Goal: Task Accomplishment & Management: Manage account settings

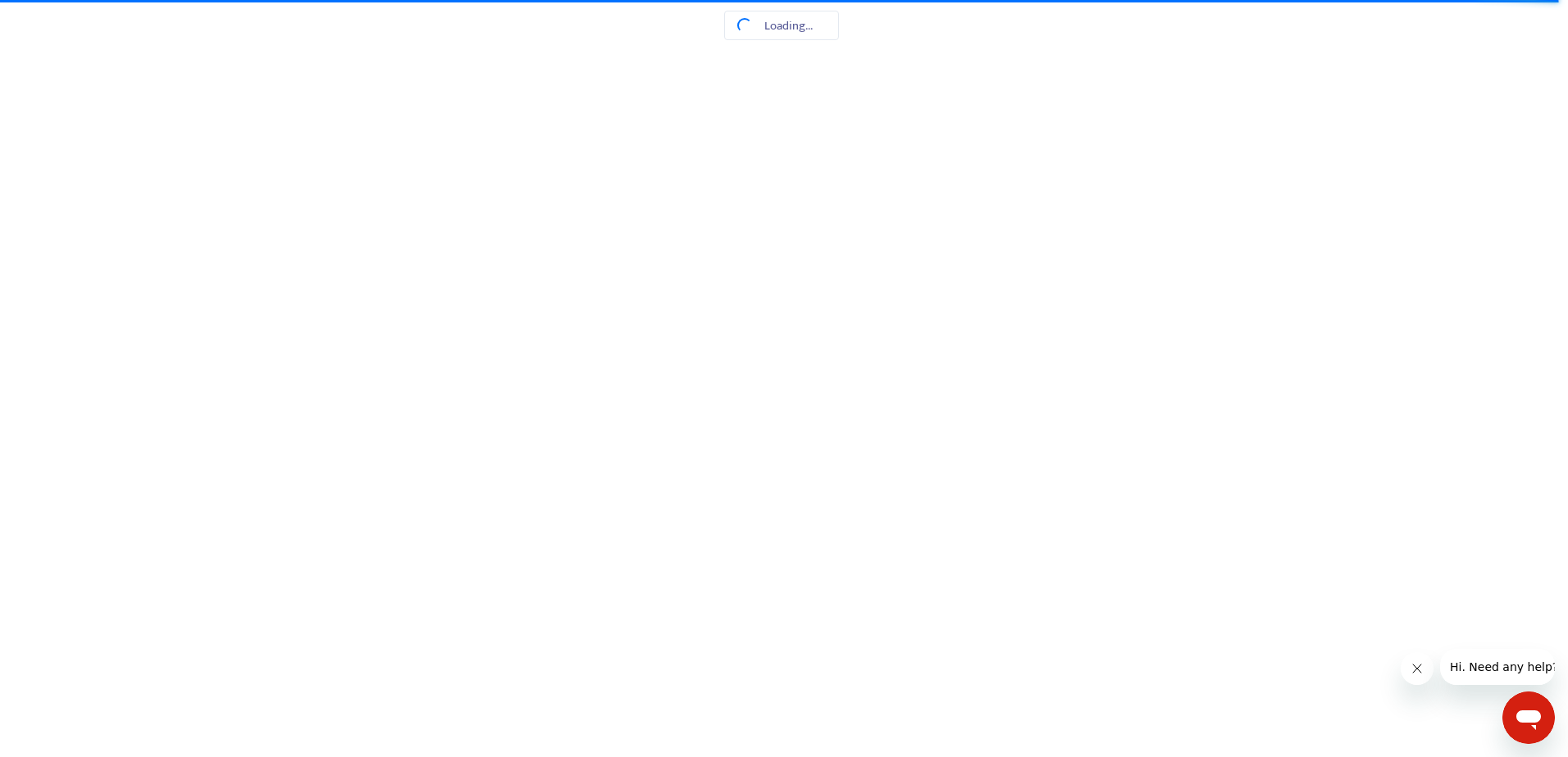
click at [766, 0] on html at bounding box center [784, 0] width 1568 height 0
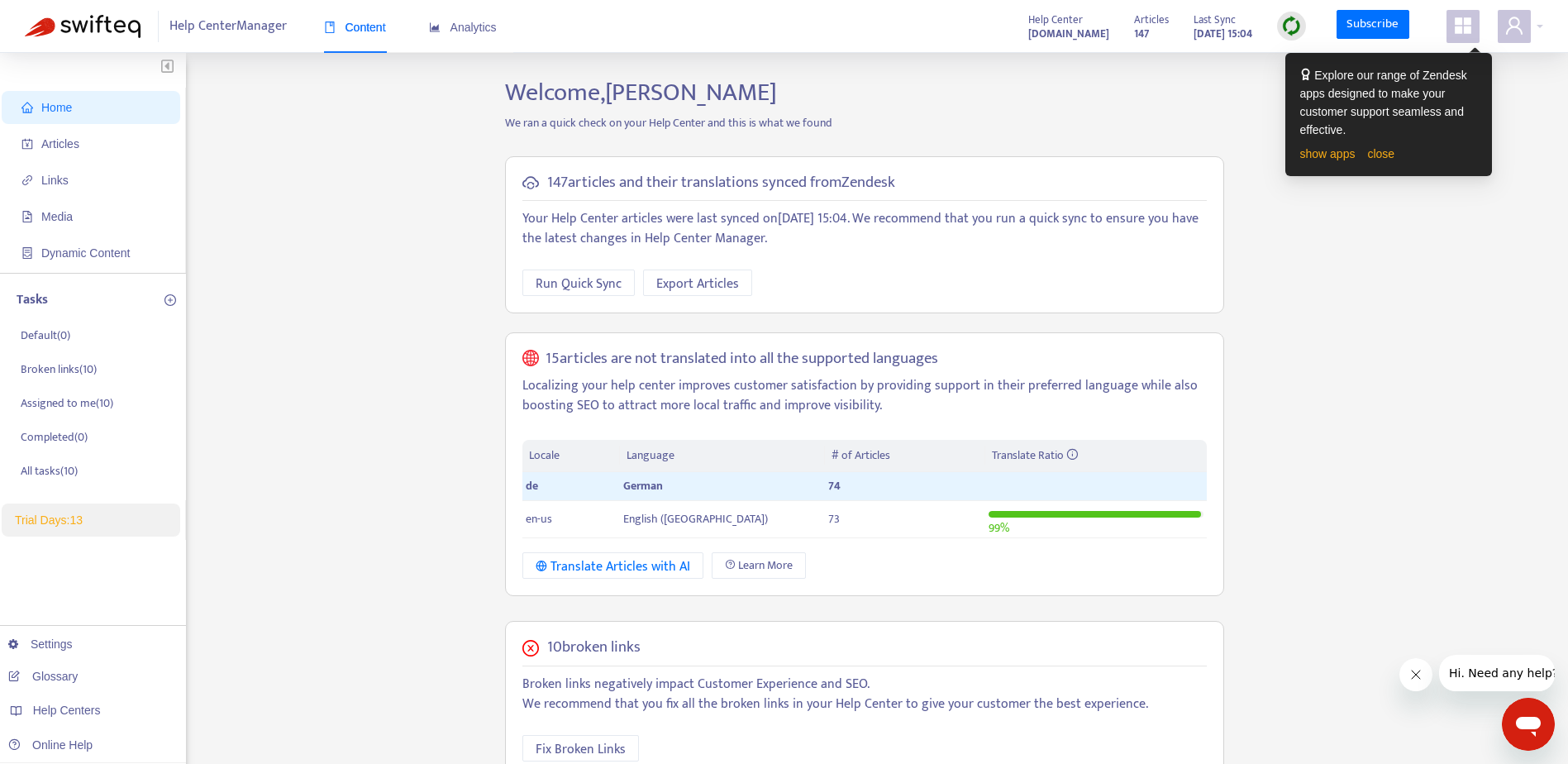
click at [478, 376] on div "Home Articles Links Media Dynamic Content Tasks Default ( 0 ) Broken links ( 10…" at bounding box center [784, 620] width 1519 height 1085
click at [1464, 271] on div "Home Articles Links Media Dynamic Content Tasks Default ( 0 ) Broken links ( 10…" at bounding box center [784, 620] width 1519 height 1085
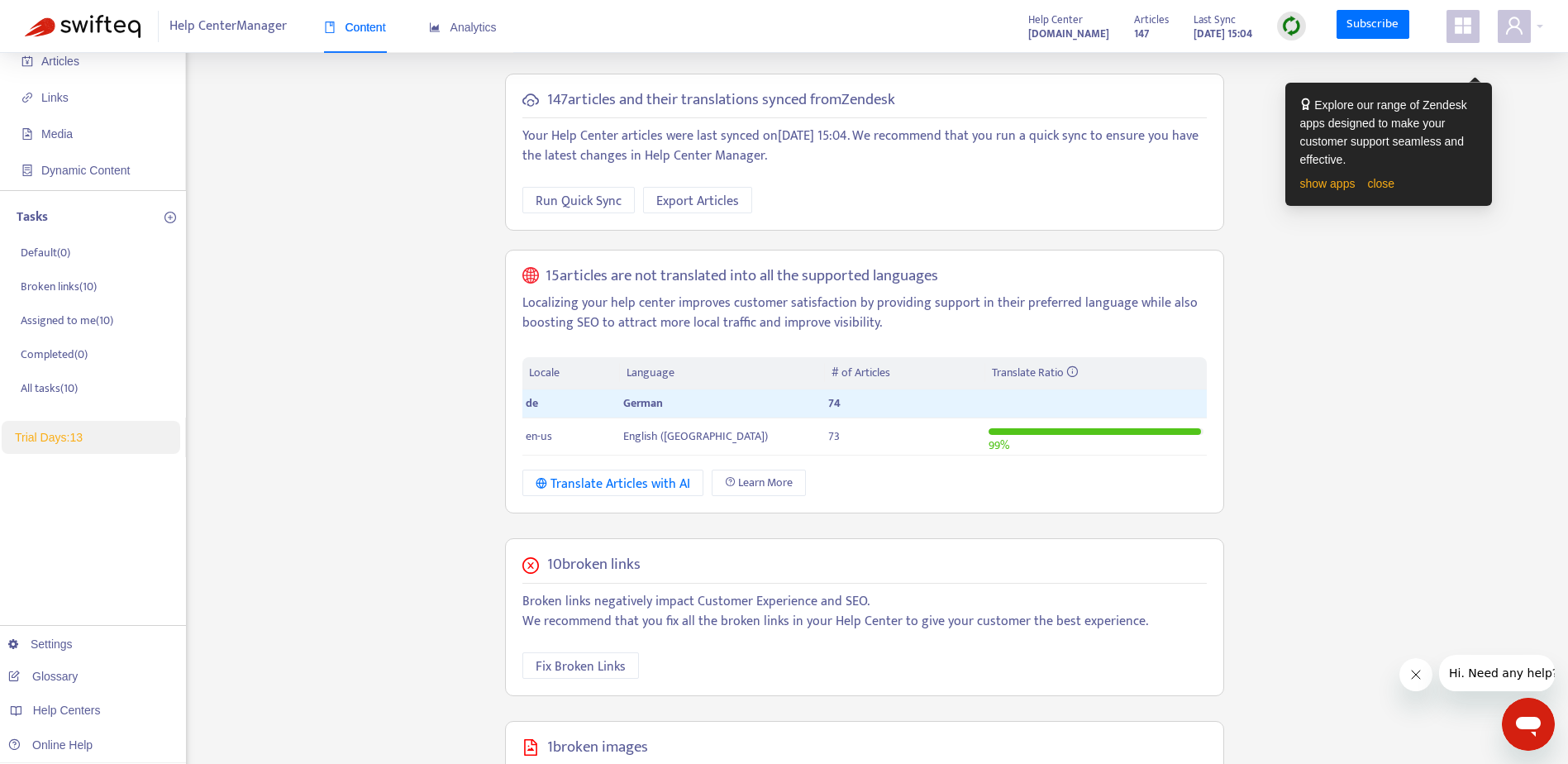
scroll to position [166, 0]
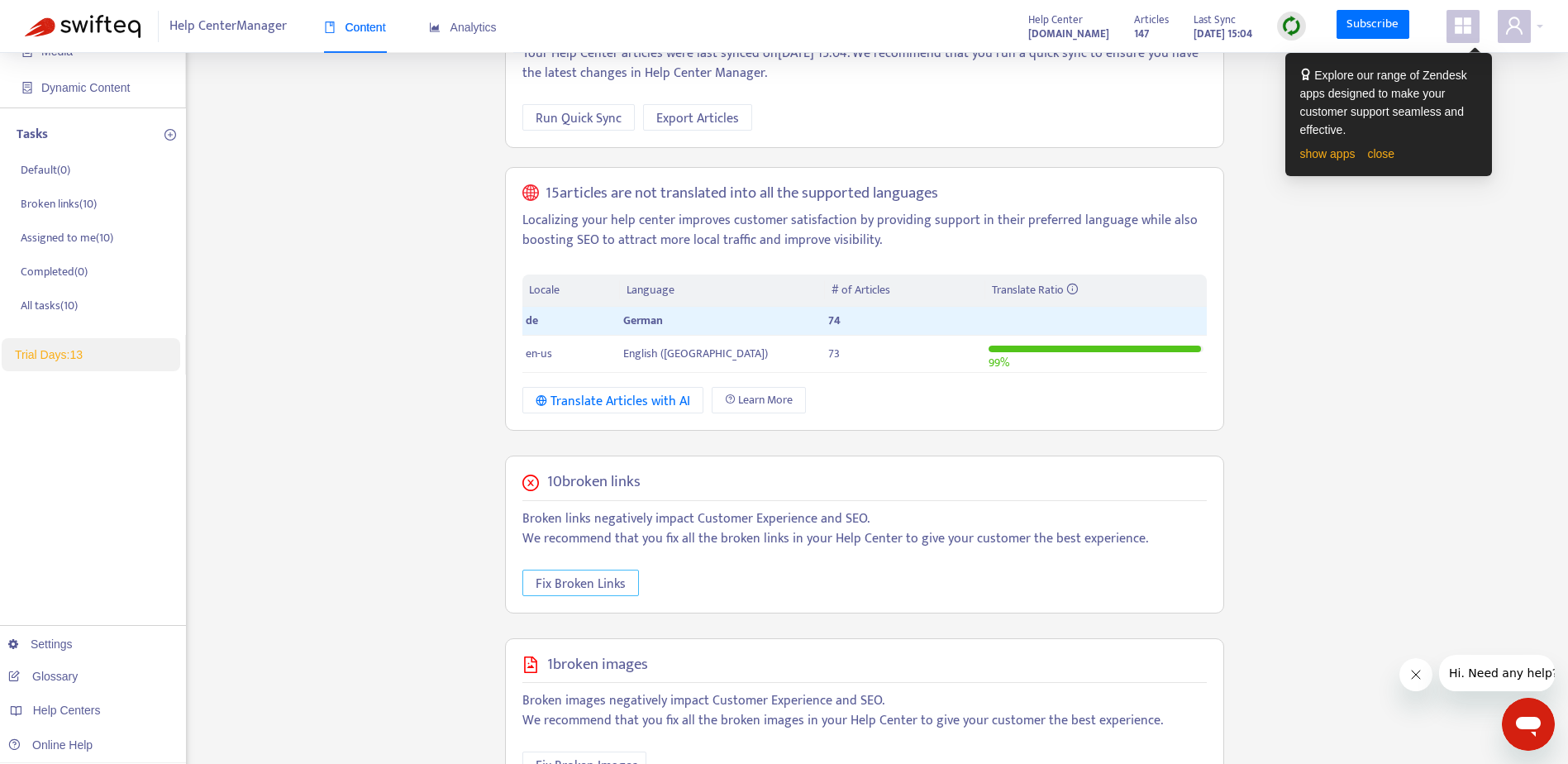
click at [603, 589] on span "Fix Broken Links" at bounding box center [580, 584] width 90 height 21
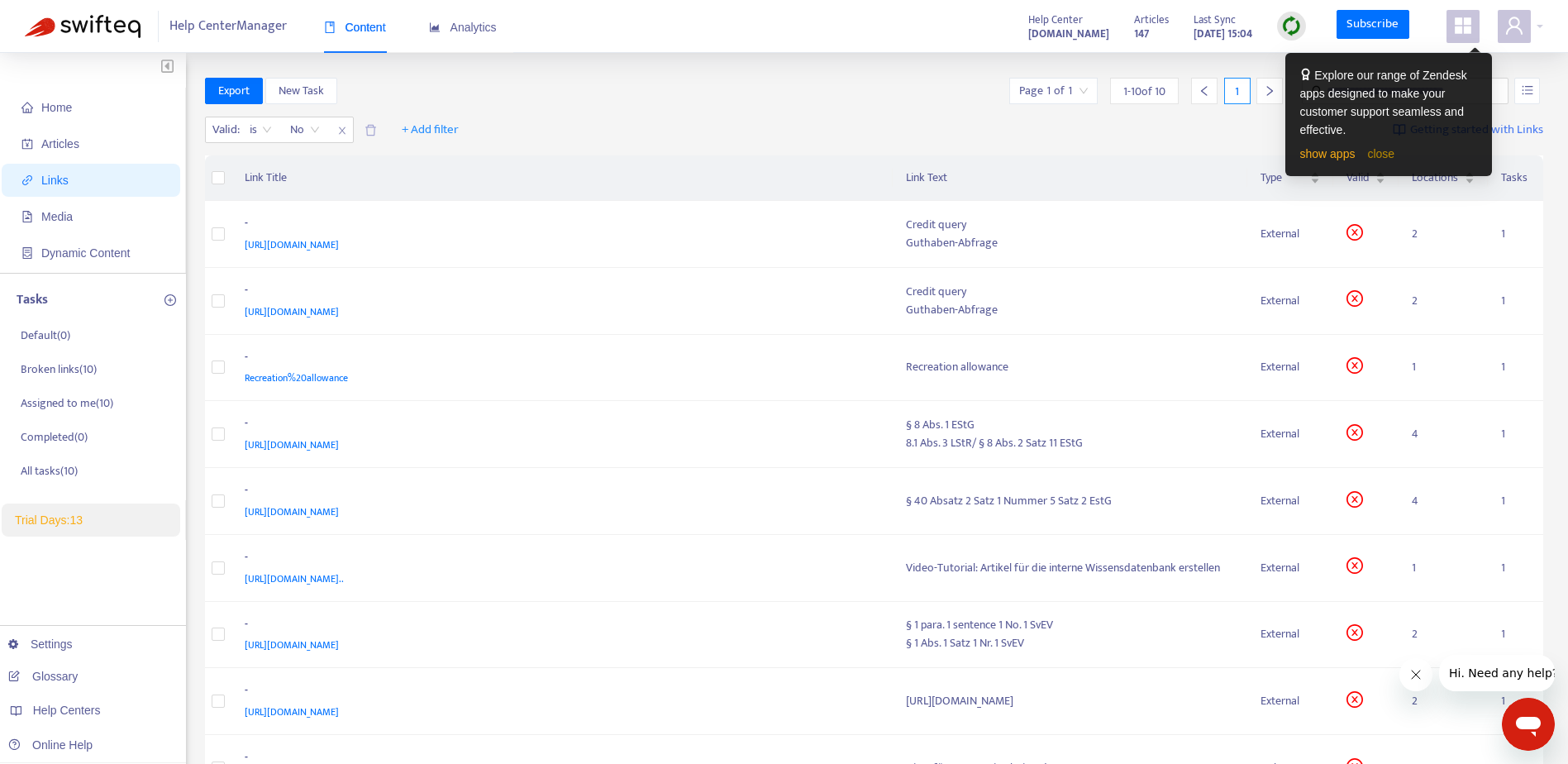
click at [1381, 160] on link "close" at bounding box center [1381, 153] width 27 height 14
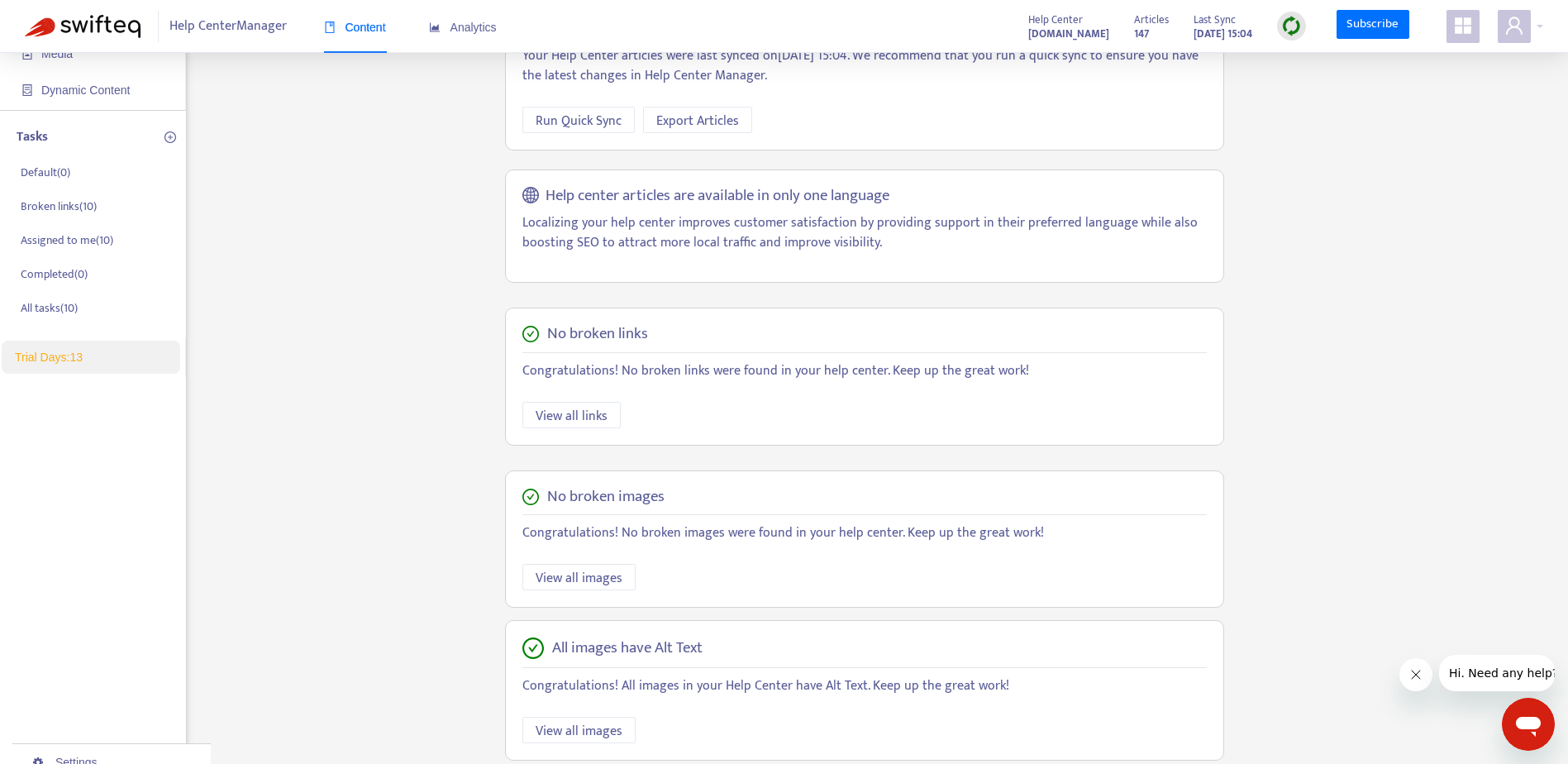
scroll to position [166, 0]
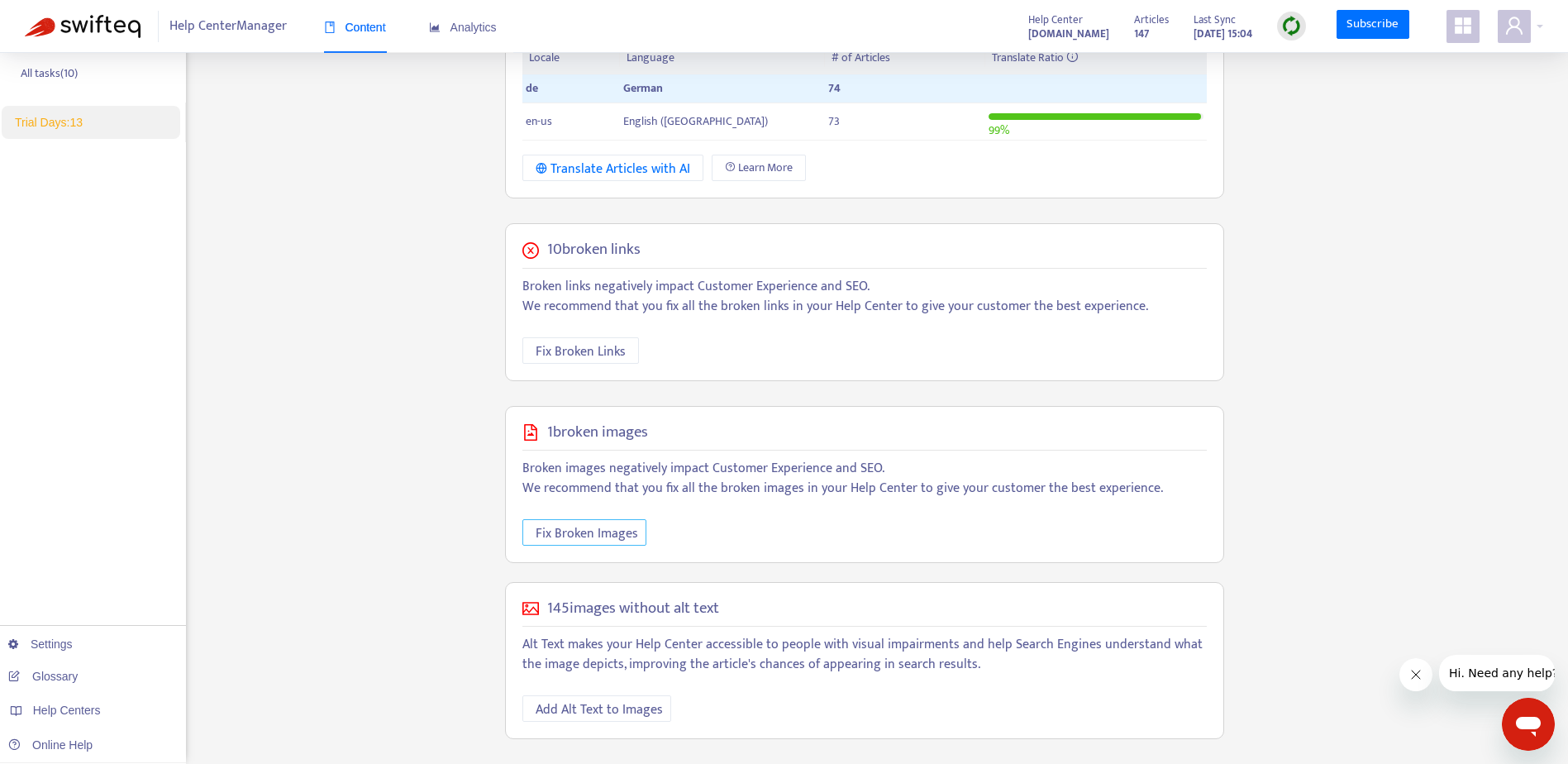
click at [605, 540] on span "Fix Broken Images" at bounding box center [586, 534] width 102 height 21
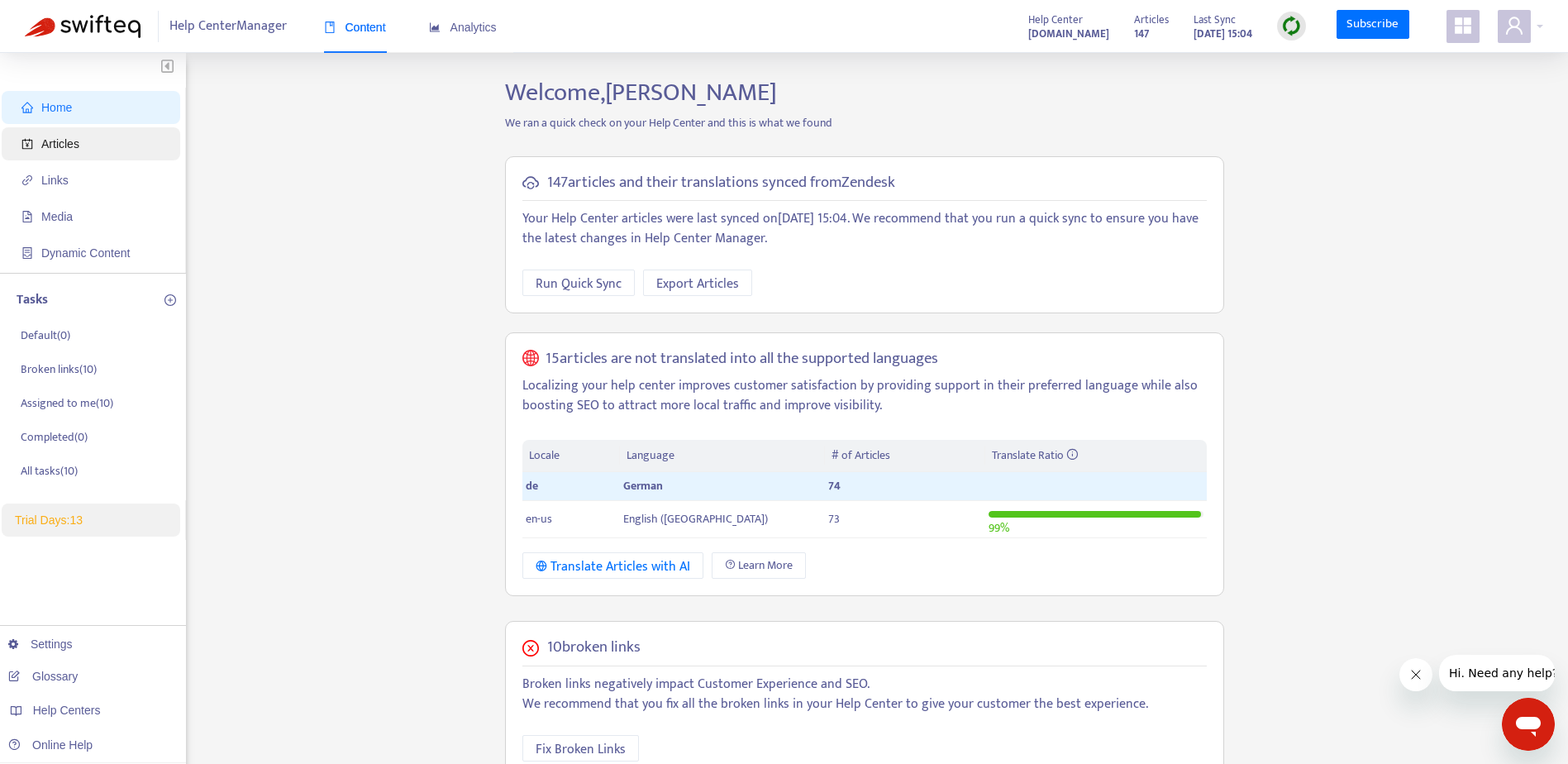
click at [47, 147] on span "Articles" at bounding box center [61, 144] width 38 height 14
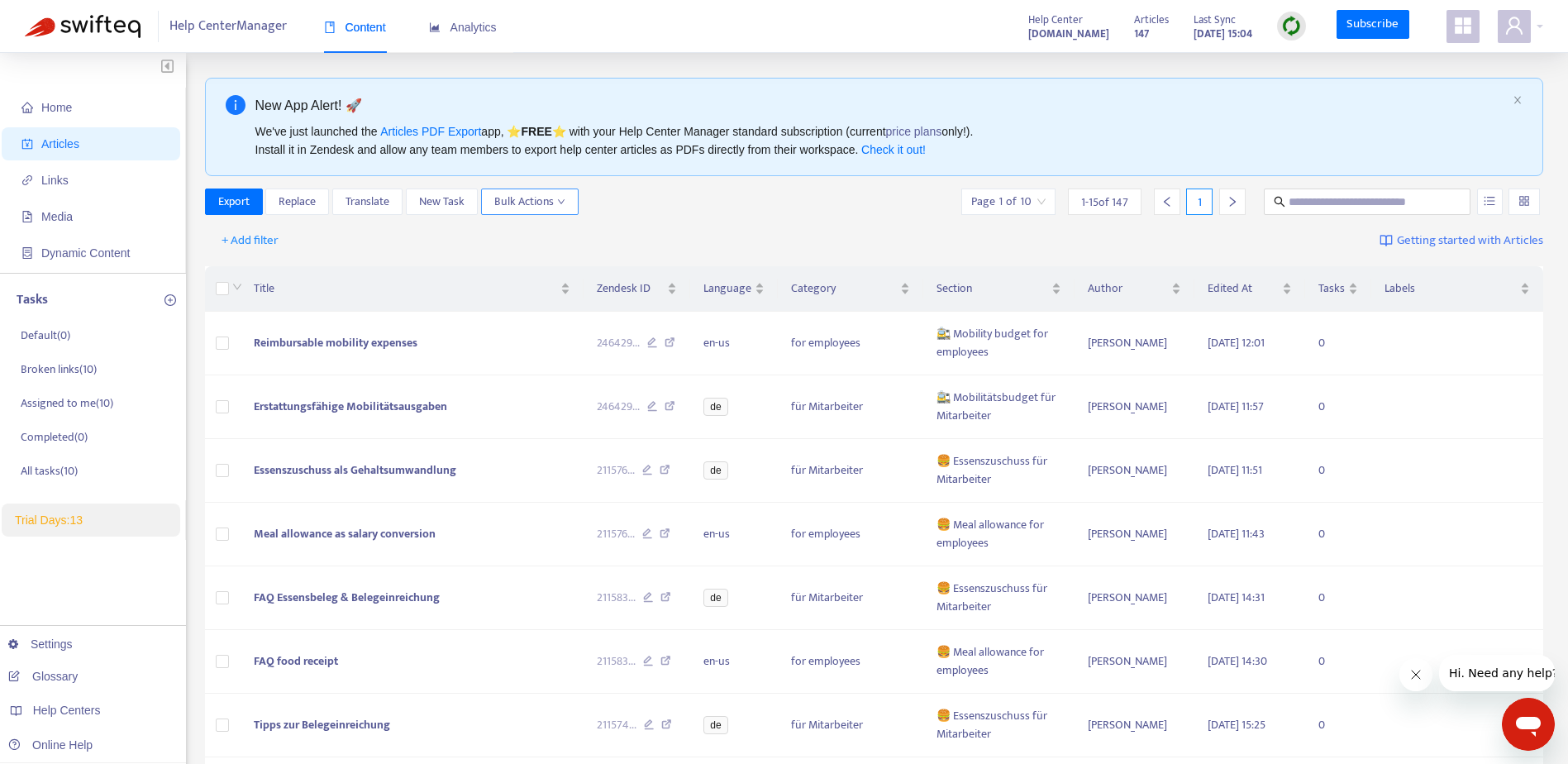
click at [506, 208] on span "Bulk Actions" at bounding box center [530, 202] width 71 height 18
click at [553, 197] on span "Bulk Actions" at bounding box center [530, 202] width 71 height 18
click at [657, 189] on div "Export Replace Translate New Task Bulk Actions Page 1 of 10 1 - 15 of 147 1" at bounding box center [874, 201] width 1340 height 26
click at [1028, 40] on strong "[DOMAIN_NAME]" at bounding box center [1068, 34] width 81 height 18
click at [1541, 33] on div at bounding box center [1521, 26] width 45 height 34
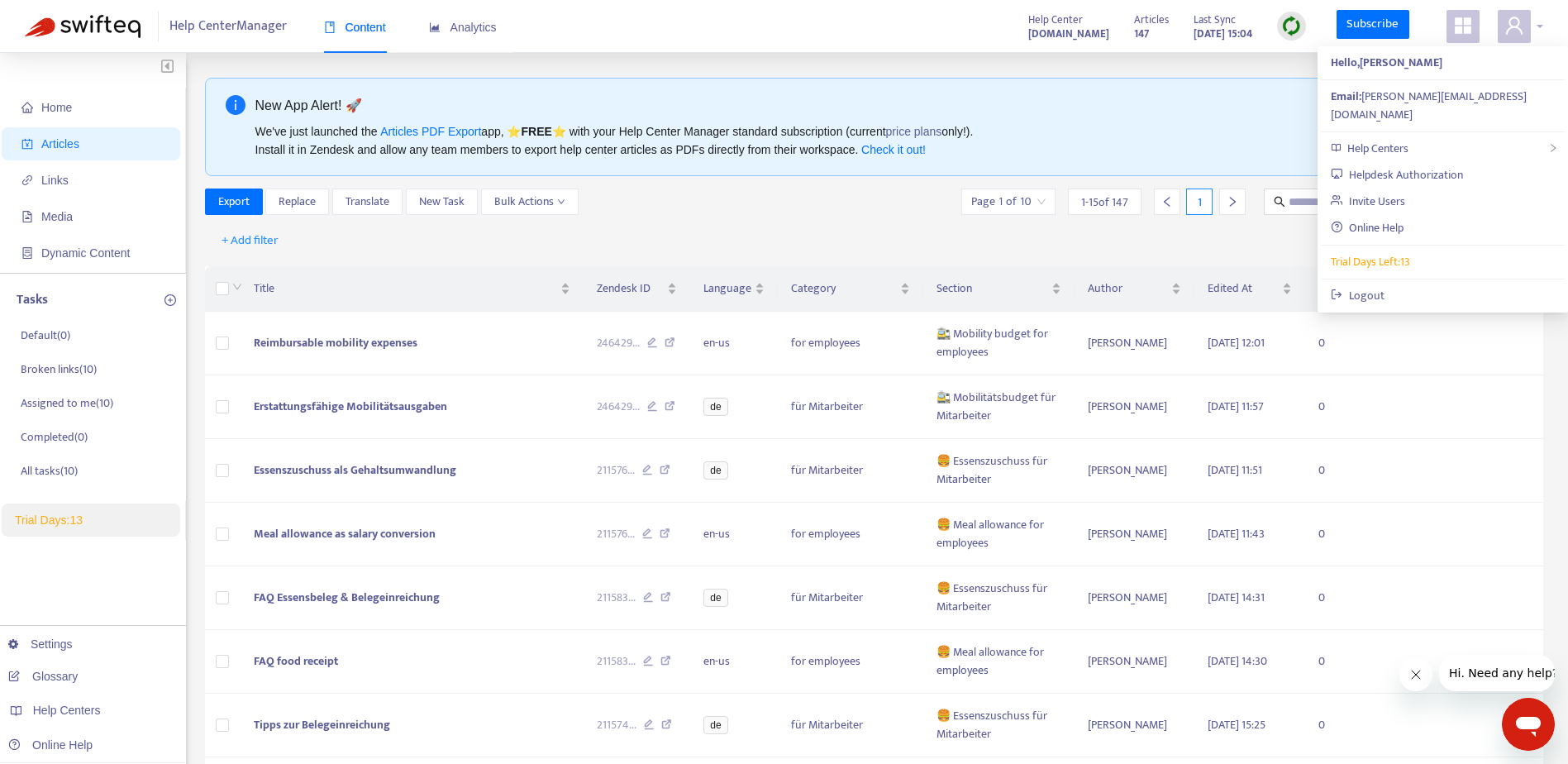
click at [1541, 33] on div at bounding box center [1521, 26] width 45 height 34
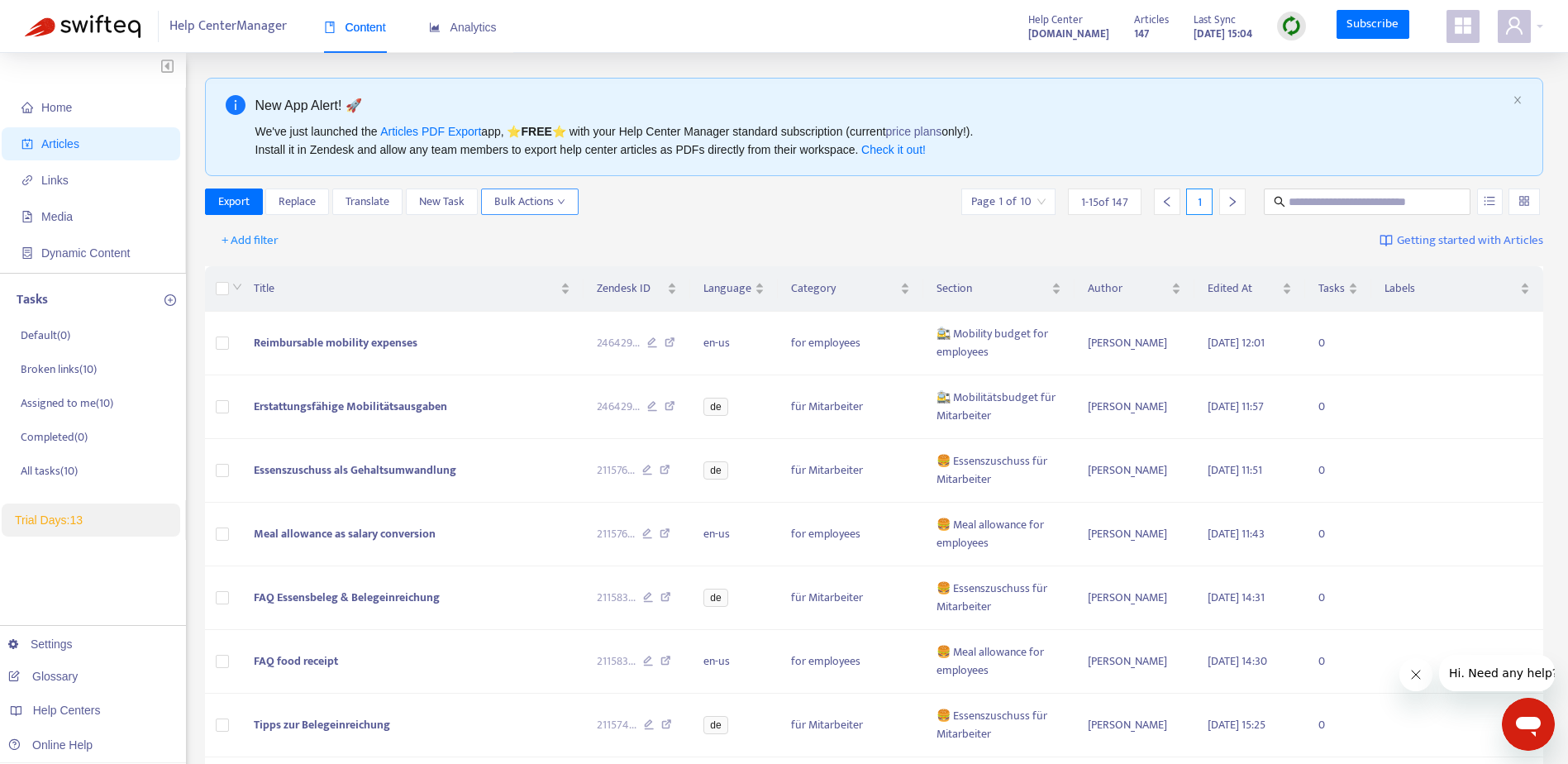
click at [563, 197] on span "Bulk Actions" at bounding box center [530, 202] width 71 height 18
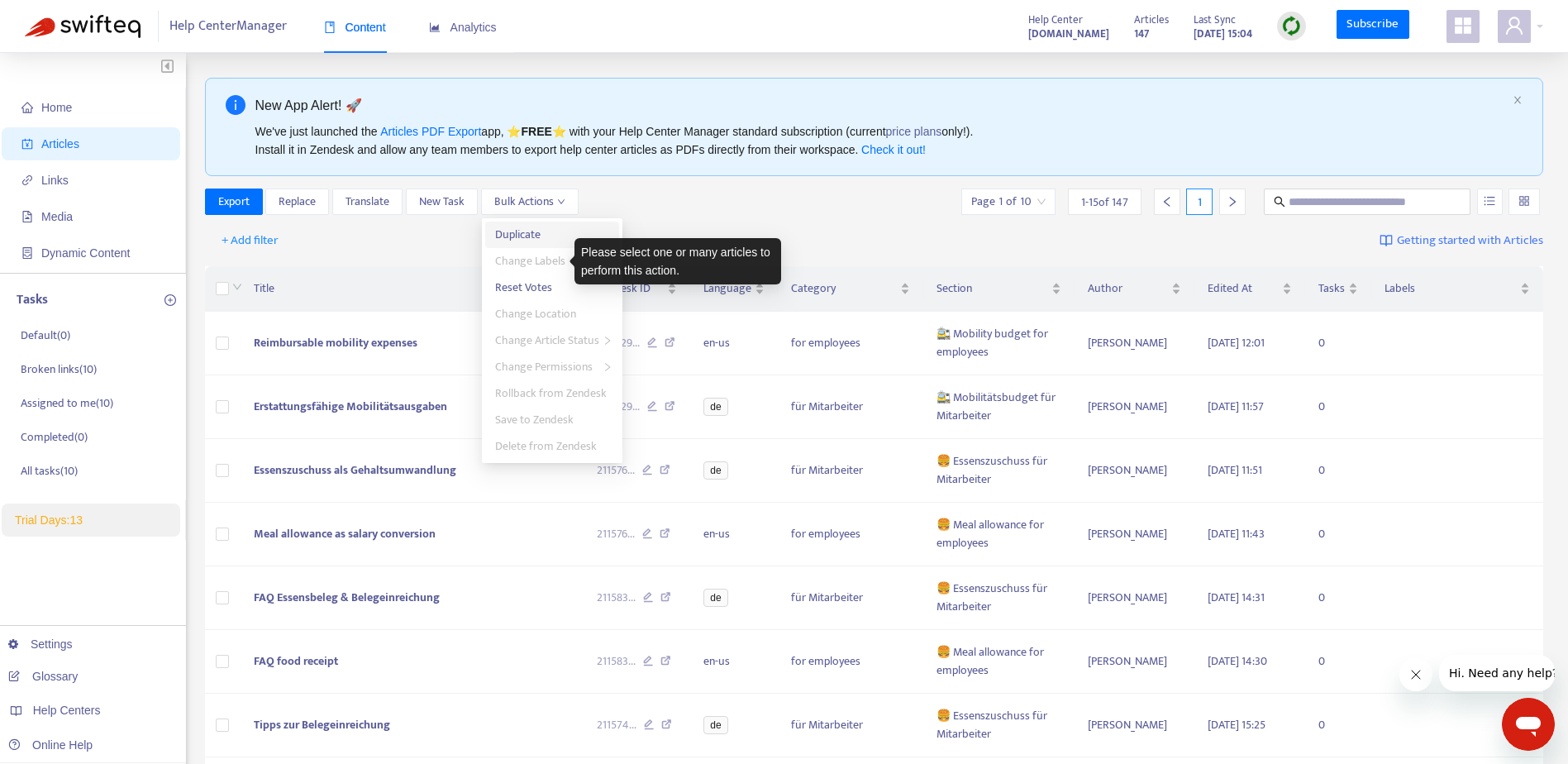
click at [548, 243] on span "Duplicate" at bounding box center [553, 235] width 114 height 18
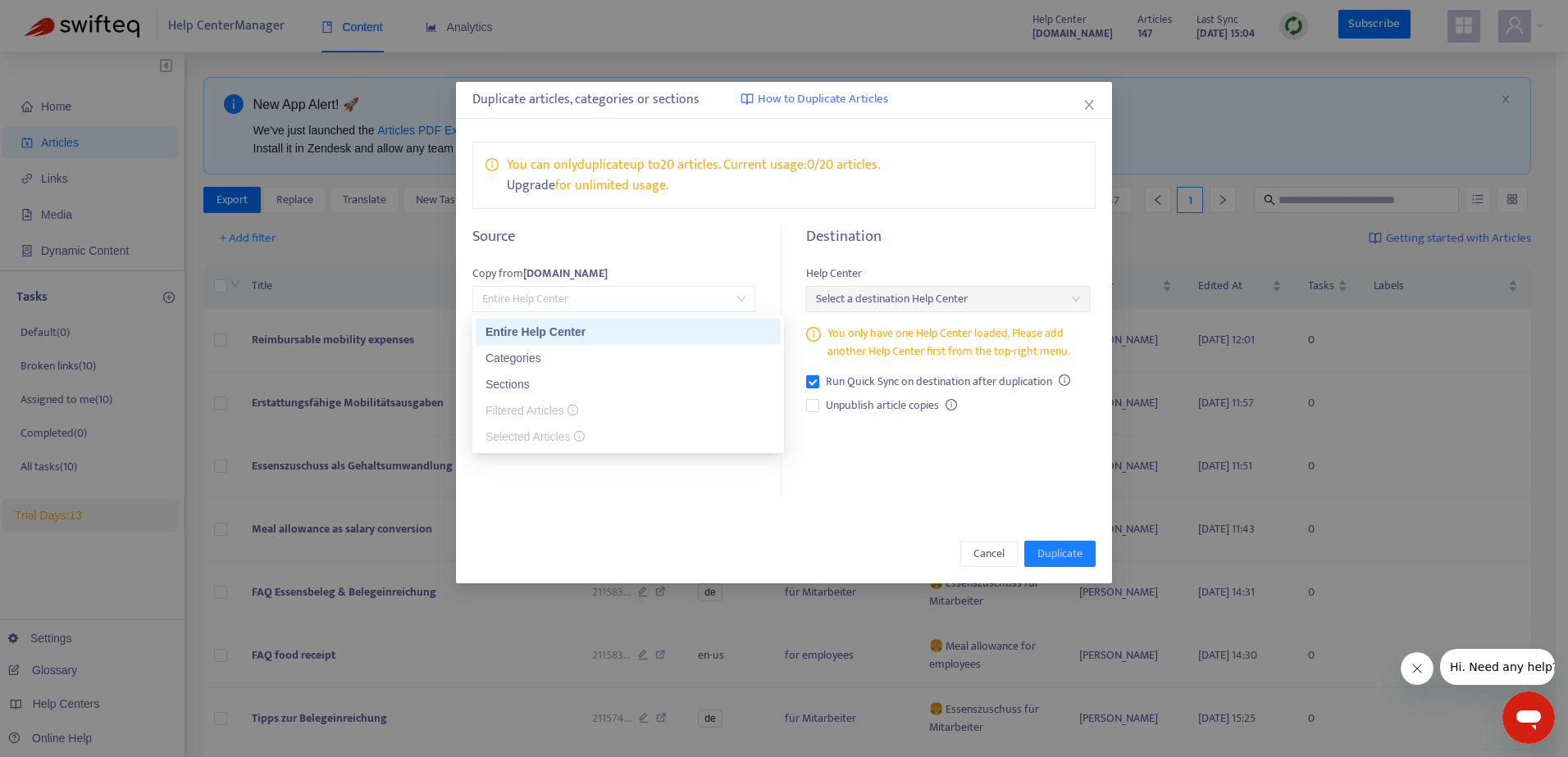
click at [596, 300] on span "Entire Help Center" at bounding box center [614, 298] width 263 height 24
click at [544, 332] on div "Entire Help Center" at bounding box center [628, 332] width 286 height 18
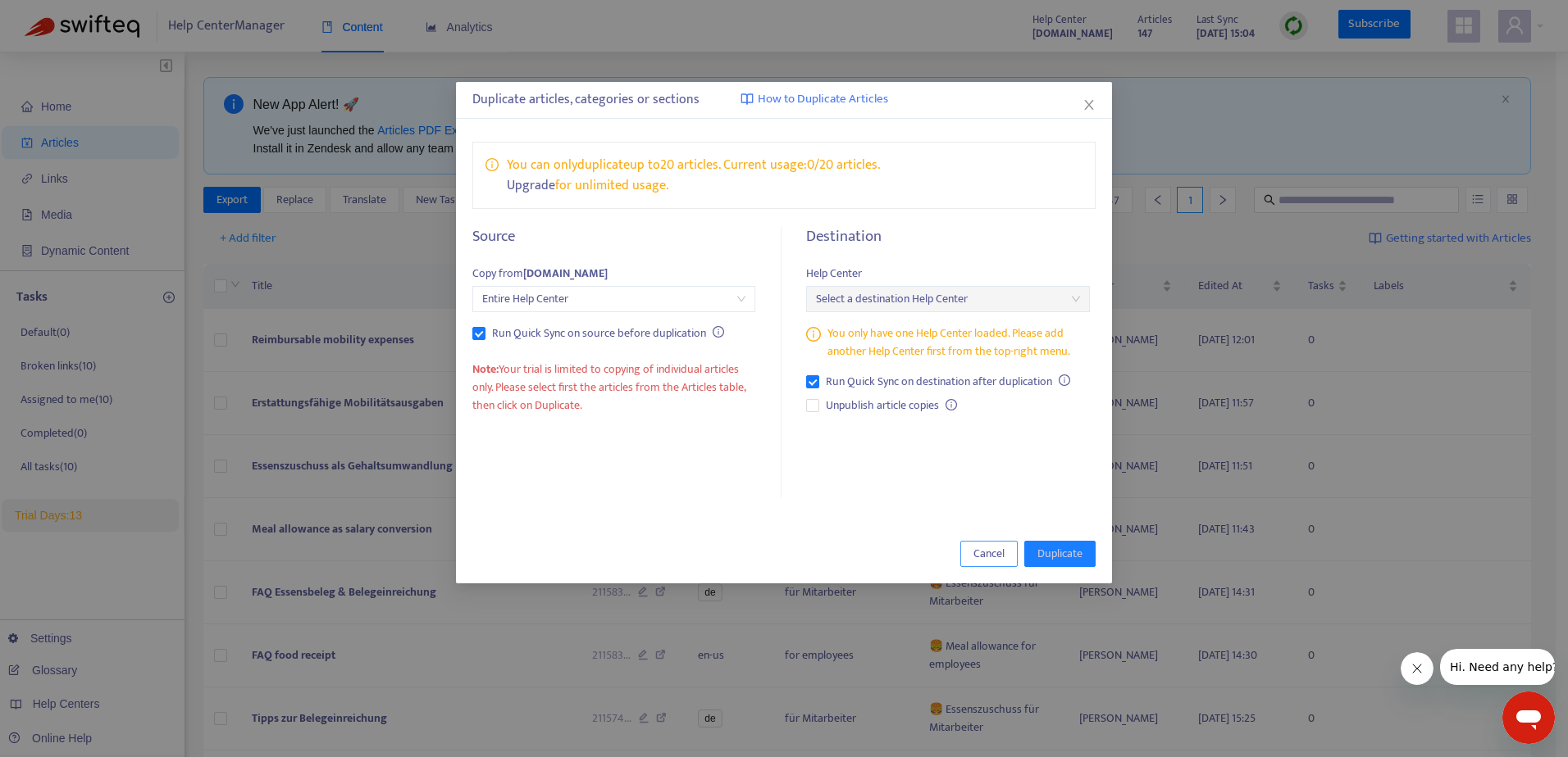
click at [982, 557] on span "Cancel" at bounding box center [988, 554] width 31 height 18
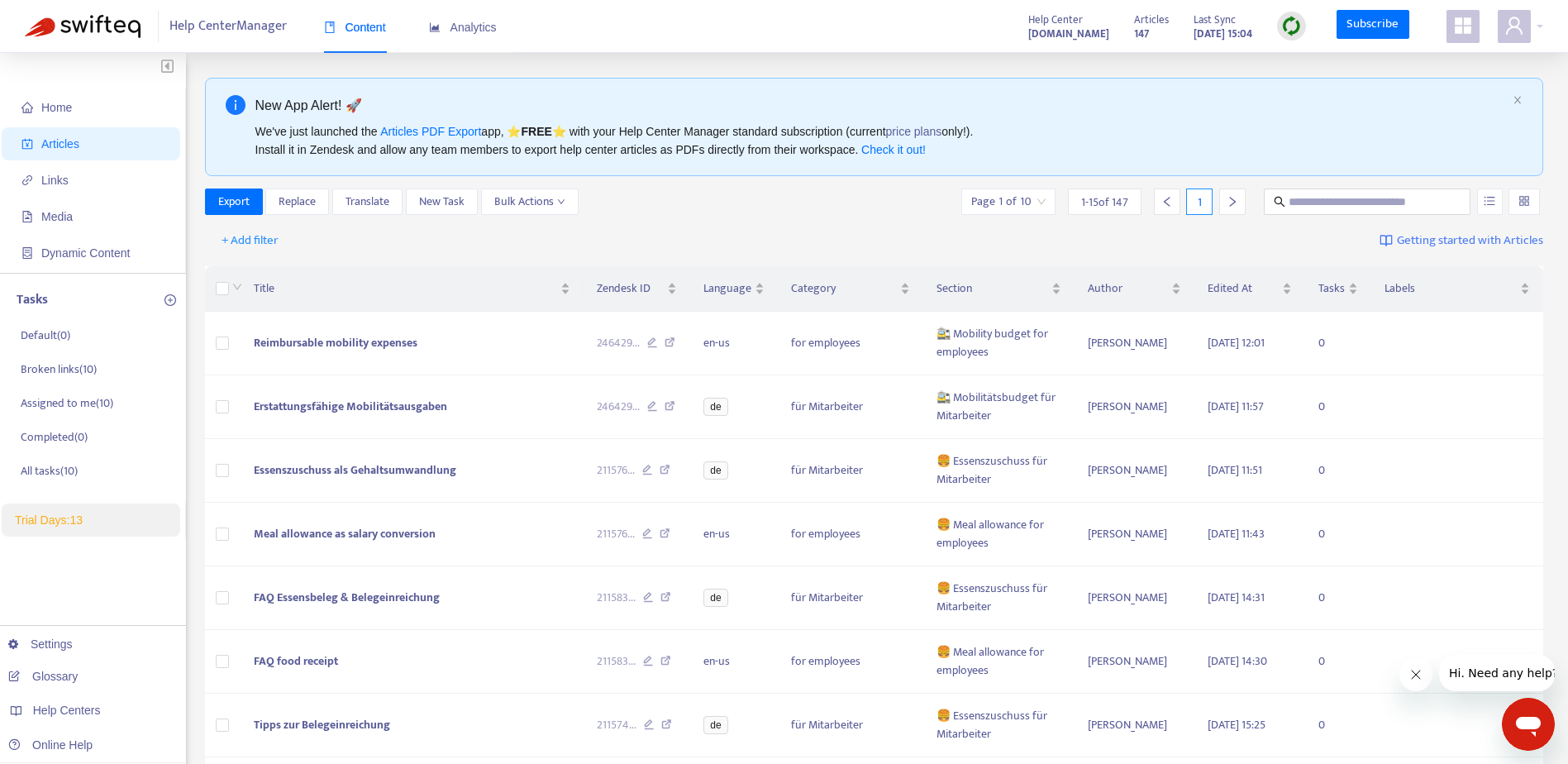
click at [1458, 30] on icon "appstore" at bounding box center [1463, 25] width 16 height 16
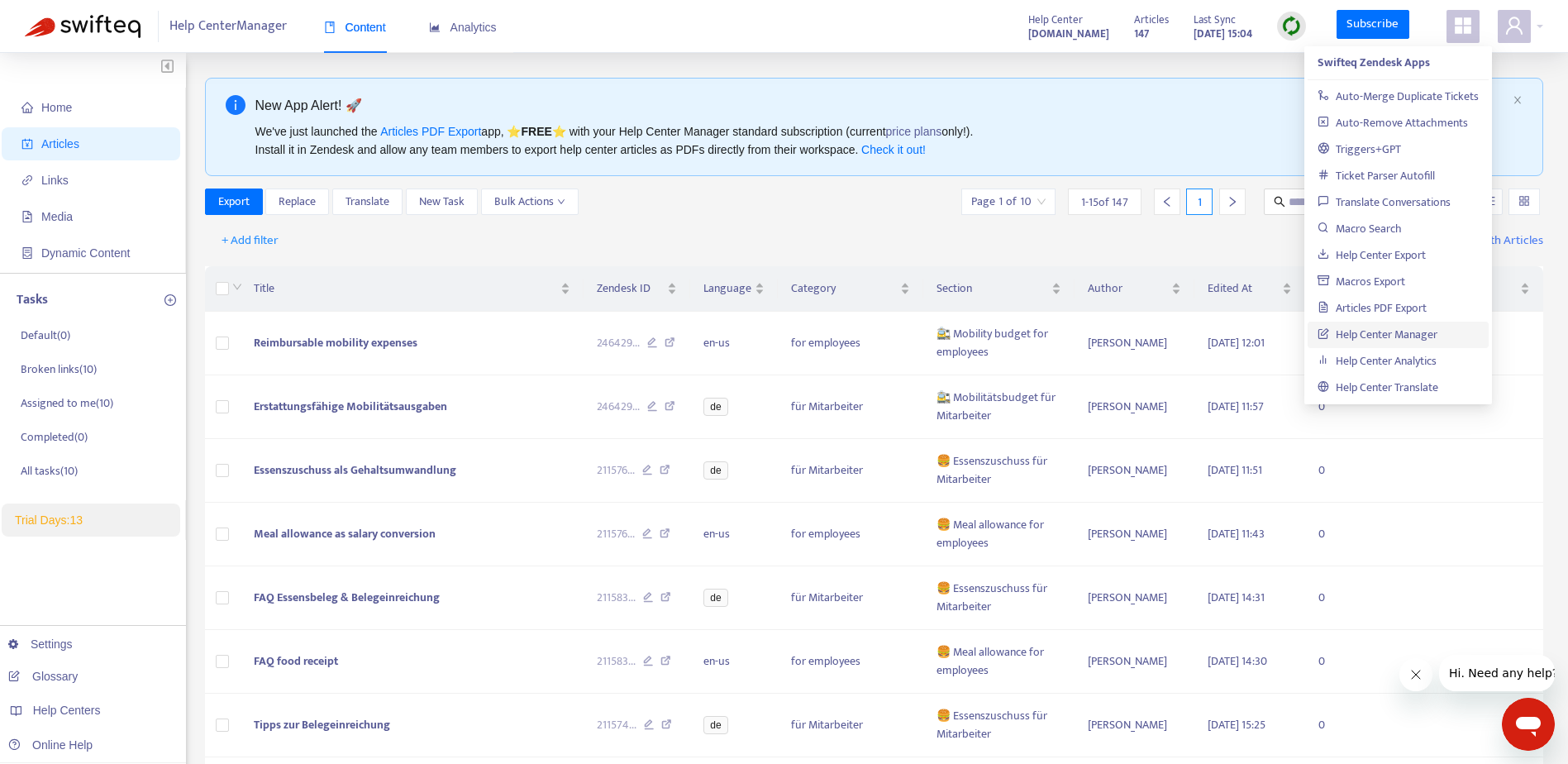
click at [1458, 30] on icon "appstore" at bounding box center [1463, 25] width 16 height 16
click at [1544, 26] on div "Help Center Manager Content Analytics Help Center support.probonio.de Articles …" at bounding box center [784, 26] width 1568 height 53
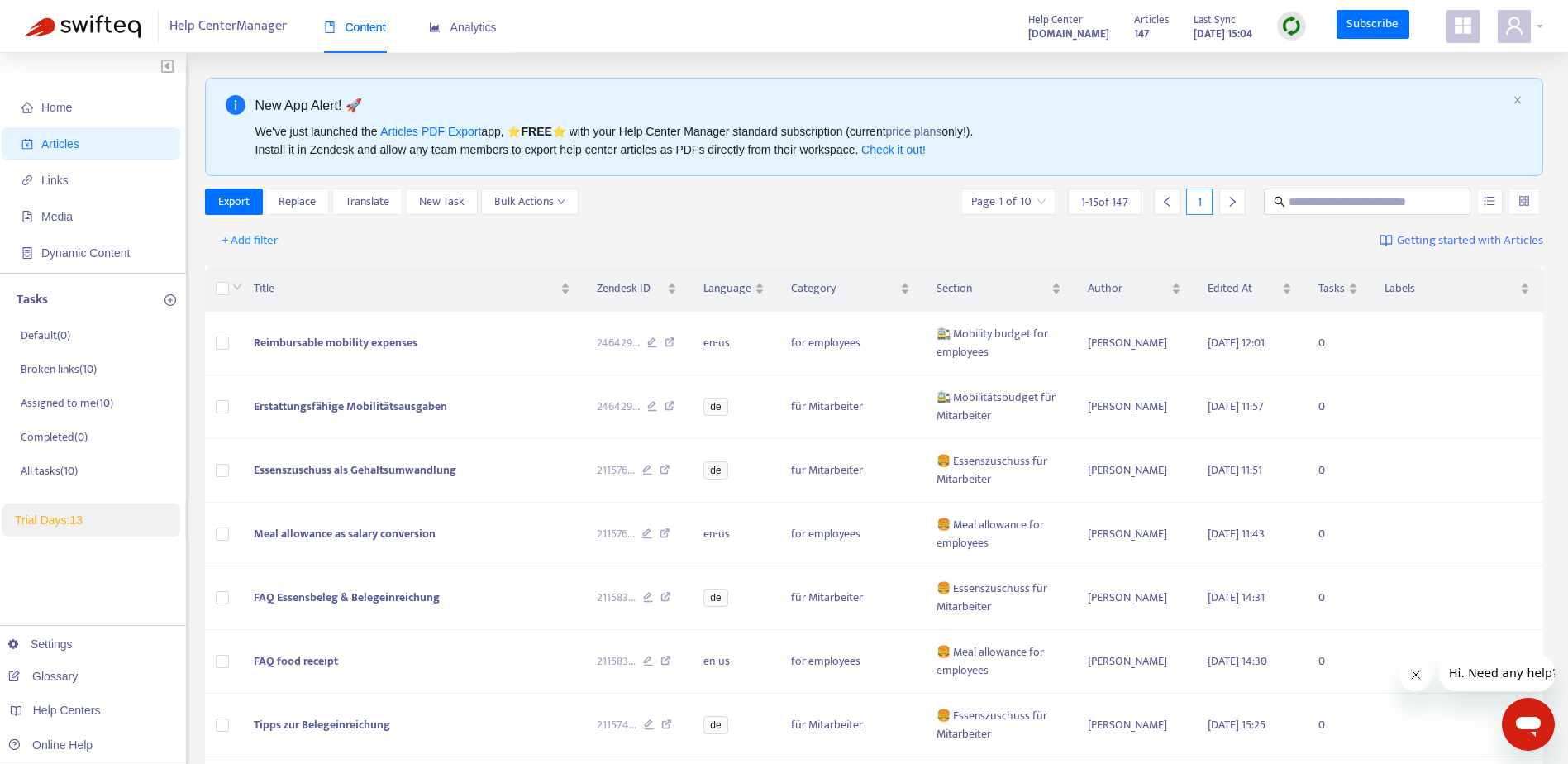
click at [1540, 26] on div at bounding box center [1521, 26] width 45 height 34
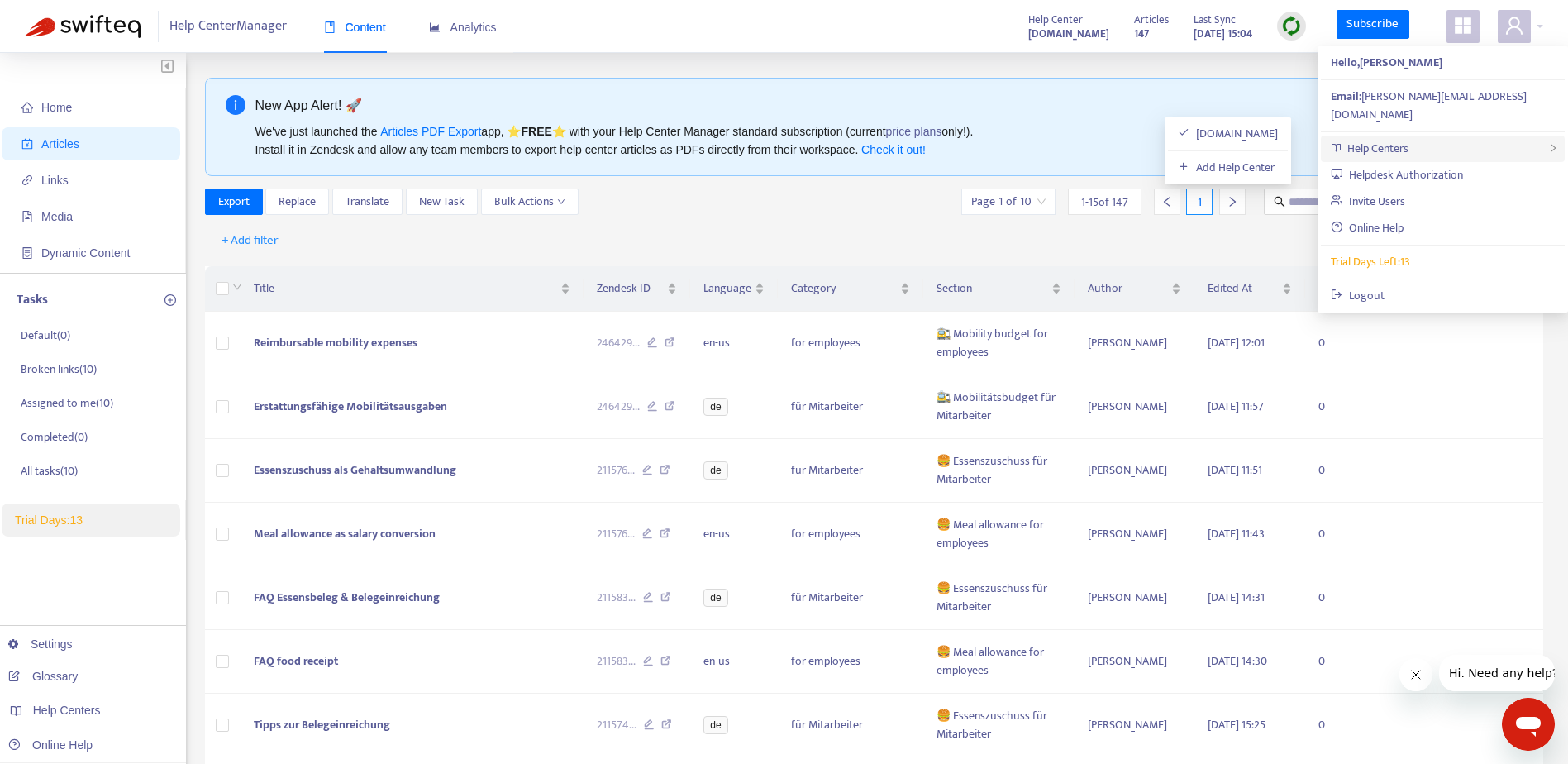
click at [1521, 136] on div "Help Centers" at bounding box center [1443, 149] width 244 height 26
click at [1265, 172] on link "Add Help Center" at bounding box center [1227, 167] width 97 height 19
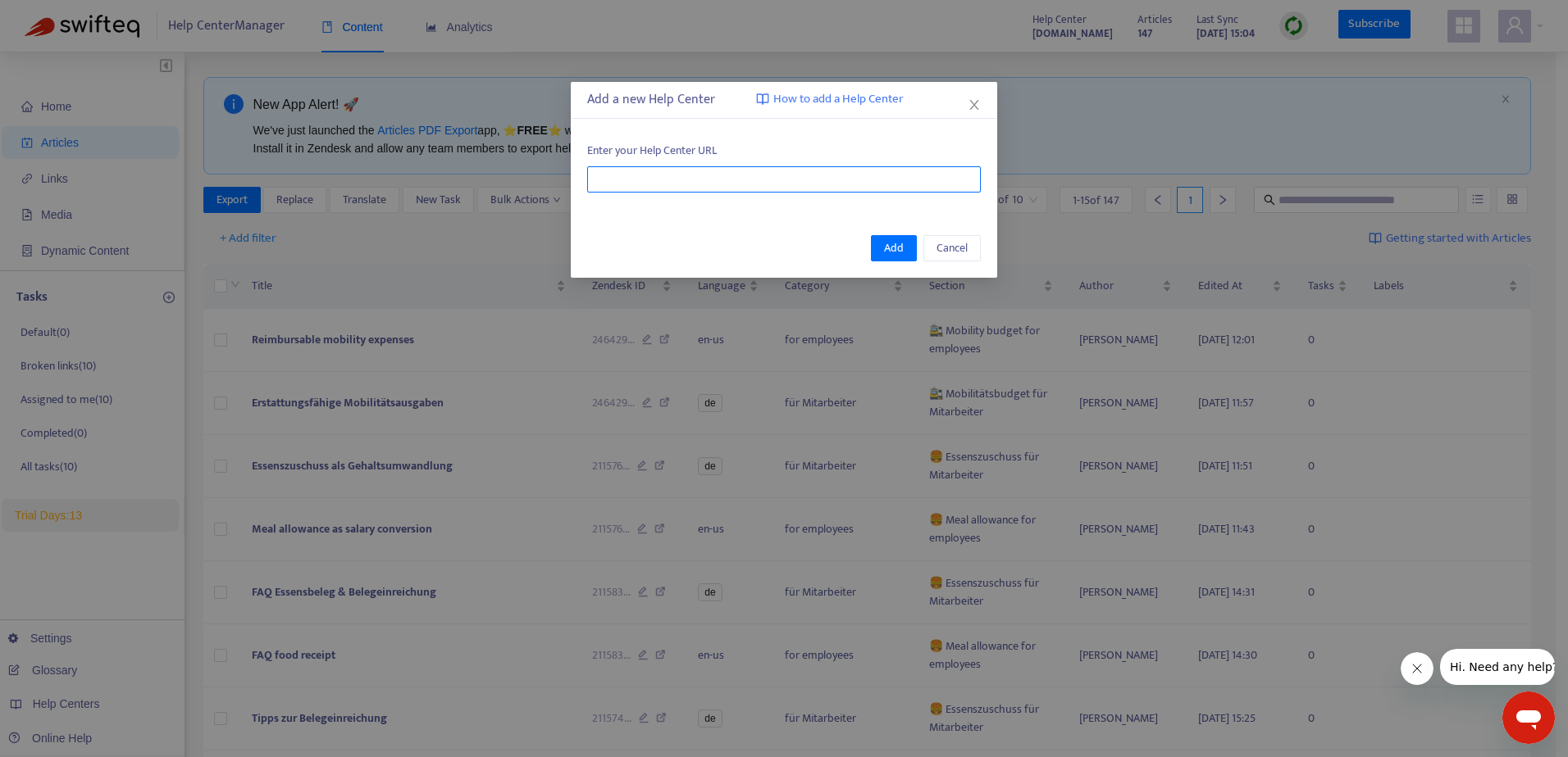
click at [772, 175] on input "text" at bounding box center [784, 179] width 394 height 26
click at [733, 176] on input "text" at bounding box center [784, 179] width 394 height 26
paste input "**********"
type input "**********"
click at [890, 249] on span "Add" at bounding box center [894, 249] width 20 height 18
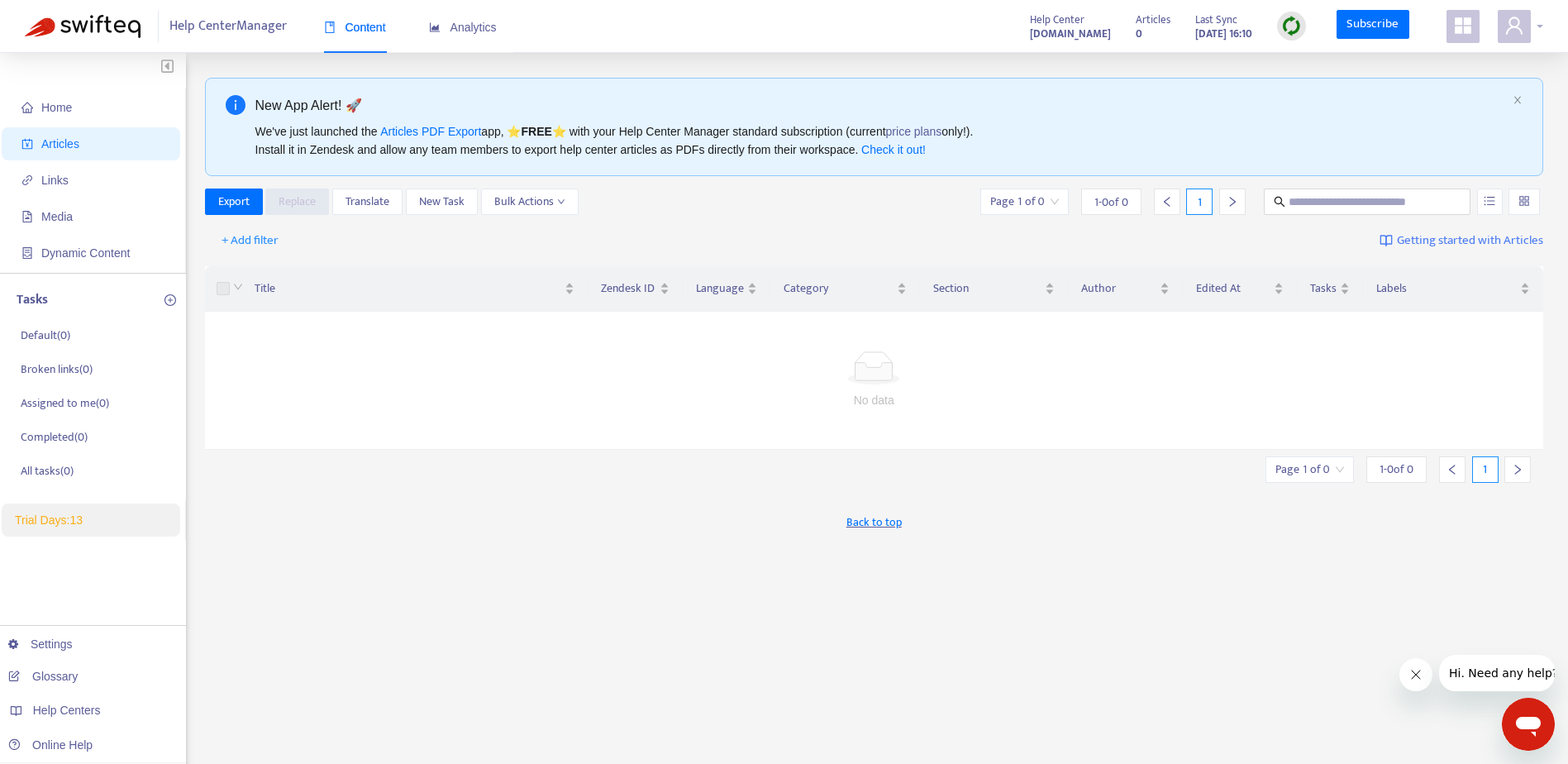
click at [1525, 27] on span at bounding box center [1515, 26] width 34 height 34
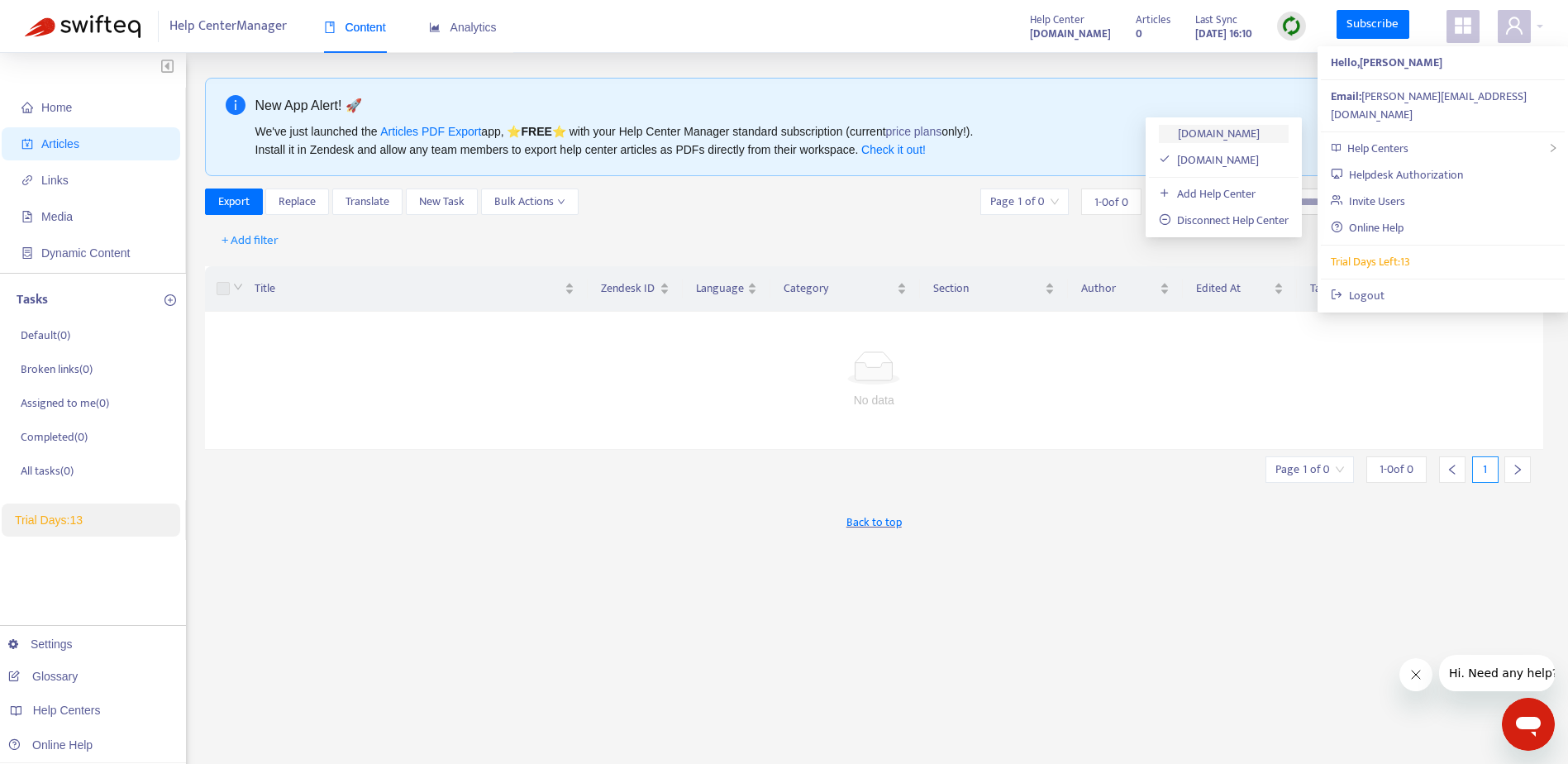
click at [1243, 128] on link "[DOMAIN_NAME]" at bounding box center [1209, 133] width 101 height 19
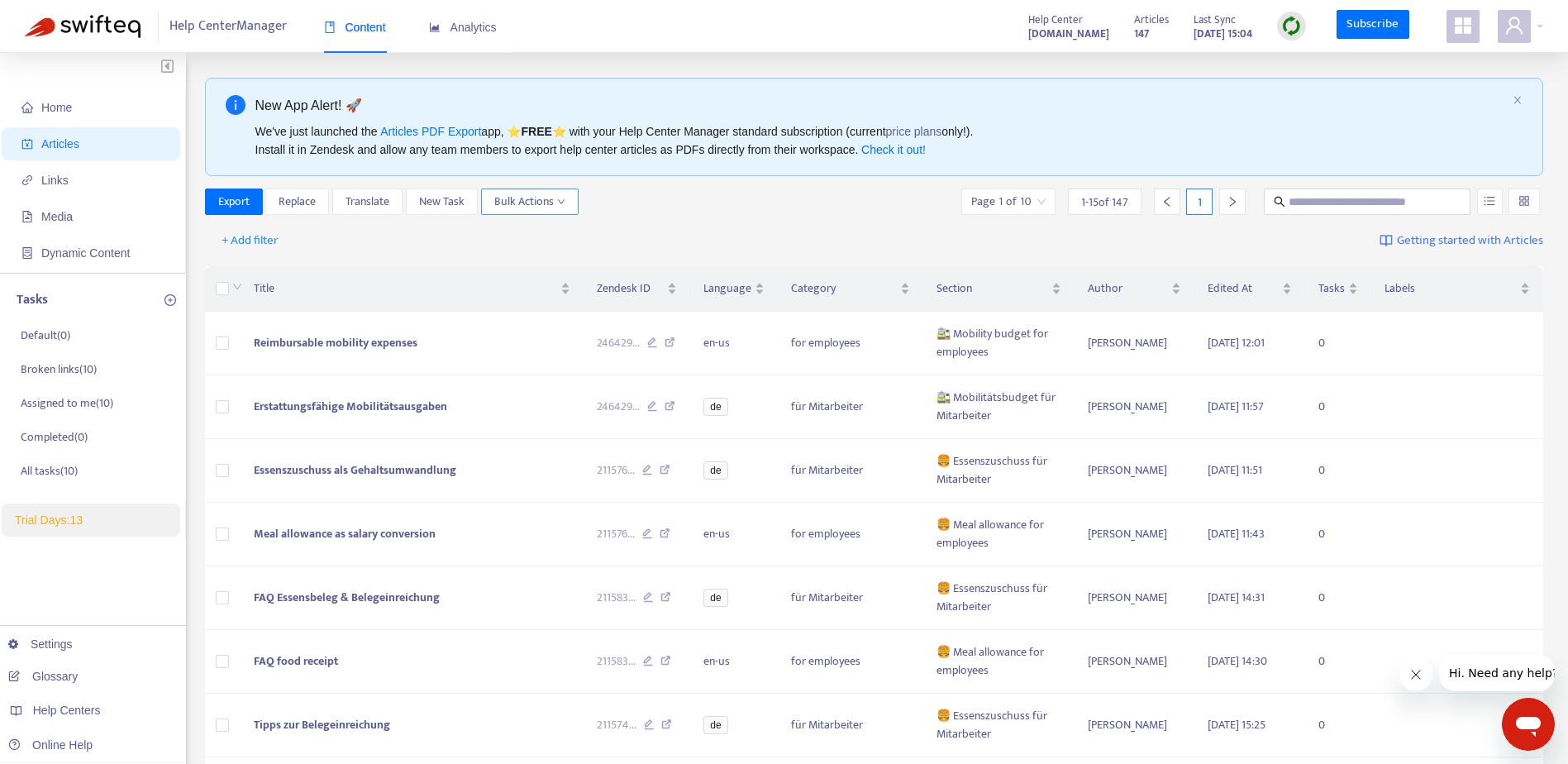
click at [531, 200] on span "Bulk Actions" at bounding box center [530, 202] width 71 height 18
click at [535, 235] on span "Duplicate" at bounding box center [518, 234] width 45 height 19
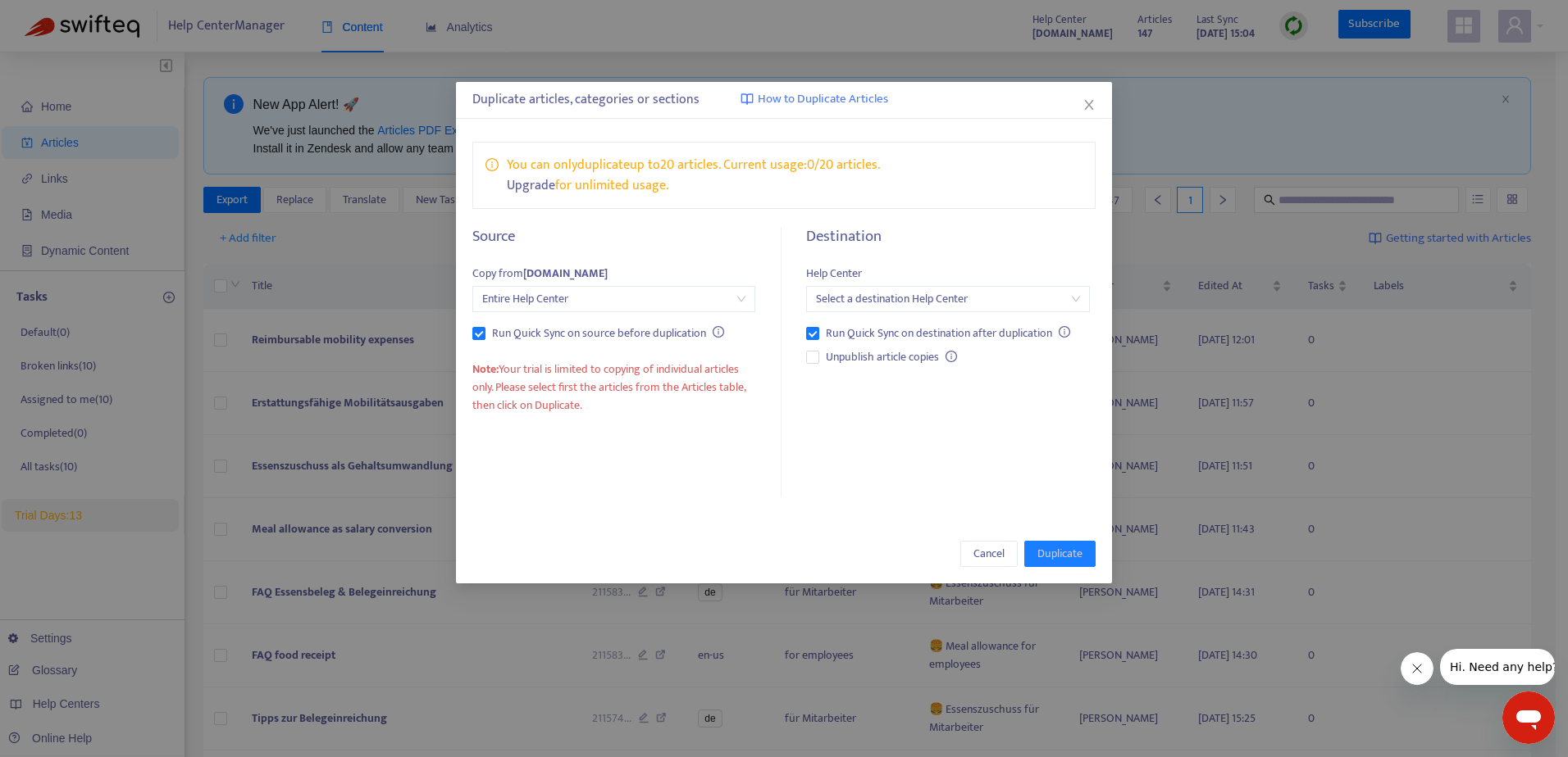
click at [850, 305] on input "search" at bounding box center [947, 298] width 263 height 24
click at [857, 333] on div "probonioat.zendesk.com" at bounding box center [962, 332] width 286 height 18
click at [622, 299] on span "Entire Help Center" at bounding box center [614, 298] width 263 height 24
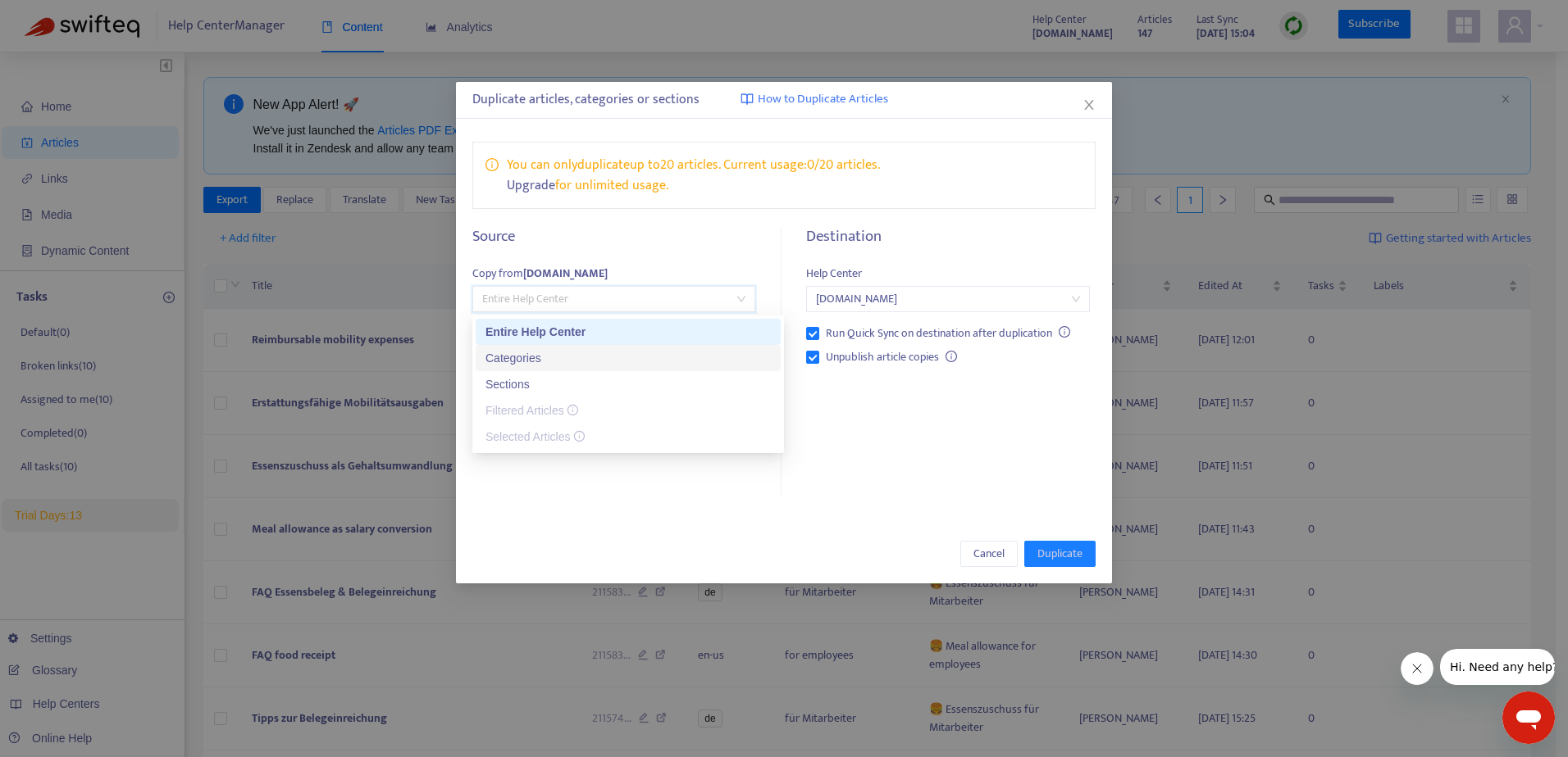
click at [615, 355] on div "Categories" at bounding box center [628, 358] width 286 height 18
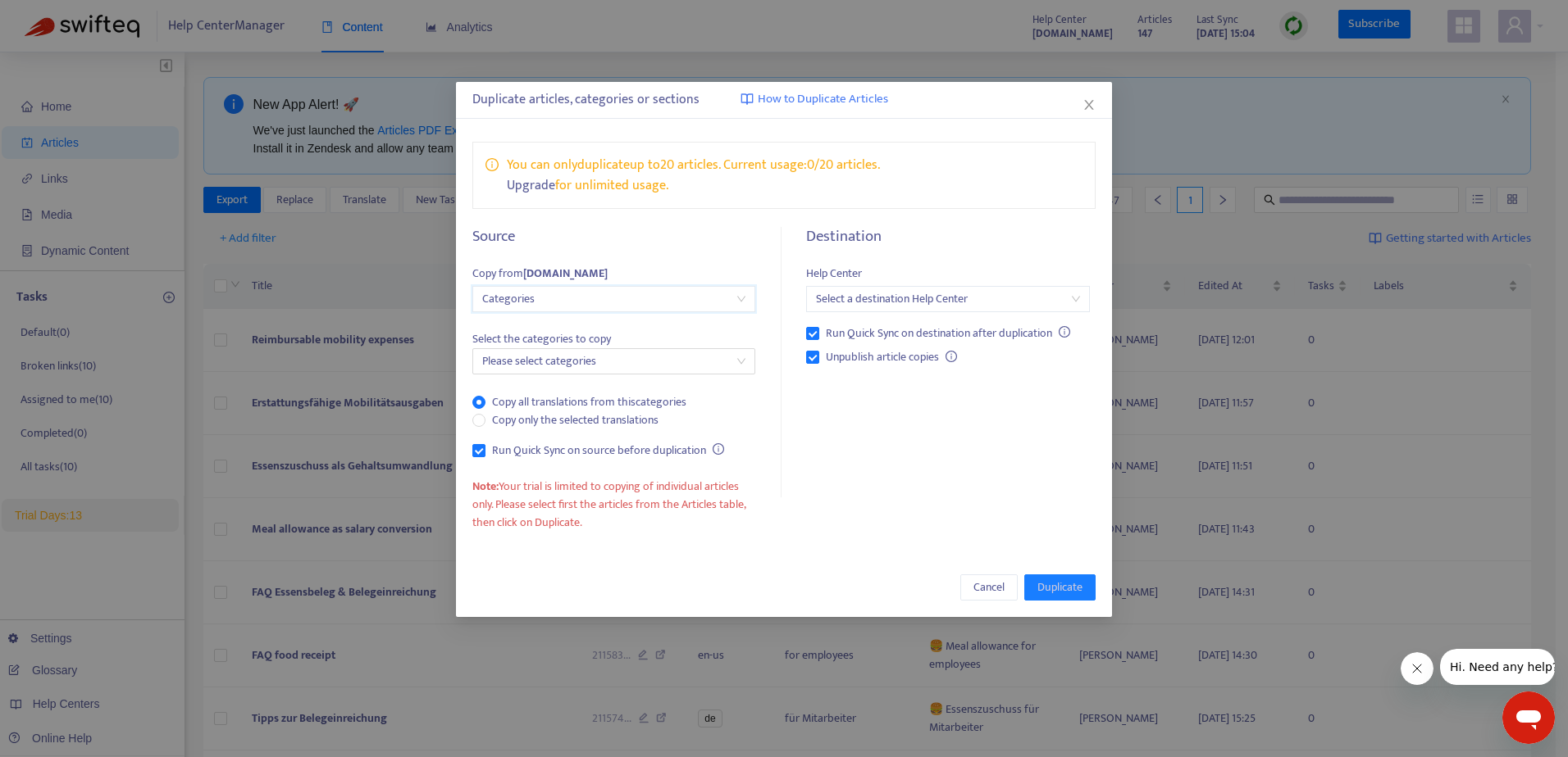
click at [615, 355] on div at bounding box center [606, 362] width 259 height 20
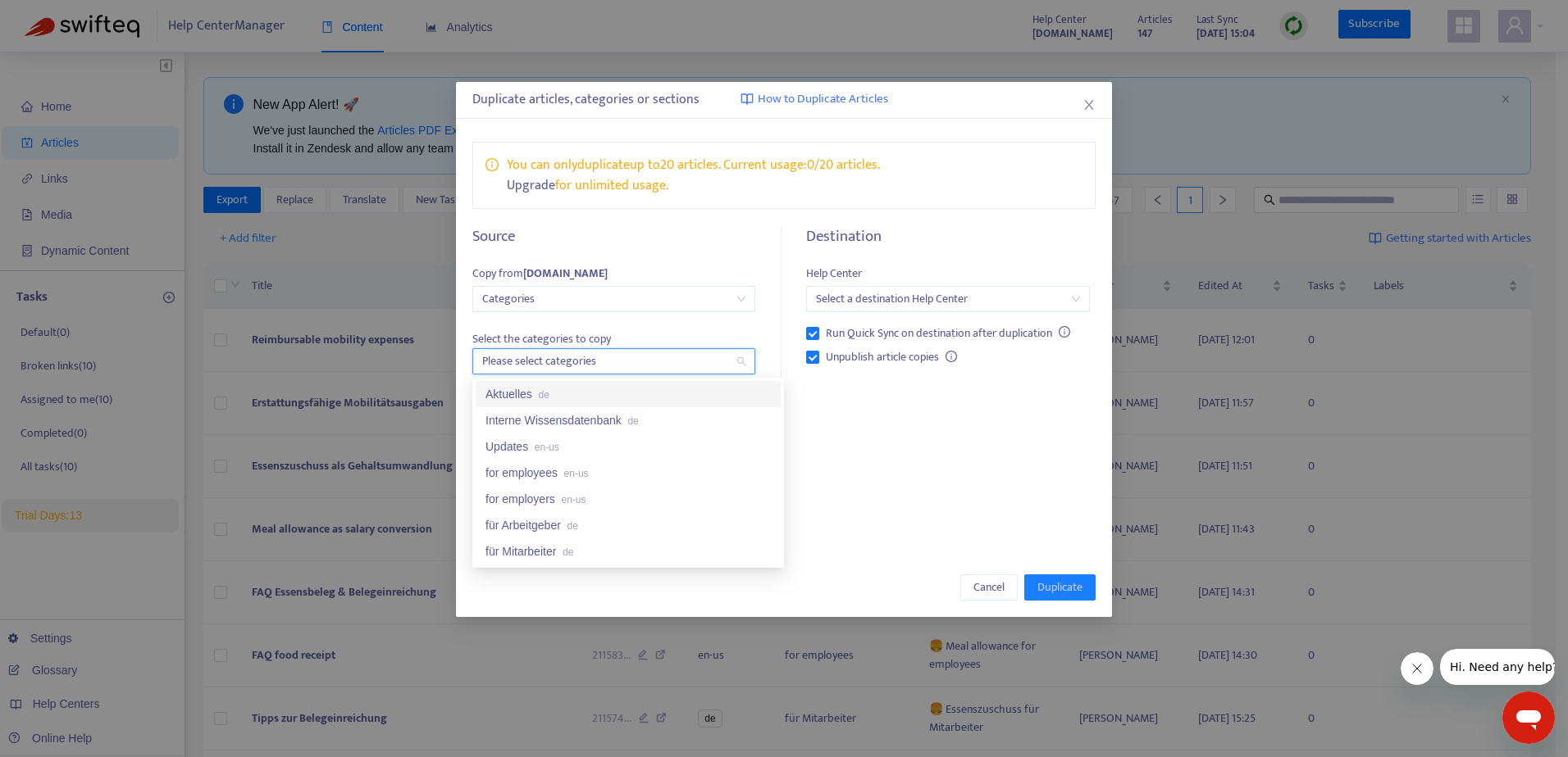
click at [522, 394] on div "Aktuelles de" at bounding box center [628, 394] width 286 height 18
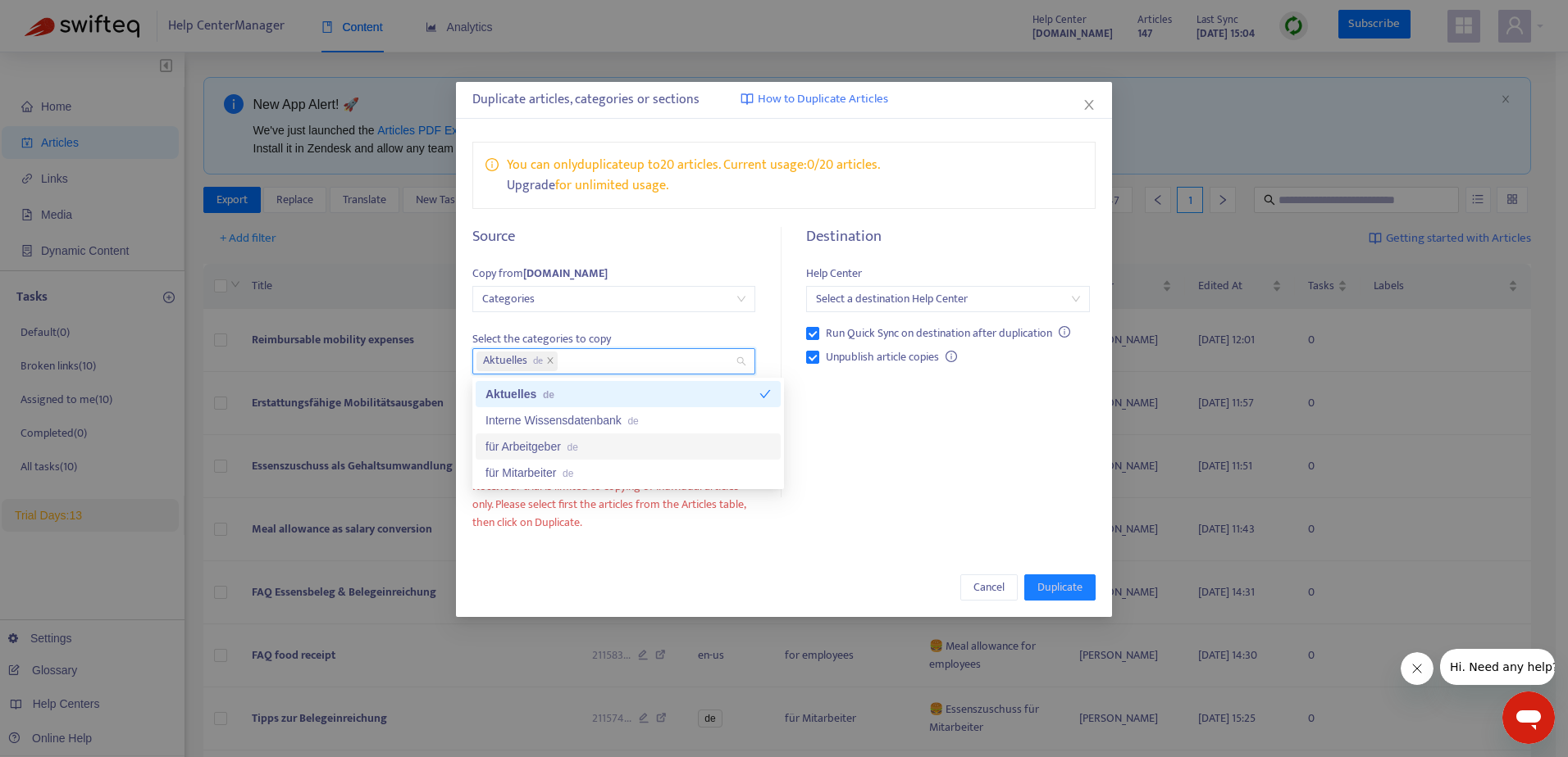
click at [554, 442] on div "für Arbeitgeber de" at bounding box center [628, 446] width 286 height 18
click at [562, 475] on div "für Mitarbeiter de" at bounding box center [628, 473] width 286 height 18
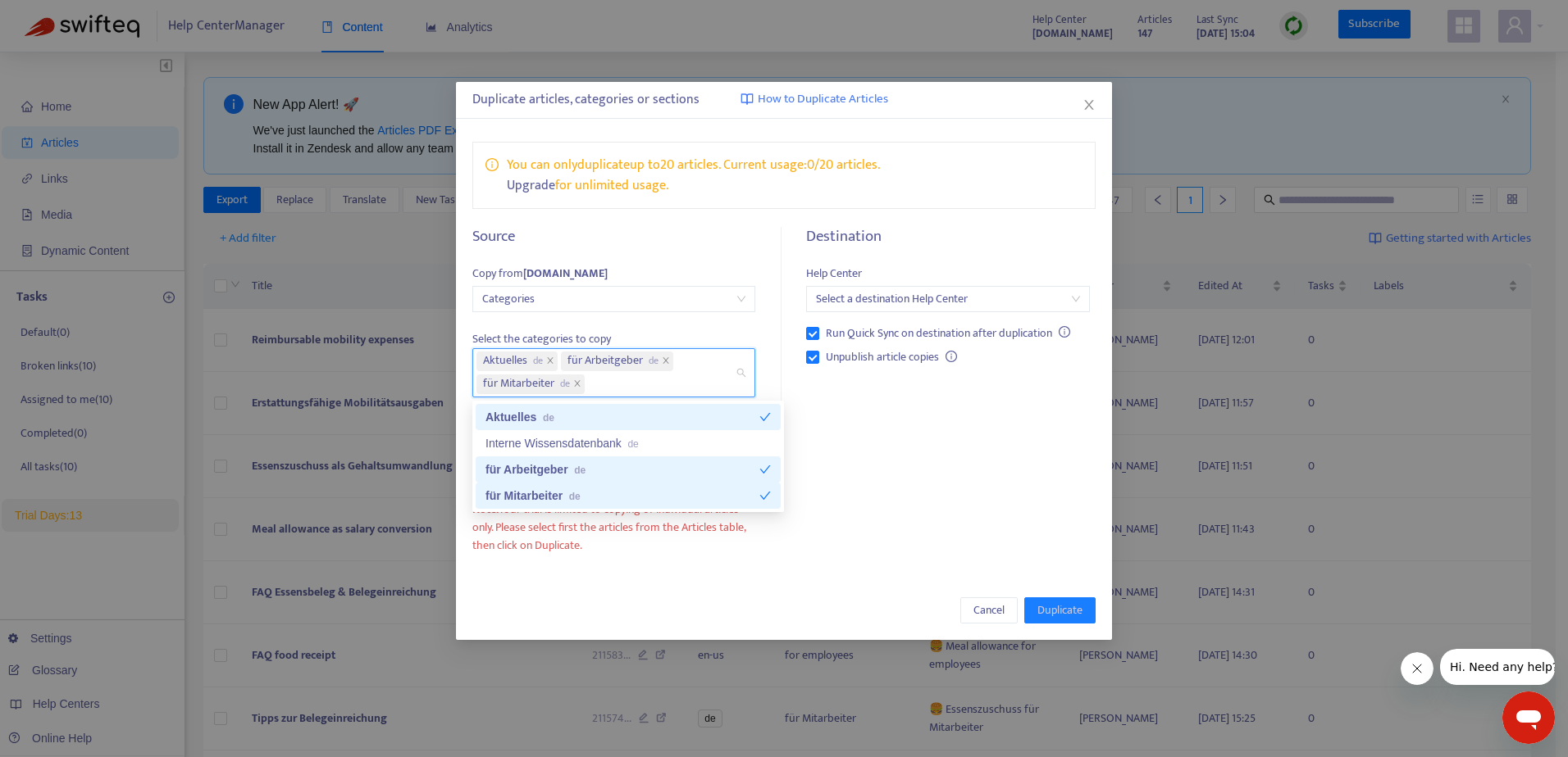
click at [620, 325] on div "Select the categories to copy Aktuelles de für Arbeitgeber de für Mitarbeiter d…" at bounding box center [614, 383] width 283 height 140
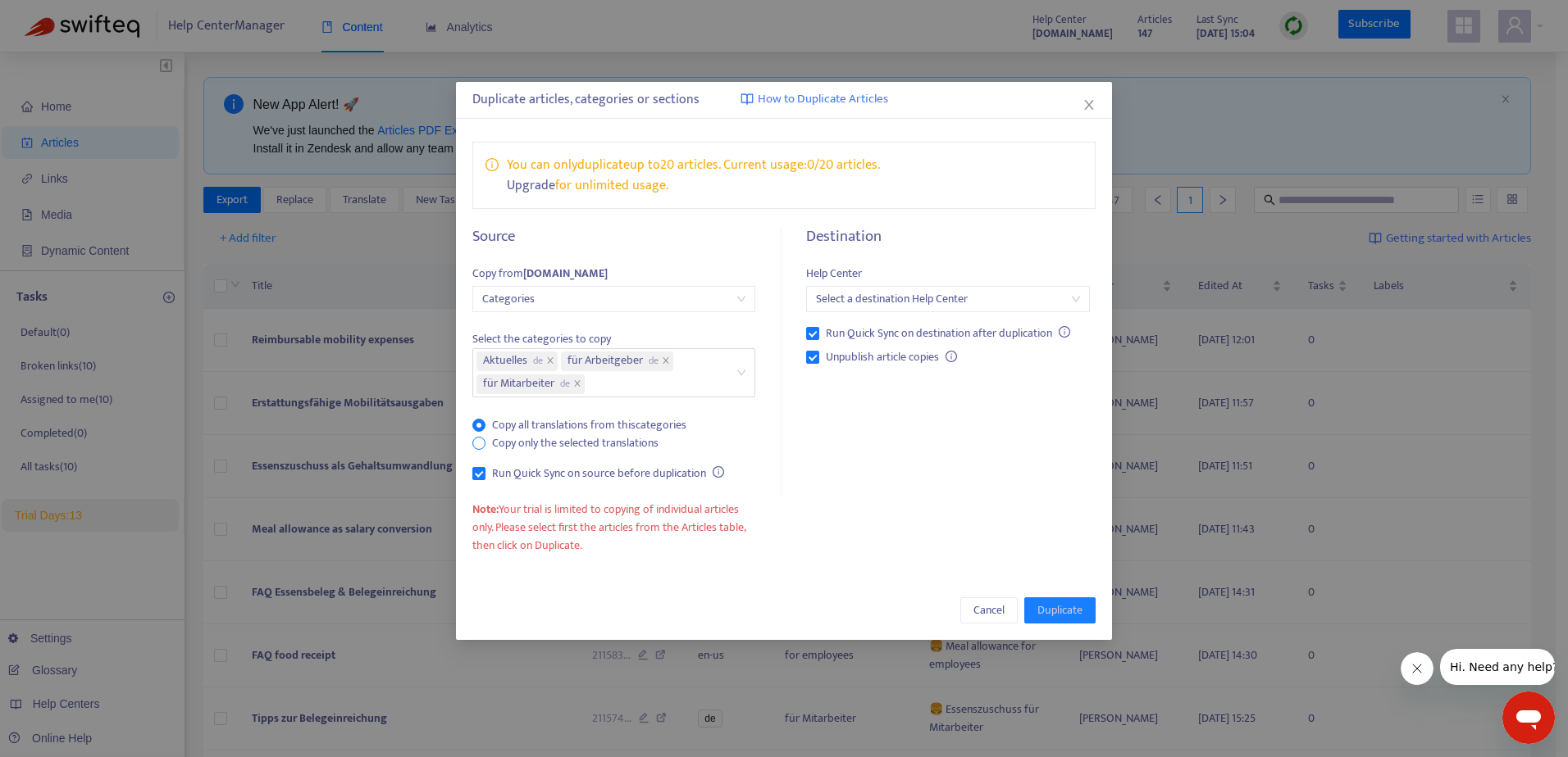
click at [545, 445] on span "Copy only the selected translations" at bounding box center [575, 444] width 180 height 18
click at [873, 312] on div "Select a destination Help Center" at bounding box center [947, 299] width 283 height 26
click at [877, 367] on div "probonioat.zendesk.com" at bounding box center [962, 357] width 306 height 26
click at [545, 361] on span "Aktuelles de" at bounding box center [517, 362] width 81 height 20
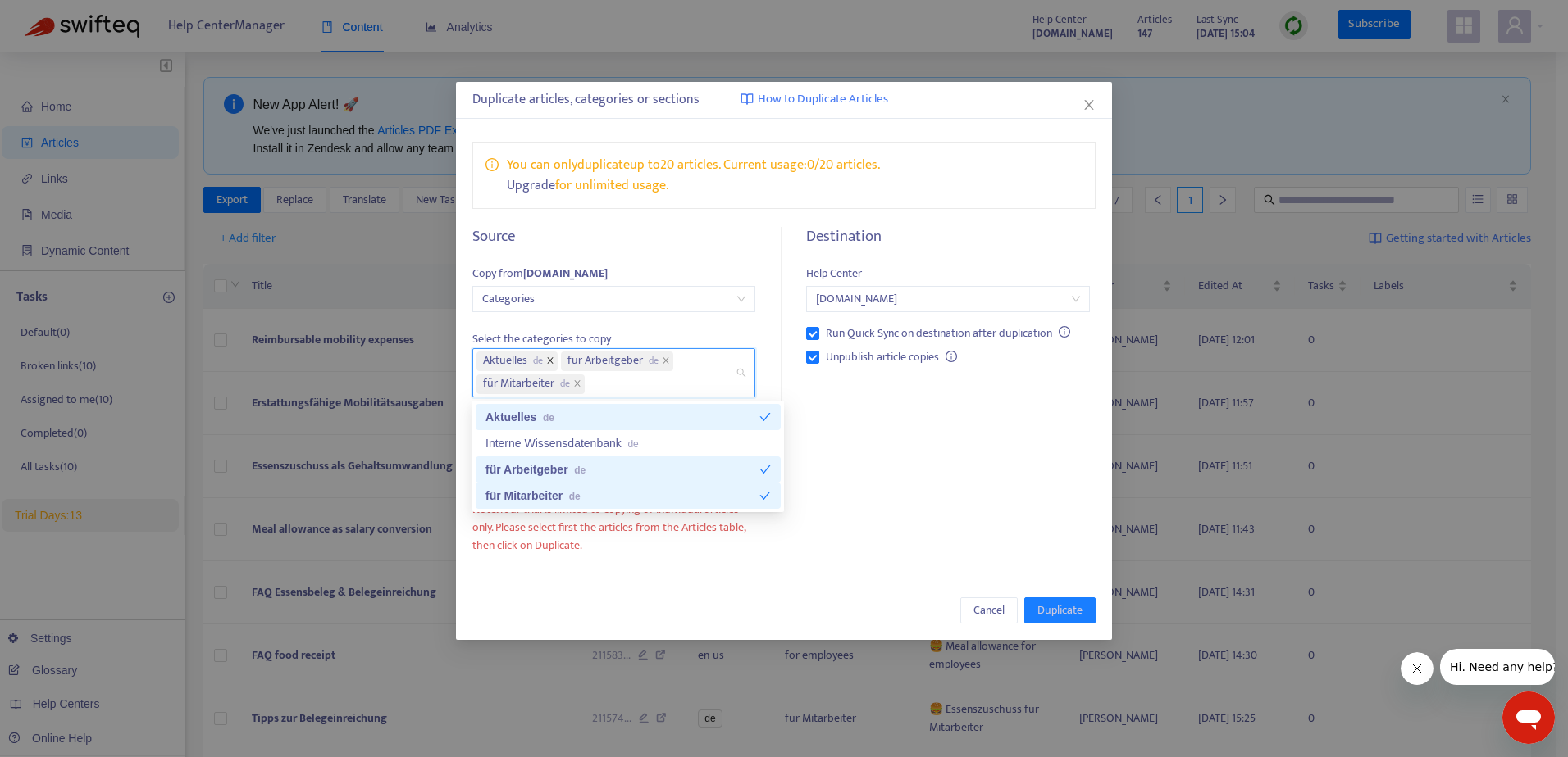
click at [552, 360] on icon "close" at bounding box center [550, 360] width 8 height 8
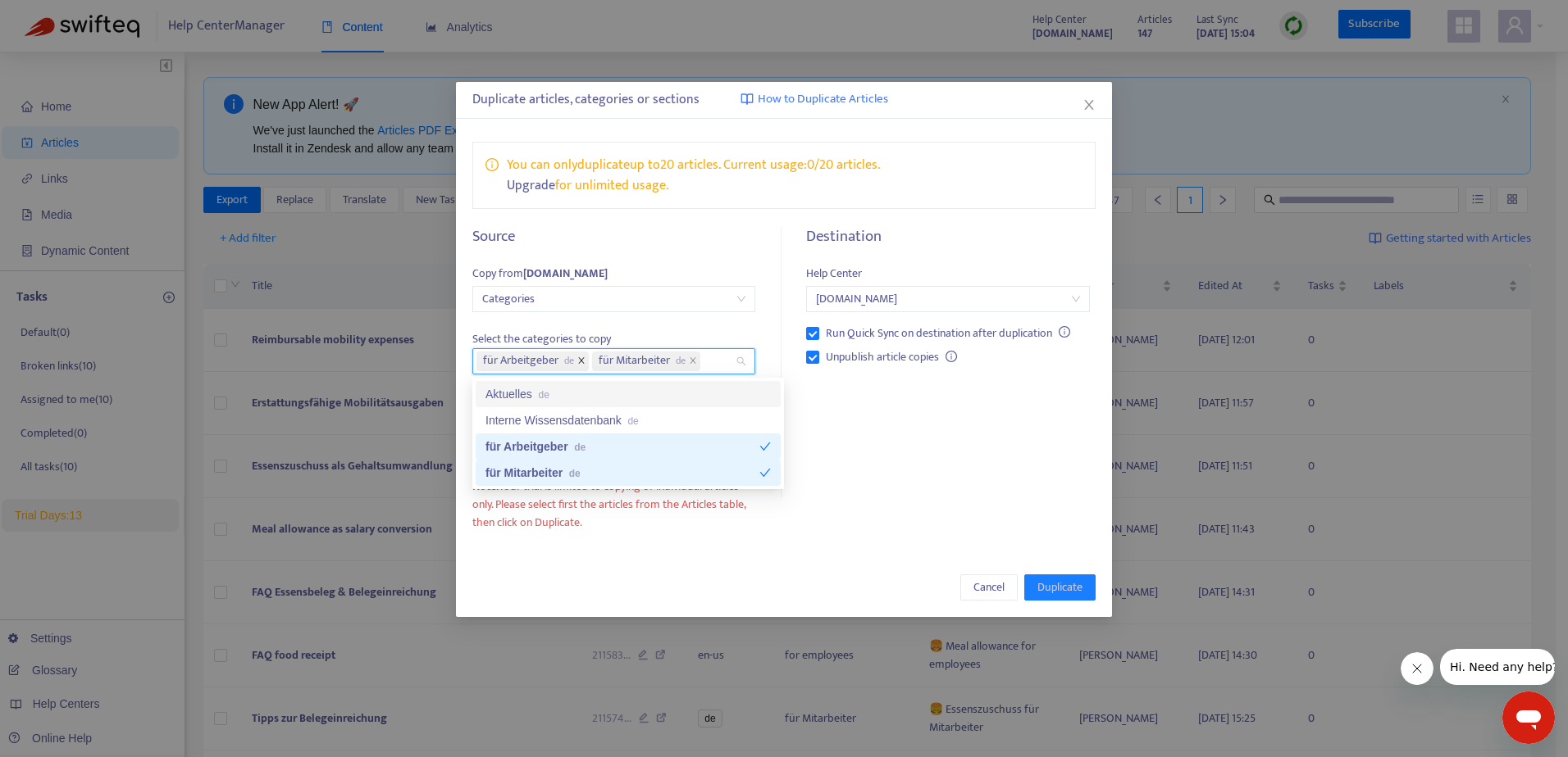
click at [584, 358] on icon "close" at bounding box center [581, 360] width 8 height 8
click at [578, 362] on icon "close" at bounding box center [577, 360] width 8 height 8
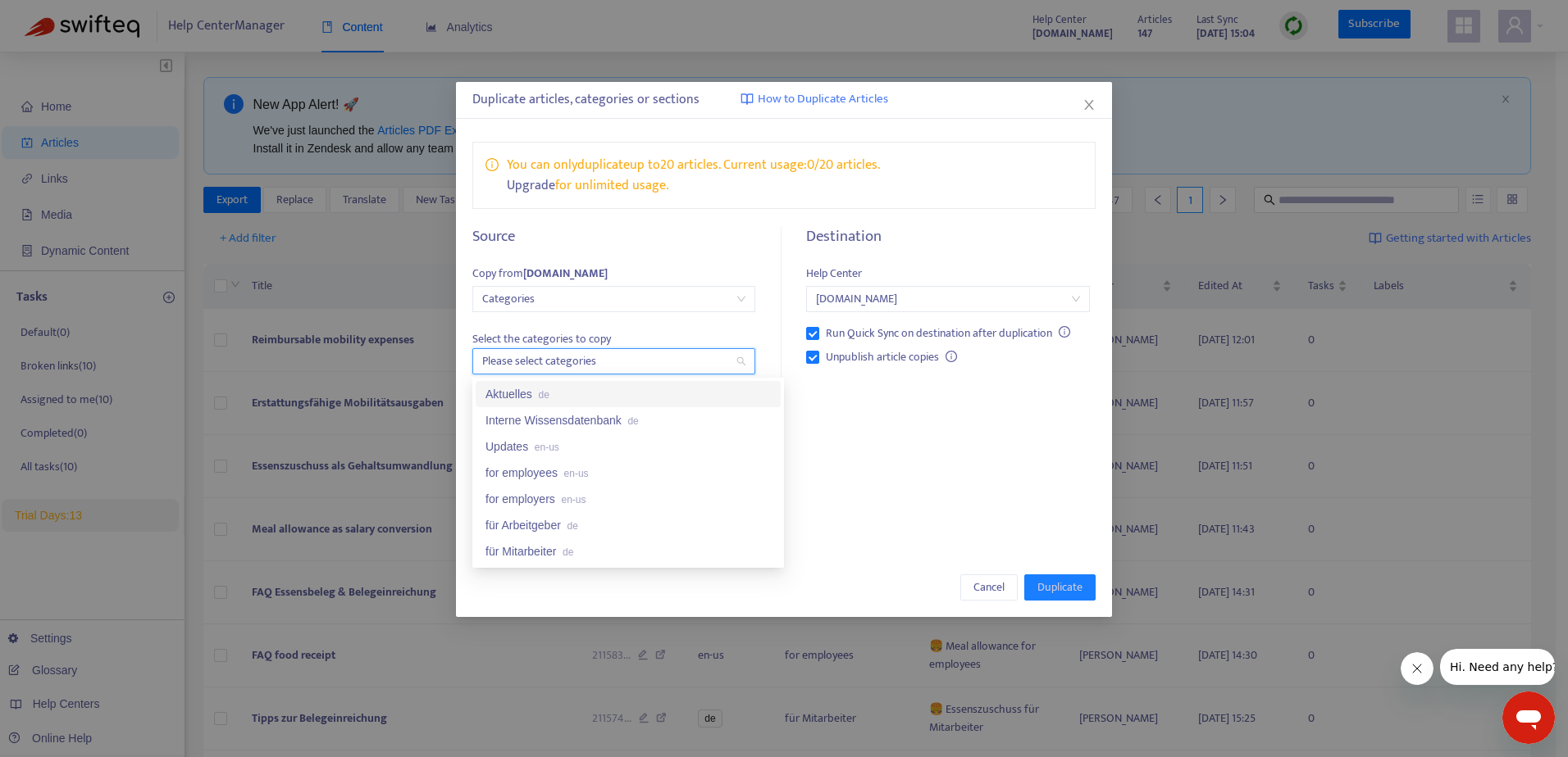
click at [573, 324] on div "Select the categories to copy Please select categories Copy all translations fr…" at bounding box center [614, 371] width 283 height 118
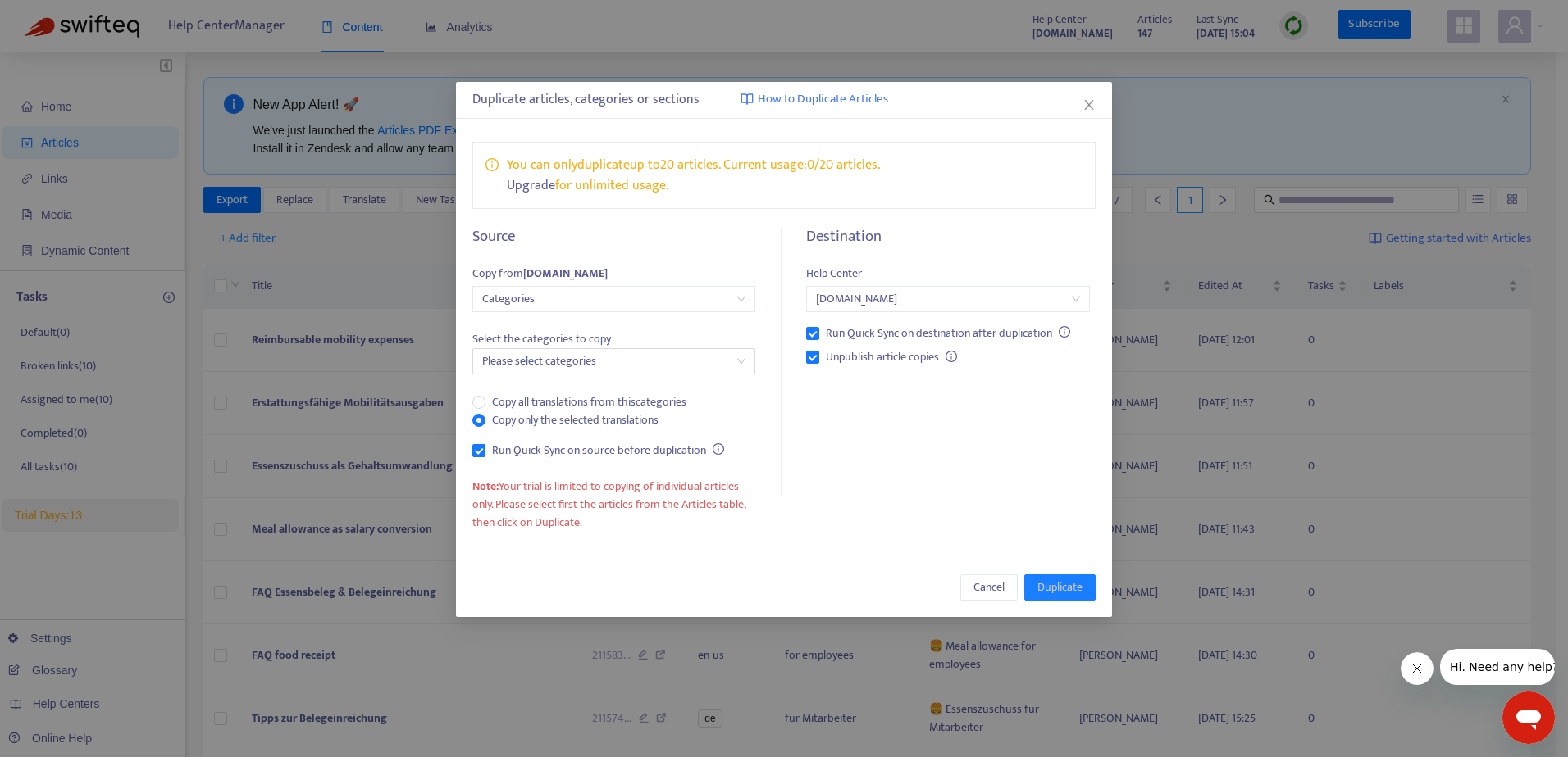
click at [573, 295] on span "Categories" at bounding box center [614, 298] width 263 height 24
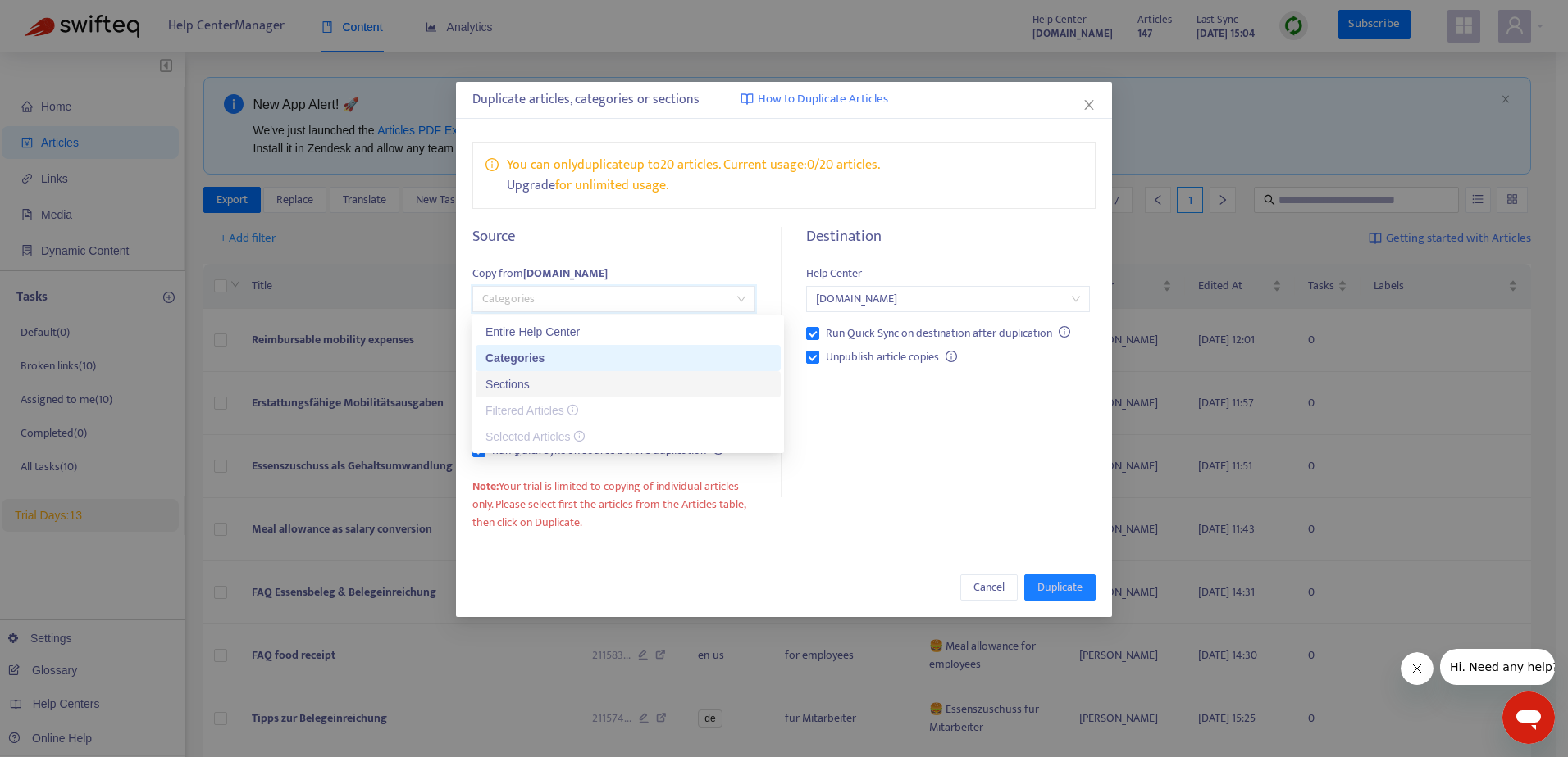
click at [537, 389] on div "Sections" at bounding box center [628, 384] width 286 height 18
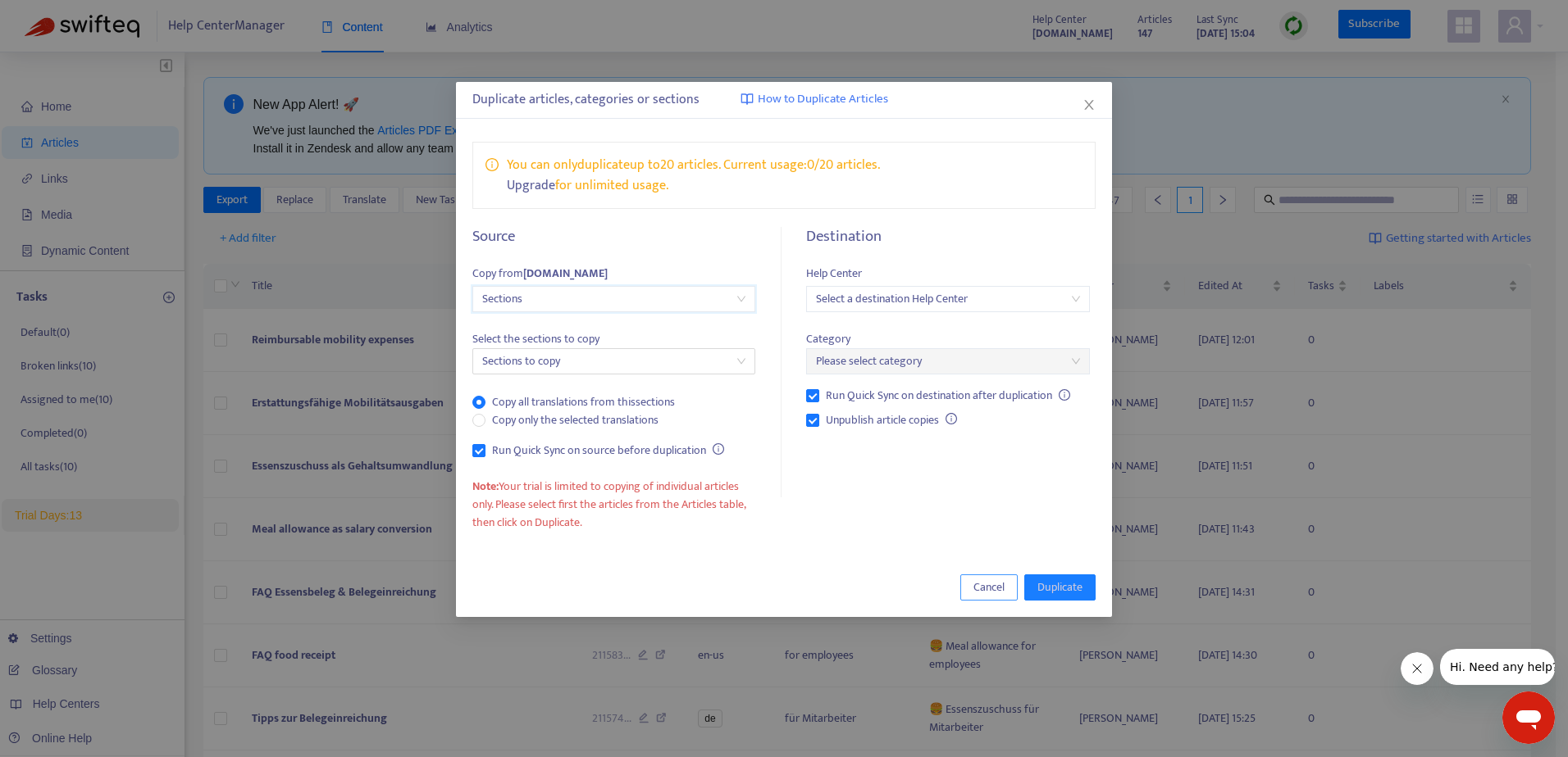
click at [991, 587] on span "Cancel" at bounding box center [988, 587] width 31 height 18
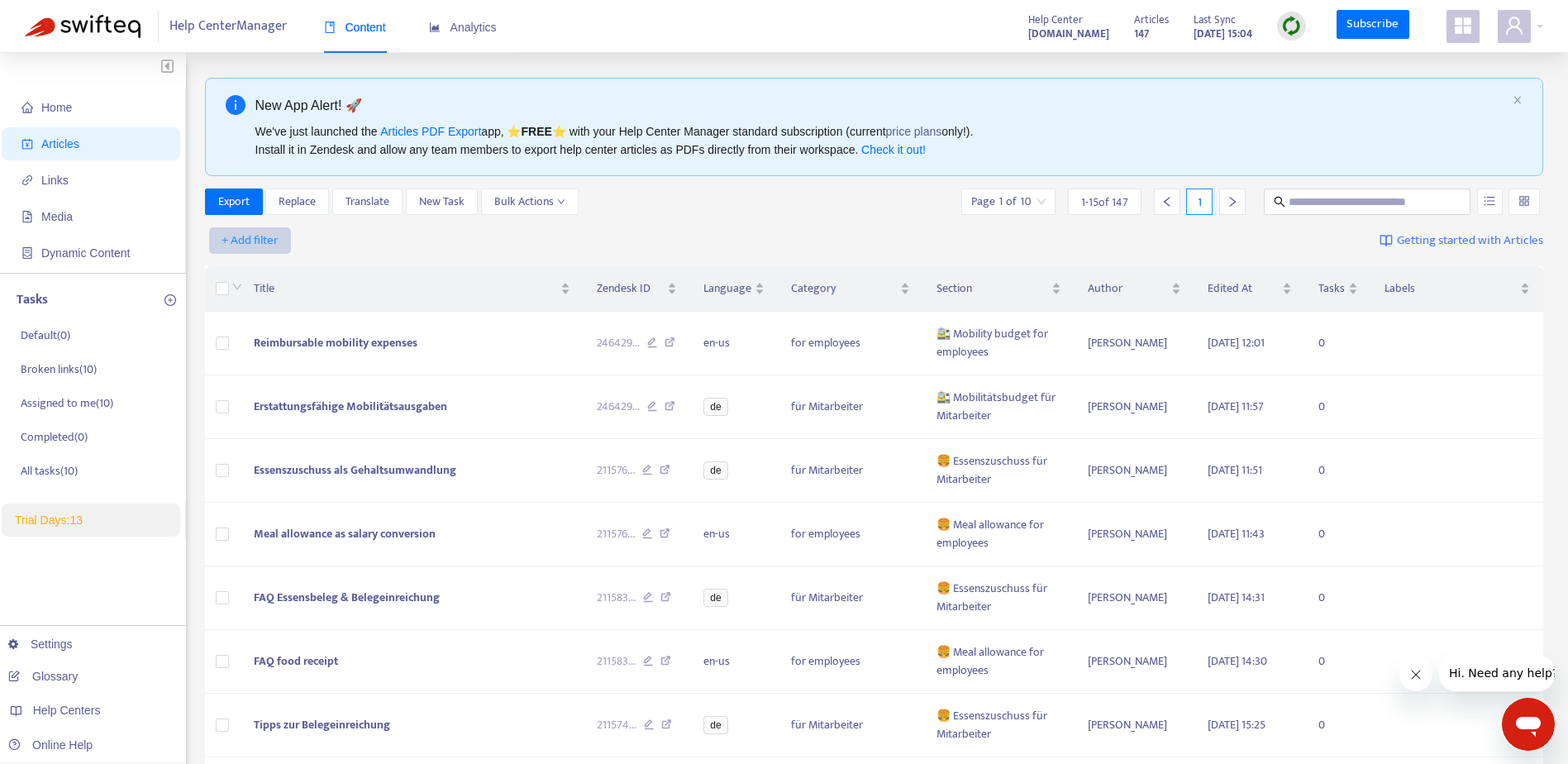
click at [240, 236] on span "+ Add filter" at bounding box center [250, 241] width 57 height 20
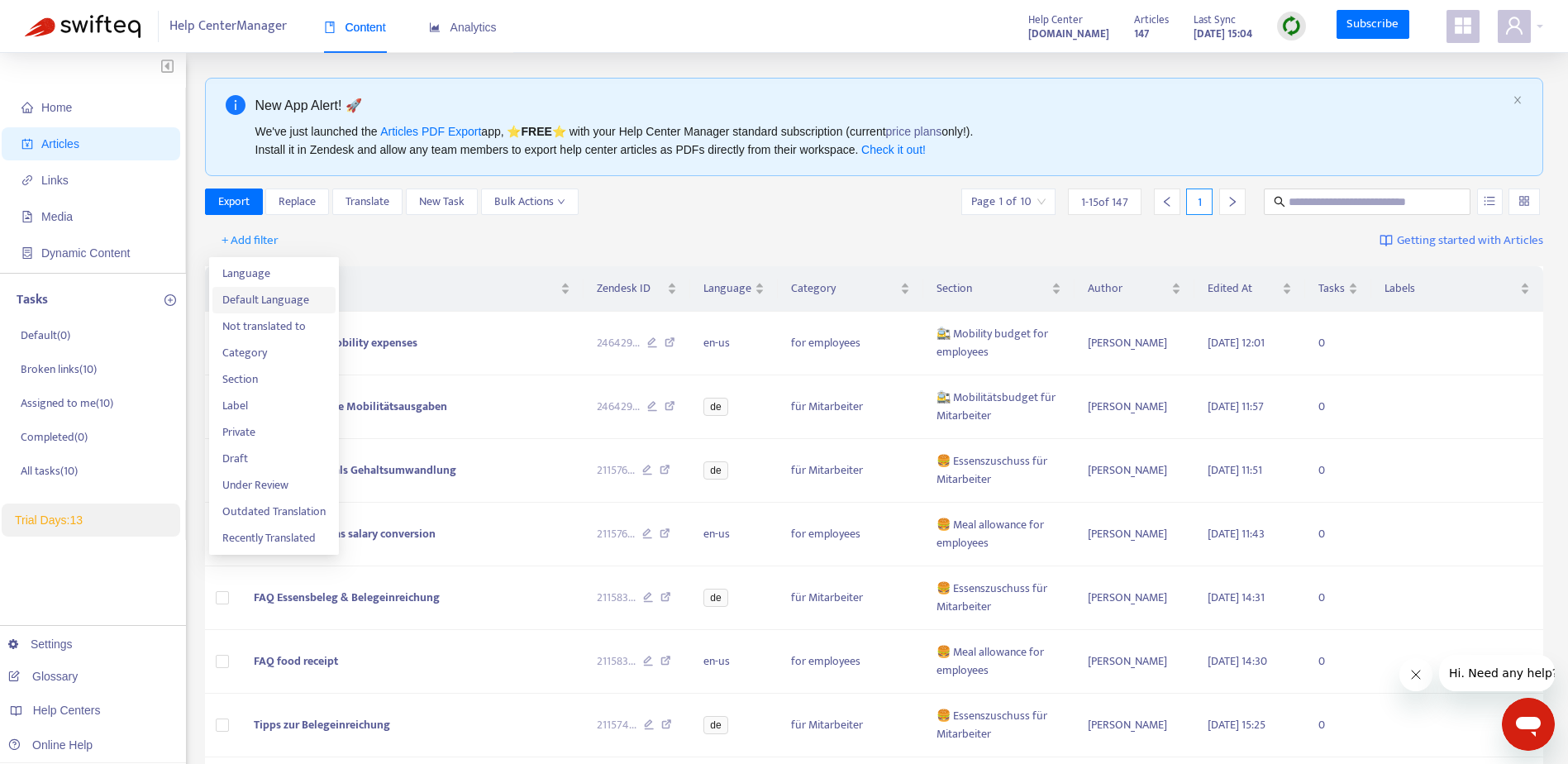
click at [268, 295] on span "Default Language" at bounding box center [274, 300] width 103 height 18
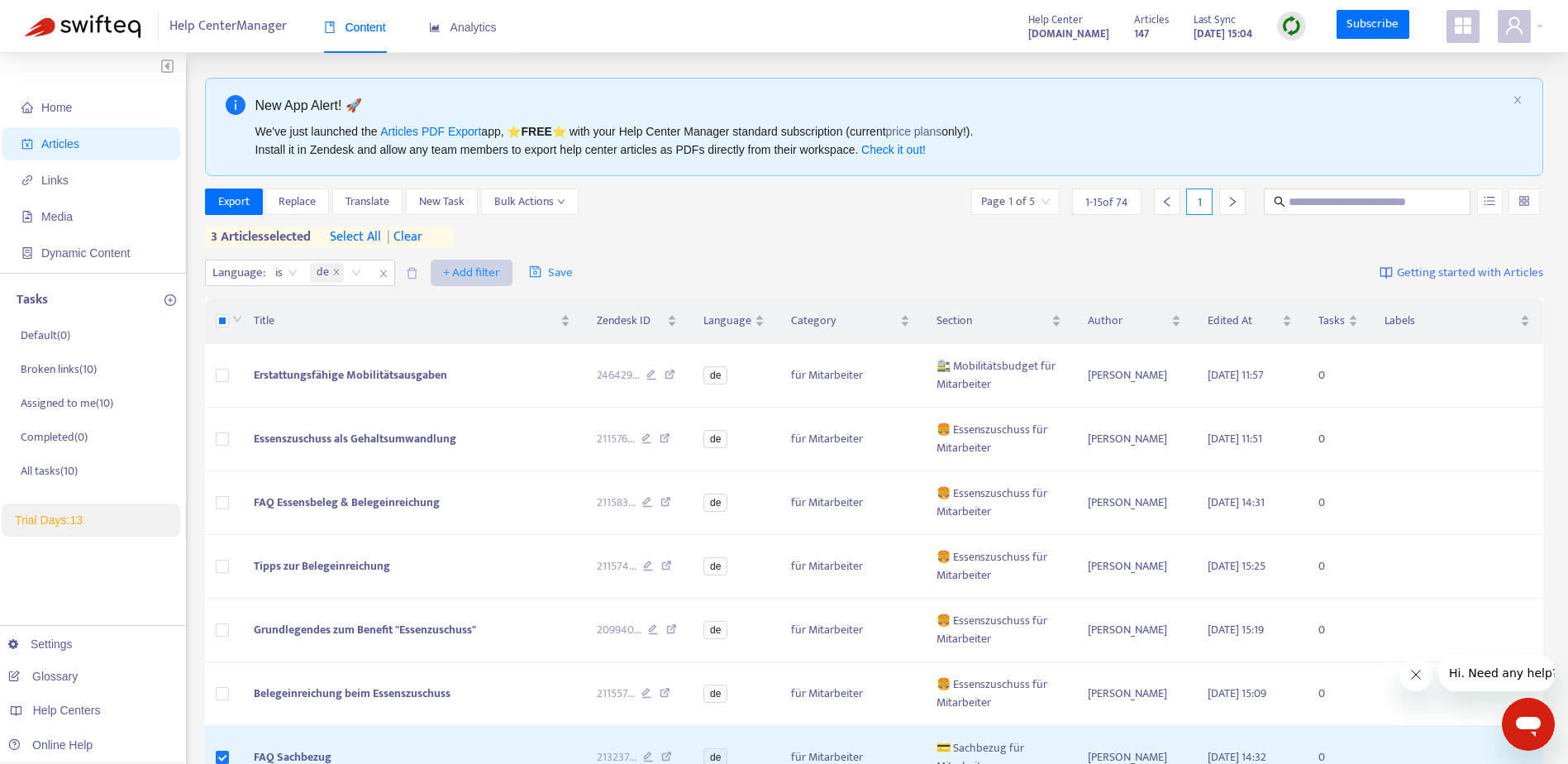
click at [476, 272] on span "+ Add filter" at bounding box center [471, 273] width 57 height 20
click at [564, 194] on span "Bulk Actions" at bounding box center [530, 202] width 71 height 18
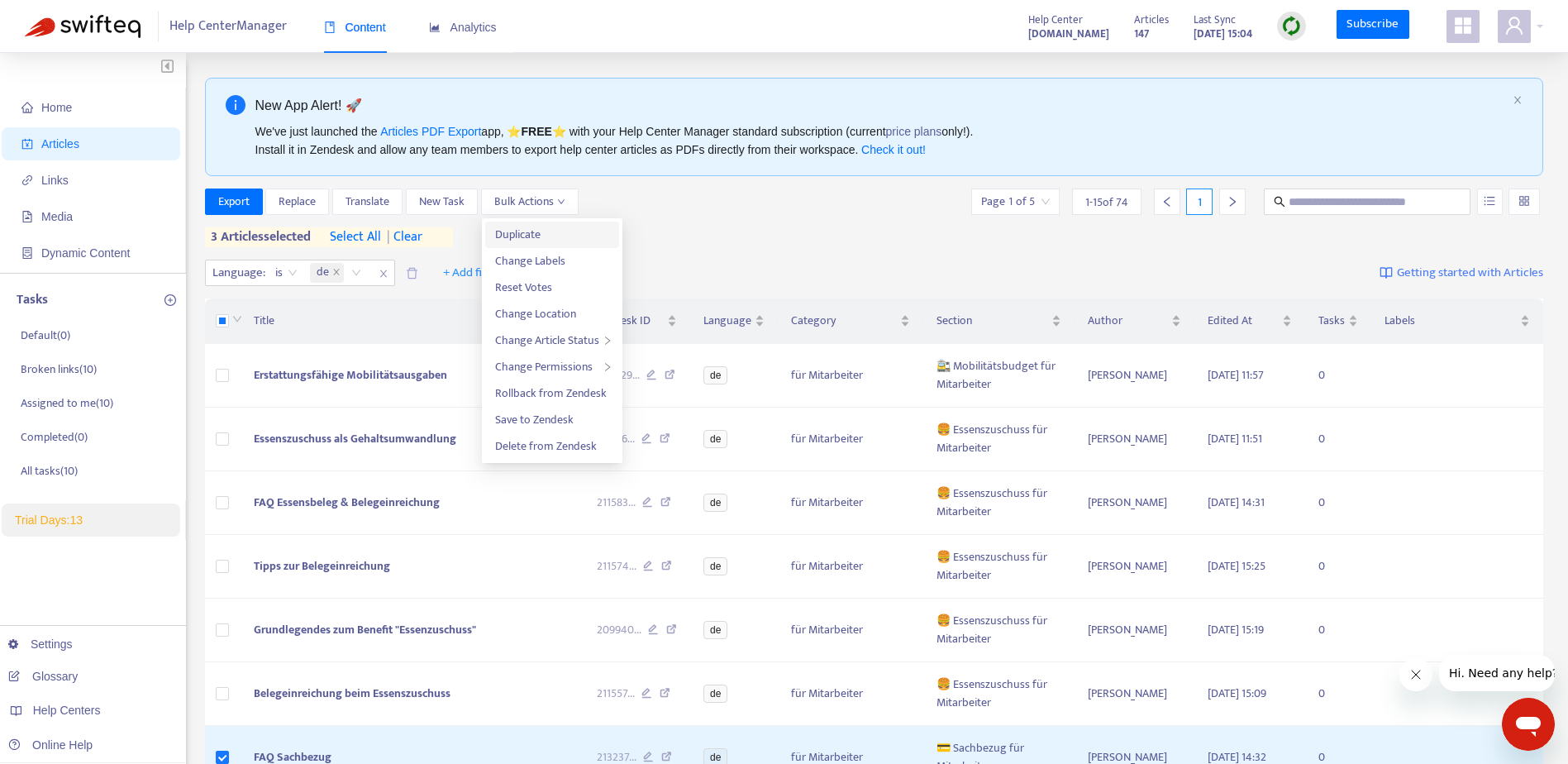
click at [573, 230] on span "Duplicate" at bounding box center [553, 235] width 114 height 18
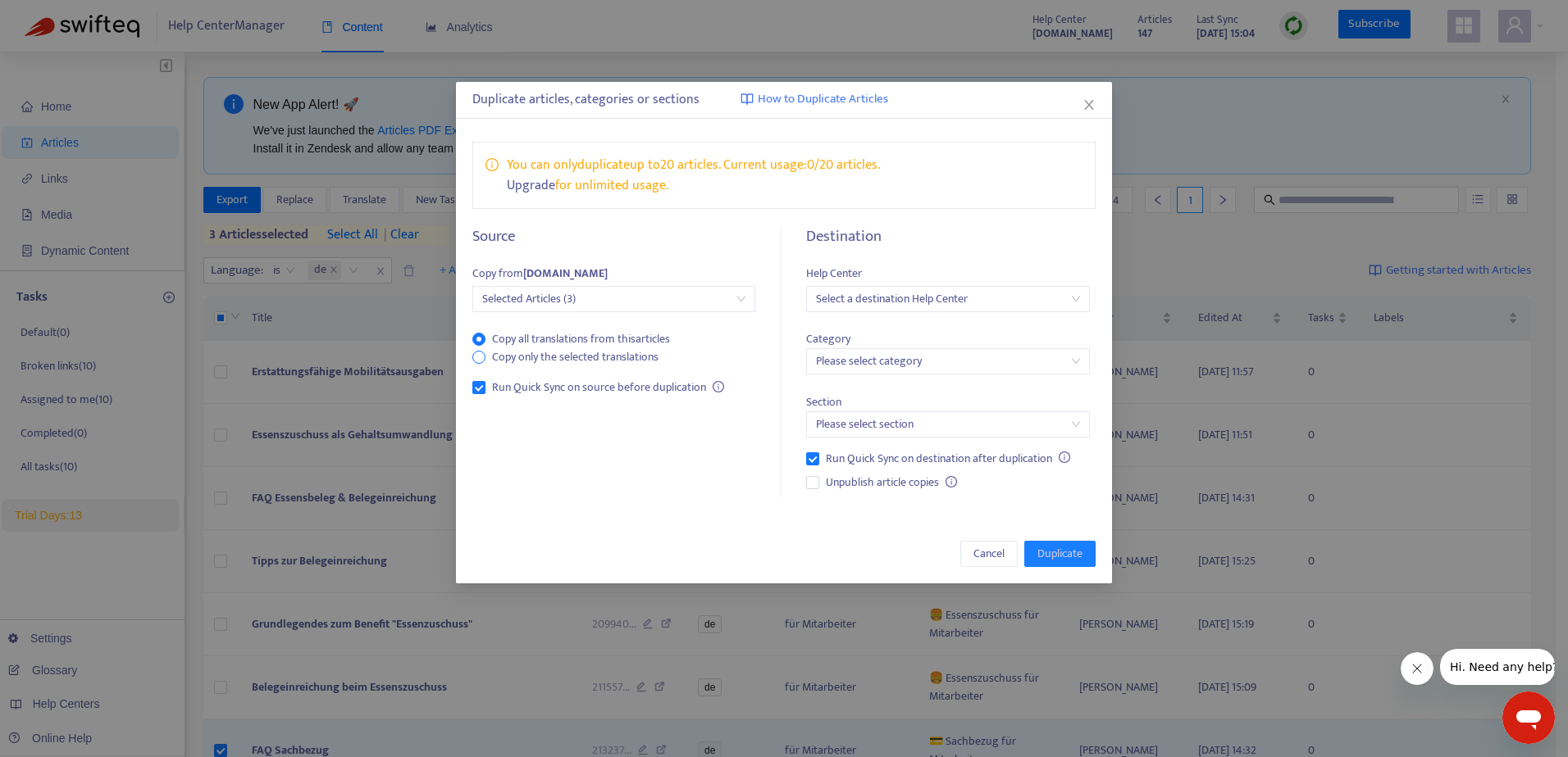
click at [615, 352] on span "Copy only the selected translations" at bounding box center [575, 357] width 180 height 18
click at [952, 298] on input "search" at bounding box center [947, 298] width 263 height 24
click at [922, 359] on div "probonioat.zendesk.com" at bounding box center [962, 358] width 286 height 18
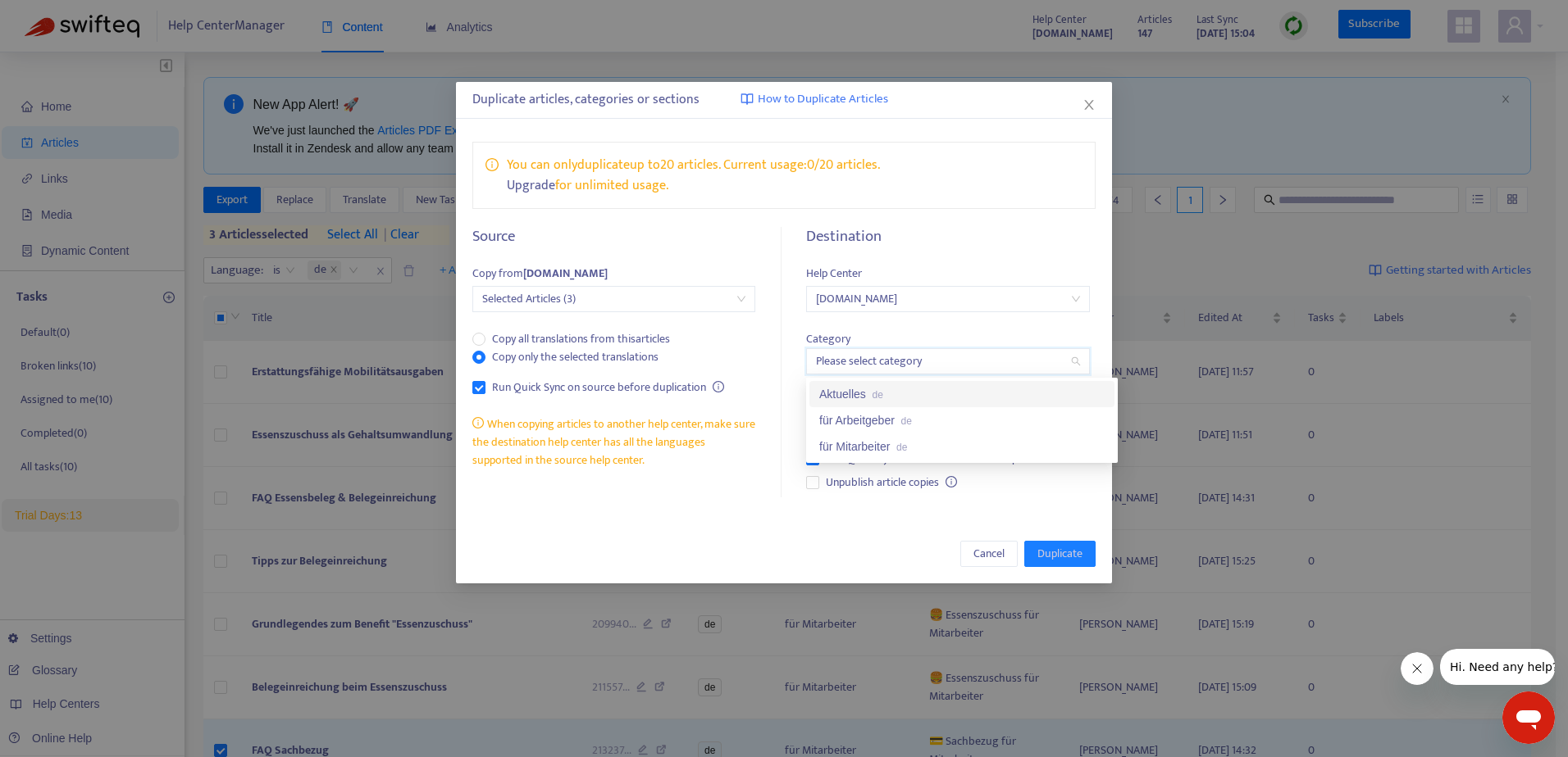
click at [922, 361] on input "search" at bounding box center [947, 361] width 263 height 24
click at [1001, 554] on span "Cancel" at bounding box center [988, 554] width 31 height 18
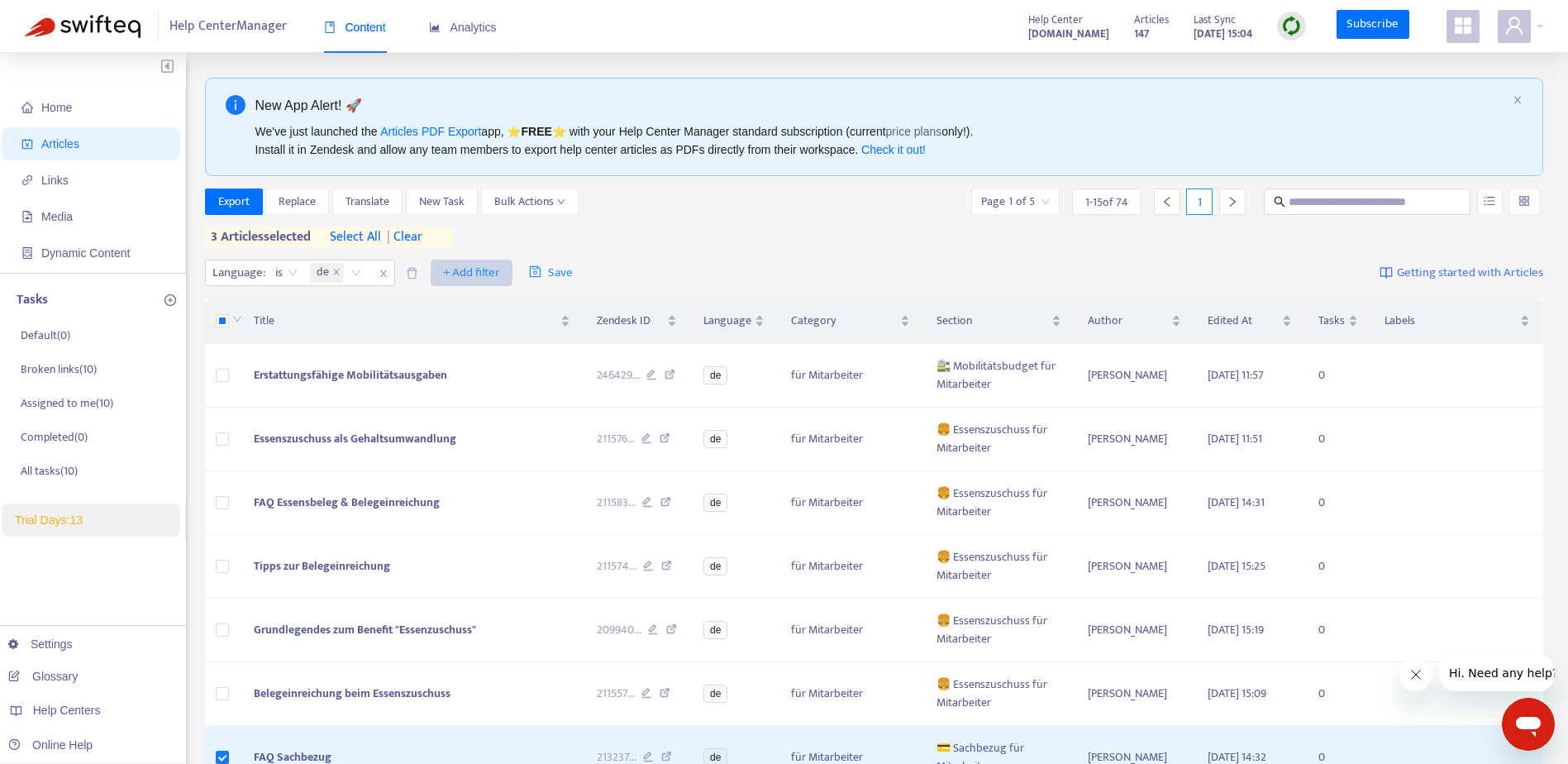
click at [456, 264] on span "+ Add filter" at bounding box center [471, 273] width 57 height 20
click at [497, 364] on span "Category" at bounding box center [495, 359] width 103 height 18
click at [517, 274] on div "Category: All" at bounding box center [462, 273] width 123 height 24
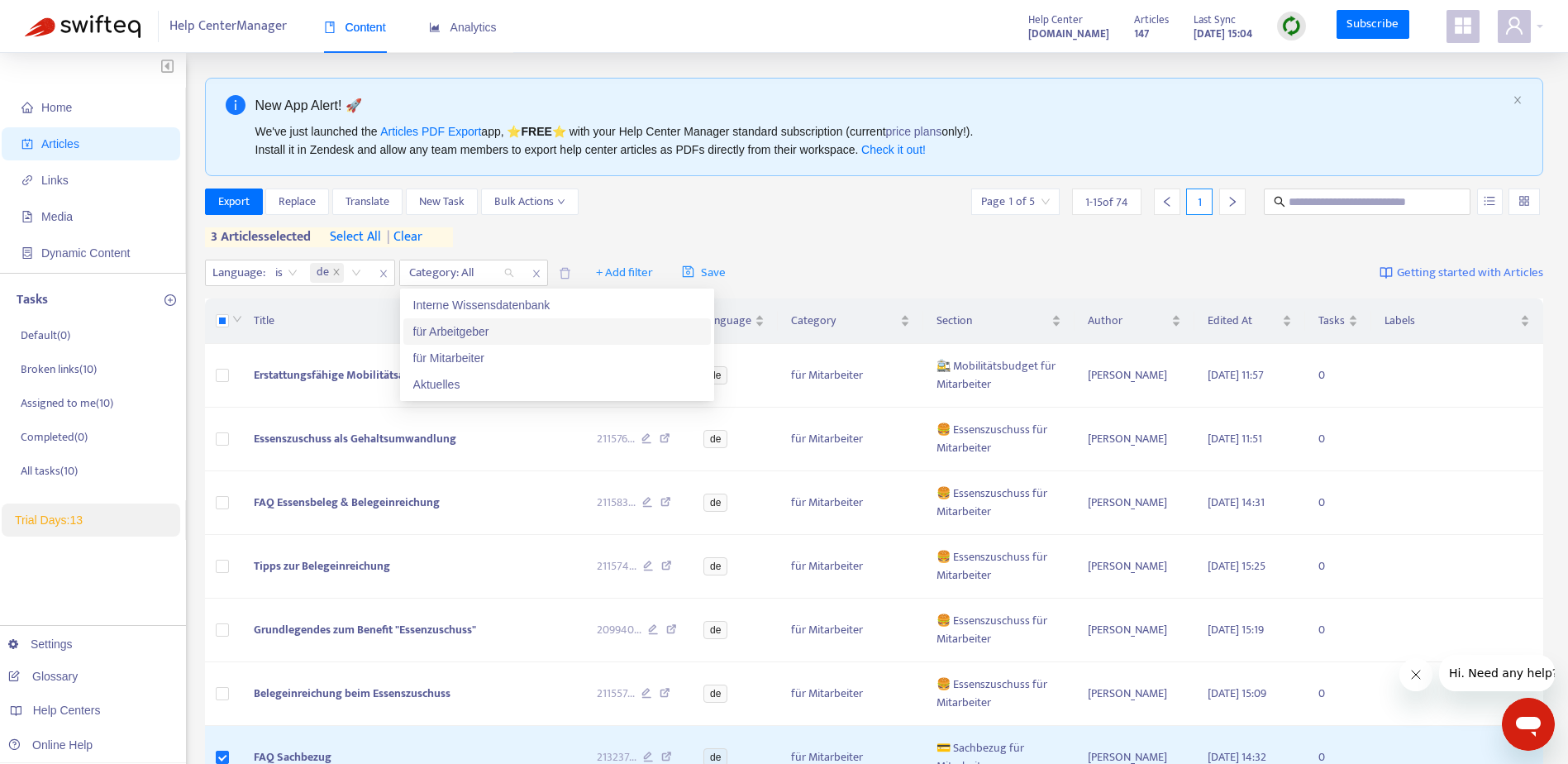
click at [469, 333] on div "für Arbeitgeber" at bounding box center [557, 332] width 288 height 18
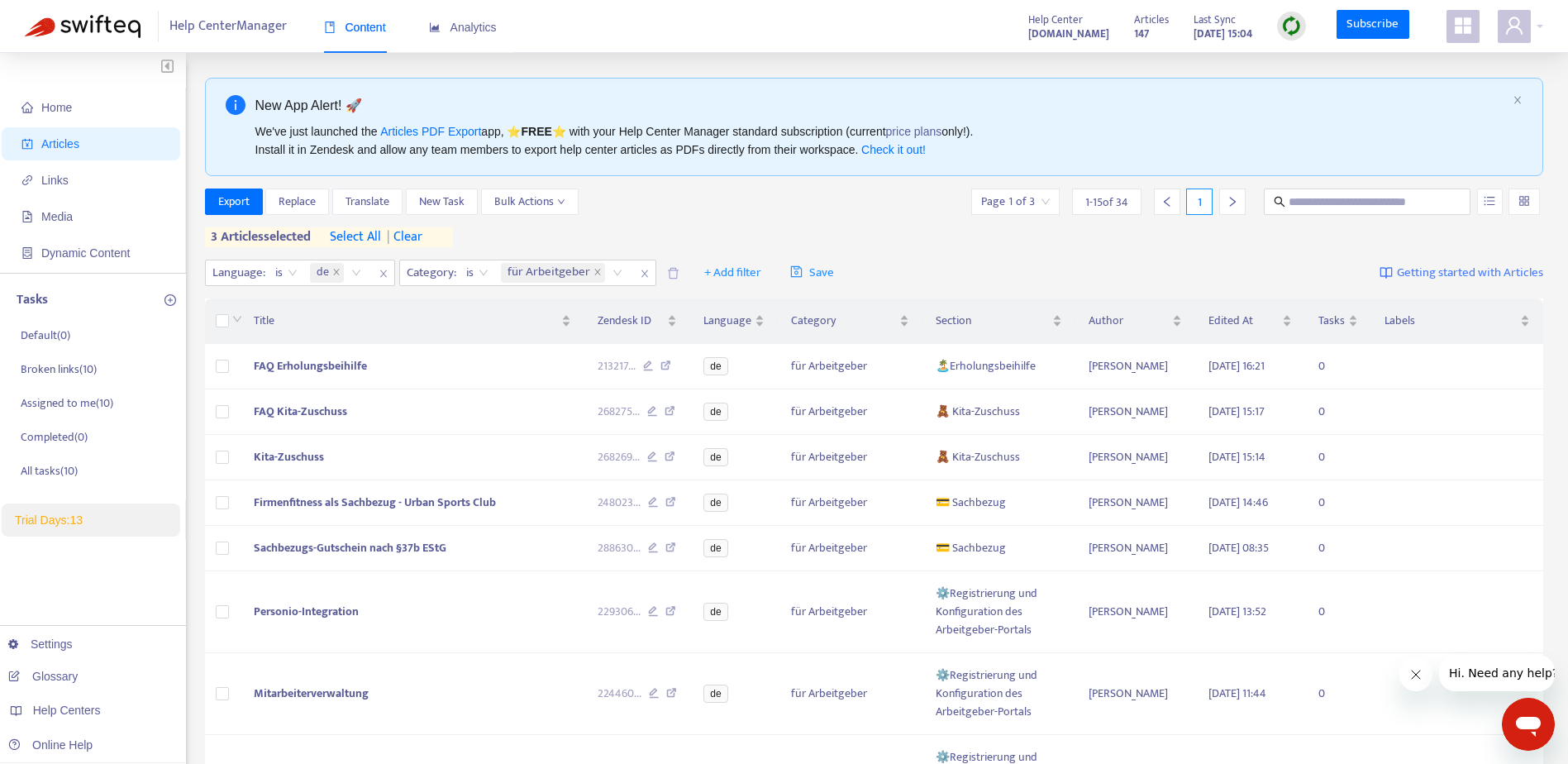
click at [775, 223] on div "Export Replace Translate New Task Bulk Actions Page 1 of 3 1 - 15 of 34 1 3 art…" at bounding box center [874, 218] width 1340 height 59
click at [404, 235] on span "| clear" at bounding box center [402, 237] width 42 height 20
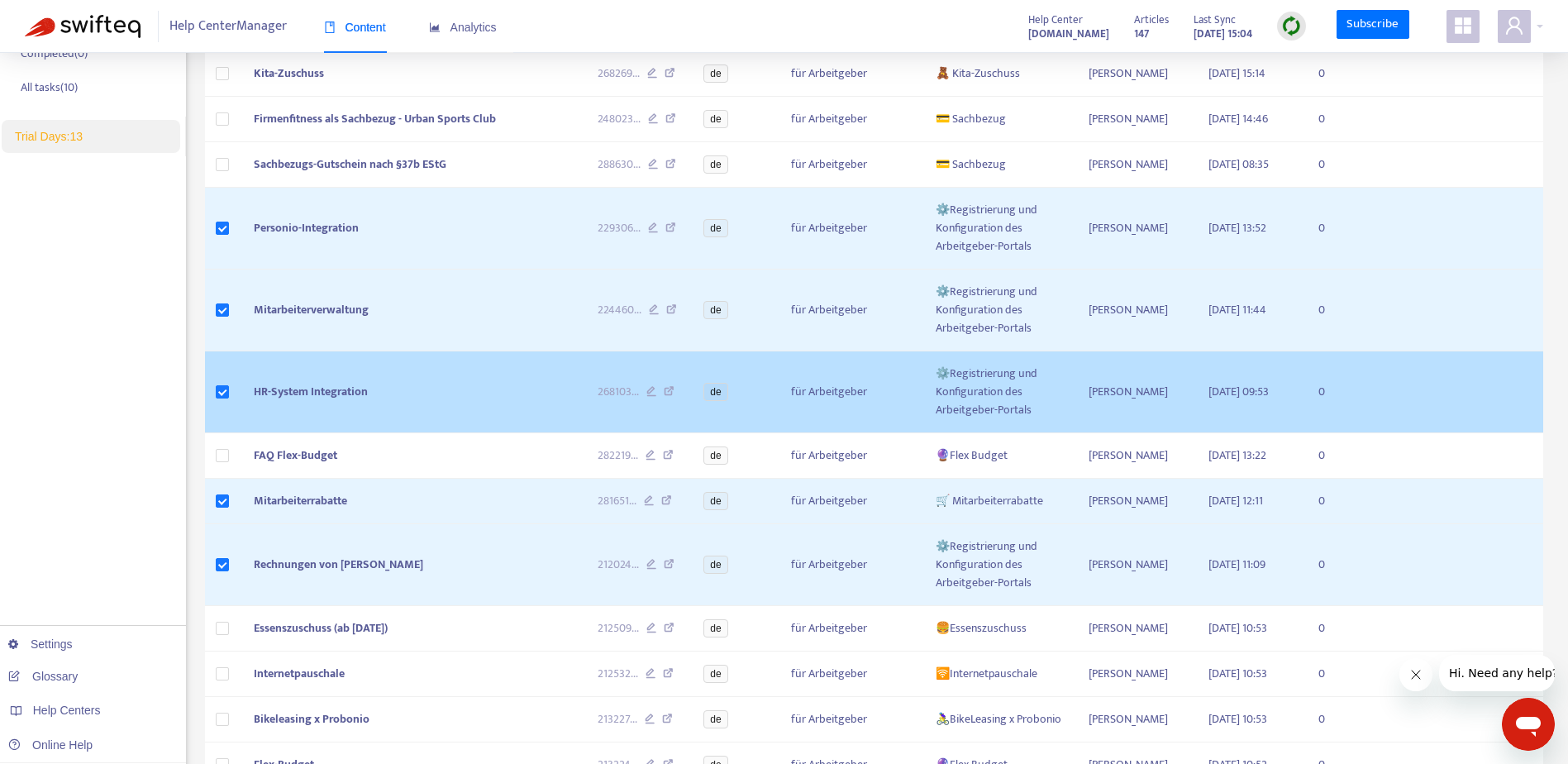
scroll to position [562, 0]
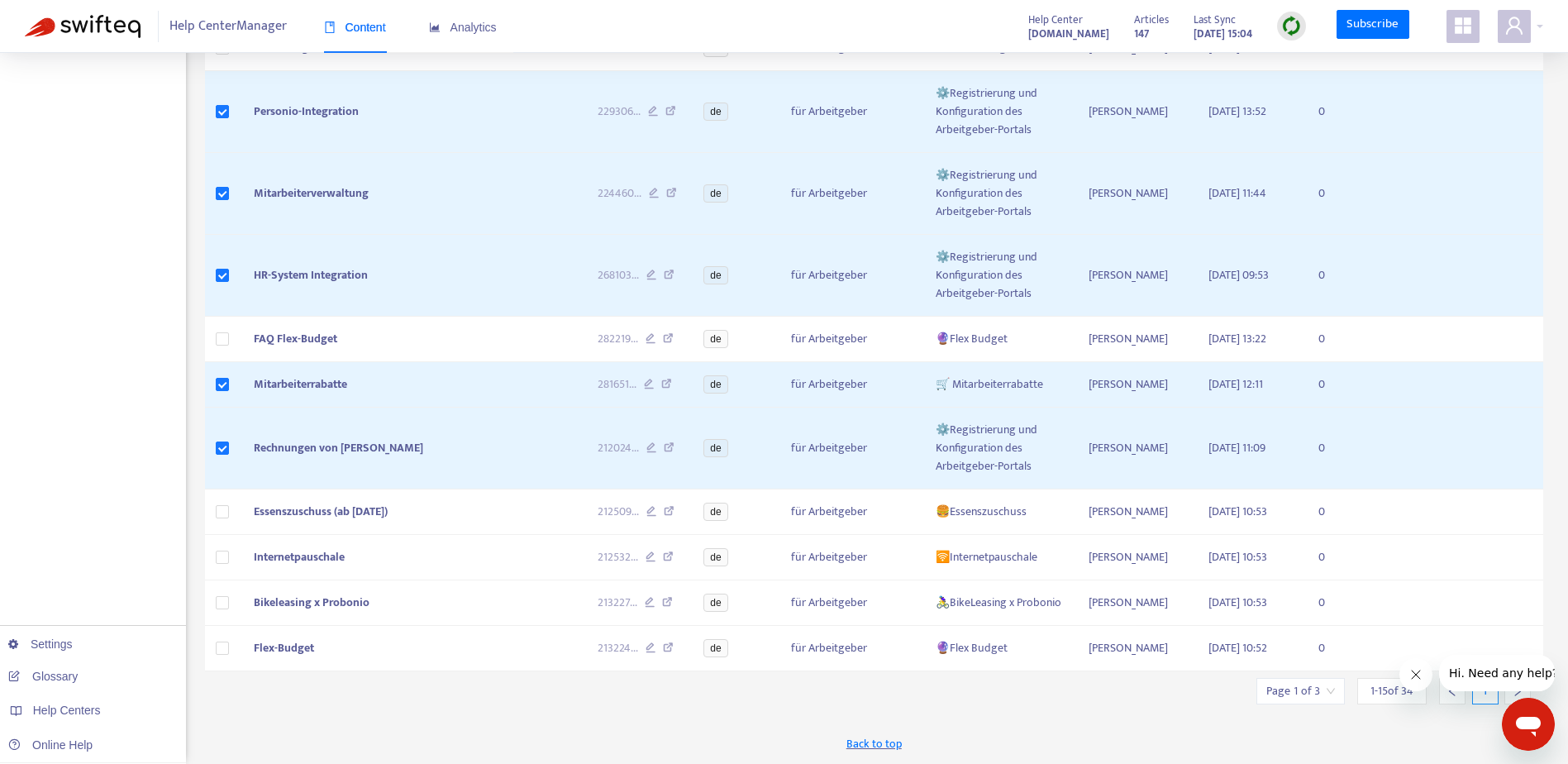
click at [1412, 672] on icon "Nachricht vom Unternehmen schließen" at bounding box center [1415, 674] width 8 height 8
click at [1521, 692] on icon "right" at bounding box center [1517, 691] width 12 height 12
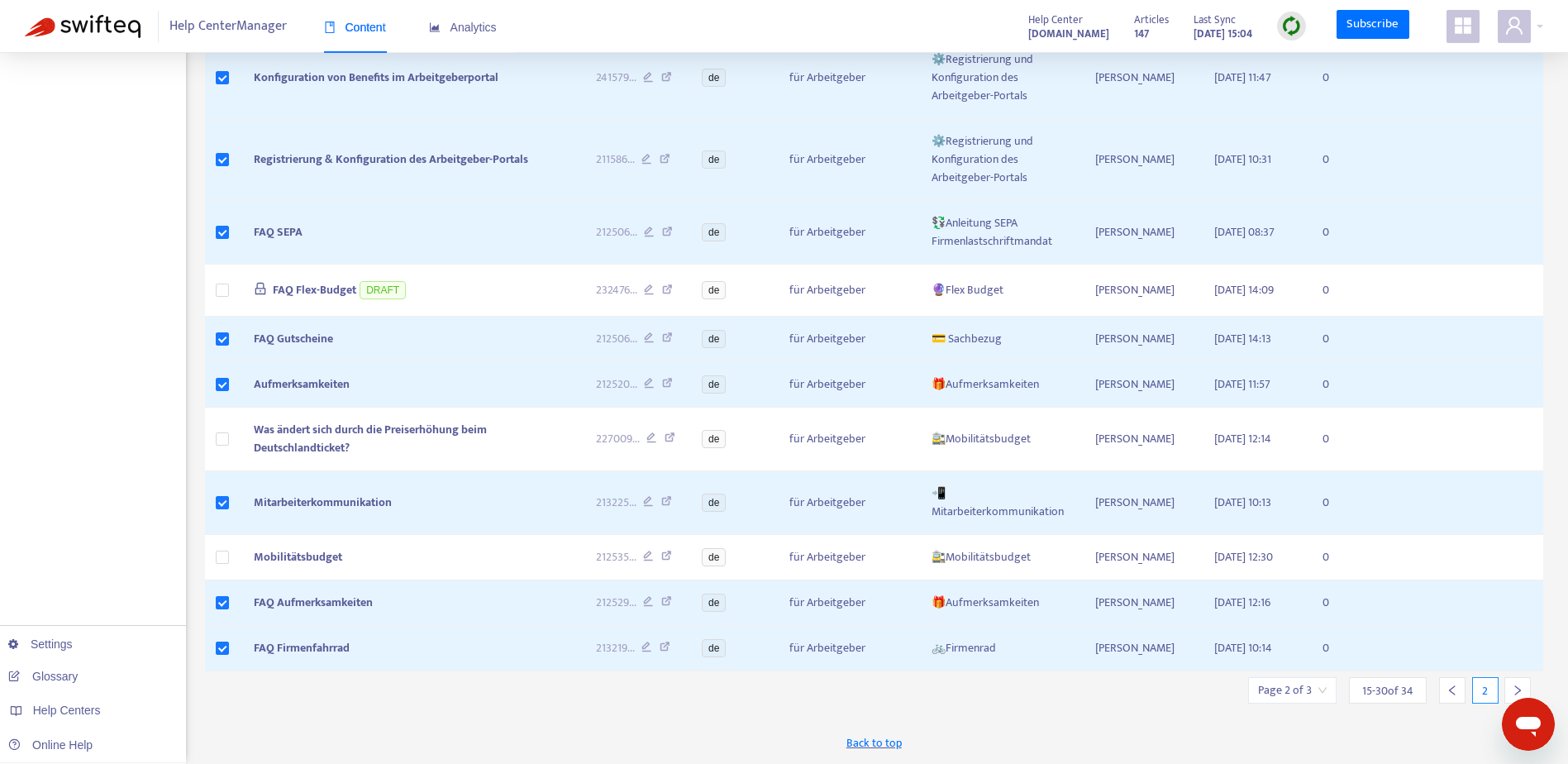
scroll to position [653, 0]
click at [1517, 682] on div at bounding box center [1517, 691] width 26 height 26
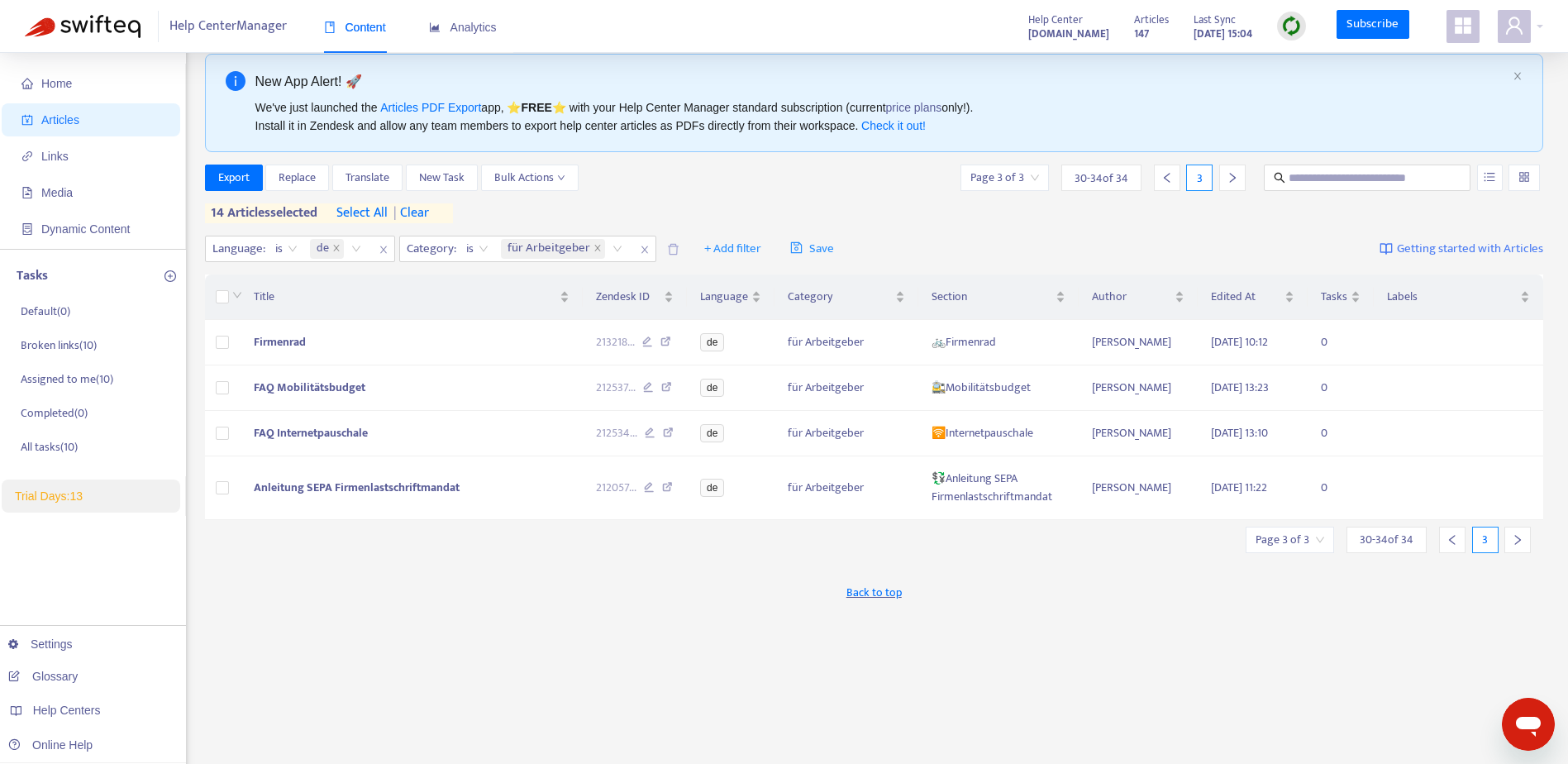
scroll to position [0, 0]
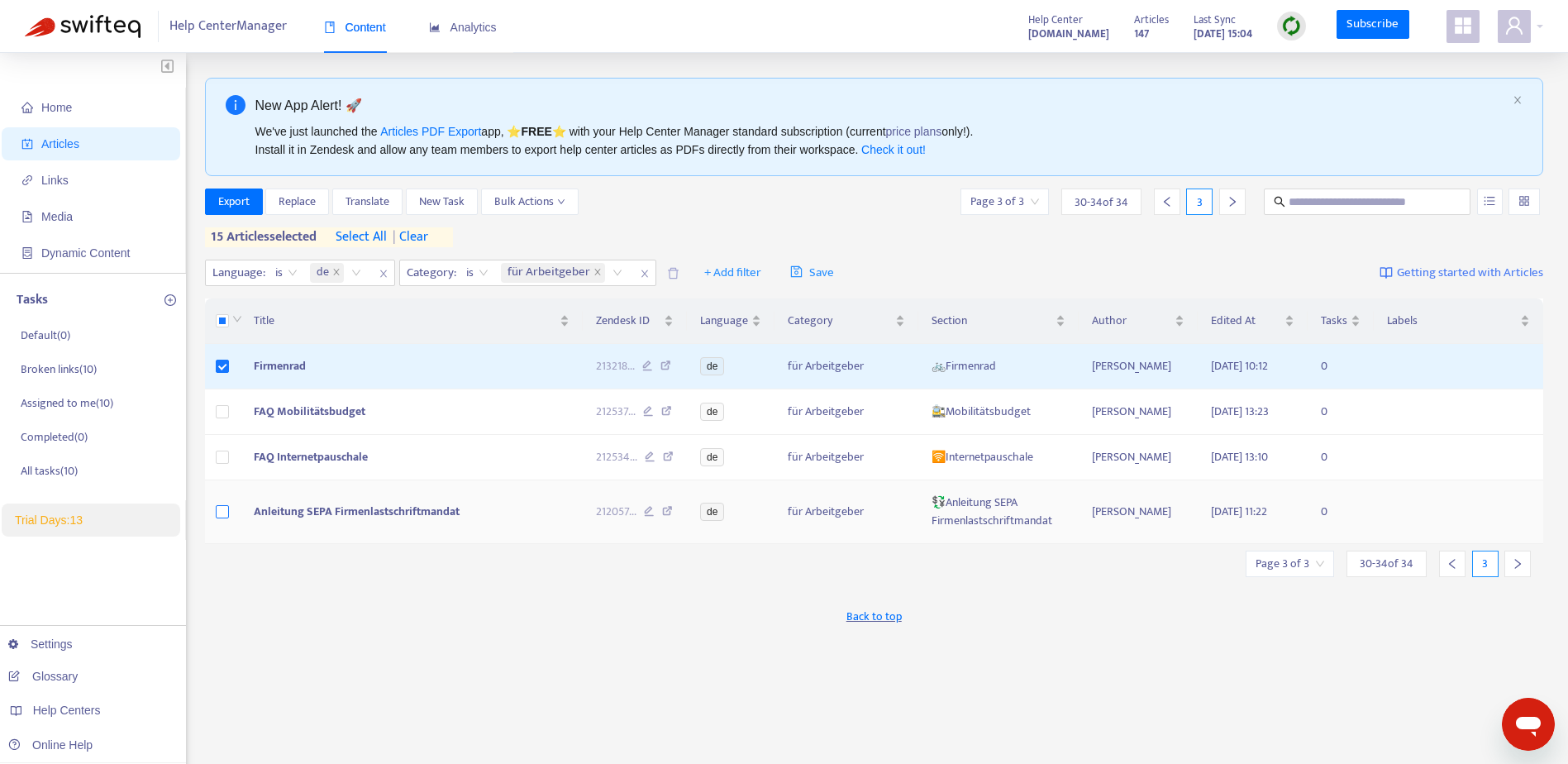
click at [222, 521] on label at bounding box center [222, 512] width 14 height 18
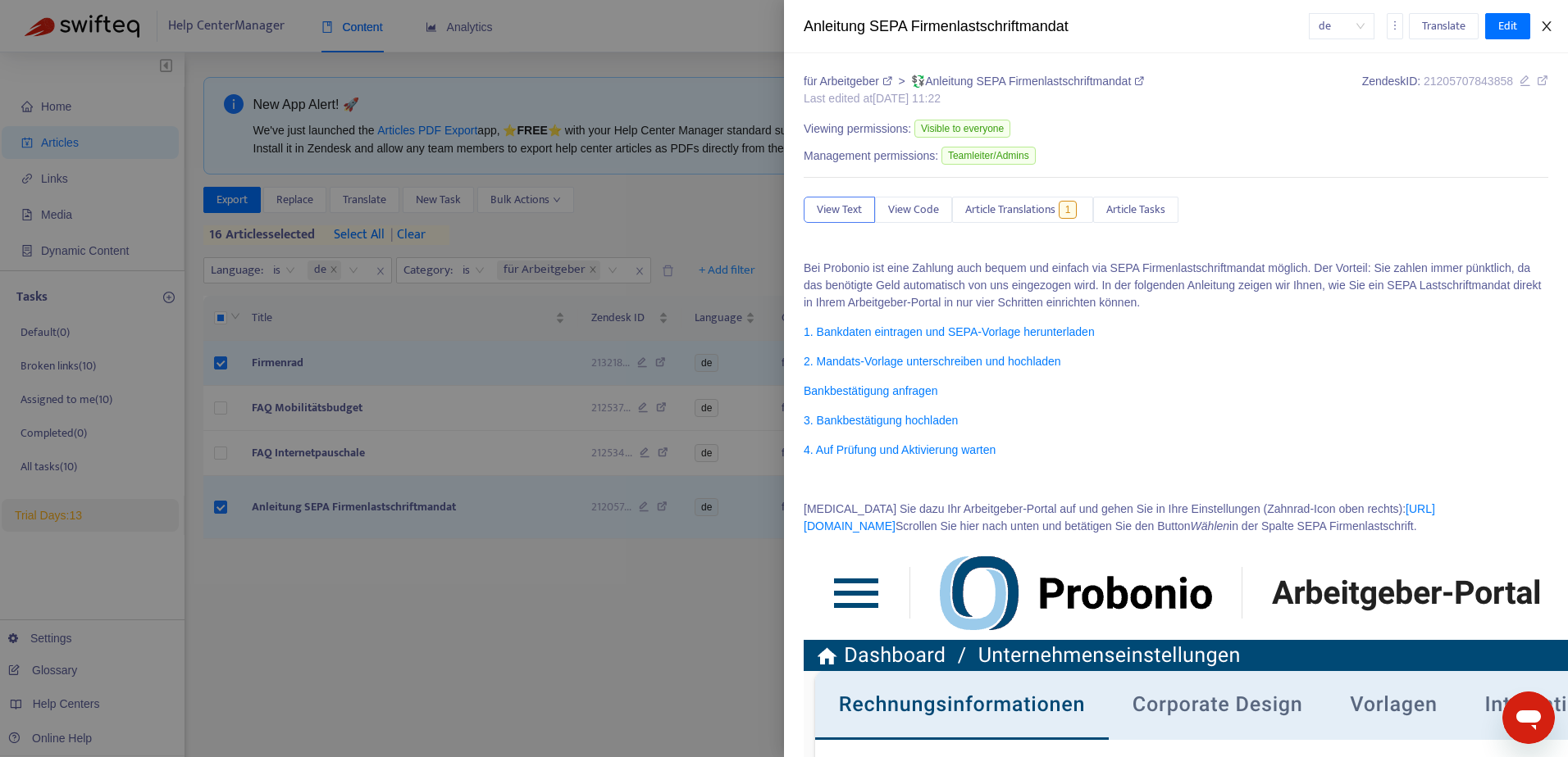
click at [1544, 29] on icon "close" at bounding box center [1546, 26] width 13 height 13
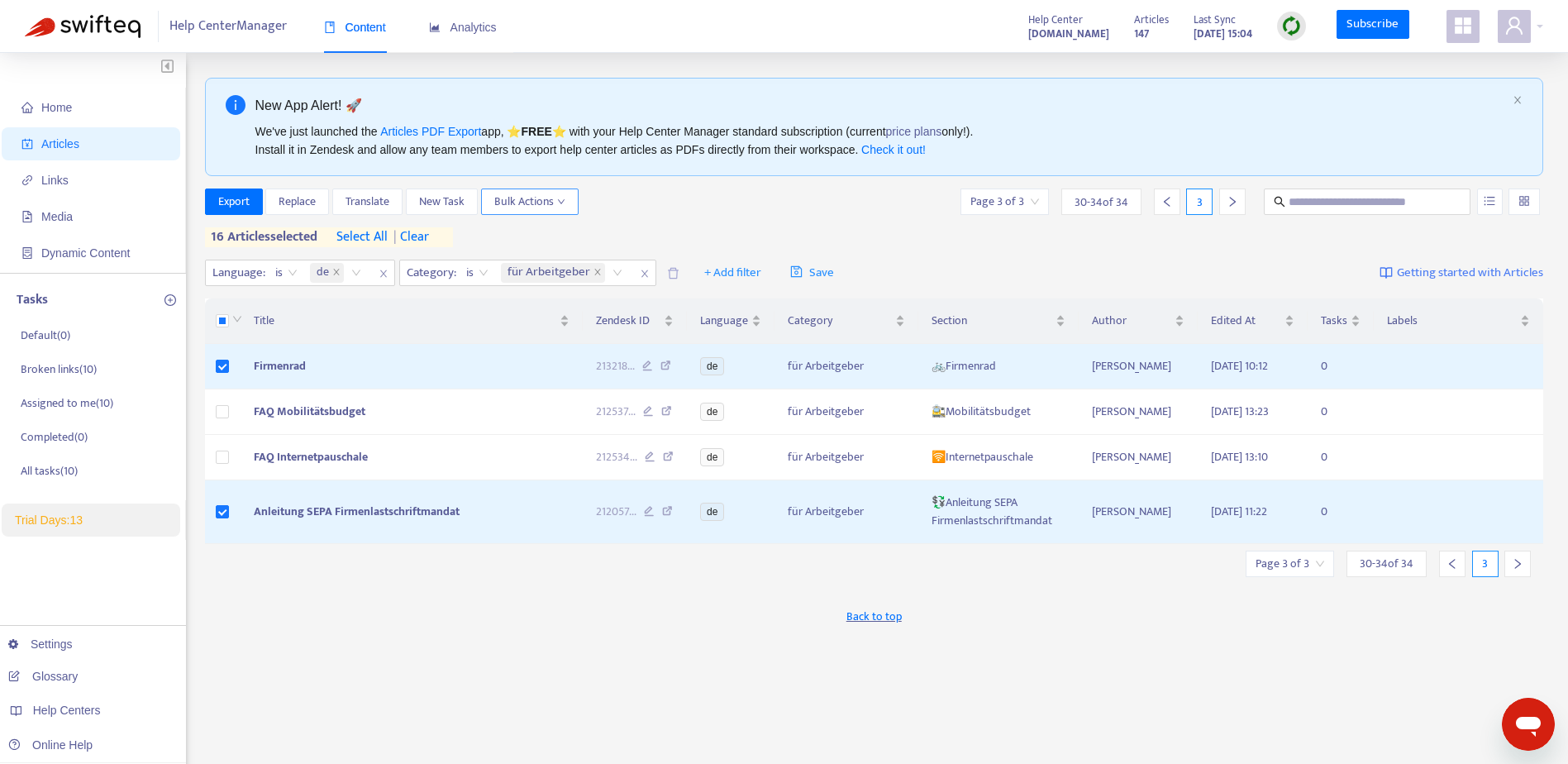
click at [535, 204] on span "Bulk Actions" at bounding box center [530, 202] width 71 height 18
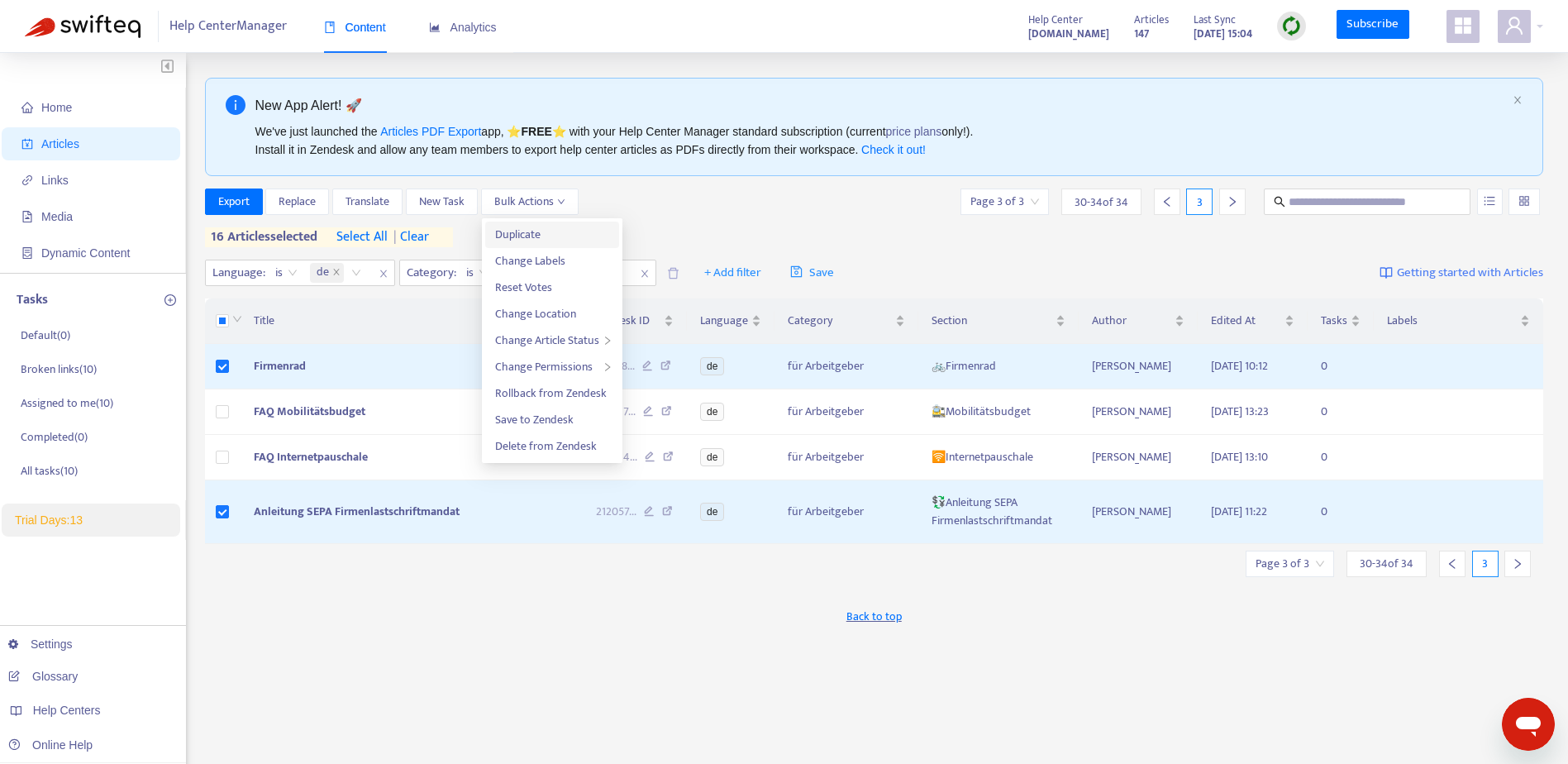
click at [516, 235] on span "Duplicate" at bounding box center [518, 234] width 45 height 19
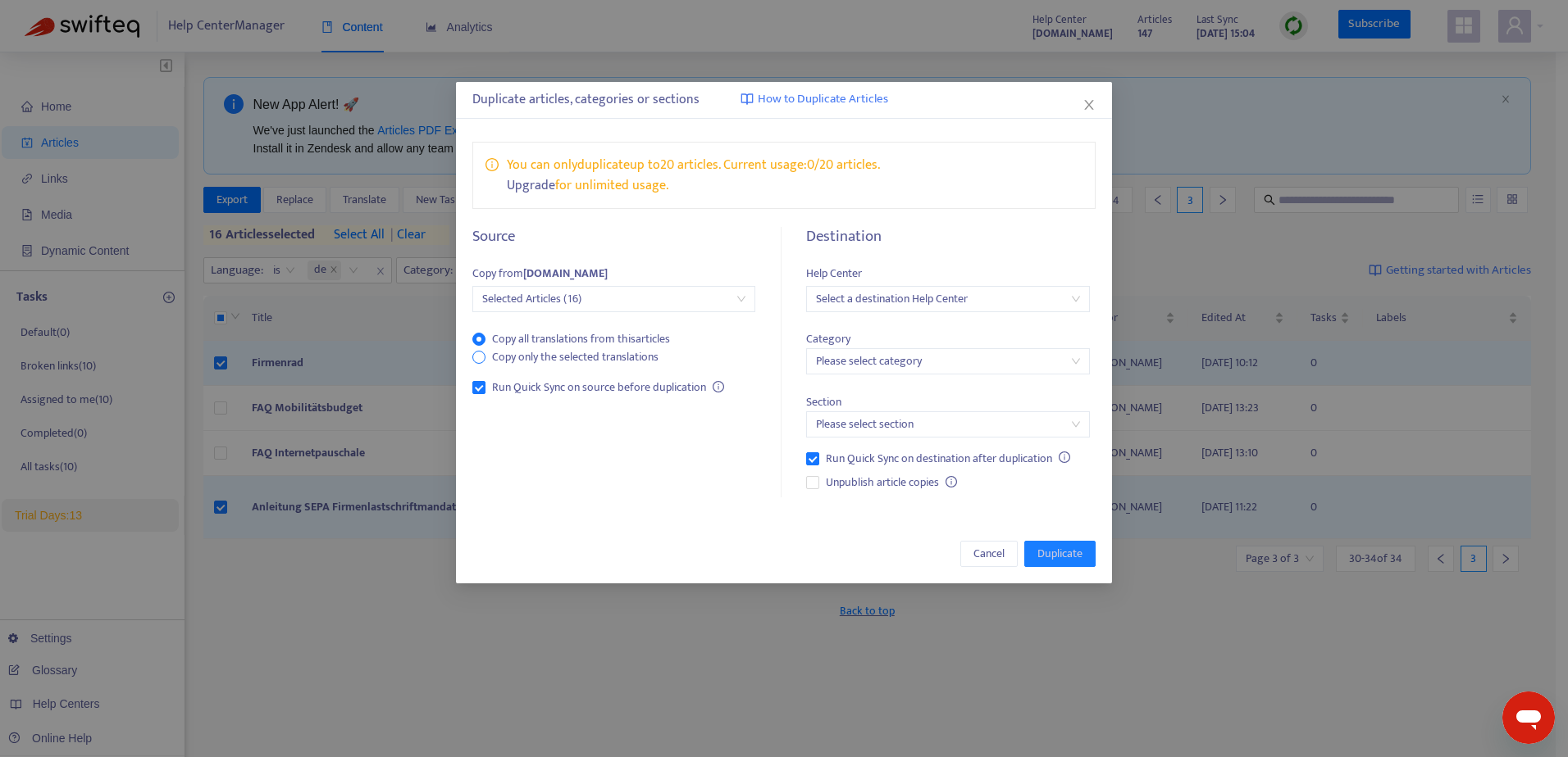
click at [515, 351] on span "Copy only the selected translations" at bounding box center [575, 357] width 180 height 18
click at [987, 550] on span "Cancel" at bounding box center [988, 554] width 31 height 18
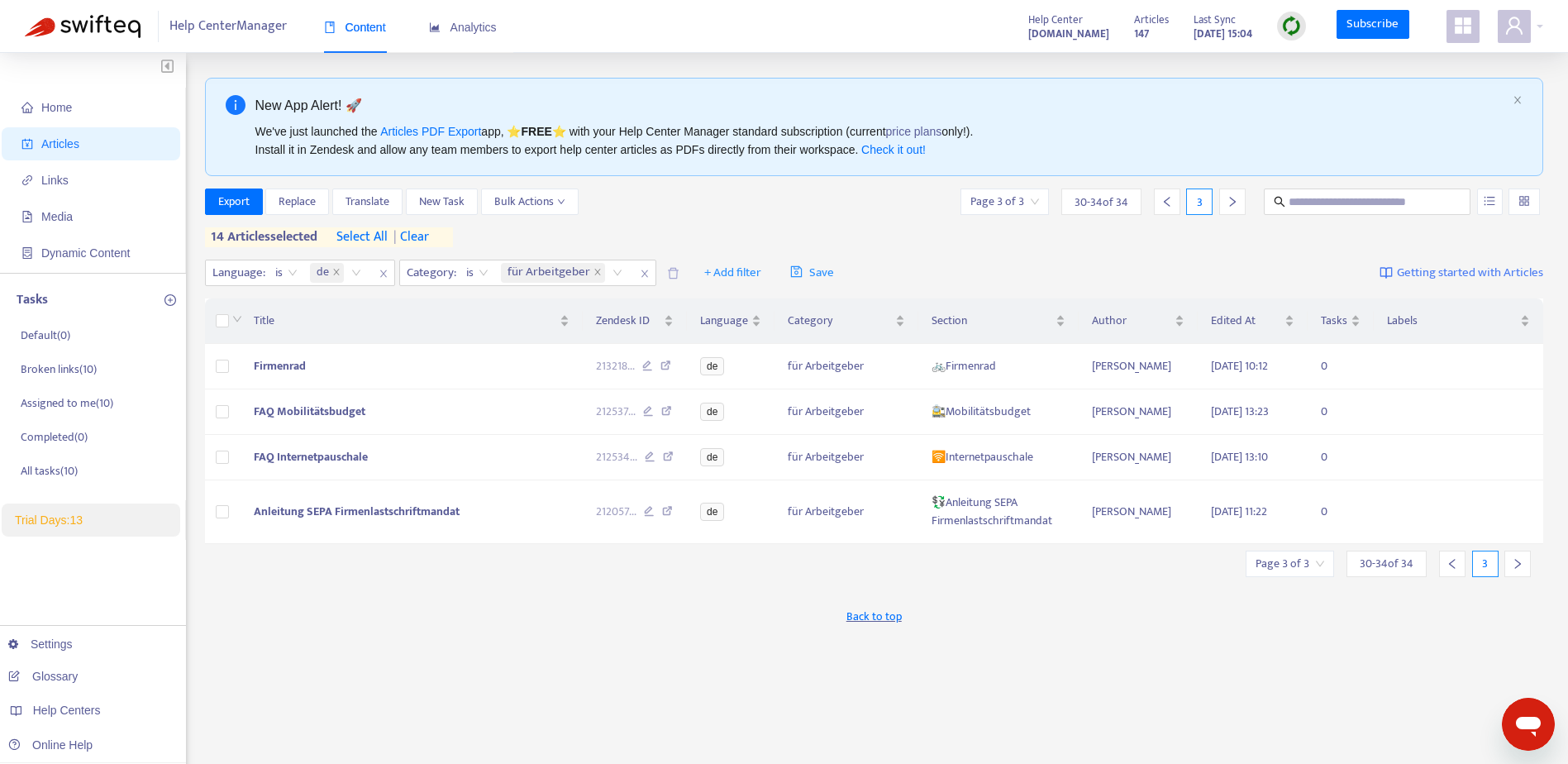
click at [1457, 570] on icon "left" at bounding box center [1452, 564] width 12 height 12
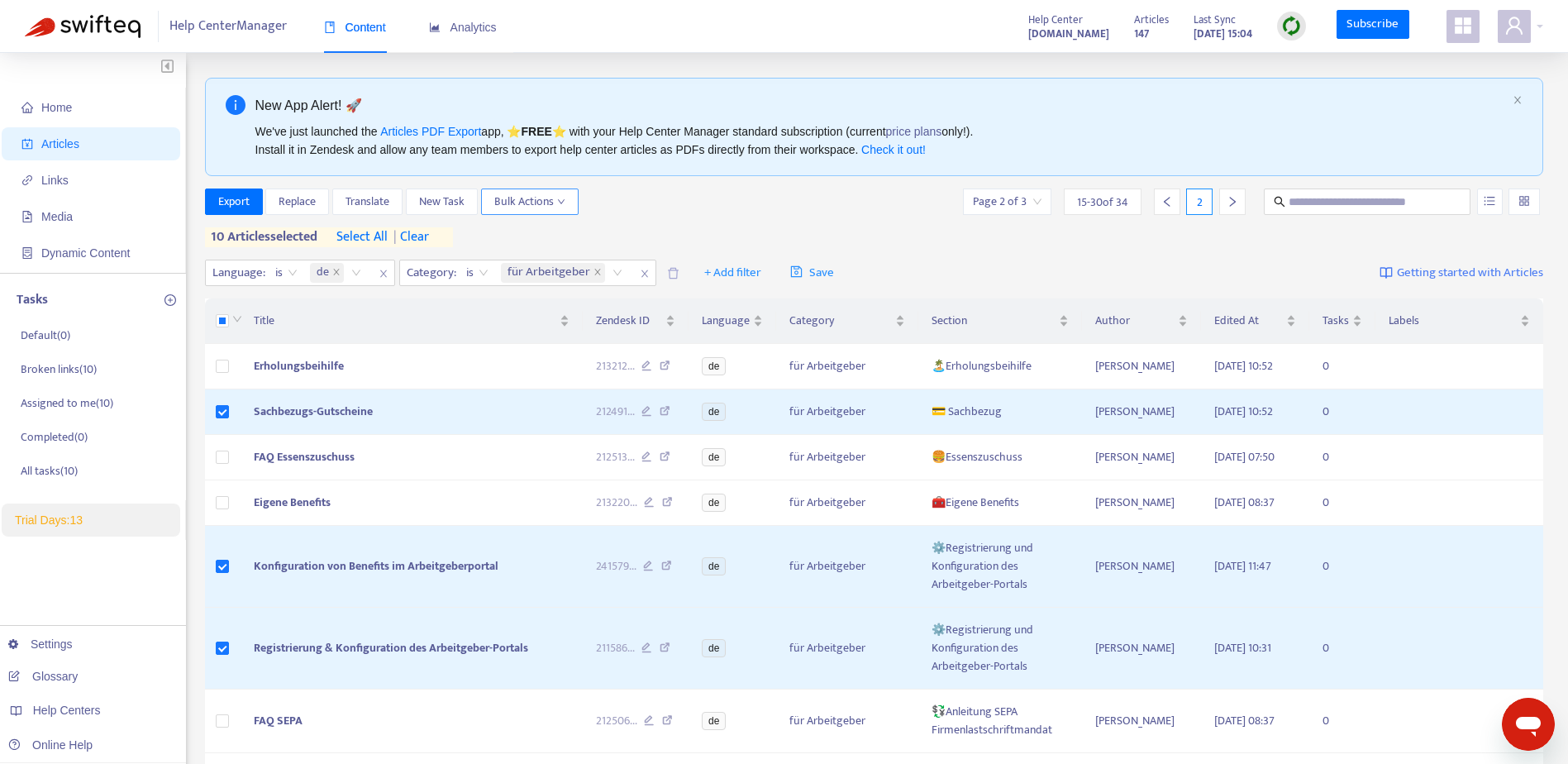
click at [538, 211] on span "Bulk Actions" at bounding box center [530, 202] width 71 height 18
click at [526, 240] on span "Duplicate" at bounding box center [518, 234] width 45 height 19
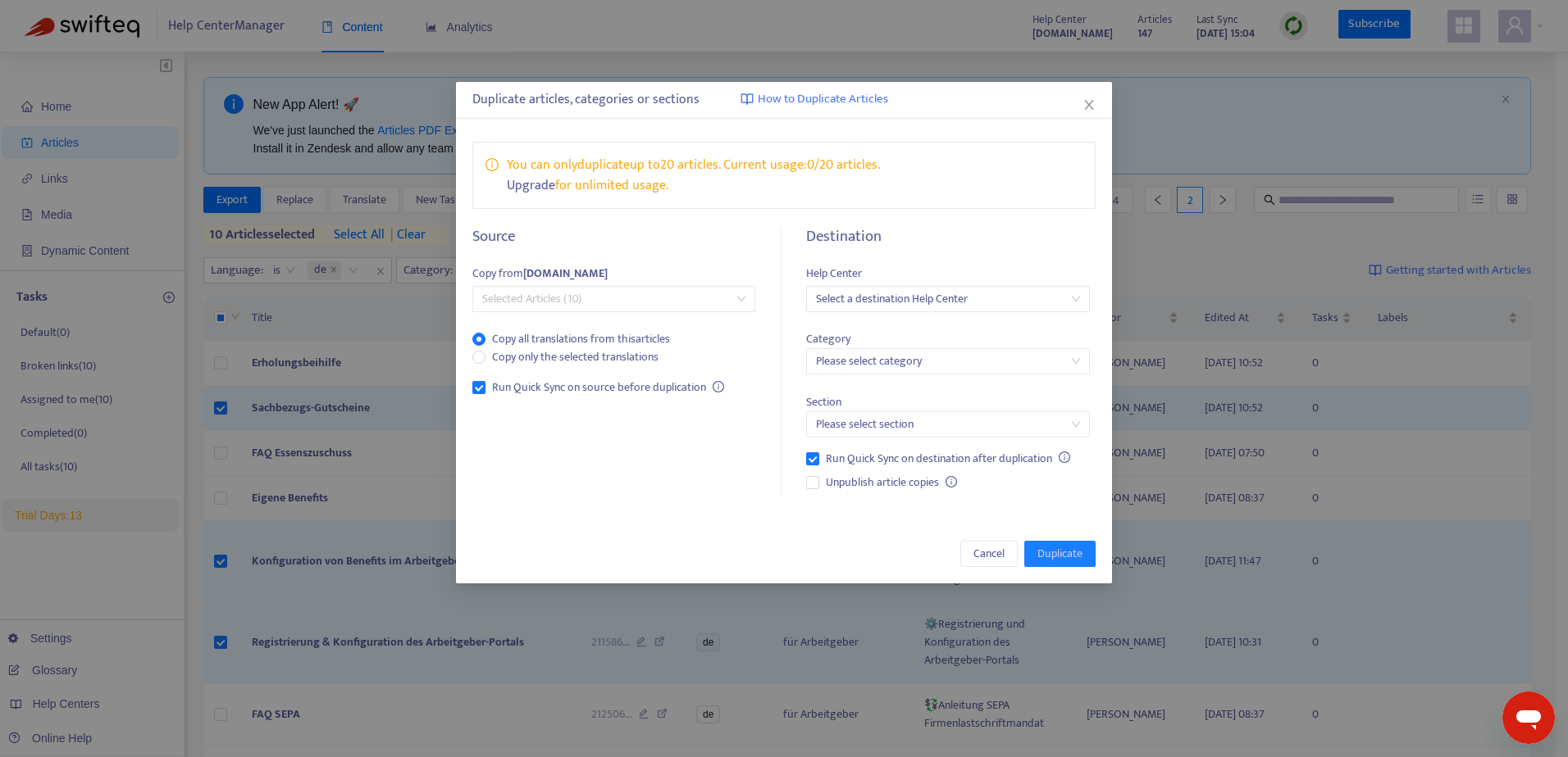
click at [634, 297] on span "Selected Articles (10)" at bounding box center [614, 298] width 263 height 24
click at [577, 356] on span "Copy only the selected translations" at bounding box center [575, 357] width 180 height 18
click at [937, 302] on input "search" at bounding box center [947, 298] width 263 height 24
click at [935, 352] on div "probonioat.zendesk.com" at bounding box center [962, 358] width 286 height 18
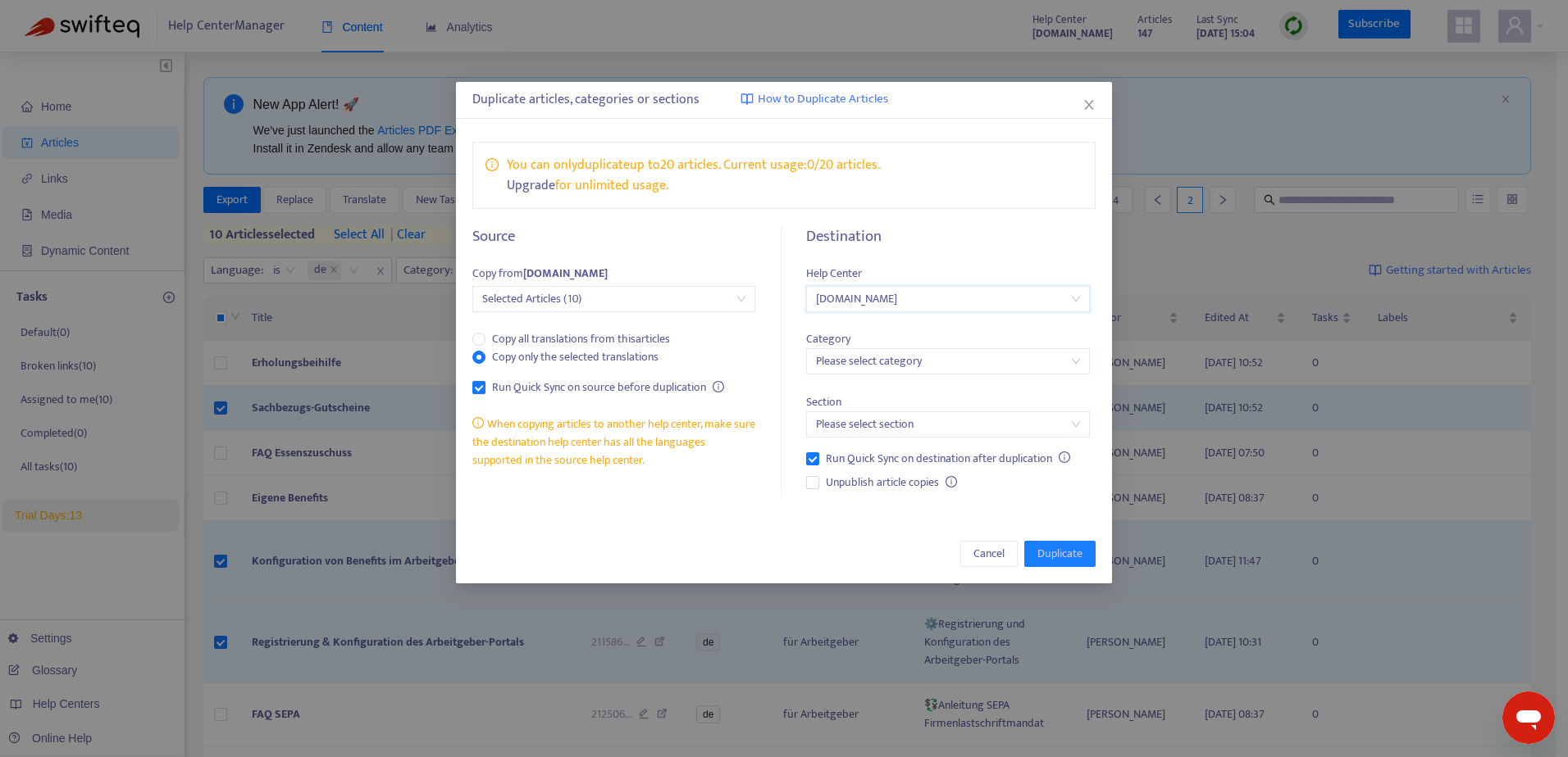
click at [943, 365] on input "search" at bounding box center [947, 361] width 263 height 24
click at [916, 425] on div "für Arbeitgeber de" at bounding box center [962, 420] width 286 height 18
click at [928, 426] on input "search" at bounding box center [947, 424] width 263 height 24
click at [927, 392] on div "Section Please select section" at bounding box center [947, 406] width 283 height 63
click at [933, 425] on input "search" at bounding box center [947, 424] width 263 height 24
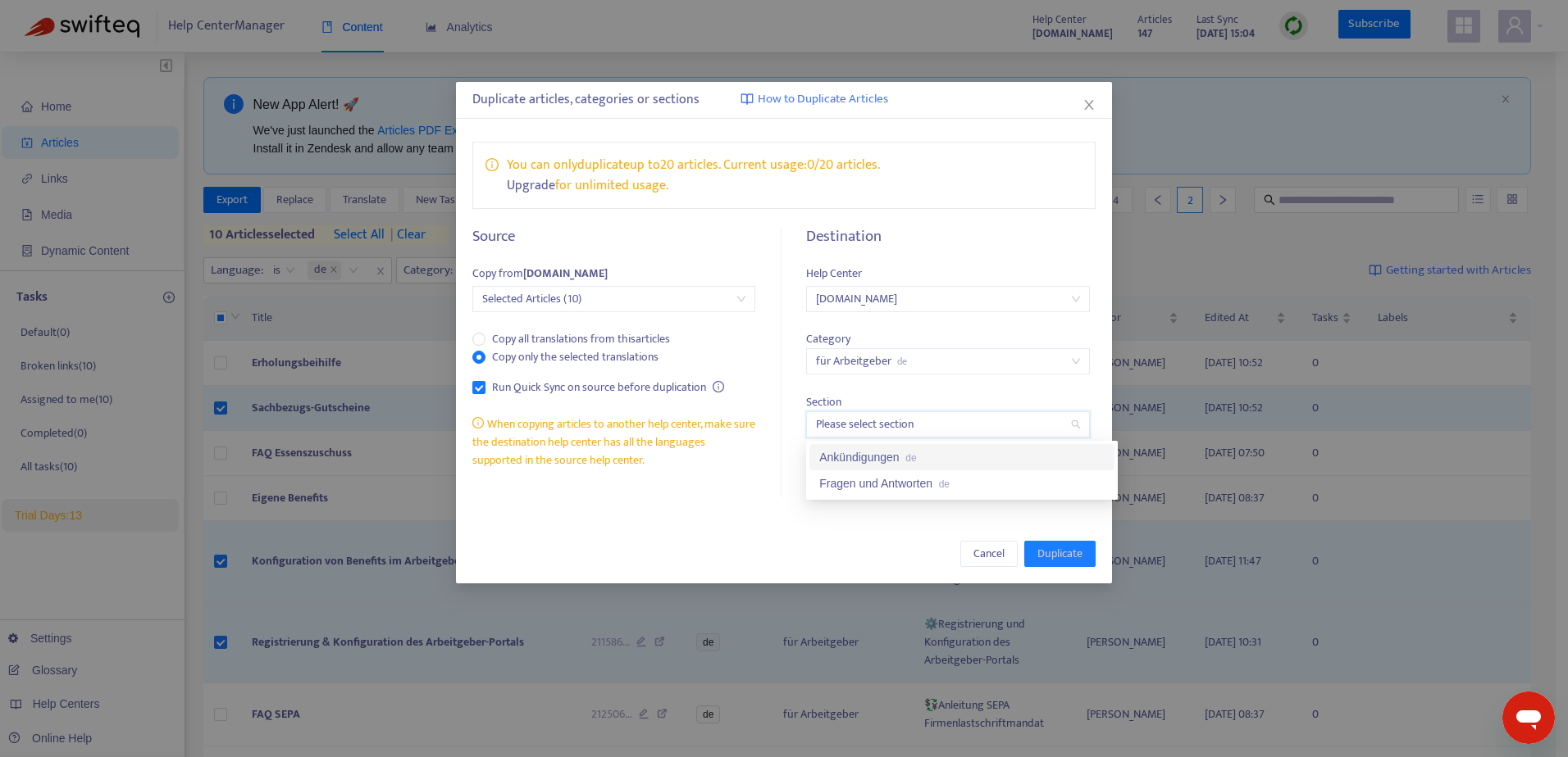
click at [921, 456] on div "Ankündigungen de" at bounding box center [962, 457] width 286 height 18
click at [821, 480] on span "Unpublish article copies" at bounding box center [882, 483] width 127 height 18
click at [1077, 556] on span "Duplicate" at bounding box center [1060, 554] width 45 height 18
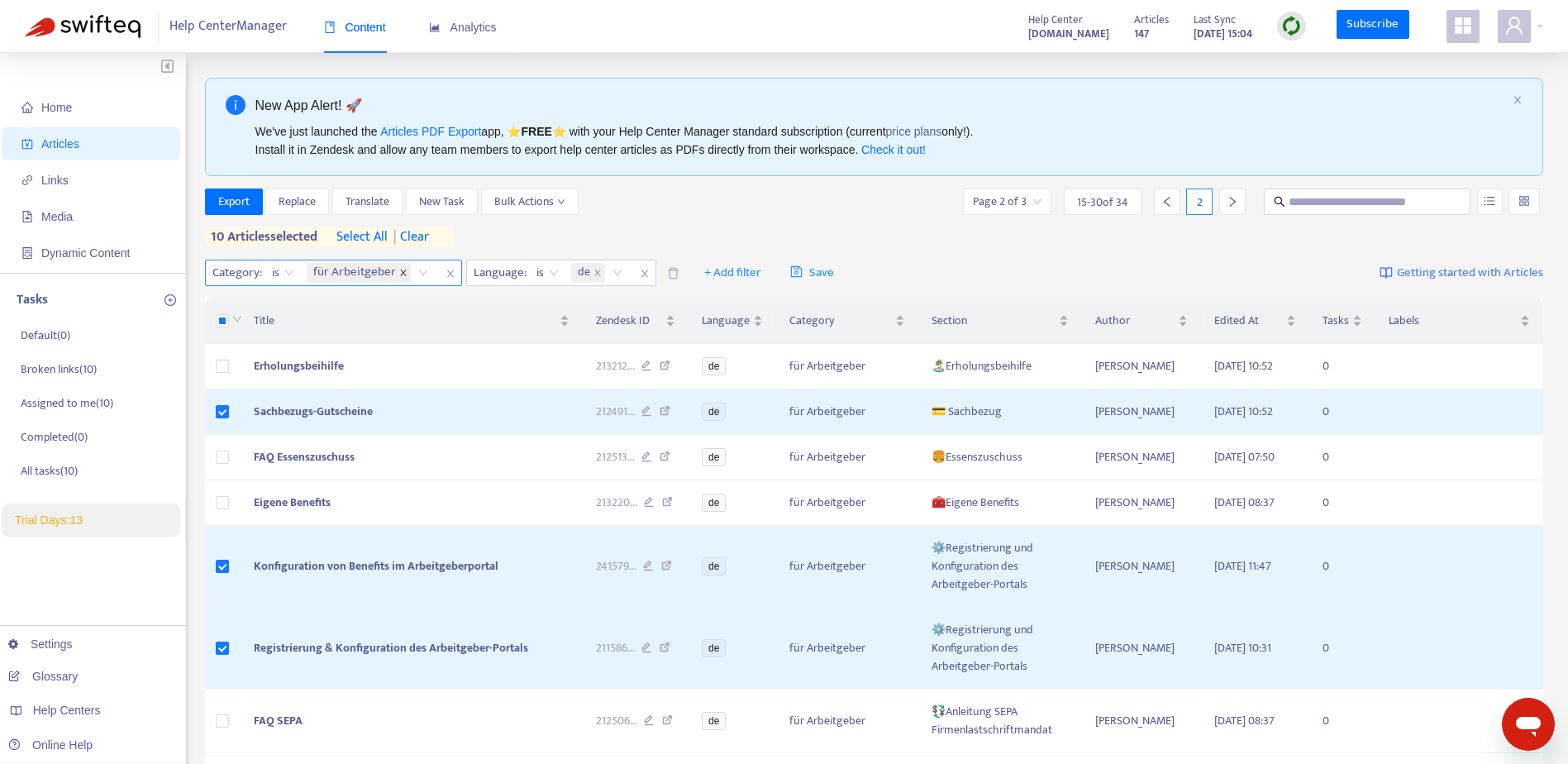
click at [403, 275] on icon "close" at bounding box center [403, 273] width 8 height 8
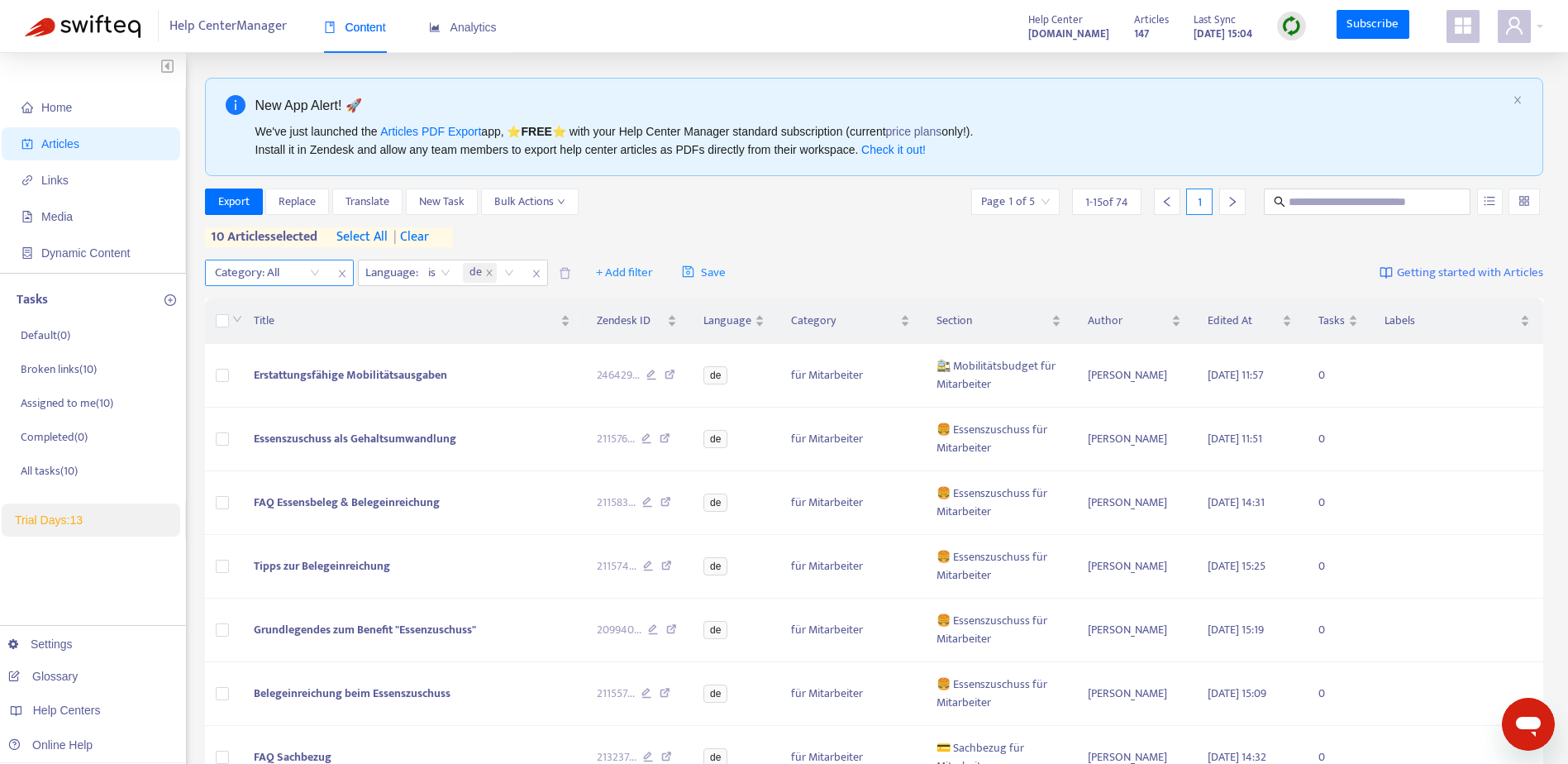
click at [315, 272] on div "Category: All" at bounding box center [267, 273] width 123 height 24
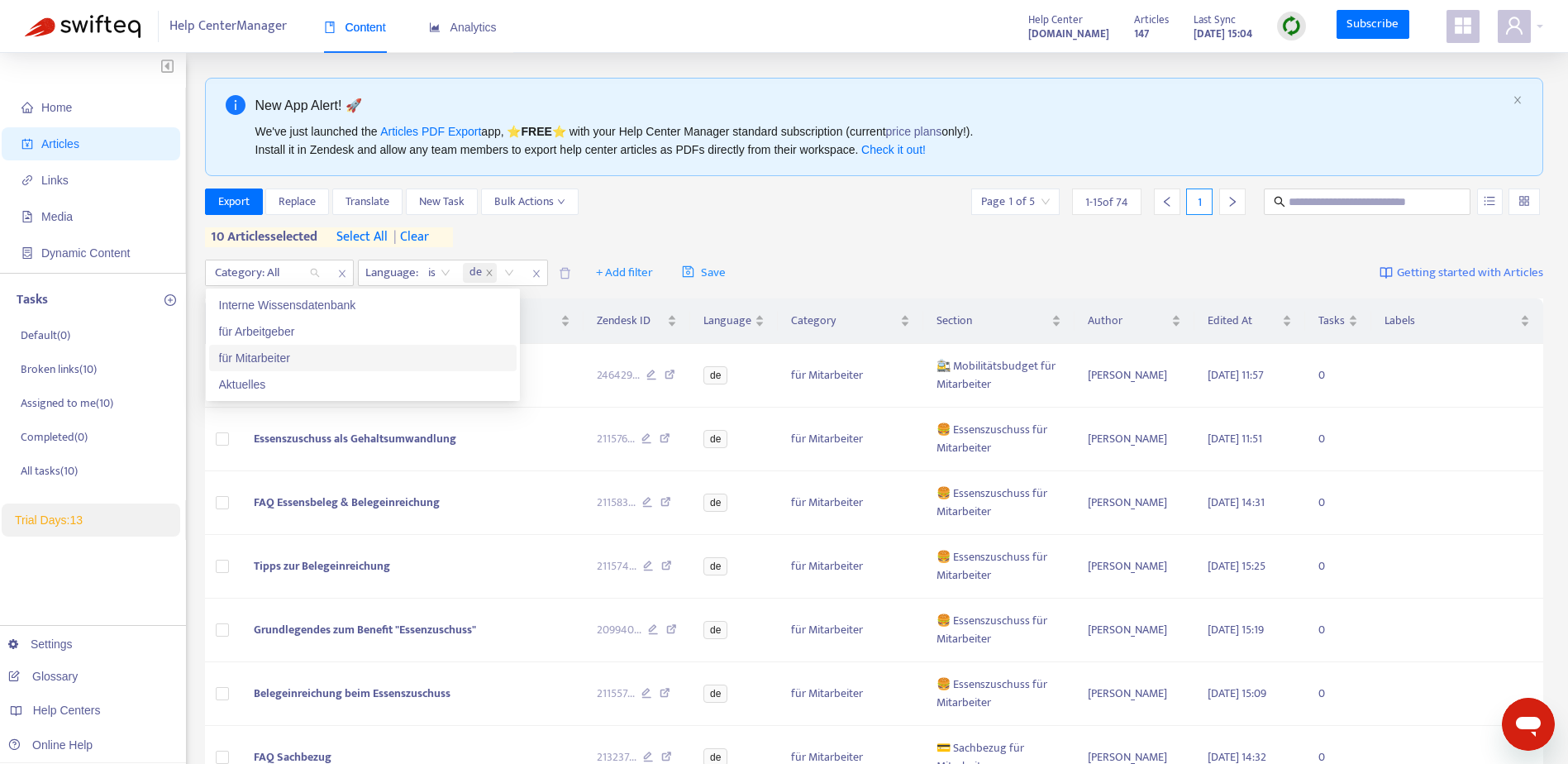
click at [285, 355] on div "für Mitarbeiter" at bounding box center [363, 358] width 288 height 18
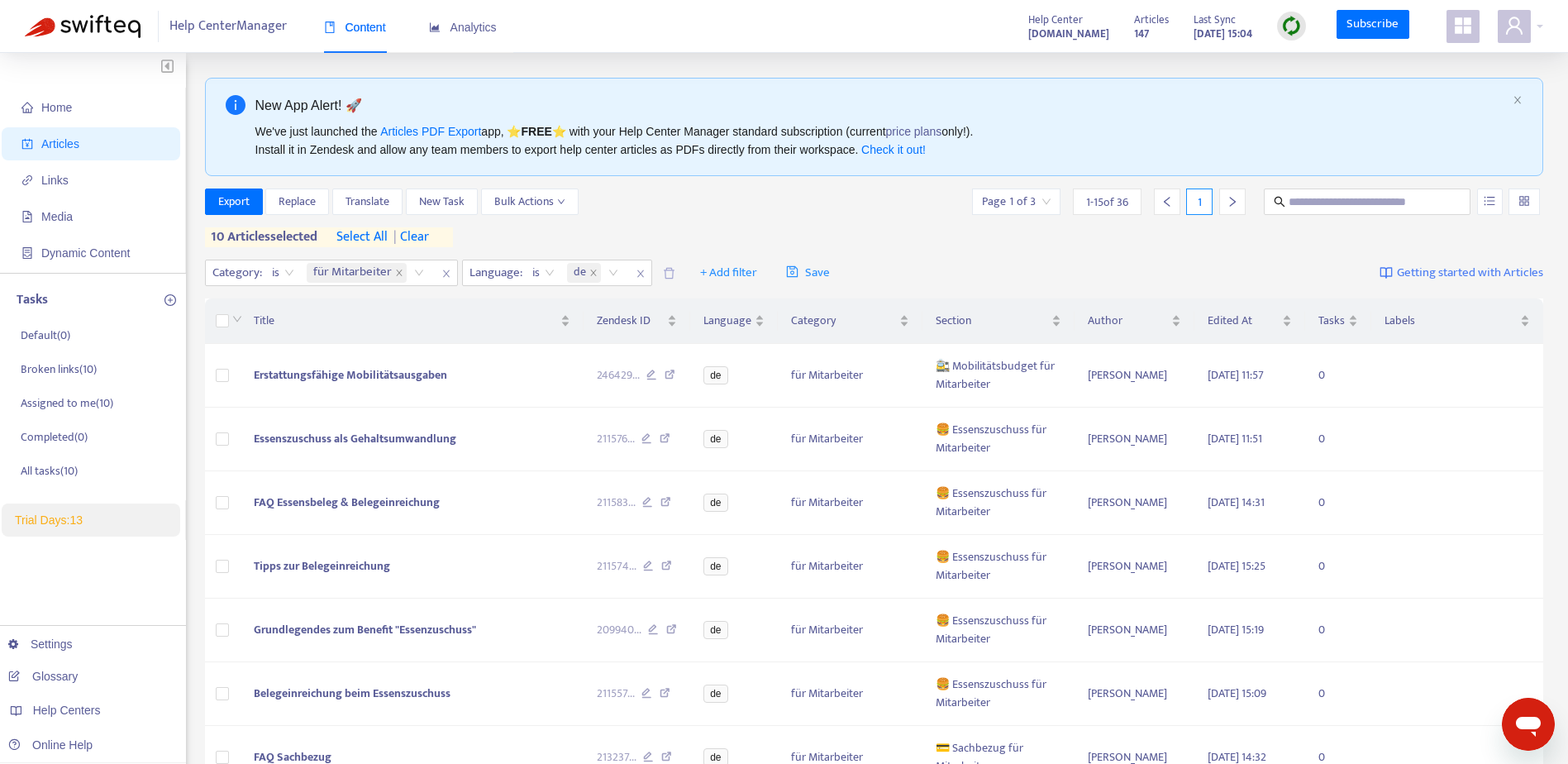
click at [705, 218] on div "Export Replace Translate New Task Bulk Actions Page 1 of 3 1 - 15 of 36 1 10 ar…" at bounding box center [874, 218] width 1340 height 59
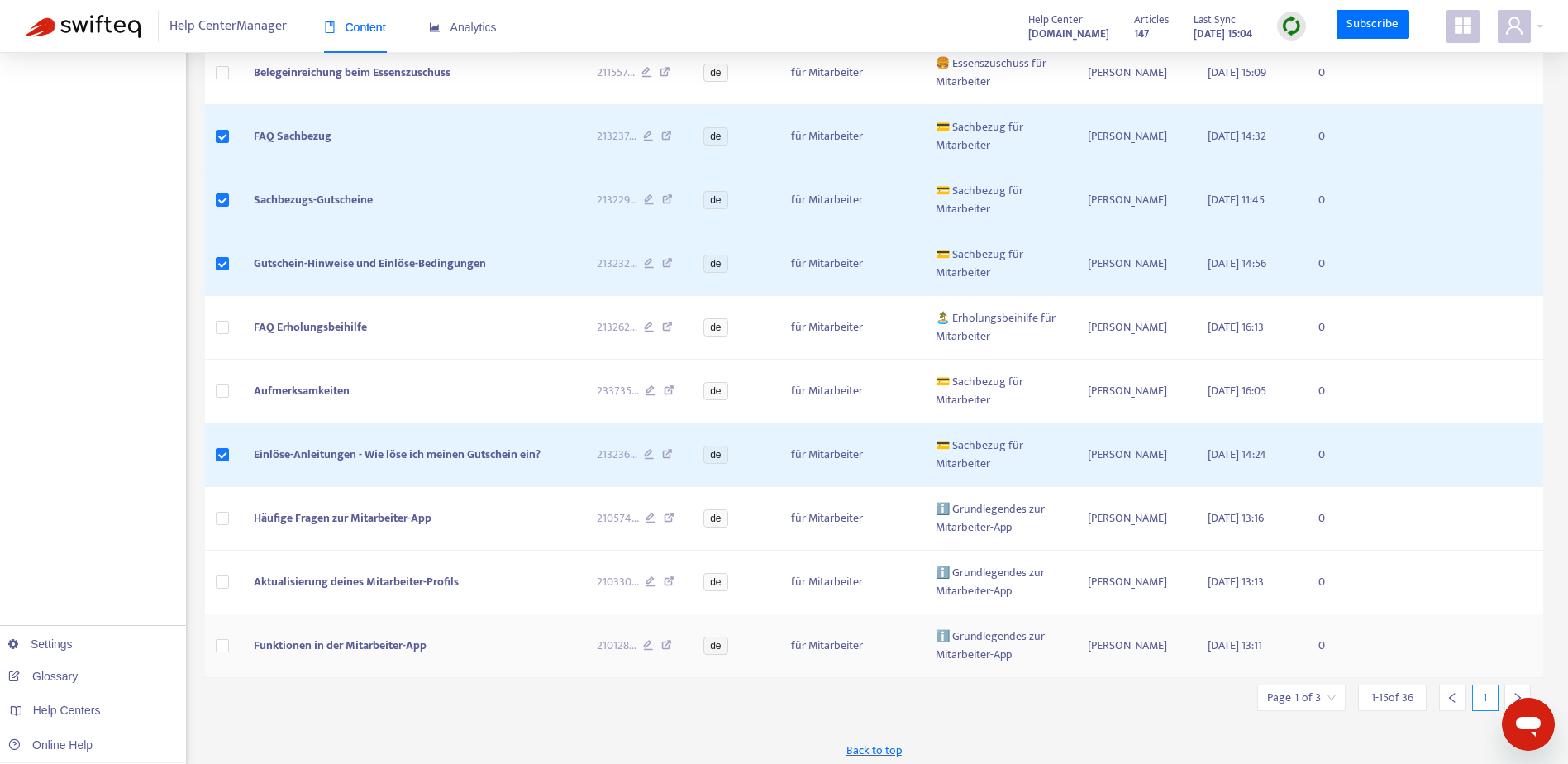
scroll to position [628, 0]
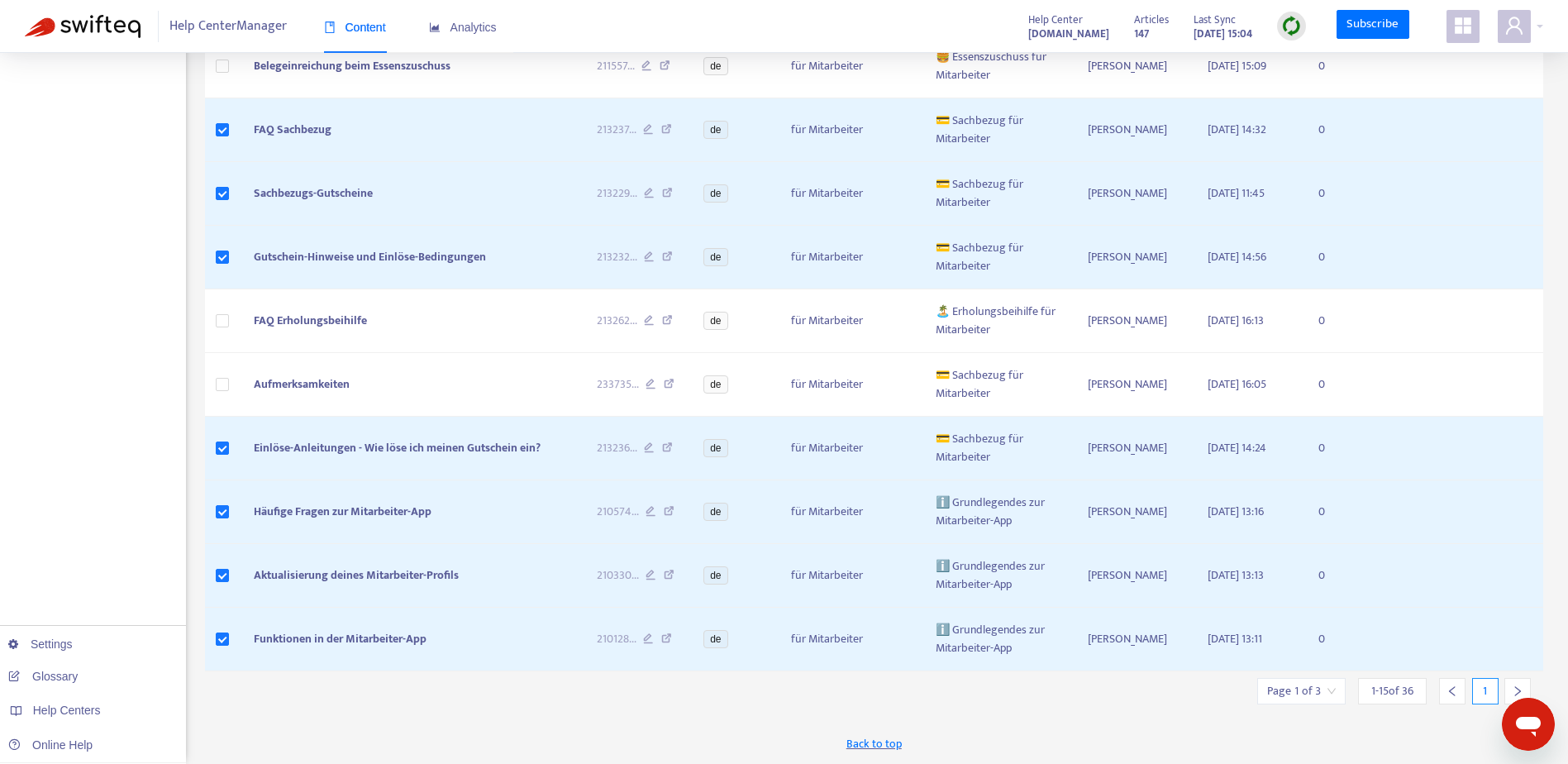
click at [1511, 687] on div at bounding box center [1517, 691] width 26 height 26
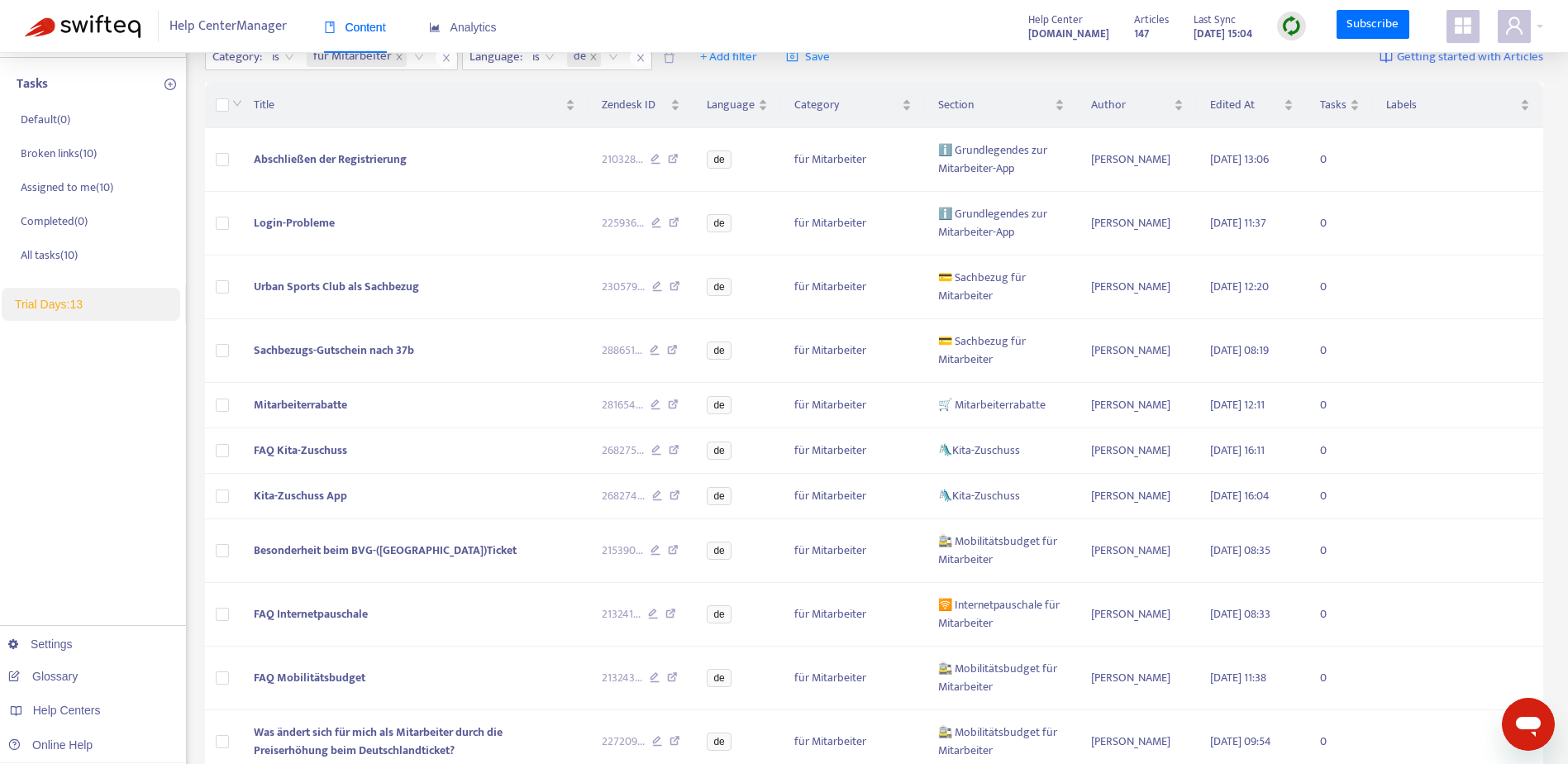
scroll to position [97, 0]
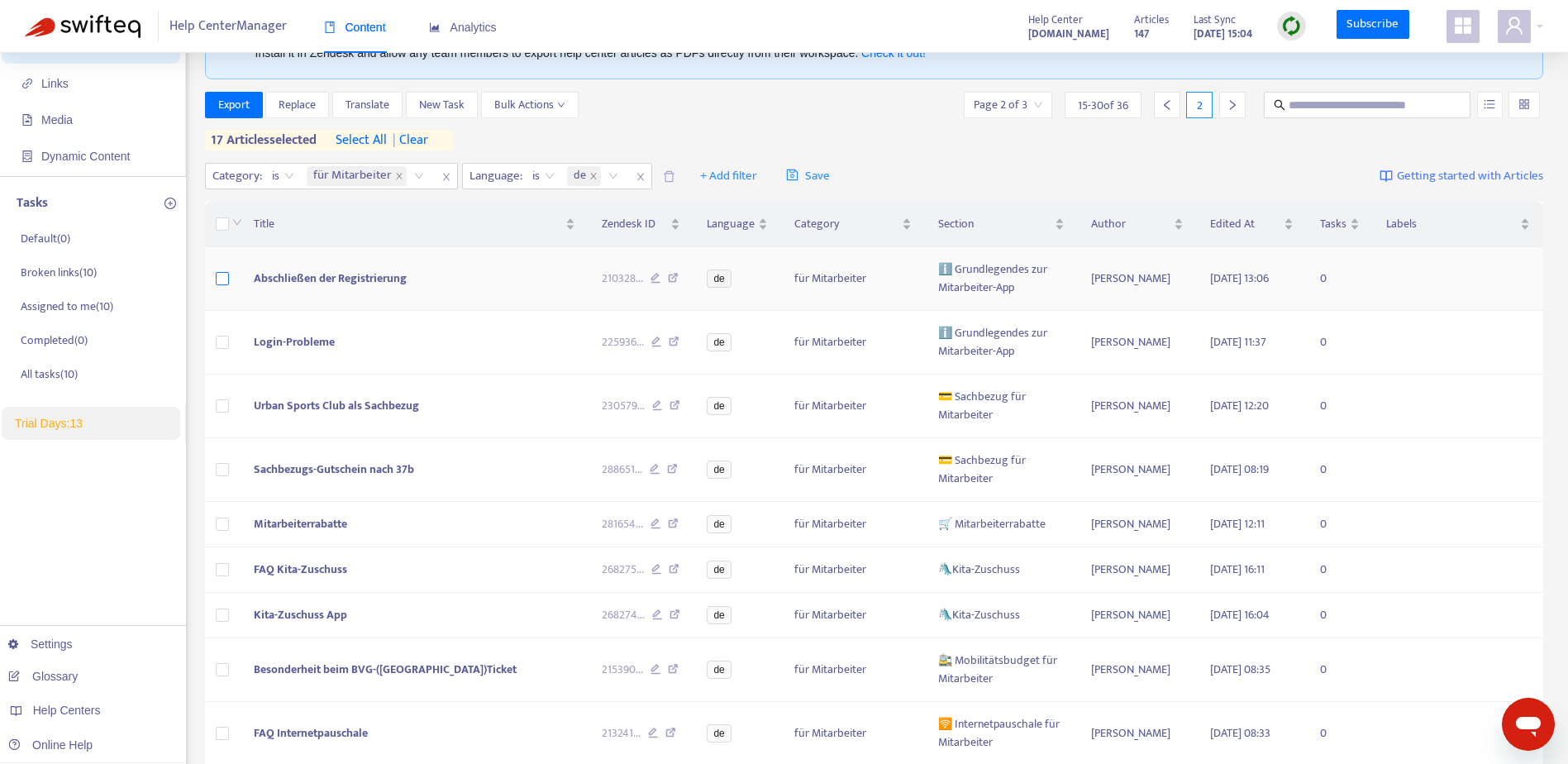
click at [226, 271] on label at bounding box center [222, 279] width 14 height 18
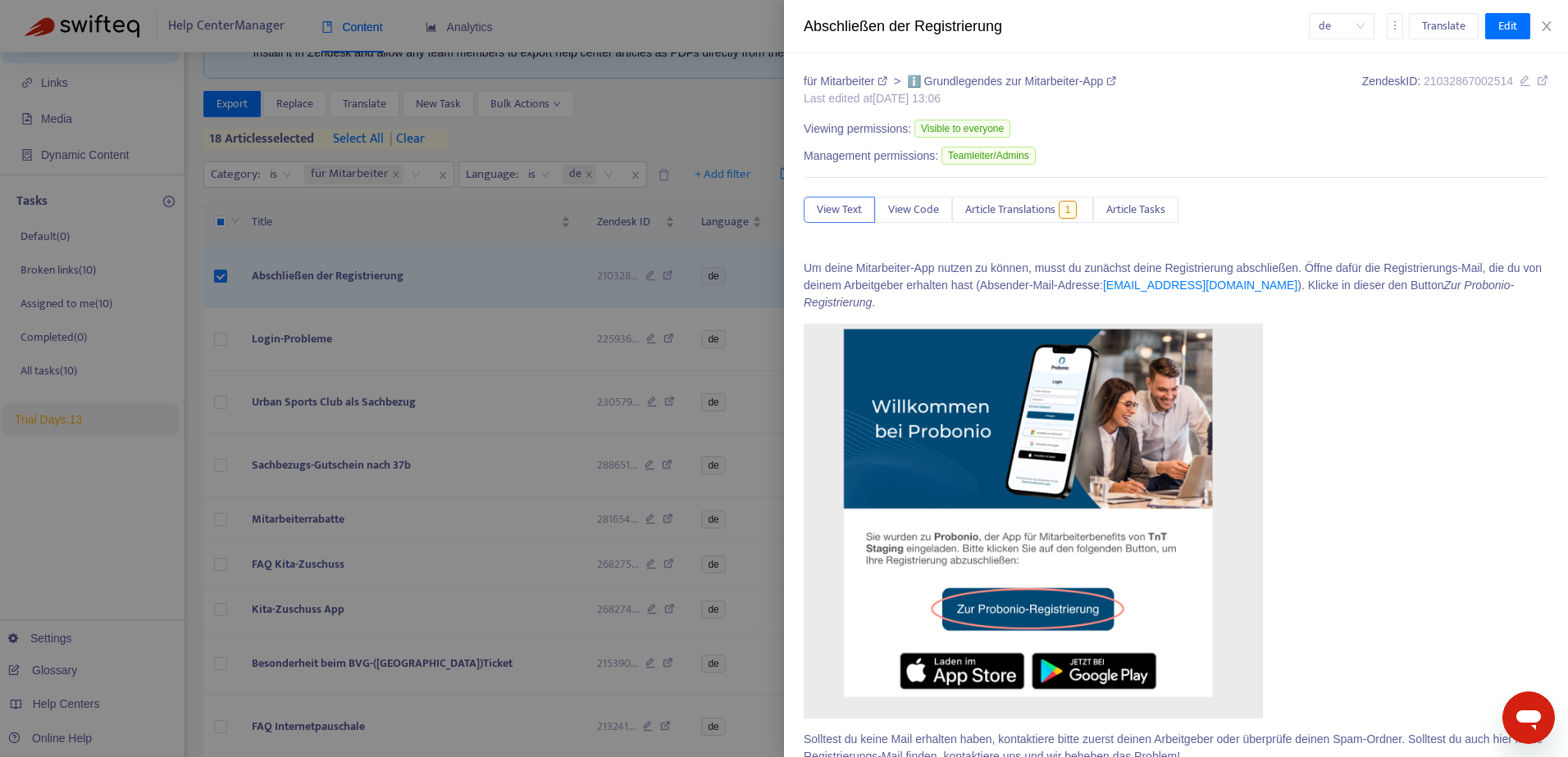
click at [223, 338] on div at bounding box center [784, 378] width 1568 height 757
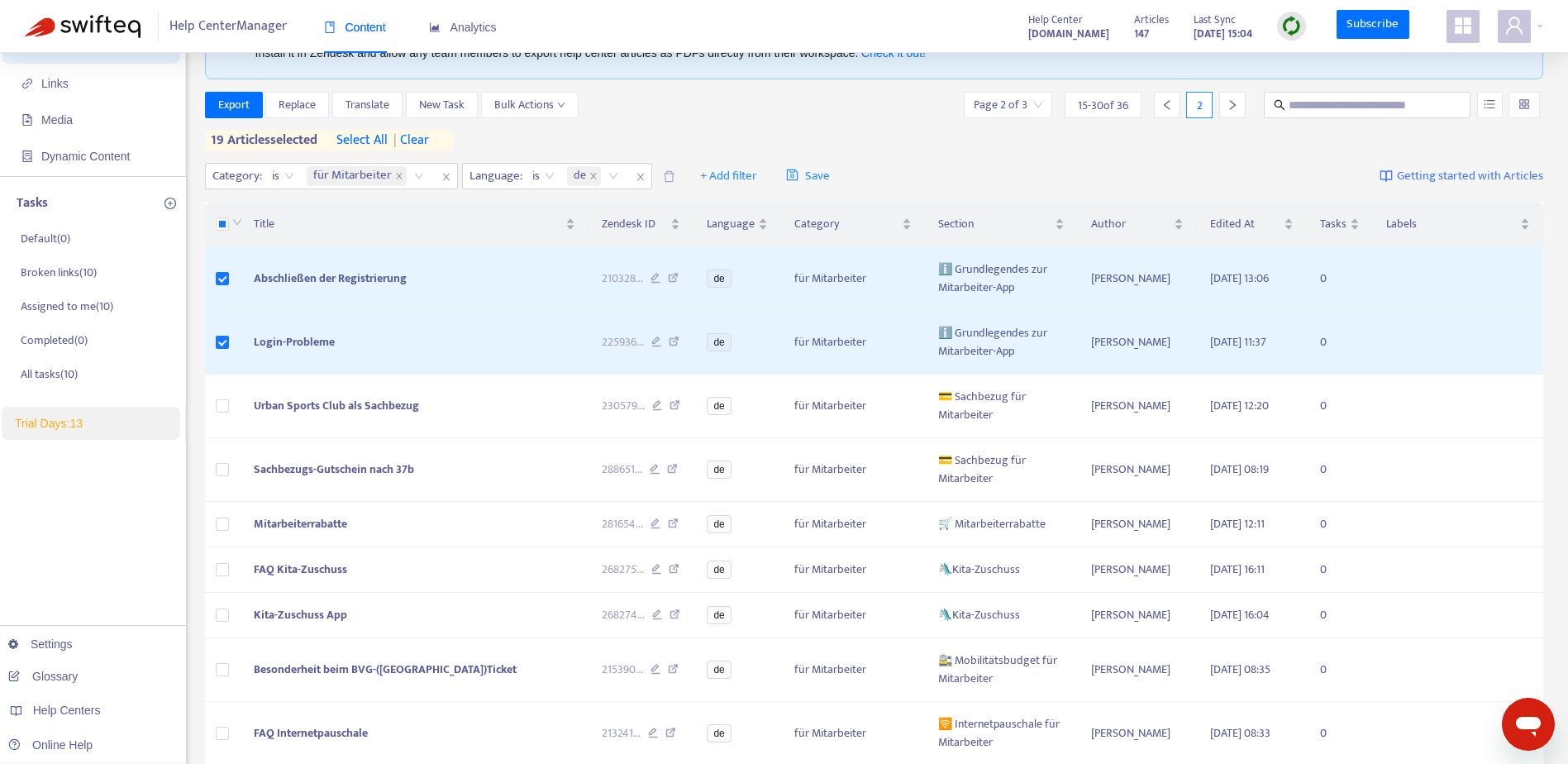
click at [429, 135] on span "| clear" at bounding box center [409, 140] width 42 height 20
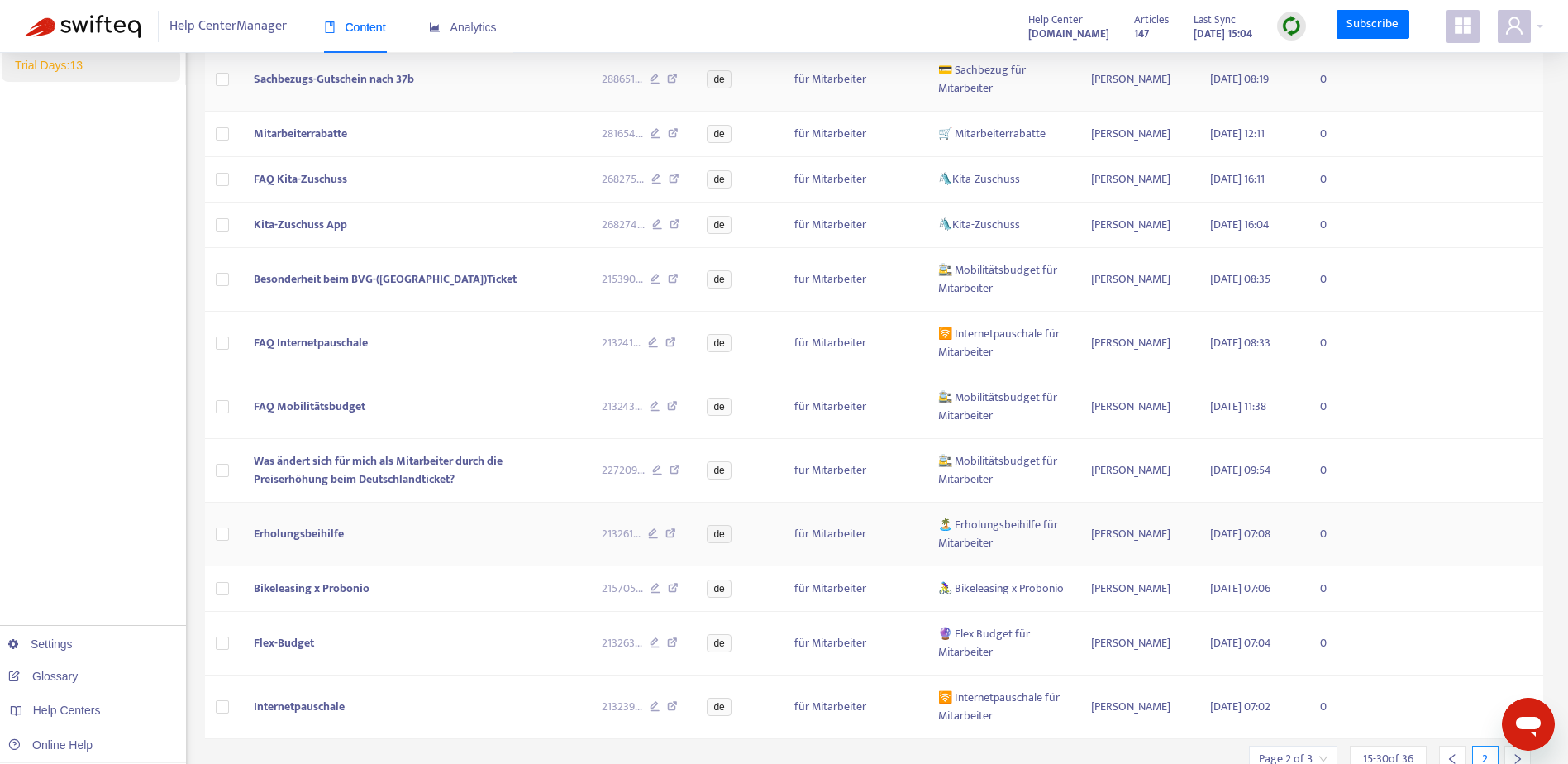
scroll to position [561, 0]
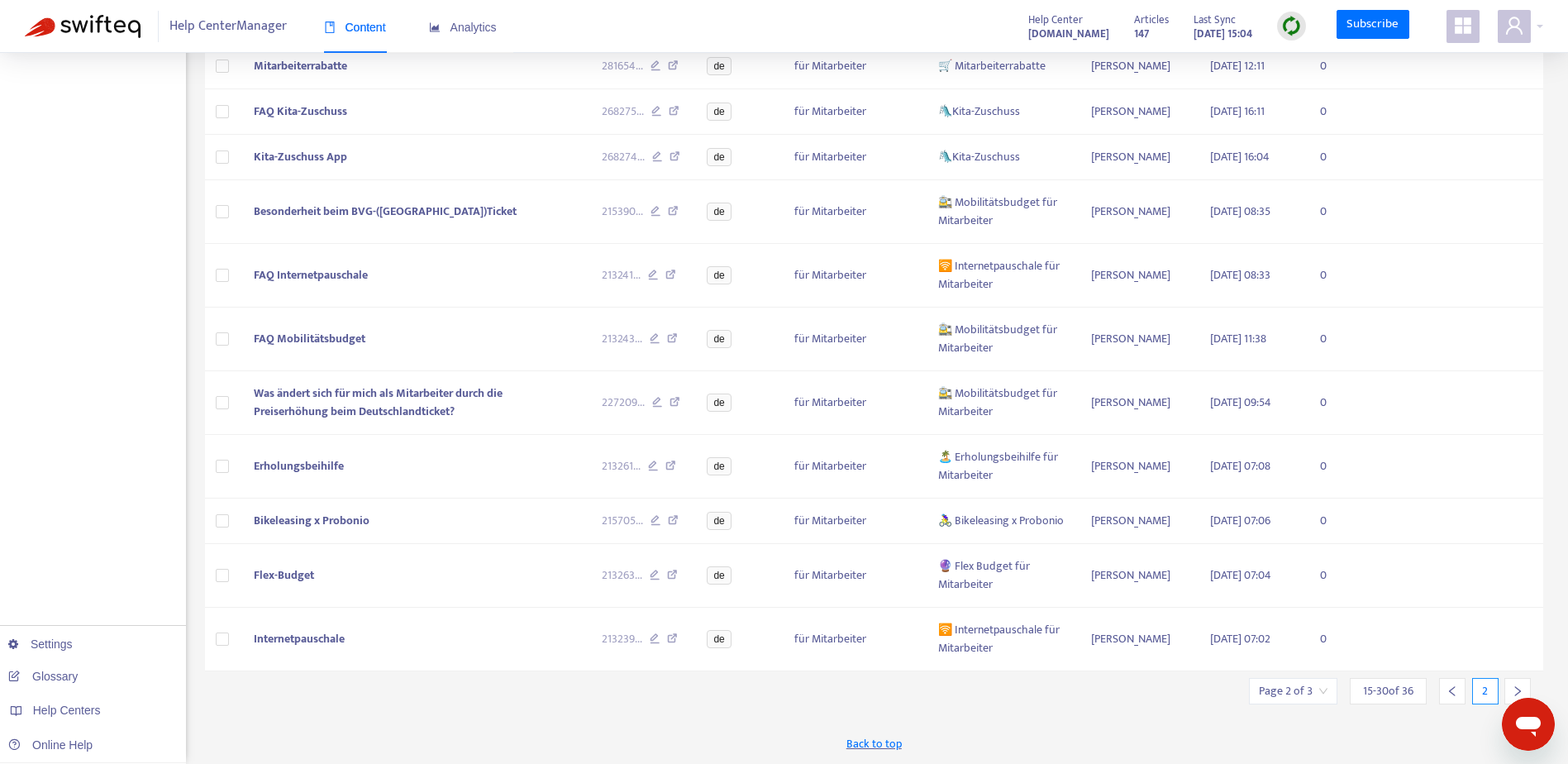
click at [1451, 686] on icon "left" at bounding box center [1452, 691] width 12 height 12
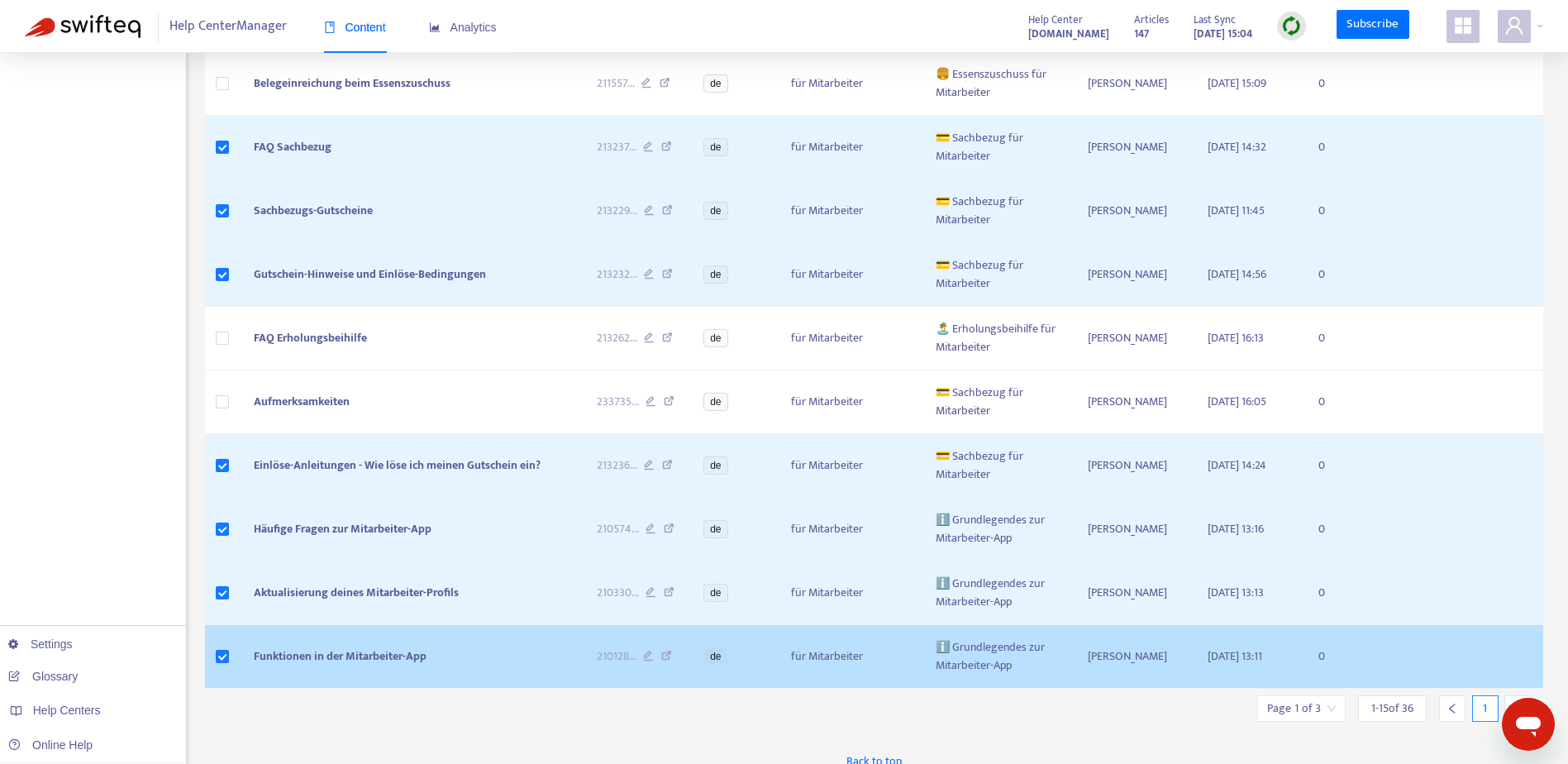
scroll to position [628, 0]
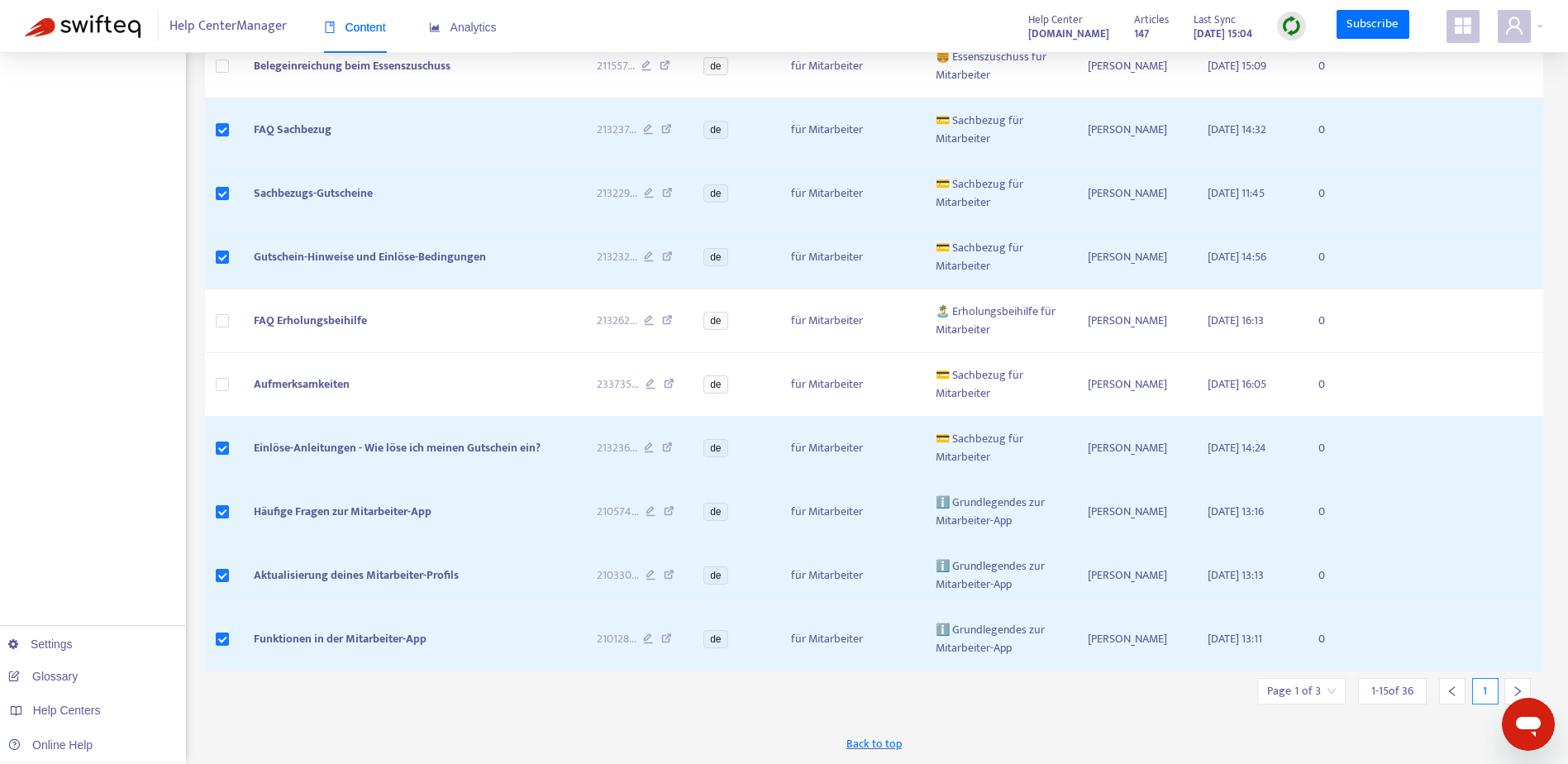
click at [1526, 687] on div at bounding box center [1517, 691] width 26 height 26
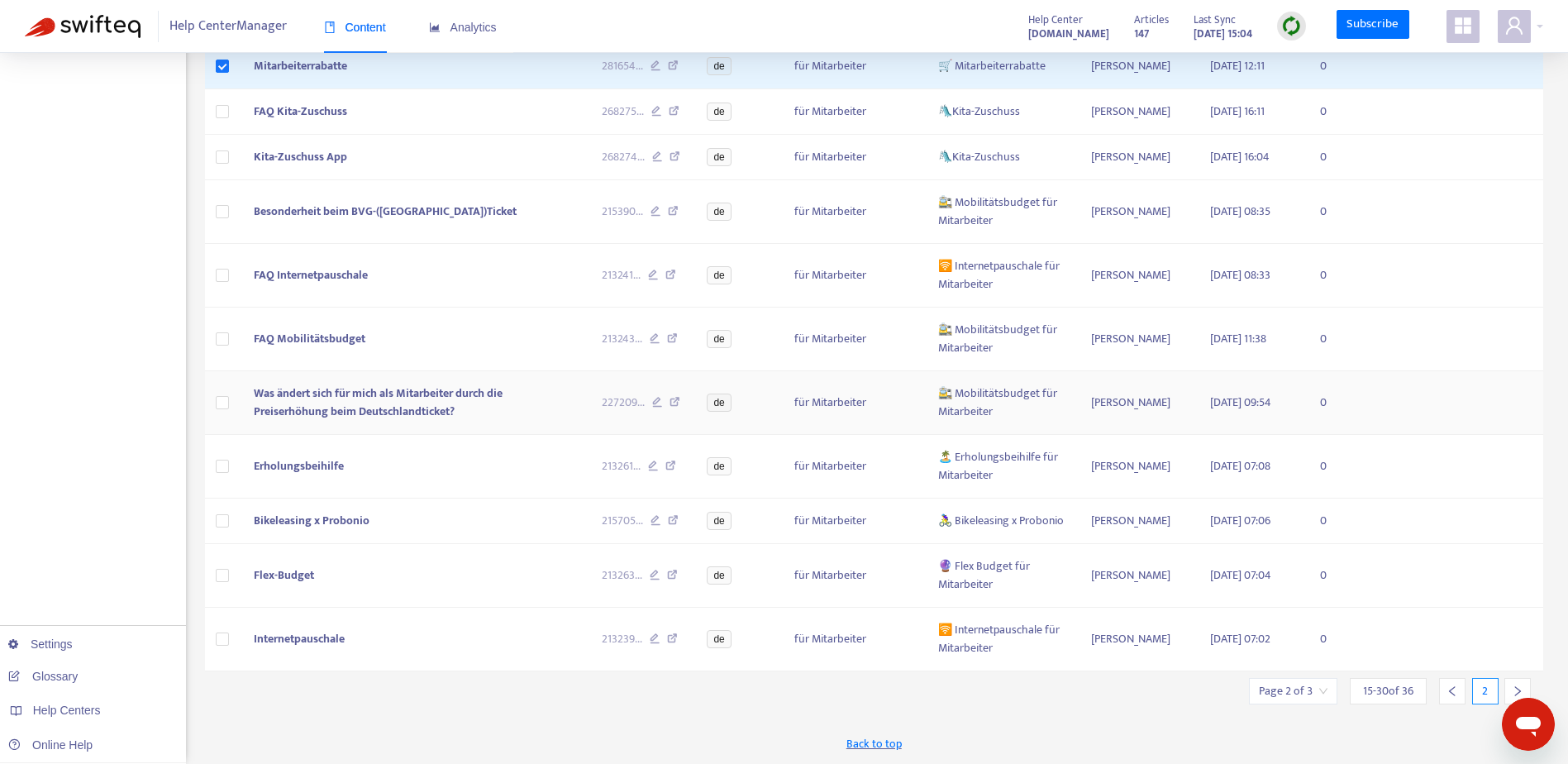
scroll to position [593, 0]
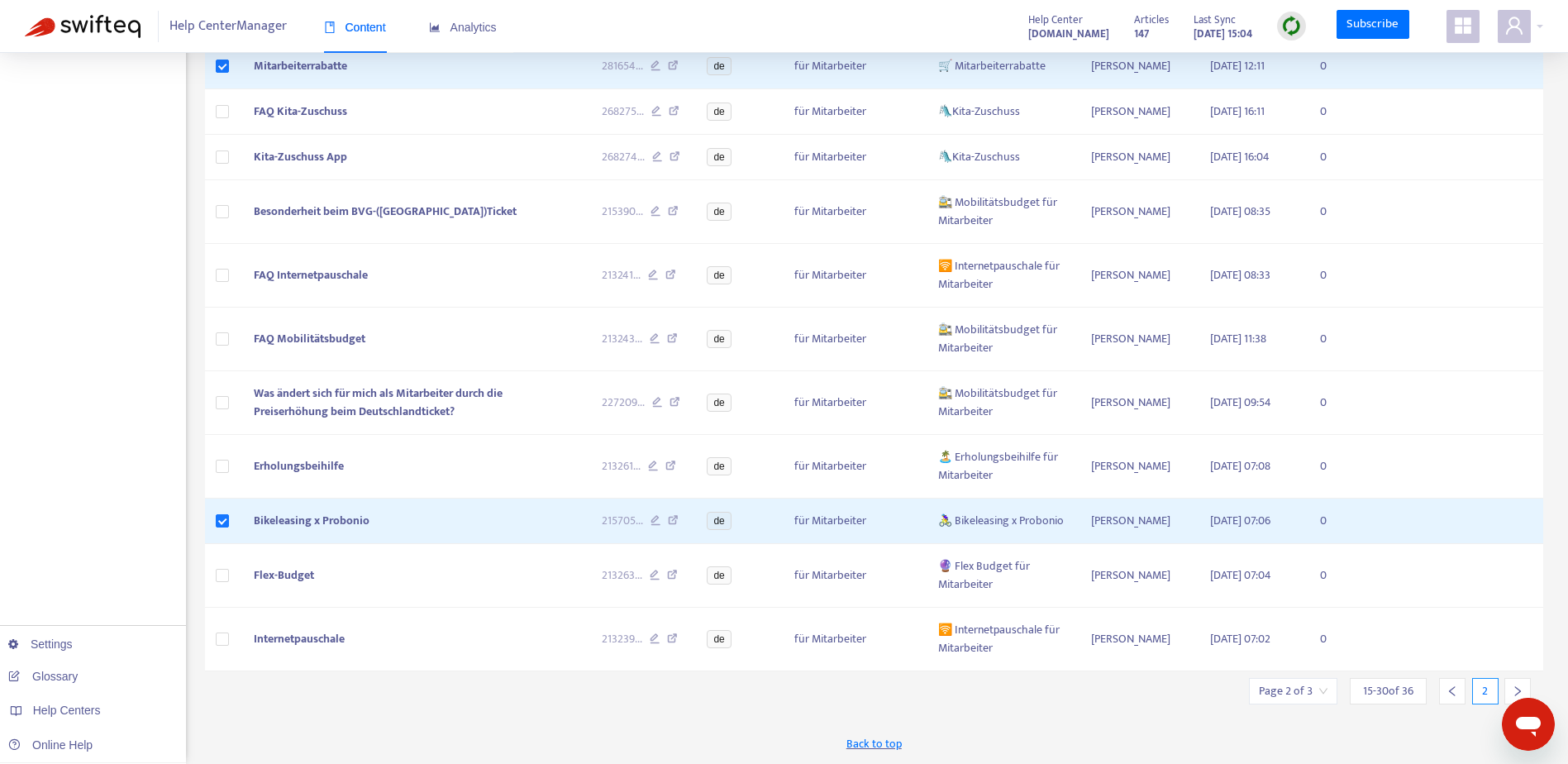
click at [1518, 688] on icon "right" at bounding box center [1517, 691] width 12 height 12
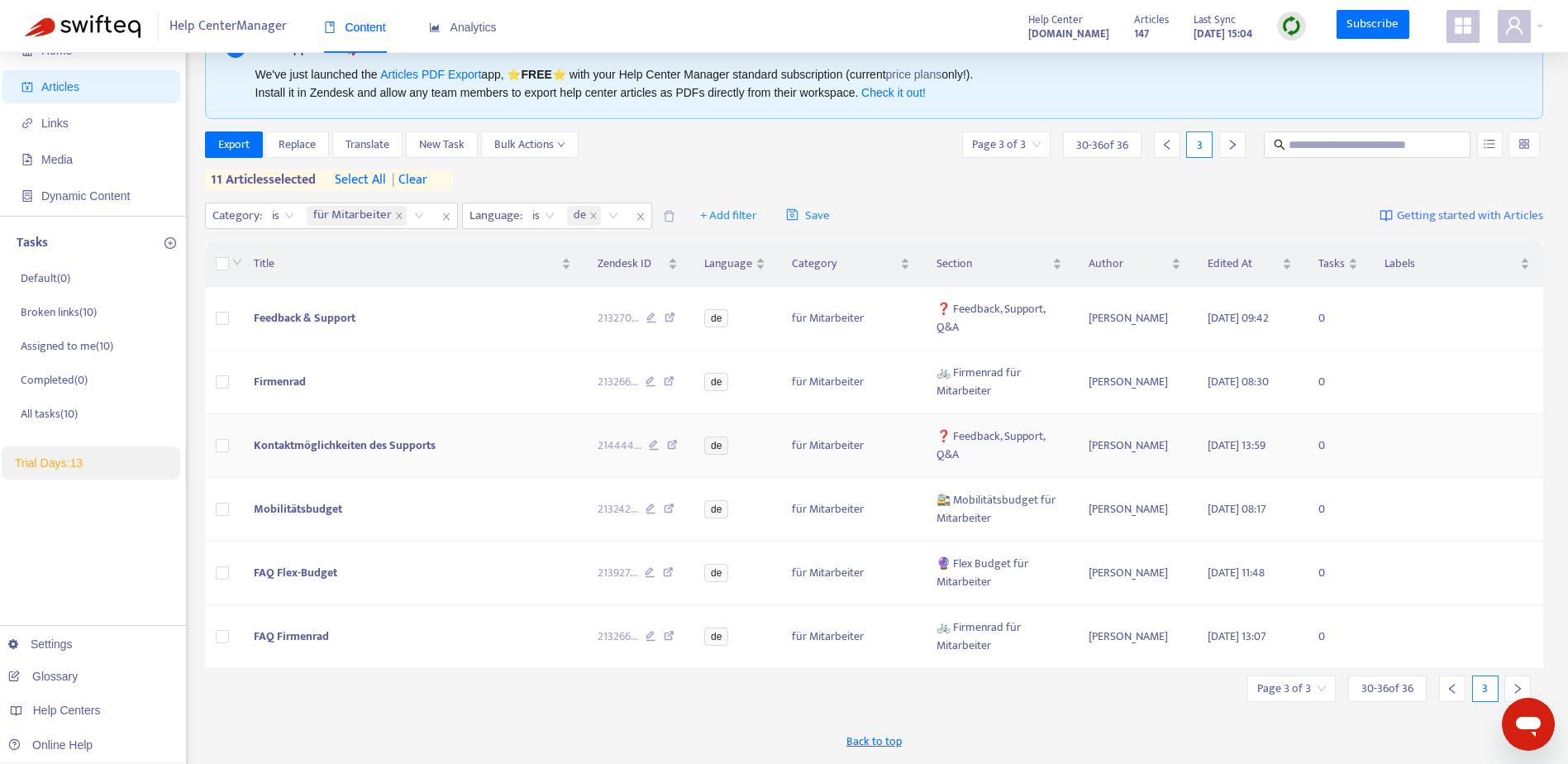
scroll to position [82, 0]
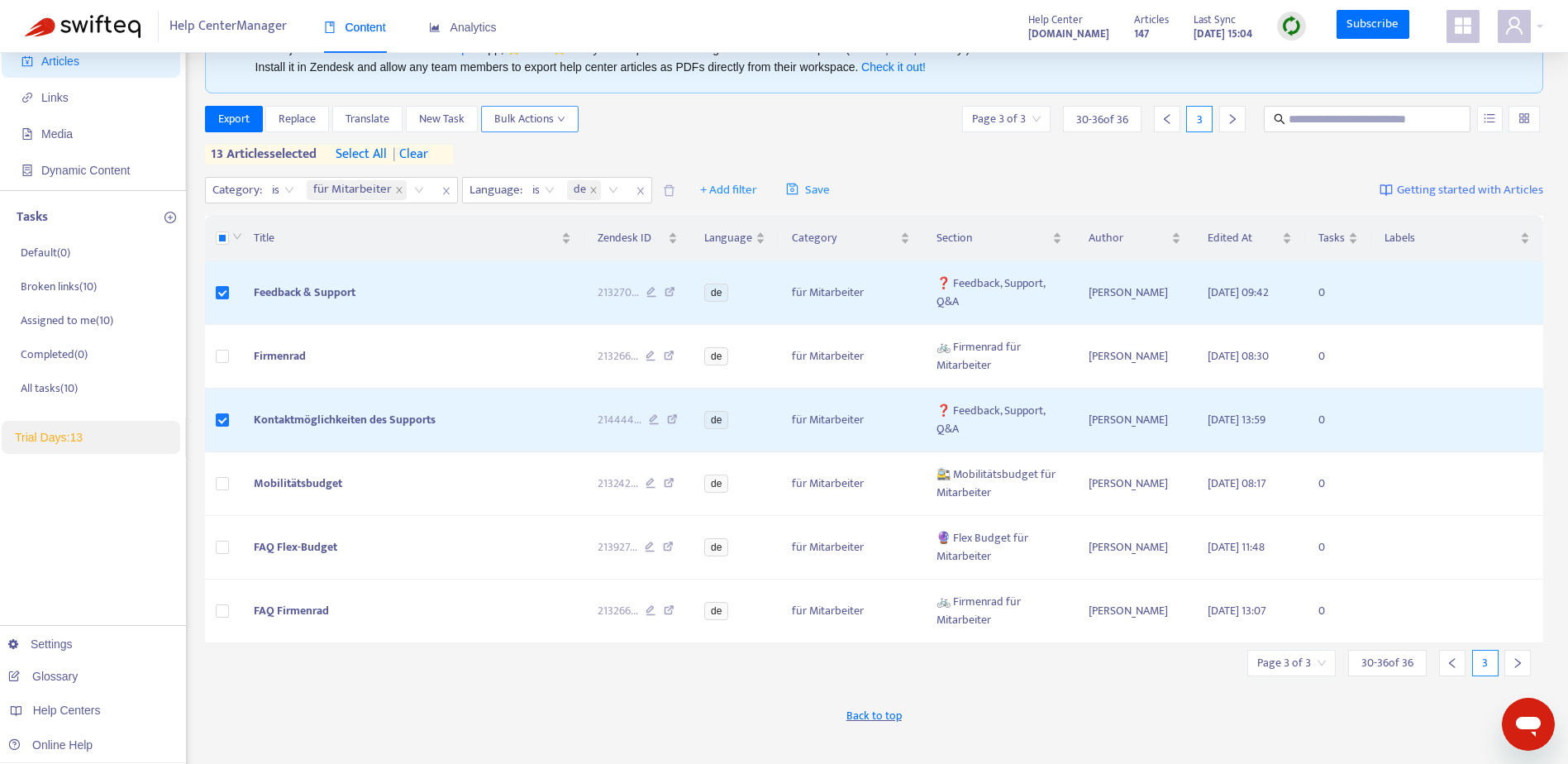
click at [532, 121] on span "Bulk Actions" at bounding box center [530, 119] width 71 height 18
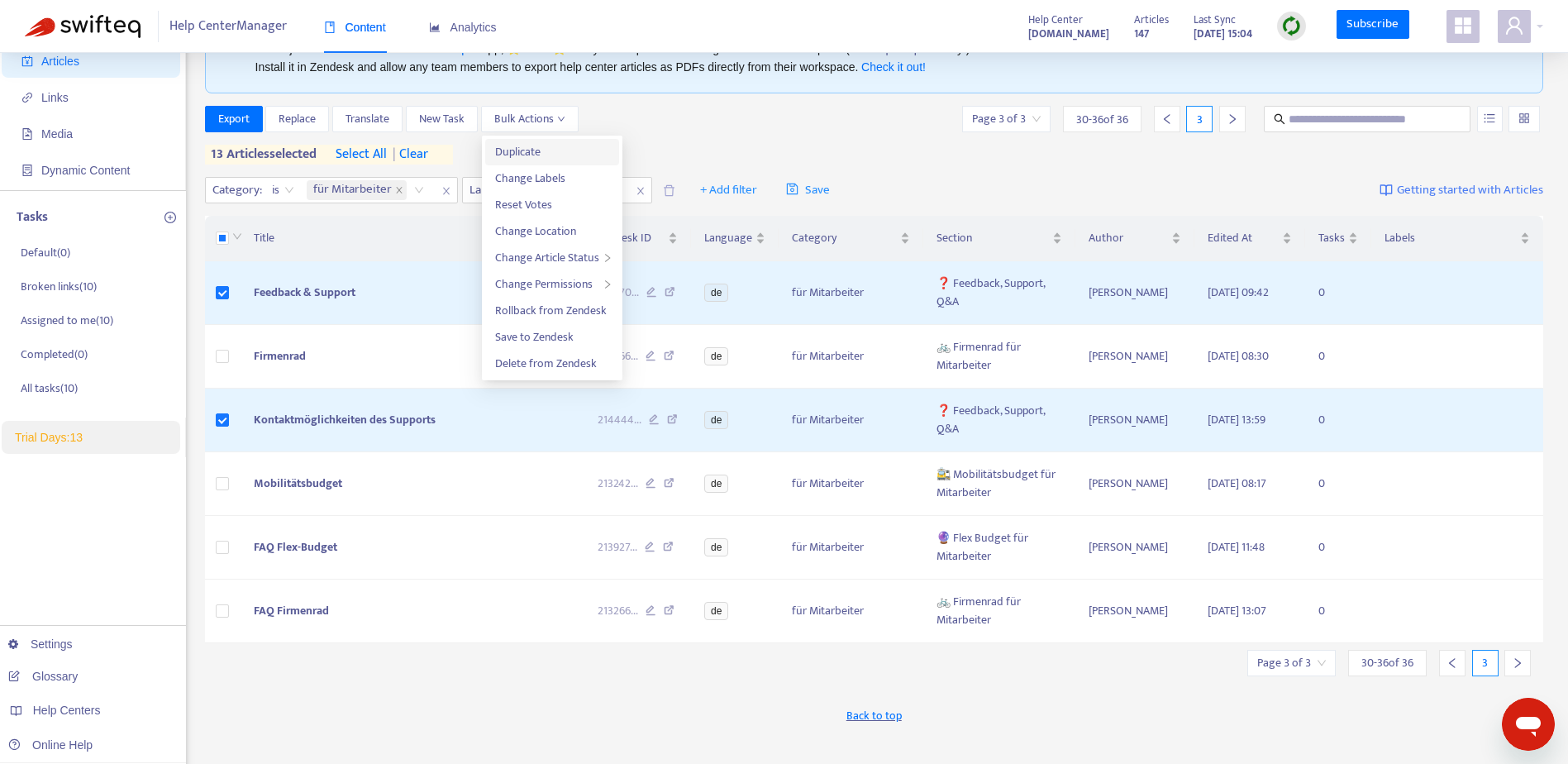
click at [534, 161] on span "Duplicate" at bounding box center [518, 151] width 45 height 19
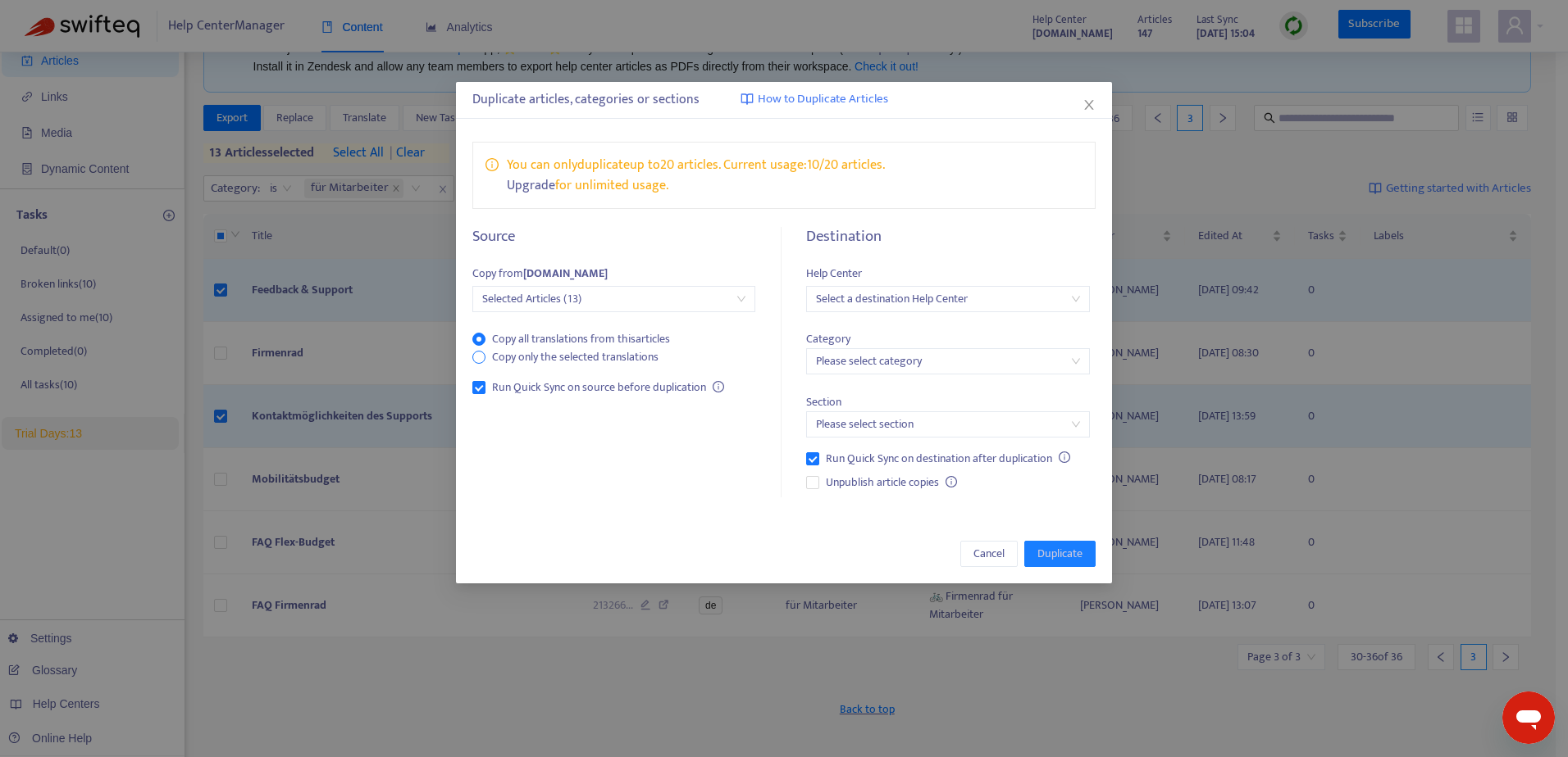
click at [576, 353] on span "Copy only the selected translations" at bounding box center [575, 357] width 180 height 18
click at [911, 295] on input "search" at bounding box center [947, 298] width 263 height 24
click at [909, 353] on div "probonioat.zendesk.com" at bounding box center [962, 358] width 286 height 18
click at [909, 354] on input "search" at bounding box center [947, 361] width 263 height 24
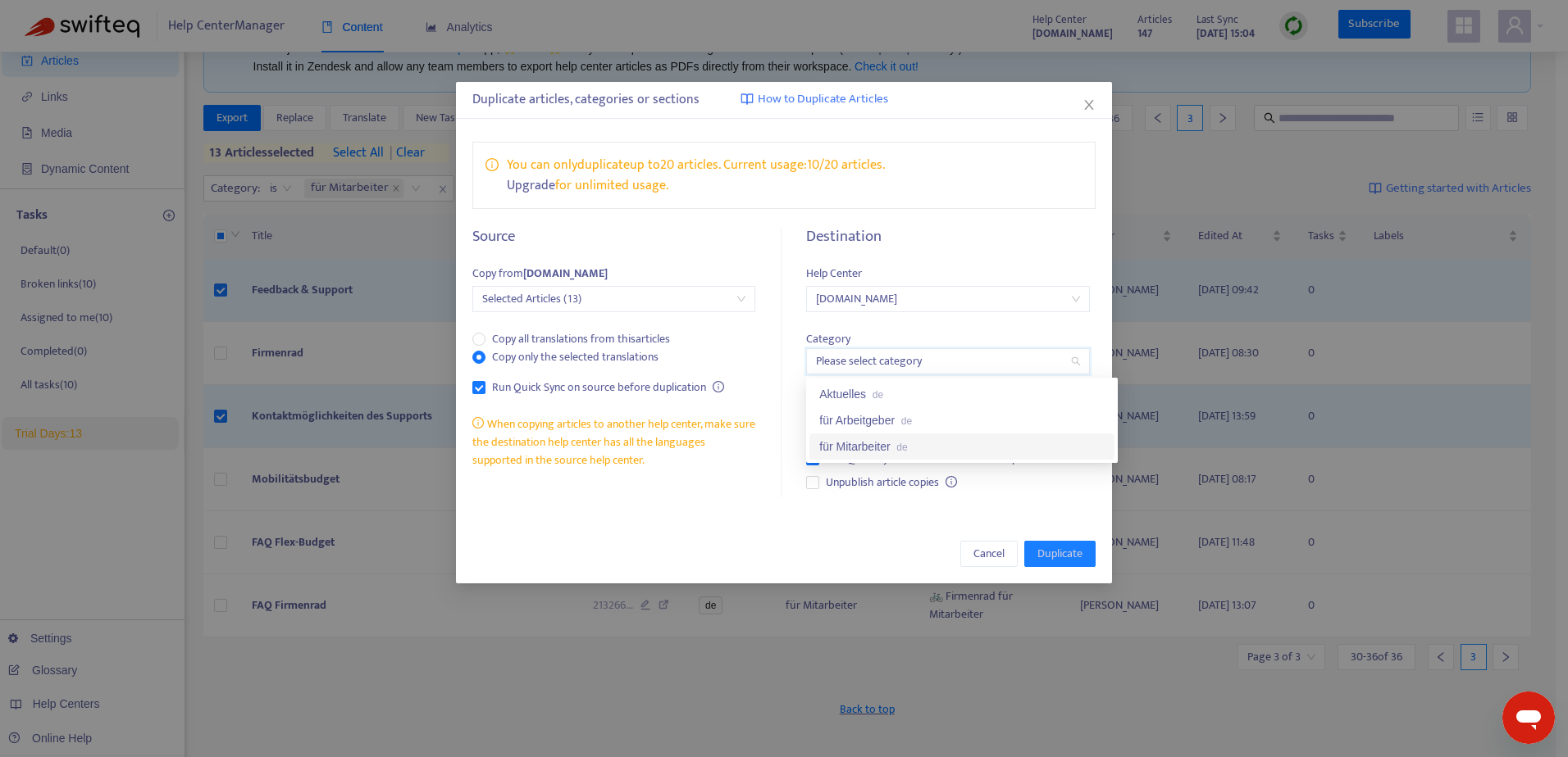
click at [888, 444] on div "für Mitarbeiter de" at bounding box center [962, 446] width 286 height 18
click at [888, 426] on input "search" at bounding box center [947, 424] width 263 height 24
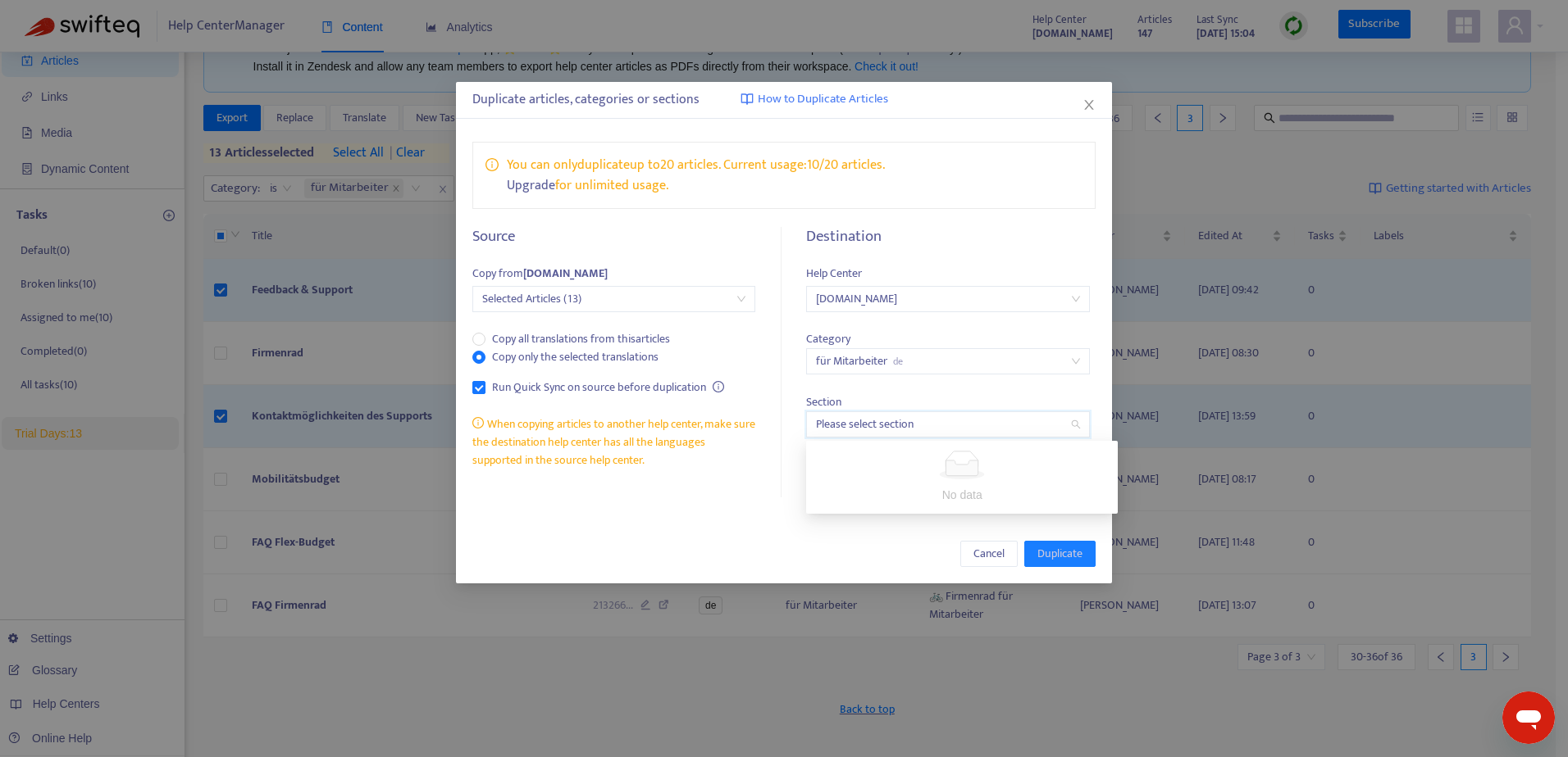
click at [888, 426] on input "search" at bounding box center [947, 424] width 263 height 24
click at [918, 397] on div "Section Please select section" at bounding box center [947, 406] width 283 height 63
click at [1088, 99] on icon "close" at bounding box center [1089, 105] width 13 height 13
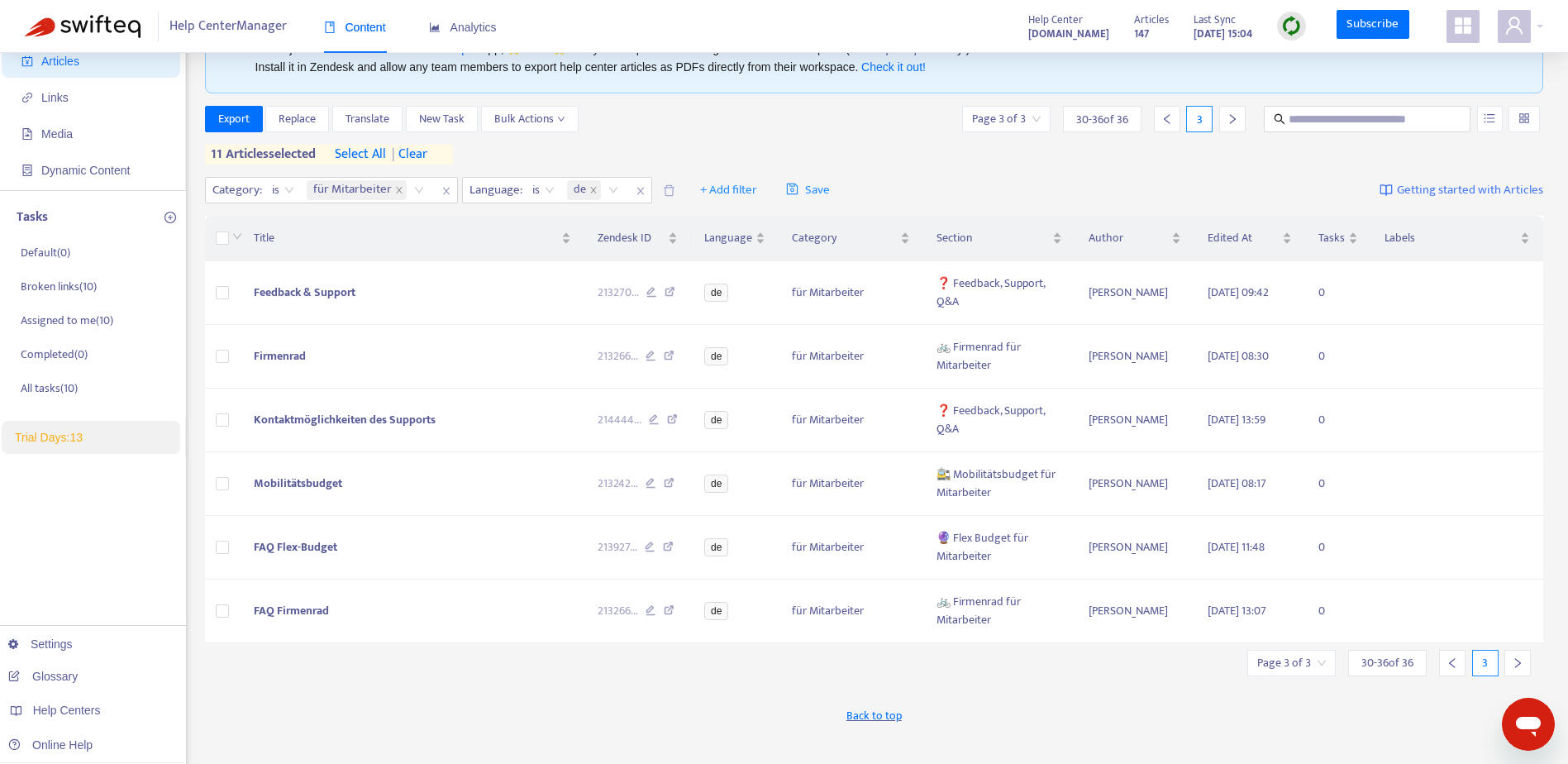
click at [1454, 665] on icon "left" at bounding box center [1452, 663] width 12 height 12
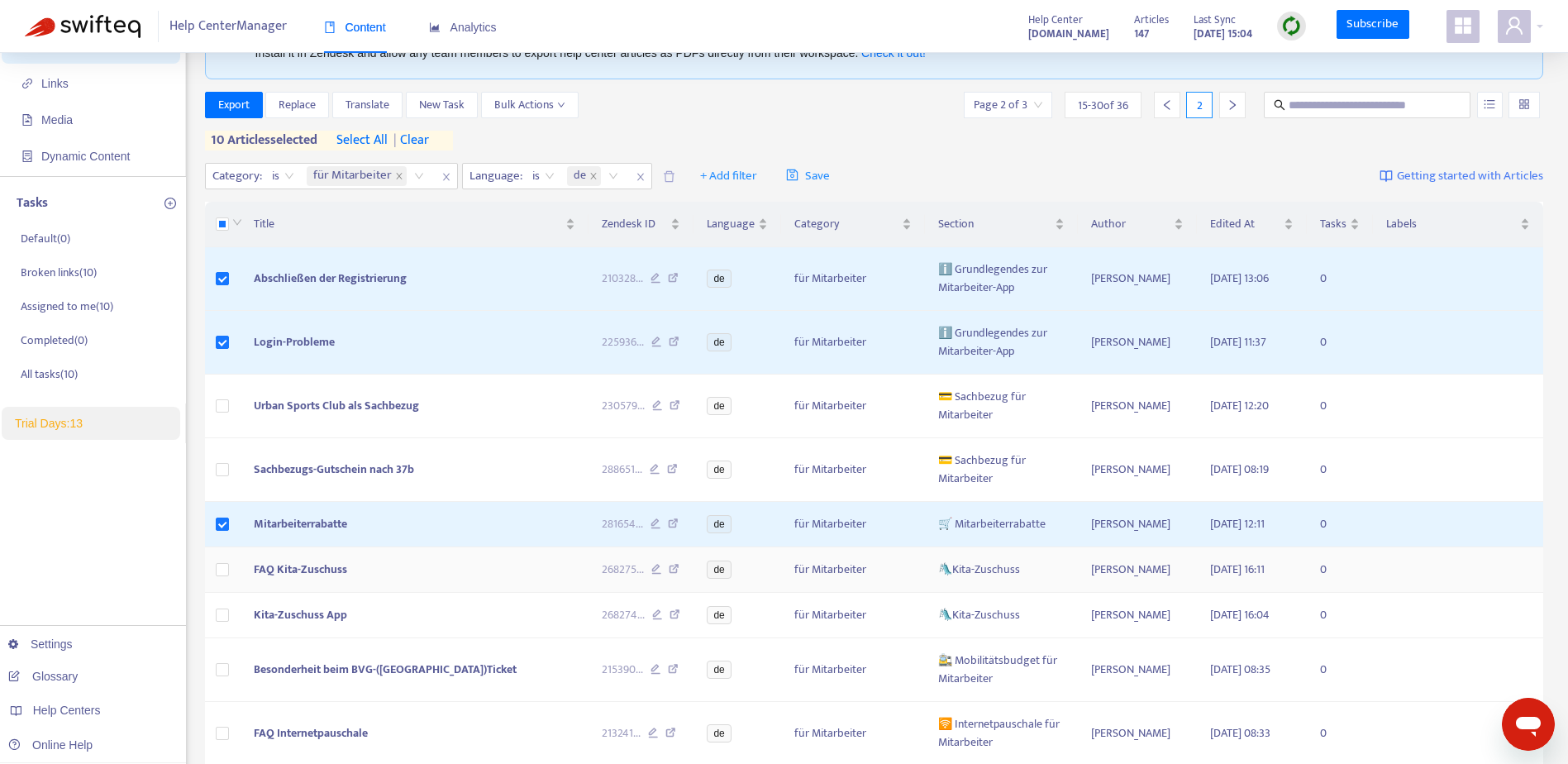
scroll to position [0, 0]
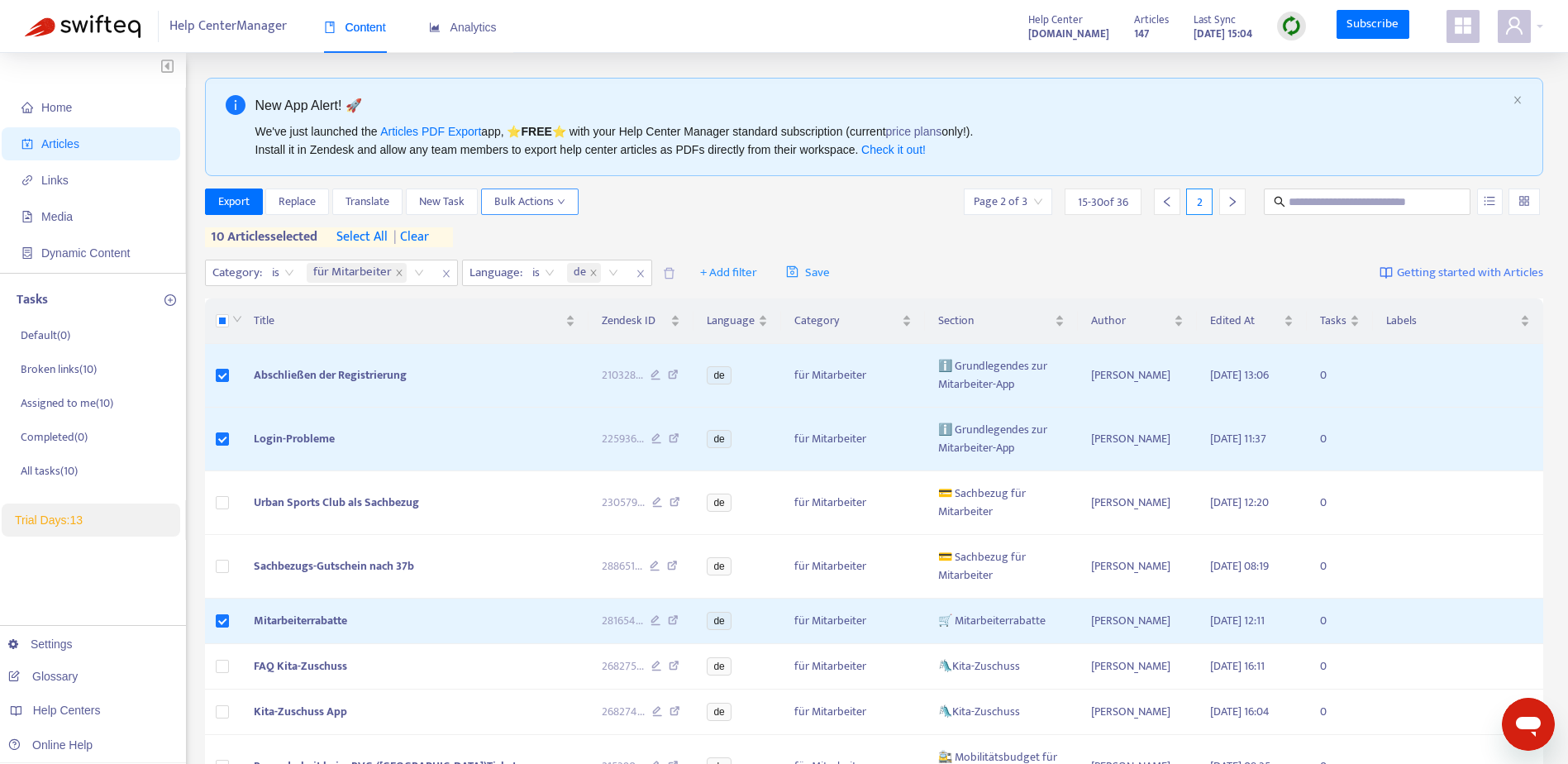
click at [565, 201] on icon "down" at bounding box center [561, 201] width 8 height 8
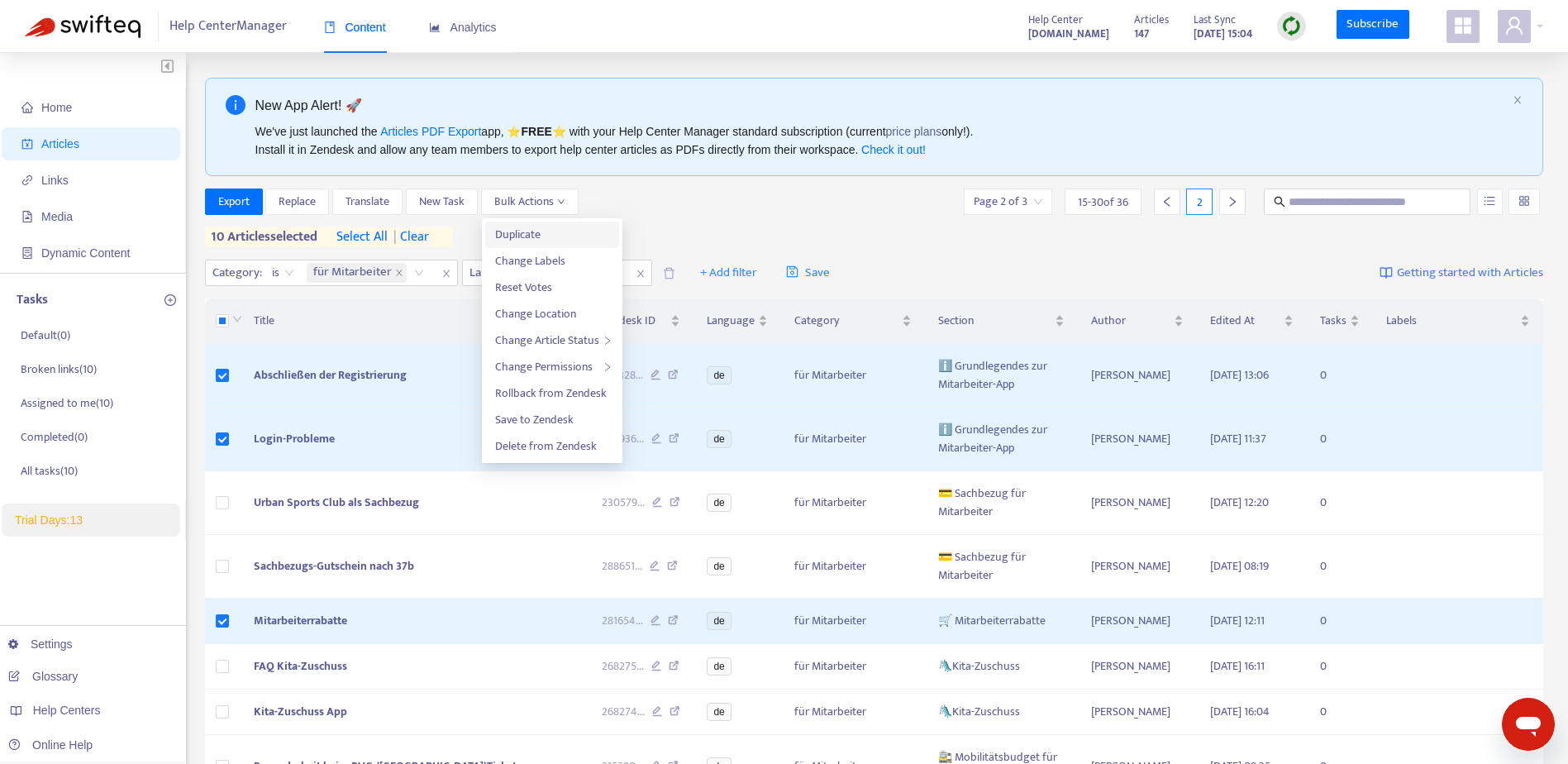
click at [543, 239] on span "Duplicate" at bounding box center [553, 235] width 114 height 18
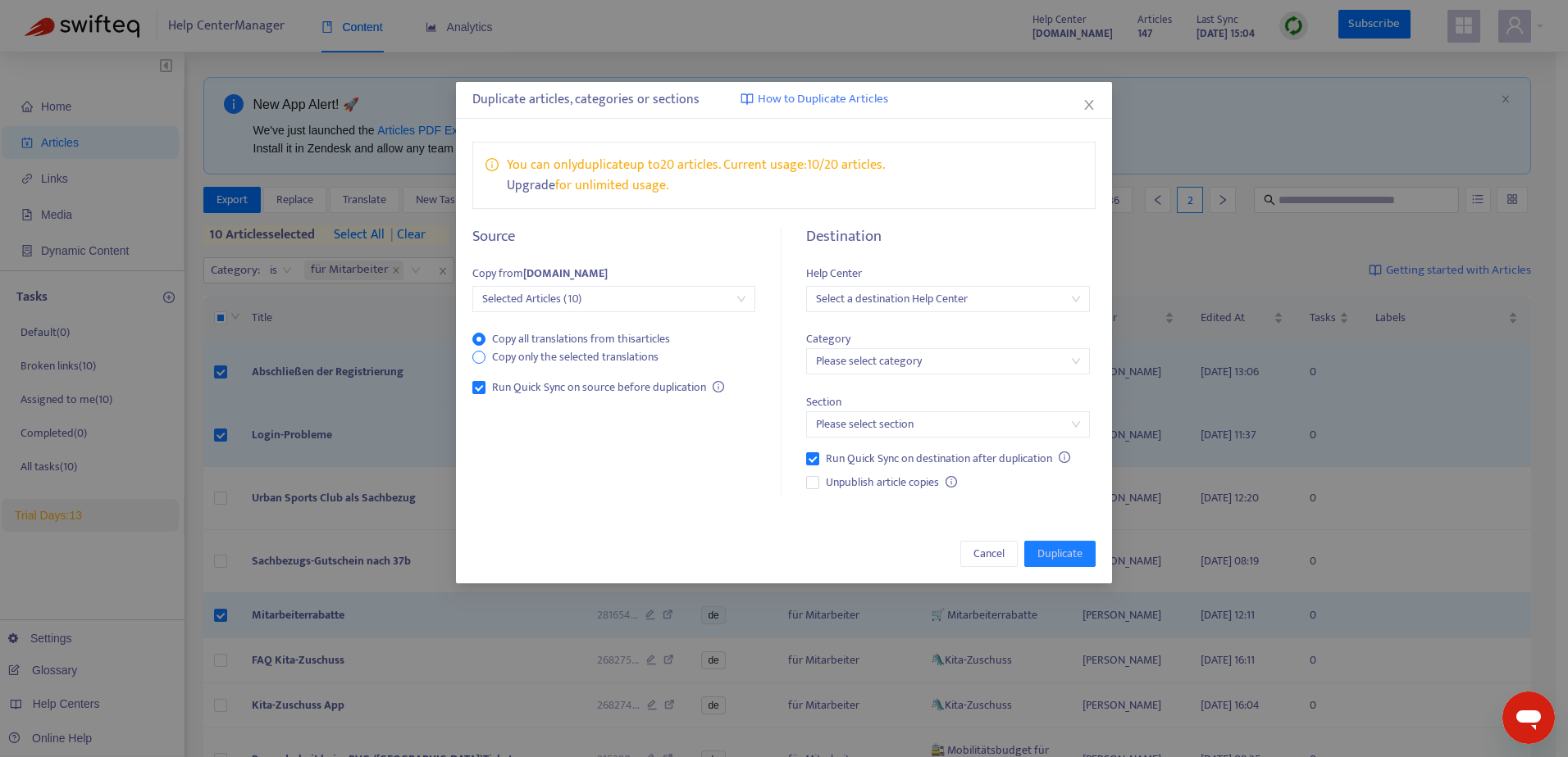
click at [569, 355] on span "Copy only the selected translations" at bounding box center [575, 357] width 180 height 18
click at [926, 295] on input "search" at bounding box center [947, 298] width 263 height 24
click at [924, 359] on div "probonioat.zendesk.com" at bounding box center [962, 358] width 286 height 18
click at [924, 359] on input "search" at bounding box center [947, 361] width 263 height 24
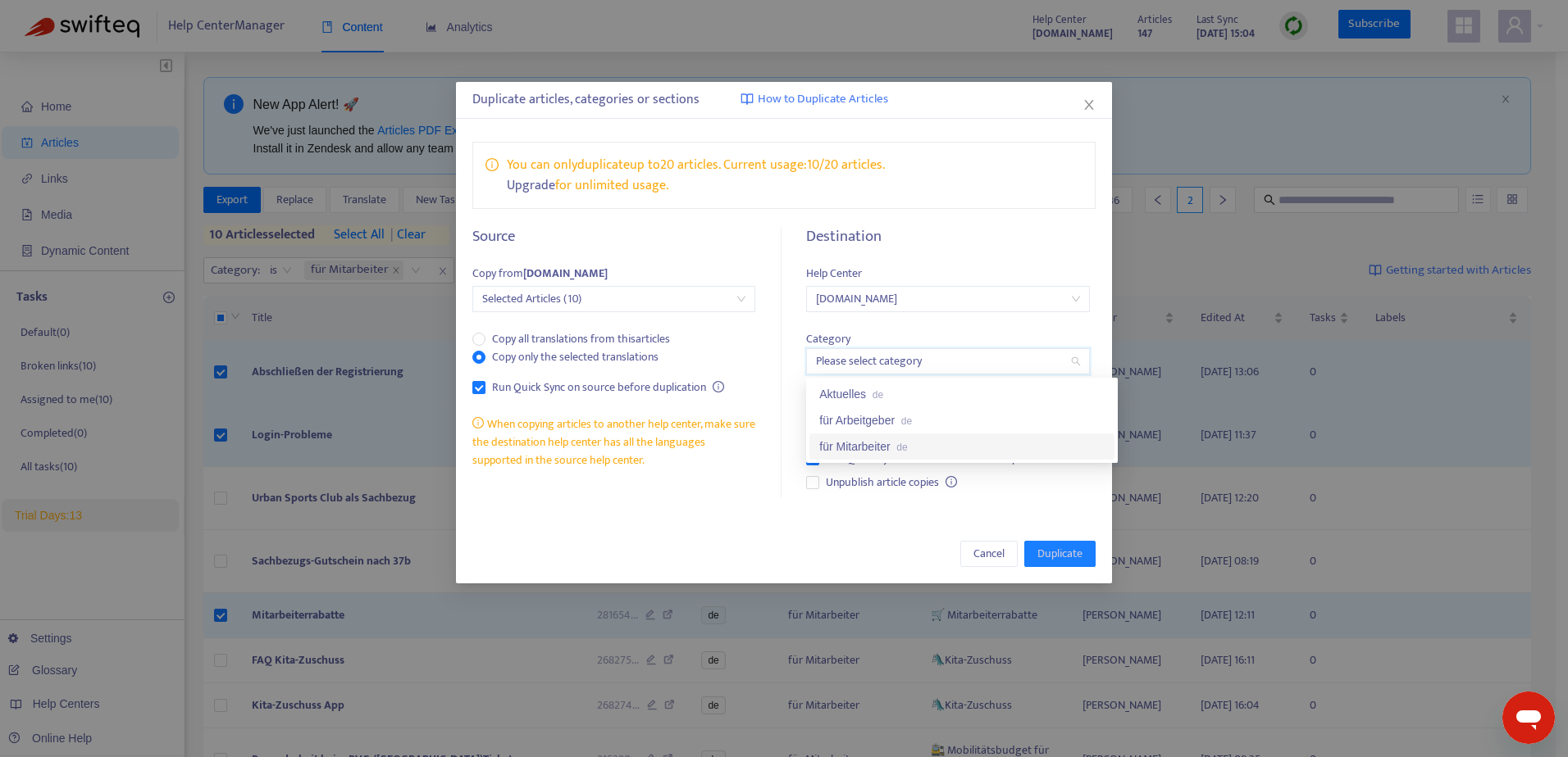
click at [888, 444] on div "für Mitarbeiter de" at bounding box center [962, 446] width 286 height 18
click at [881, 422] on input "search" at bounding box center [947, 424] width 263 height 24
click at [889, 480] on span "Unpublish article copies" at bounding box center [882, 483] width 127 height 18
click at [1085, 103] on icon "close" at bounding box center [1089, 105] width 13 height 13
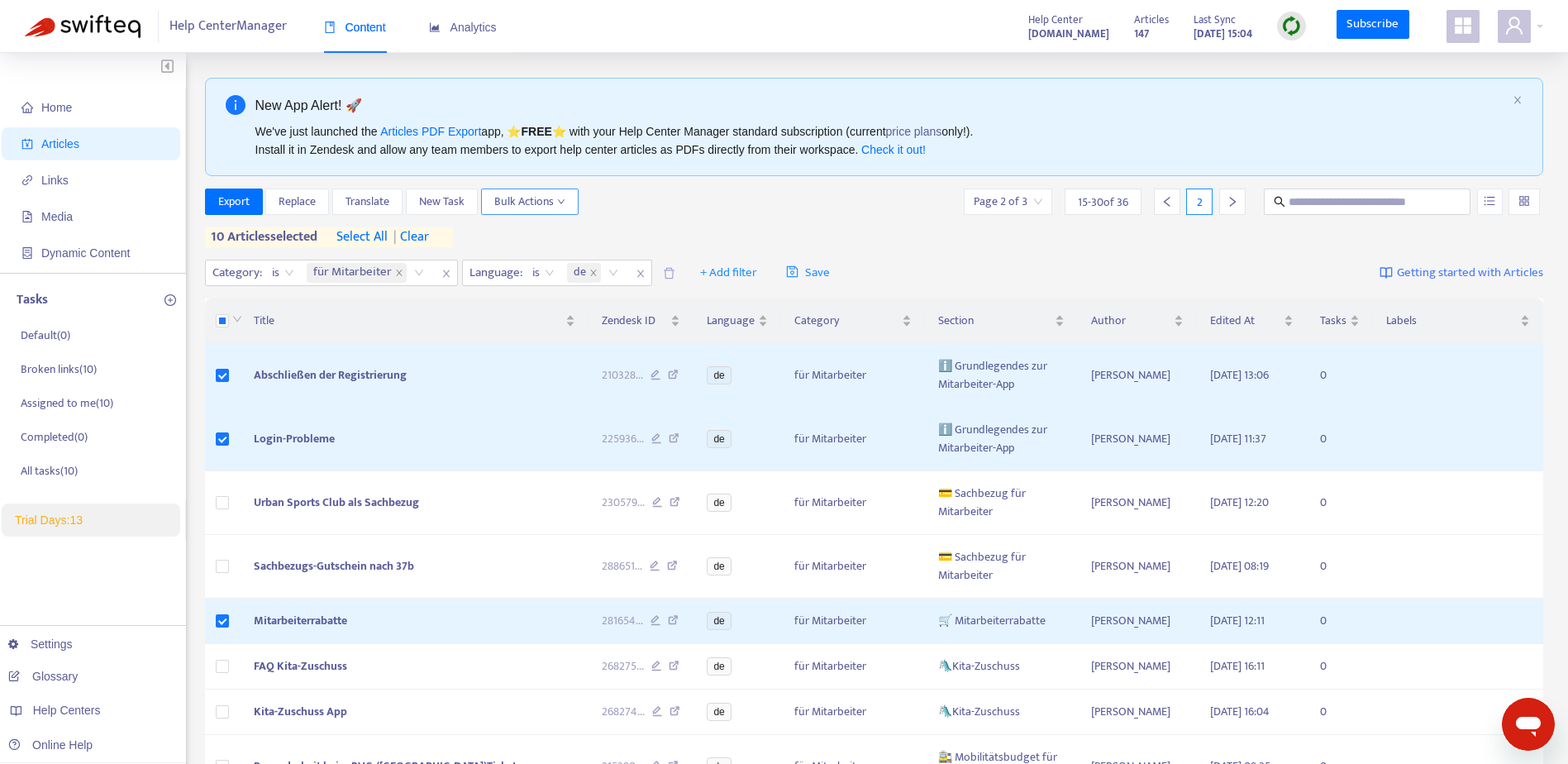
click at [524, 211] on span "Bulk Actions" at bounding box center [530, 202] width 71 height 18
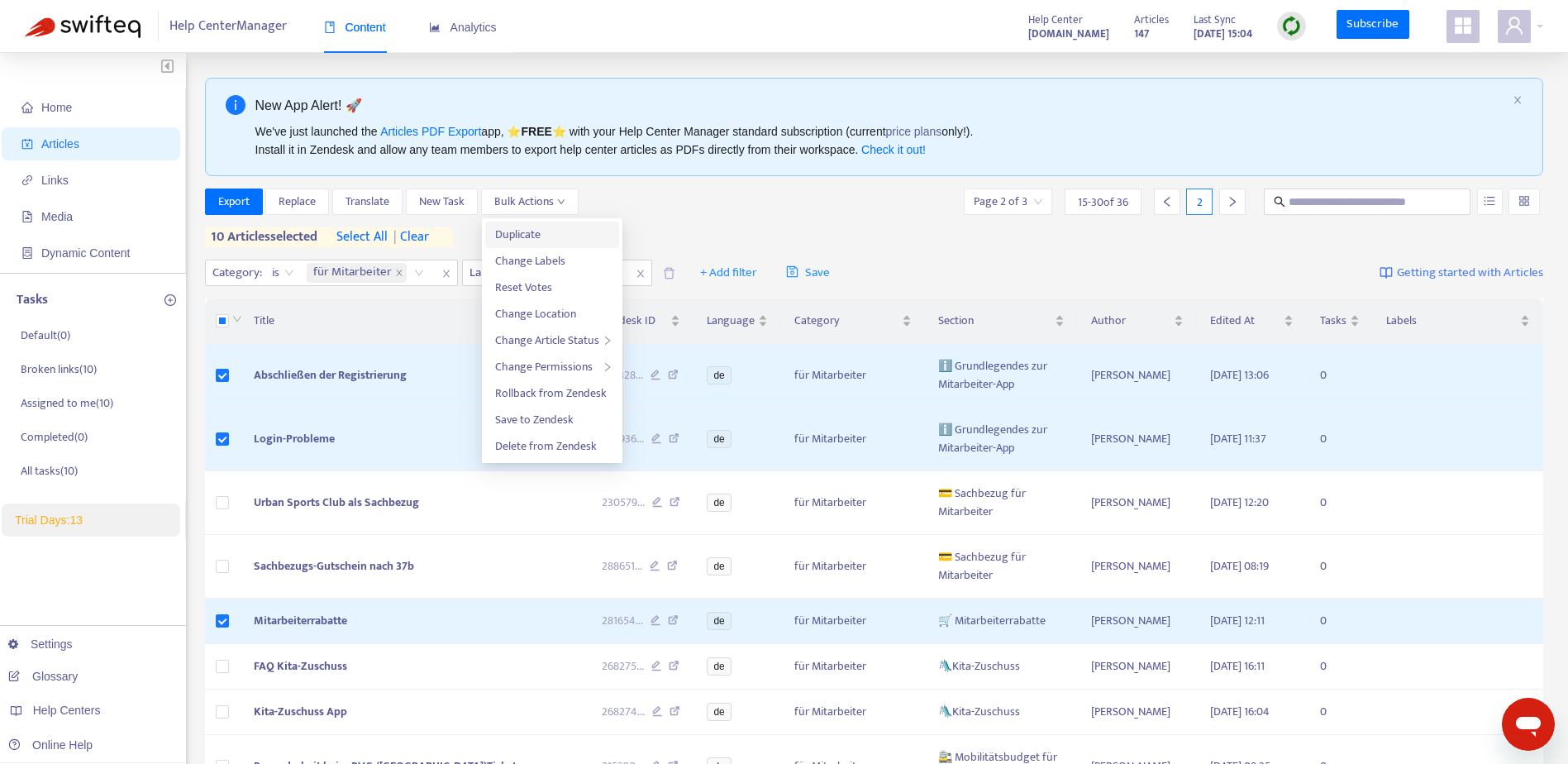
click at [539, 234] on span "Duplicate" at bounding box center [518, 234] width 45 height 19
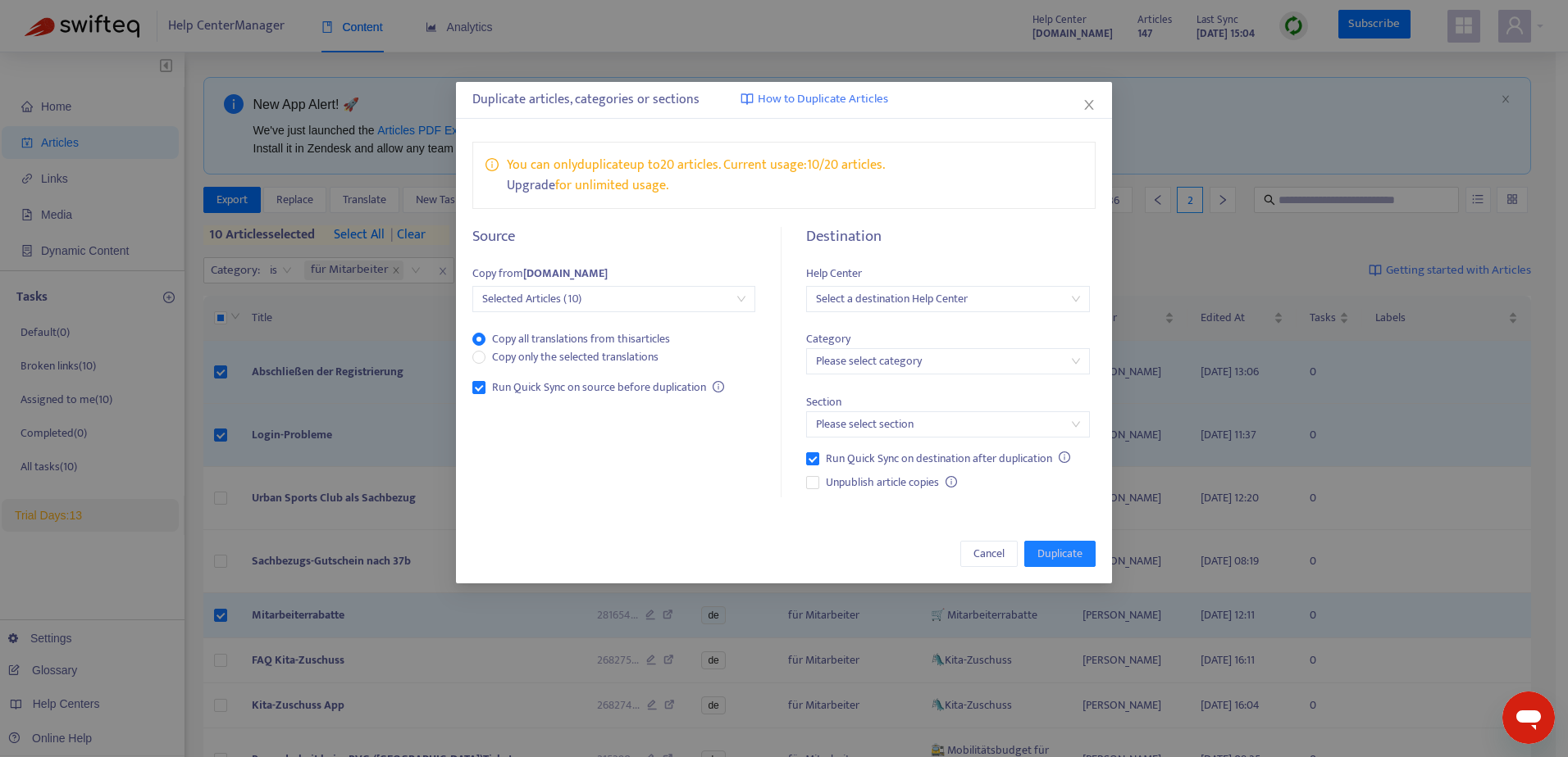
click at [860, 433] on input "search" at bounding box center [947, 424] width 263 height 24
click at [853, 367] on input "search" at bounding box center [947, 361] width 263 height 24
click at [868, 300] on input "search" at bounding box center [947, 298] width 263 height 24
click at [873, 349] on div "probonioat.zendesk.com" at bounding box center [962, 358] width 286 height 18
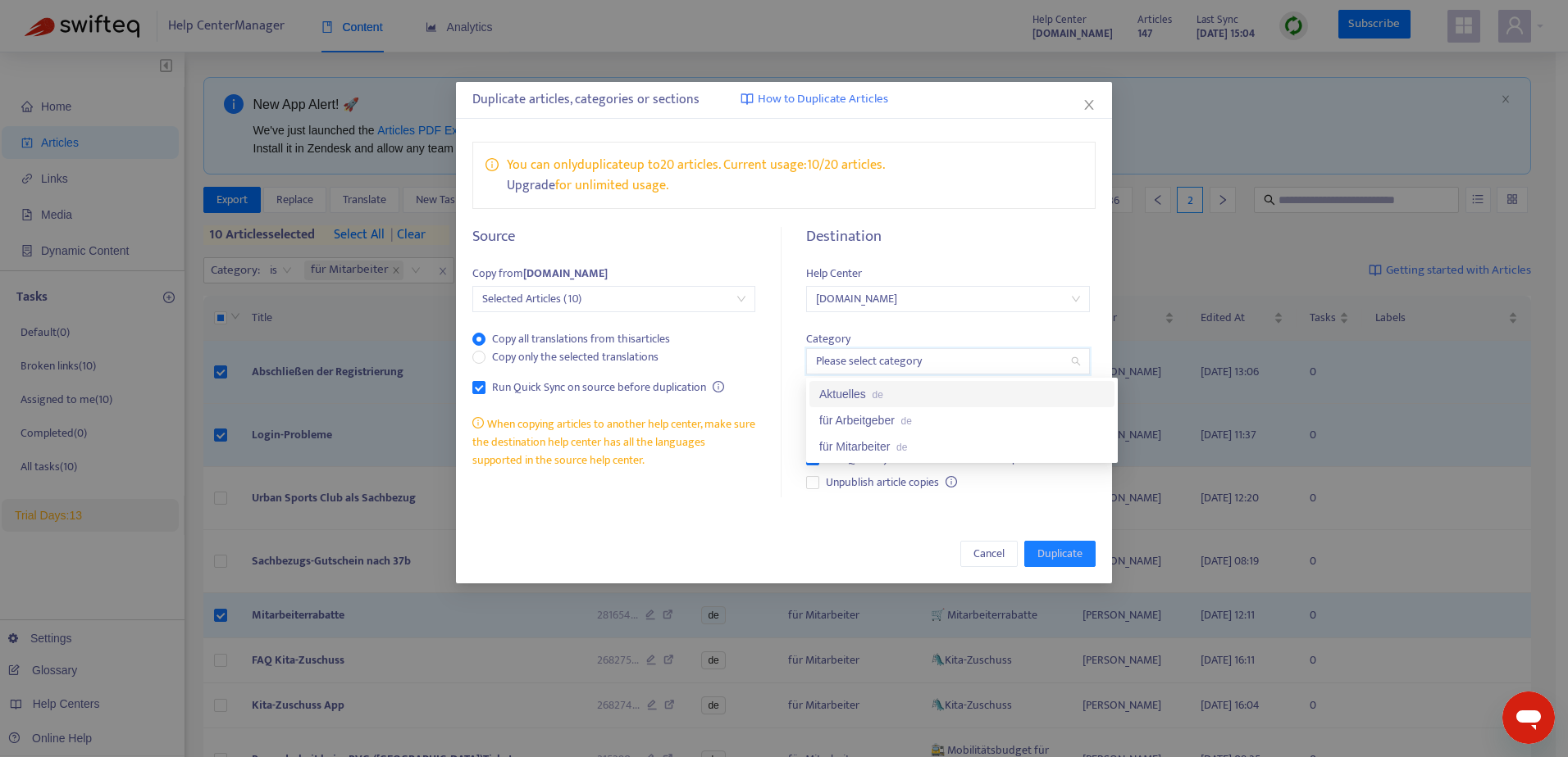
click at [881, 363] on input "search" at bounding box center [947, 361] width 263 height 24
click at [892, 445] on div "für Mitarbeiter de" at bounding box center [962, 446] width 286 height 18
click at [880, 424] on input "search" at bounding box center [947, 424] width 263 height 24
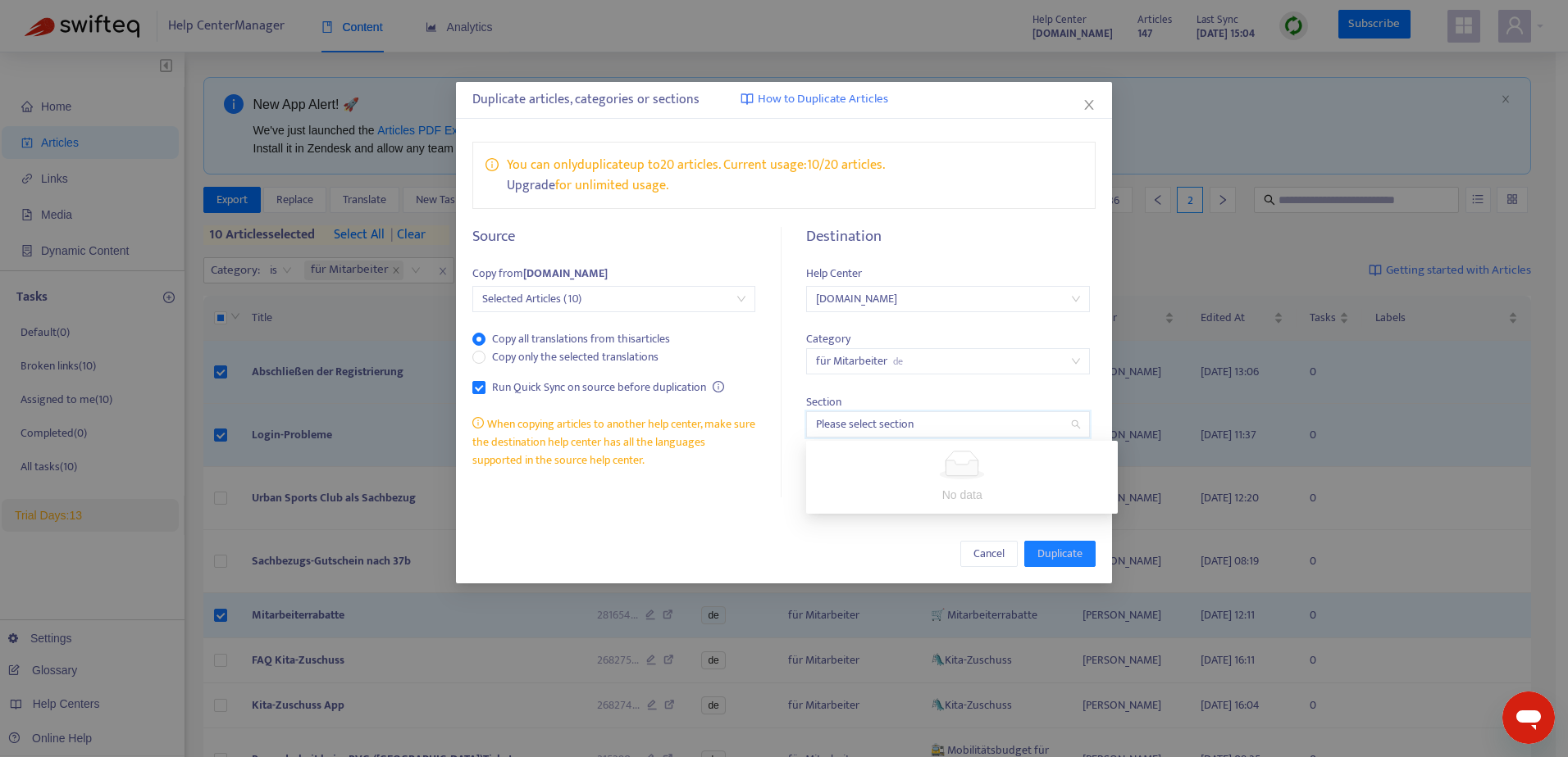
click at [880, 424] on input "search" at bounding box center [947, 424] width 263 height 24
click at [887, 399] on div "Section Please select section" at bounding box center [947, 406] width 283 height 63
drag, startPoint x: 983, startPoint y: 550, endPoint x: 998, endPoint y: 515, distance: 38.1
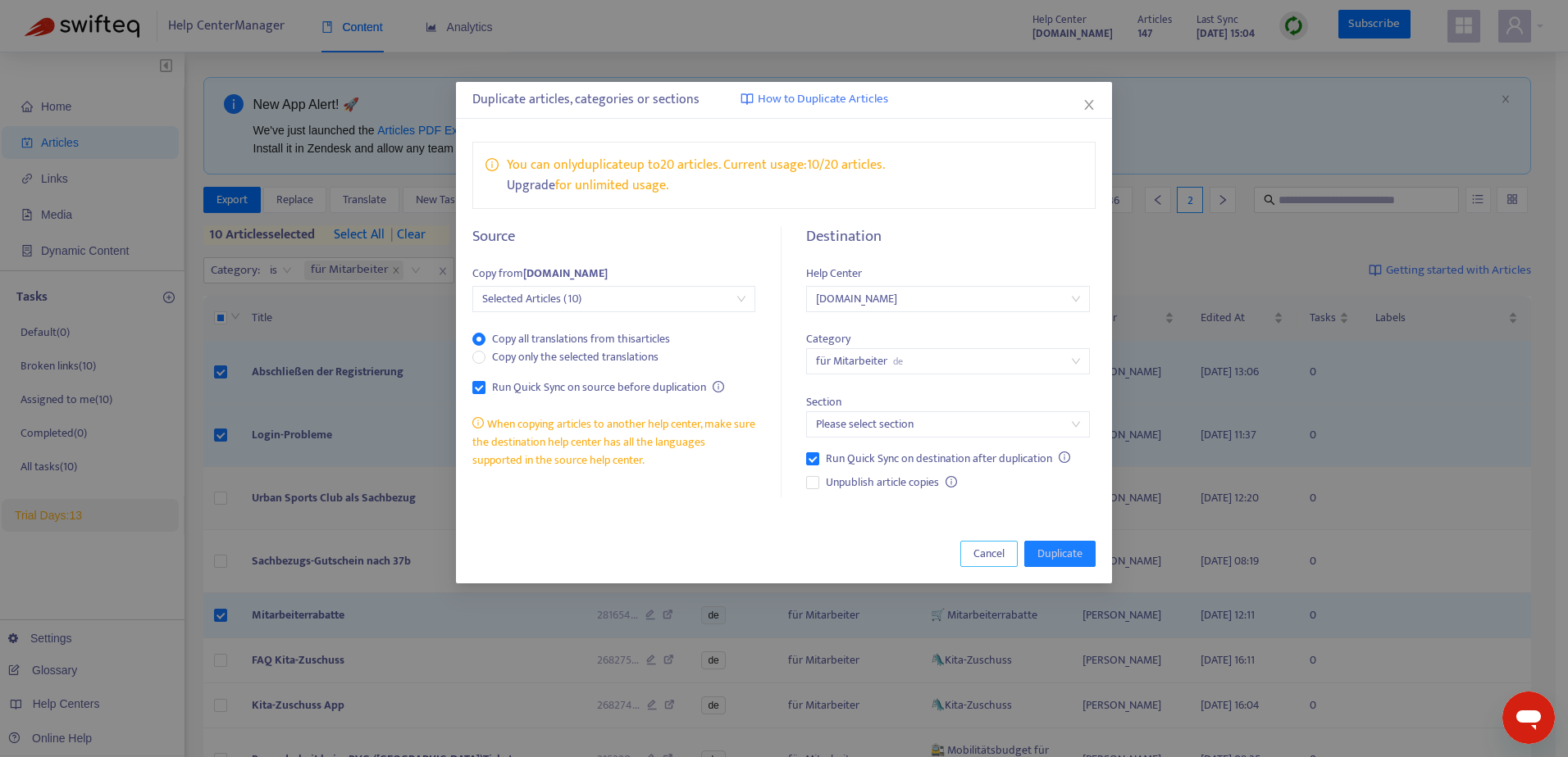
click at [979, 550] on span "Cancel" at bounding box center [988, 554] width 31 height 18
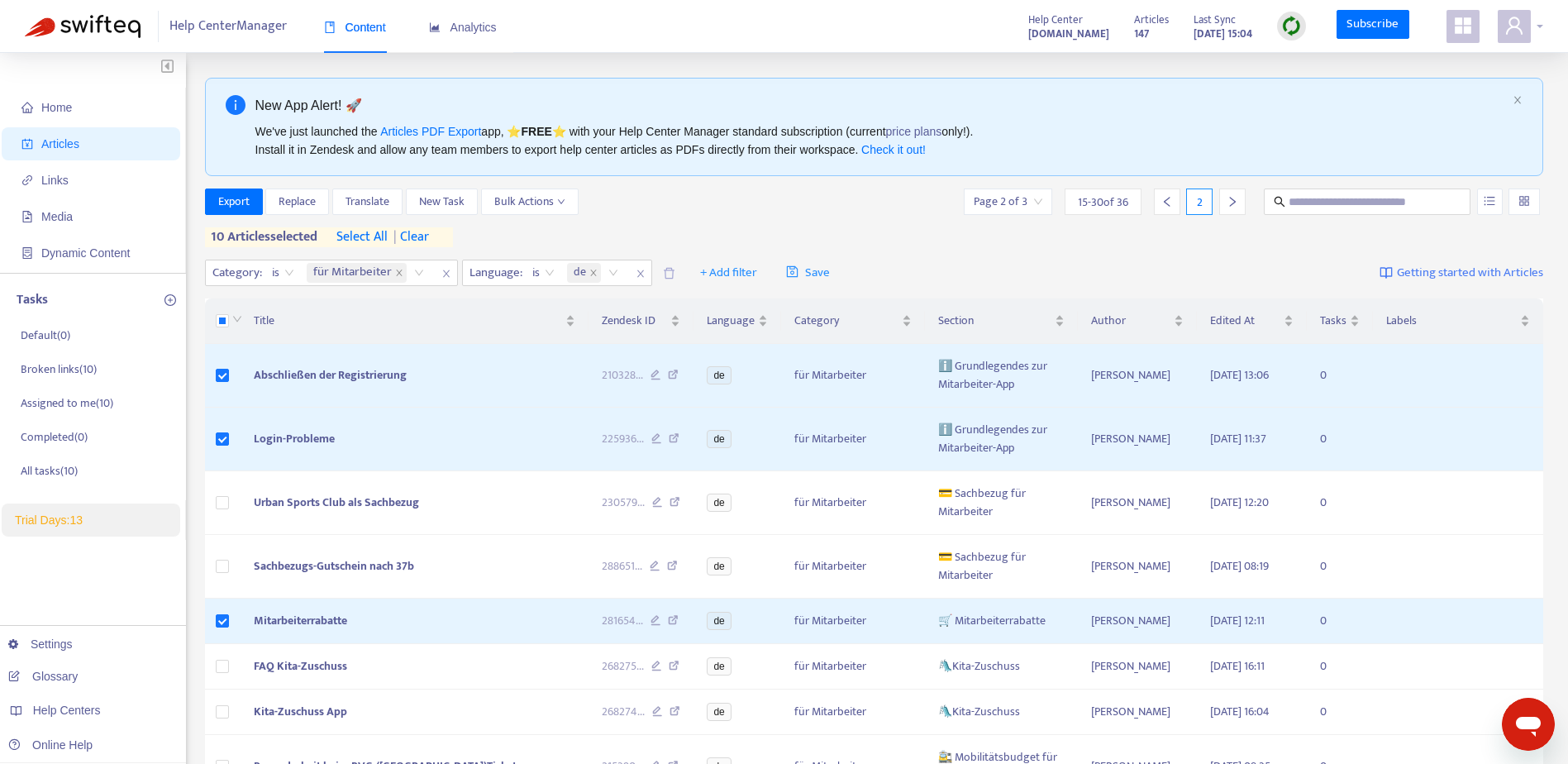
click at [1521, 29] on icon "user" at bounding box center [1515, 25] width 20 height 20
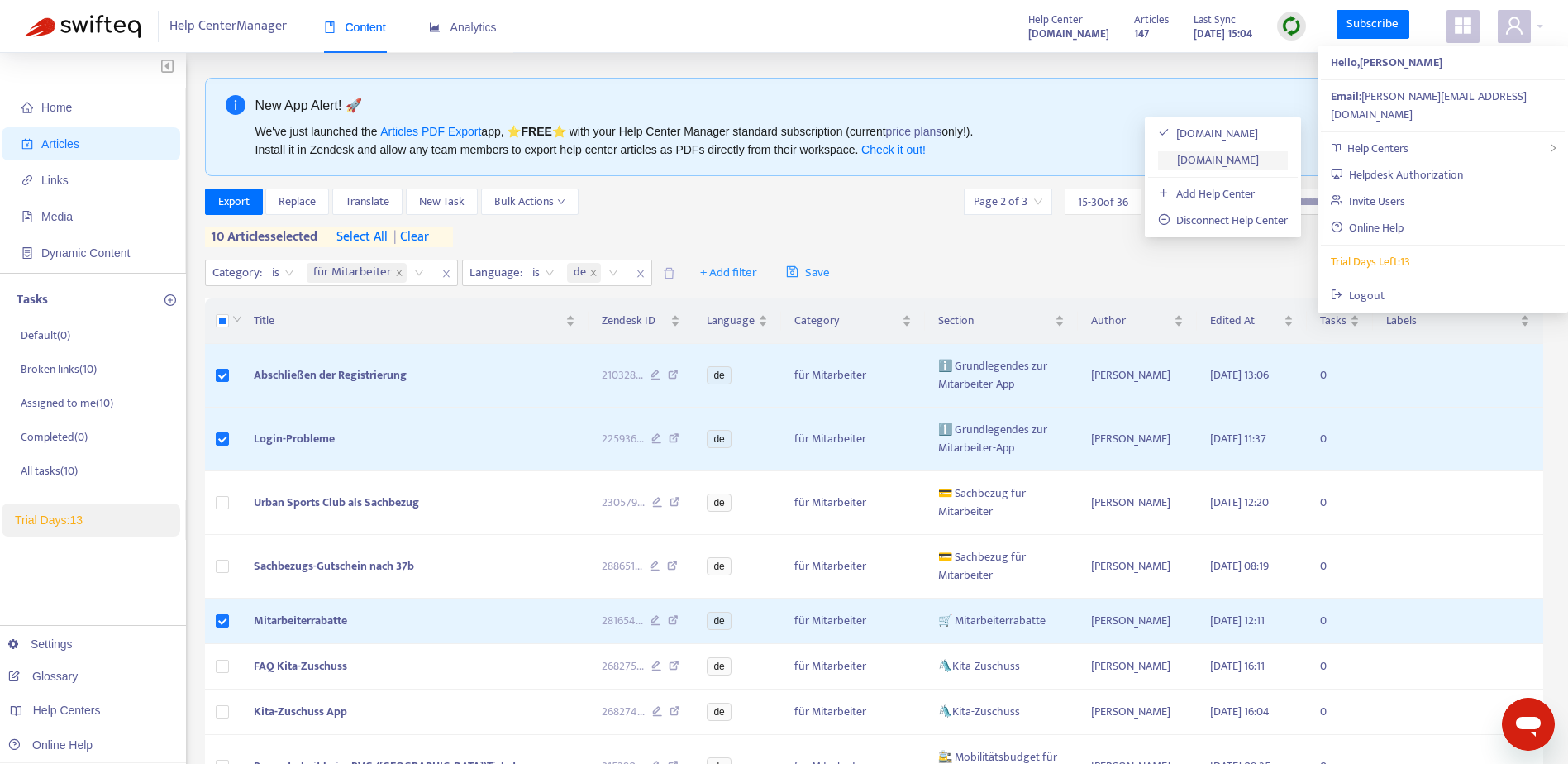
click at [1236, 159] on link "probonioat.zendesk.com" at bounding box center [1208, 160] width 101 height 19
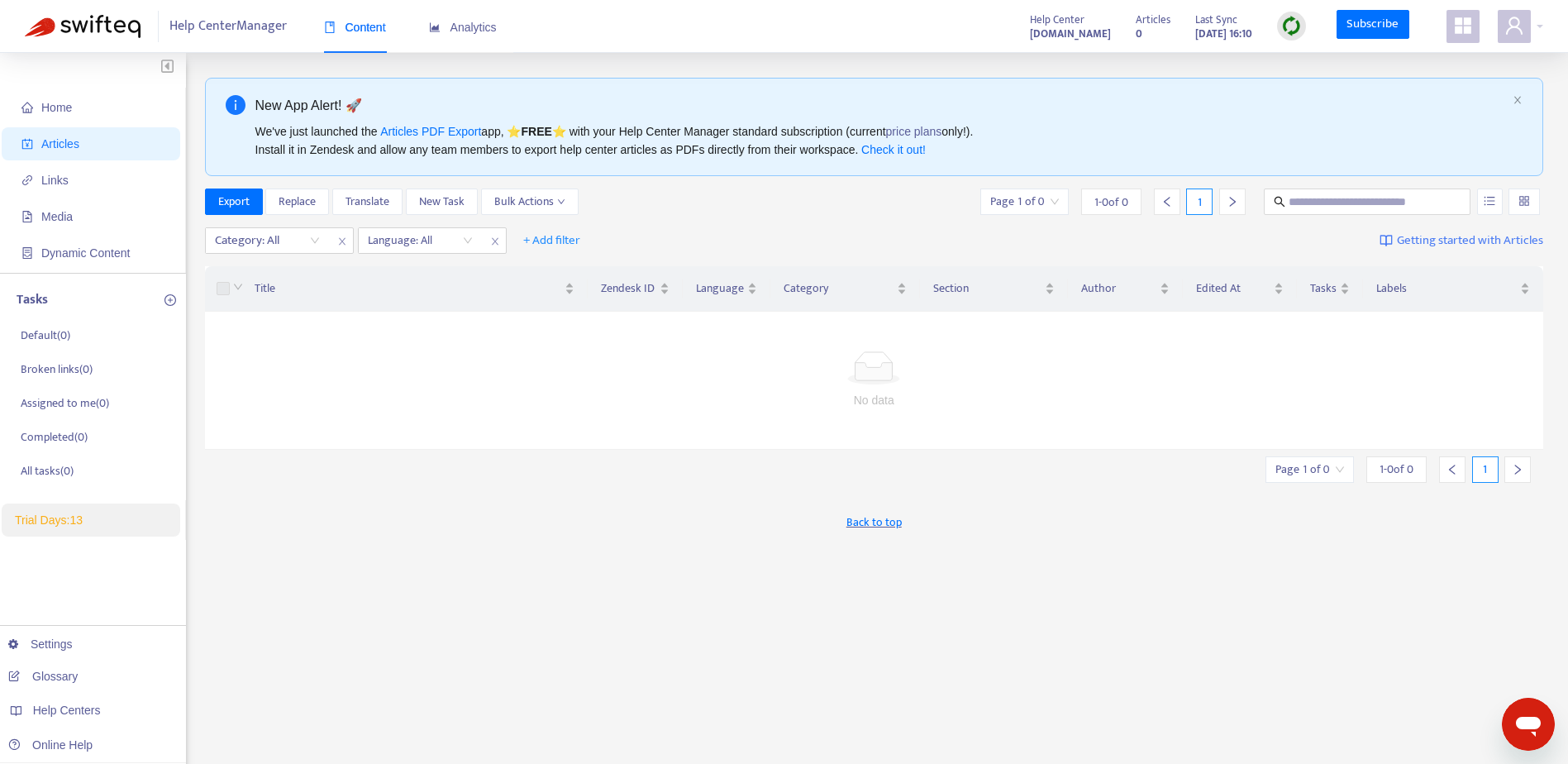
click at [1293, 25] on img at bounding box center [1292, 25] width 21 height 21
click at [1319, 53] on link "Quick Sync" at bounding box center [1327, 60] width 71 height 19
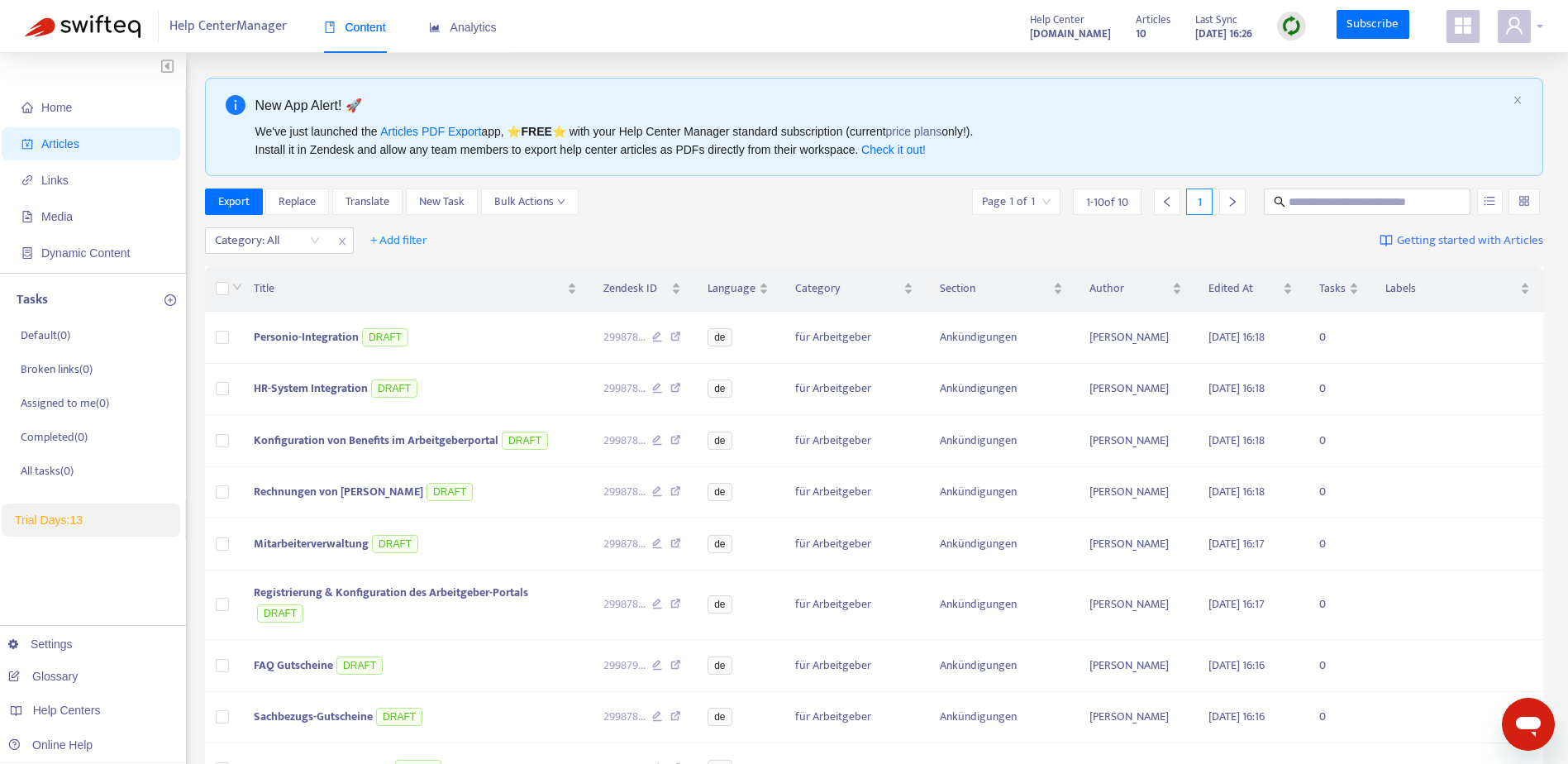
click at [1519, 34] on icon "user" at bounding box center [1515, 25] width 20 height 20
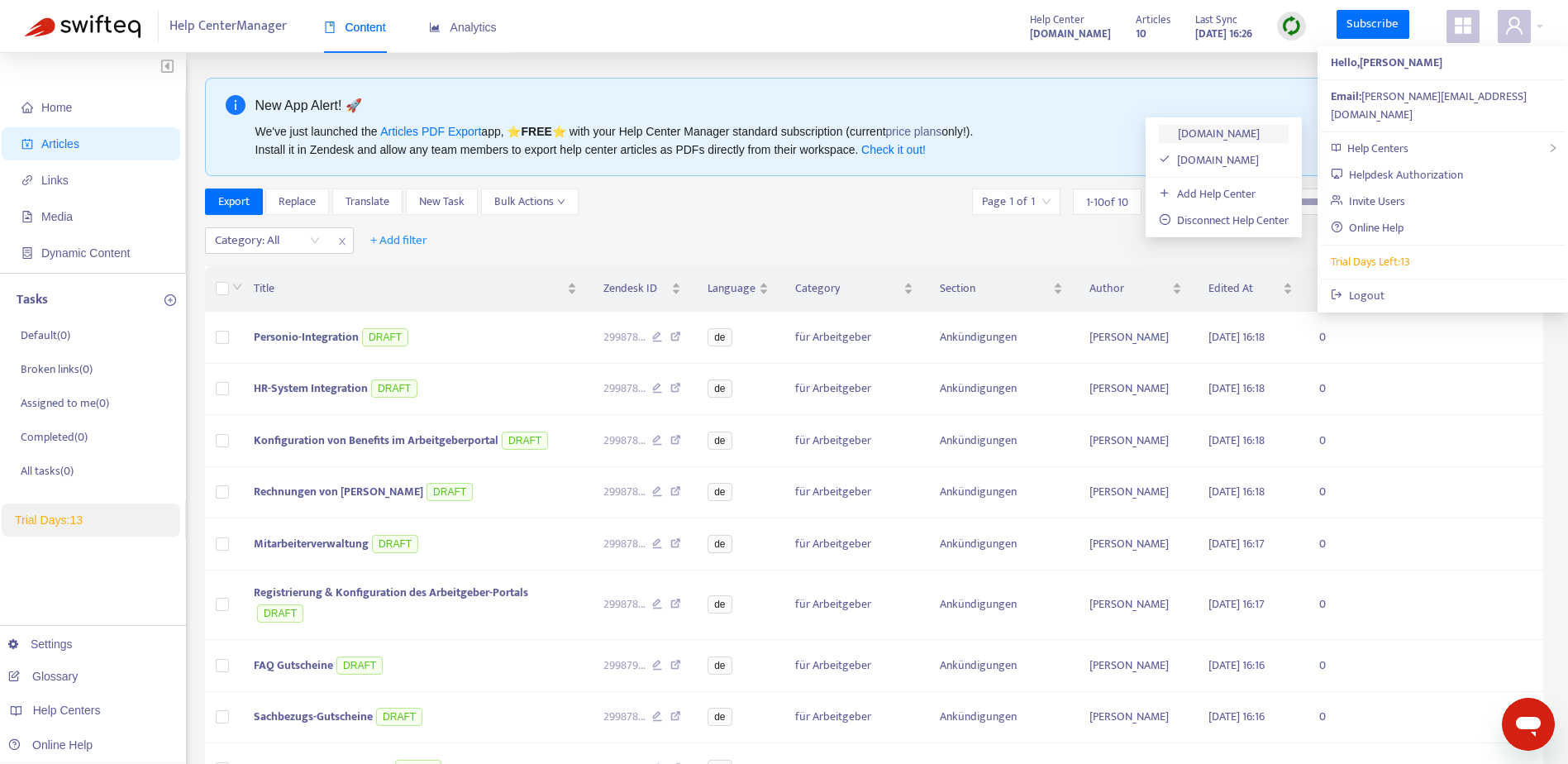
click at [1248, 134] on link "[DOMAIN_NAME]" at bounding box center [1209, 133] width 101 height 19
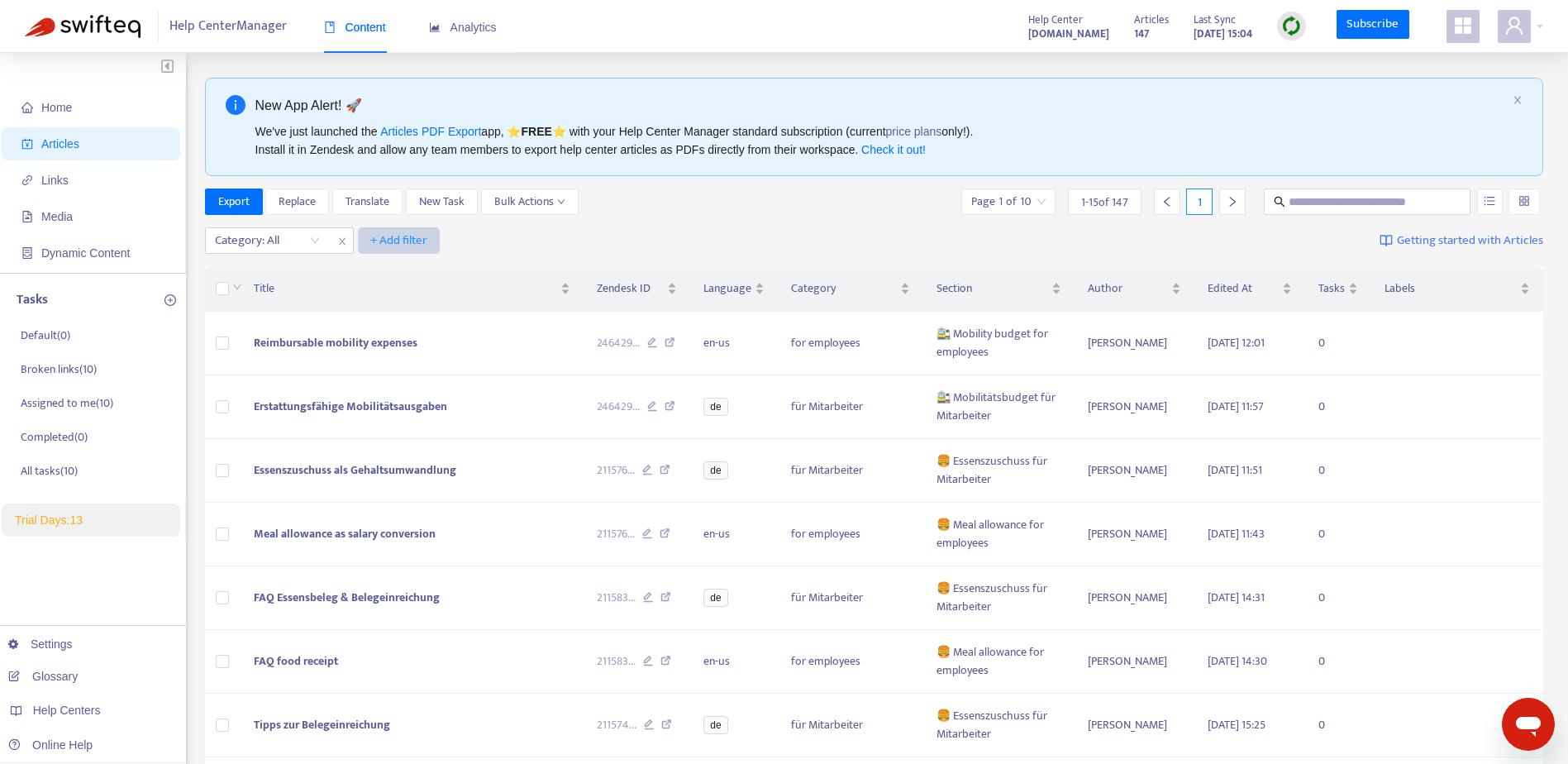
click at [403, 243] on span "+ Add filter" at bounding box center [399, 241] width 57 height 20
click at [338, 242] on icon "close" at bounding box center [341, 241] width 10 height 10
click at [317, 240] on div "+ Add filter Getting started with Articles" at bounding box center [874, 241] width 1340 height 39
click at [251, 241] on span "+ Add filter" at bounding box center [250, 241] width 57 height 20
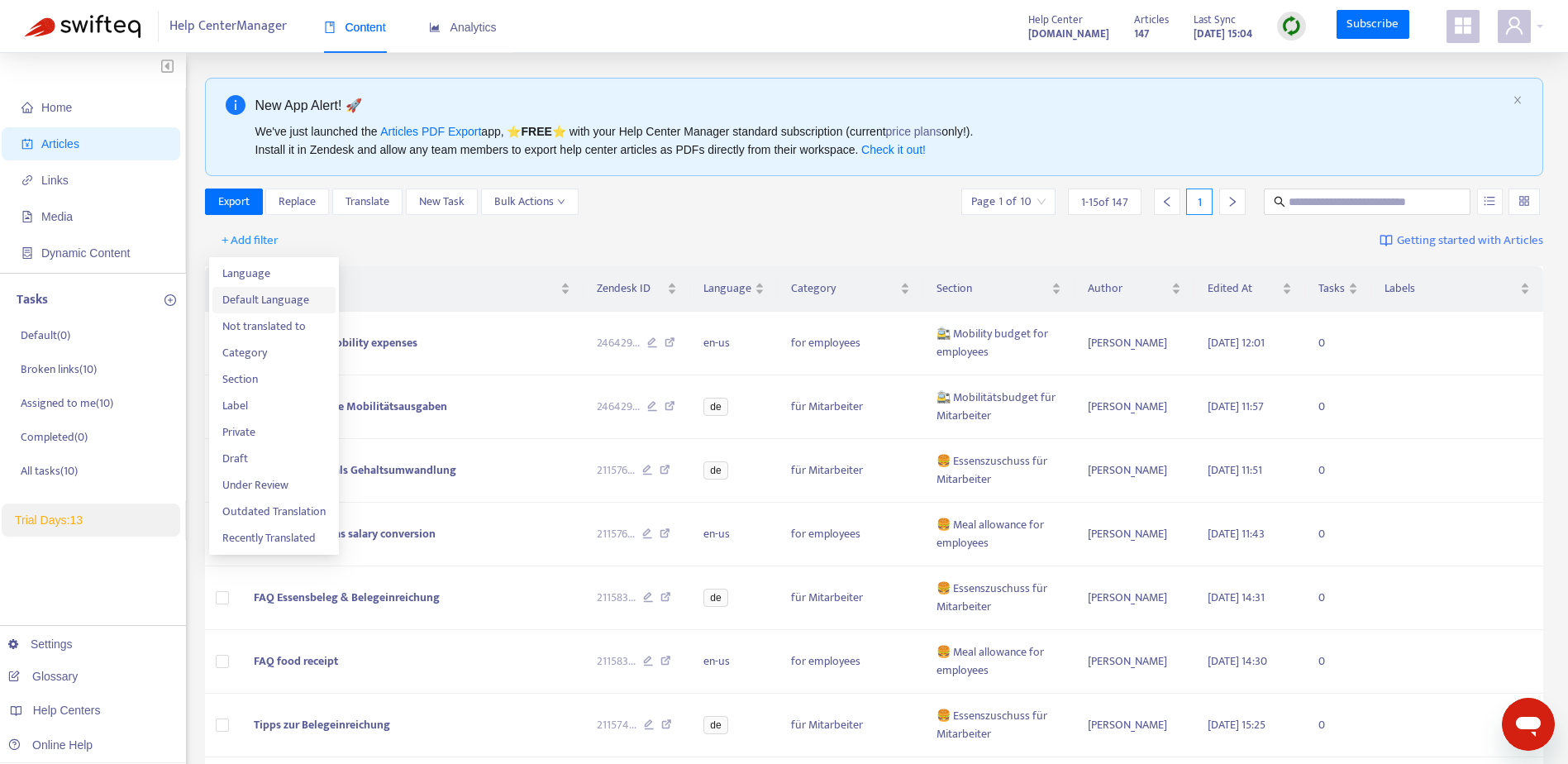
click at [281, 296] on span "Default Language" at bounding box center [274, 300] width 103 height 18
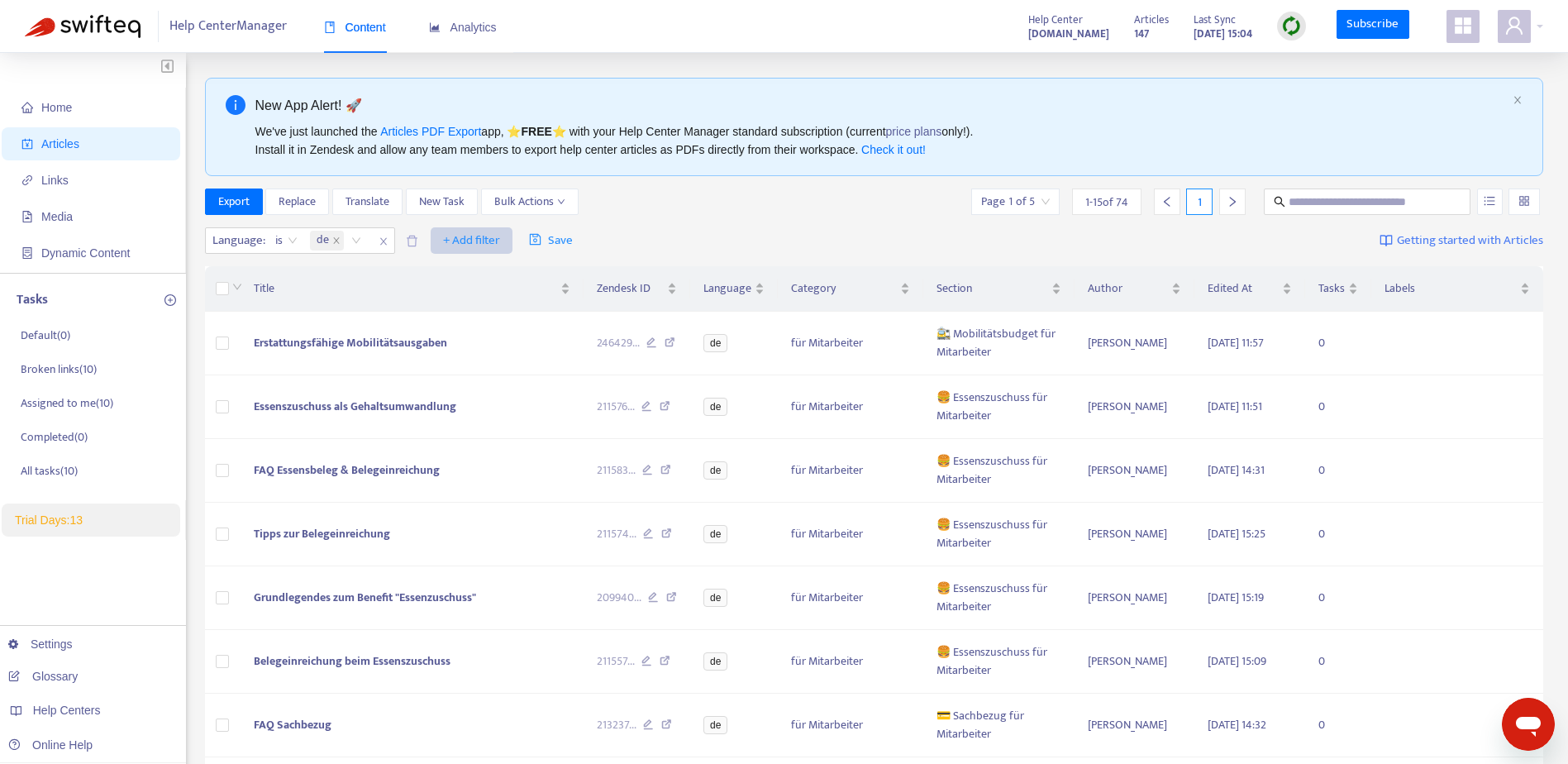
click at [468, 244] on span "+ Add filter" at bounding box center [471, 241] width 57 height 20
click at [483, 327] on span "Category" at bounding box center [495, 326] width 103 height 18
click at [482, 239] on div at bounding box center [453, 241] width 100 height 20
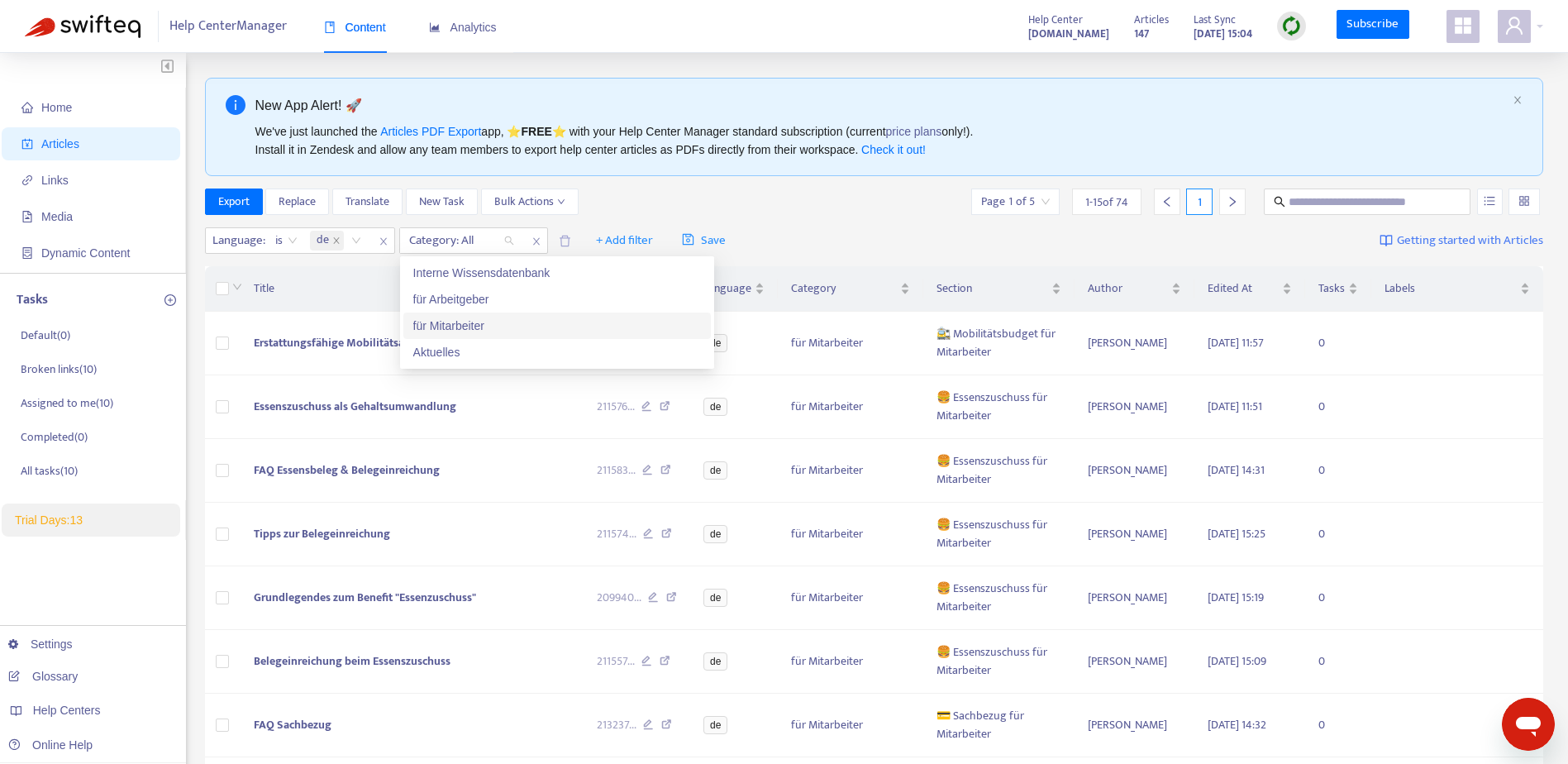
click at [479, 325] on div "für Mitarbeiter" at bounding box center [557, 326] width 288 height 18
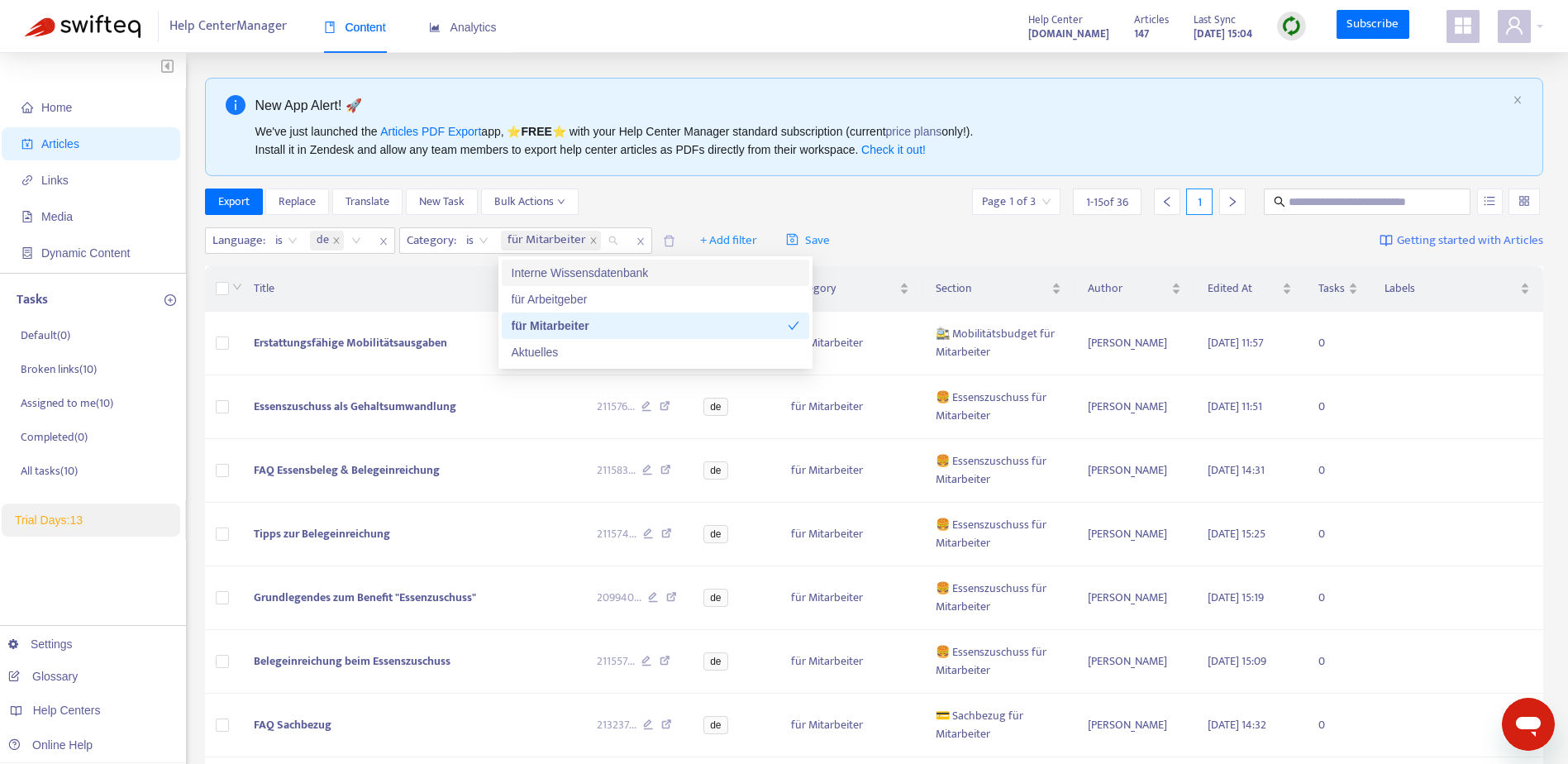
click at [697, 191] on div "Export Replace Translate New Task Bulk Actions Page 1 of 3 1 - 15 of 36 1" at bounding box center [874, 201] width 1340 height 26
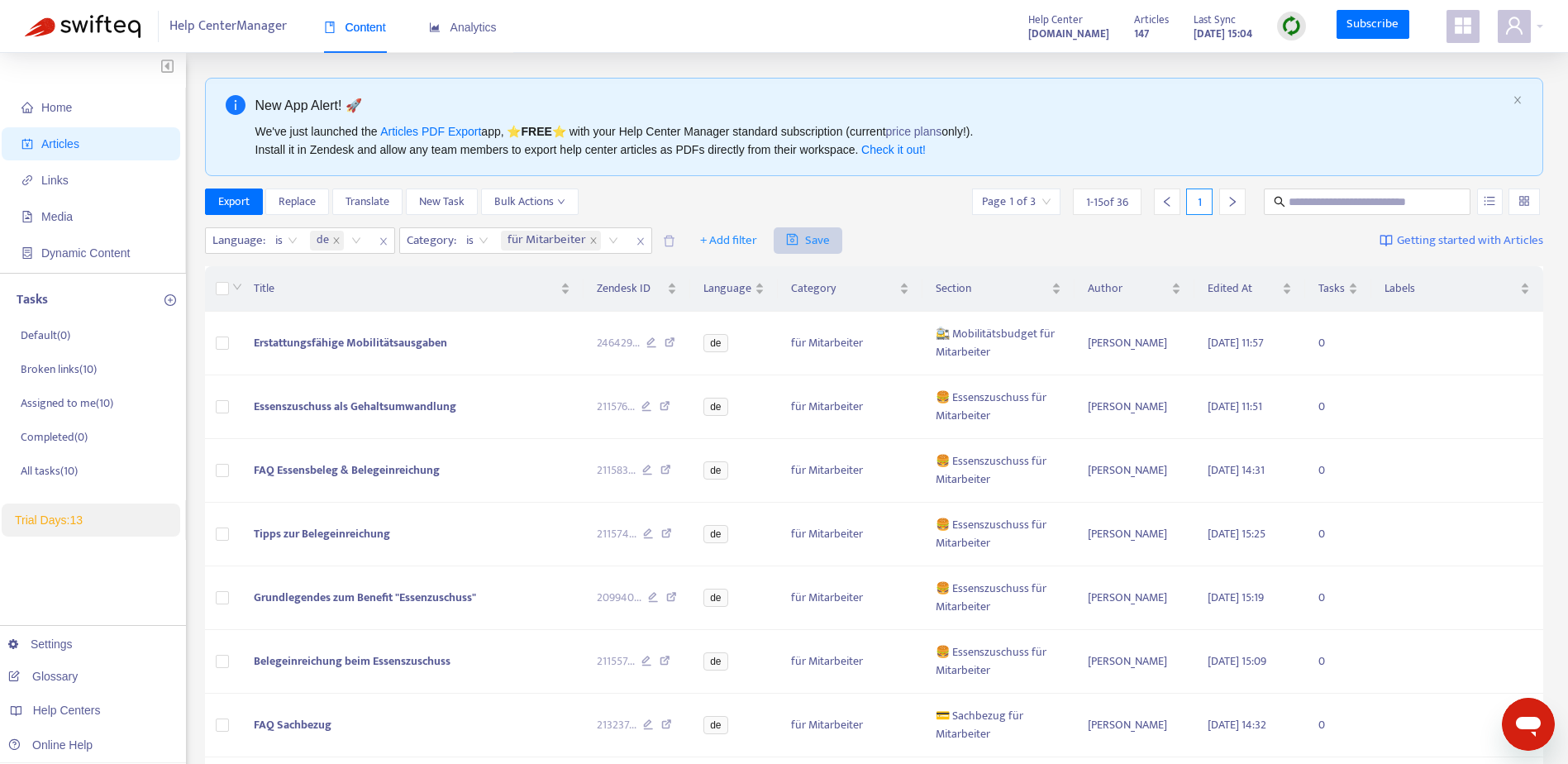
click at [812, 236] on span "Save" at bounding box center [808, 241] width 43 height 20
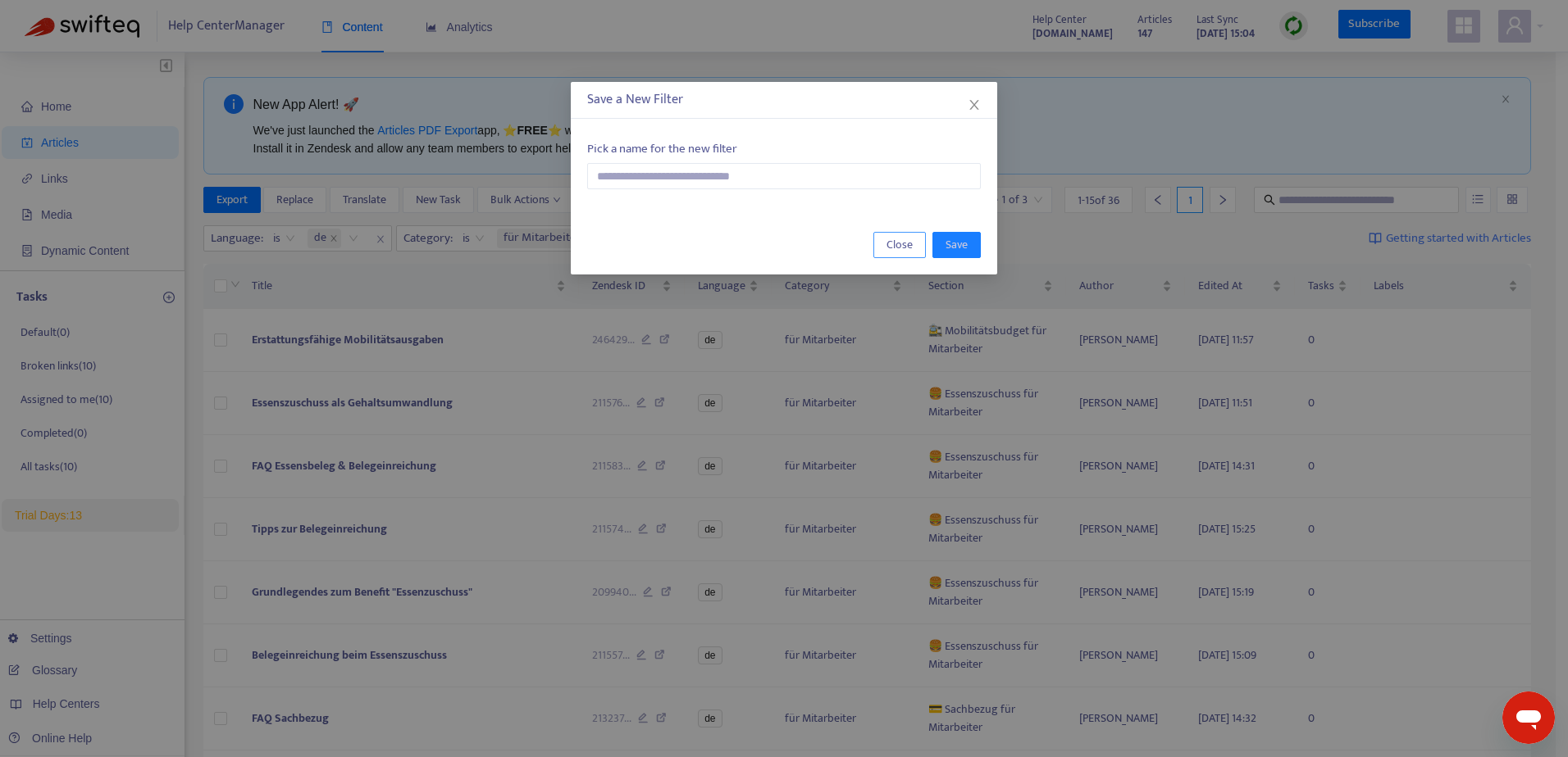
click at [898, 250] on span "Close" at bounding box center [899, 245] width 26 height 18
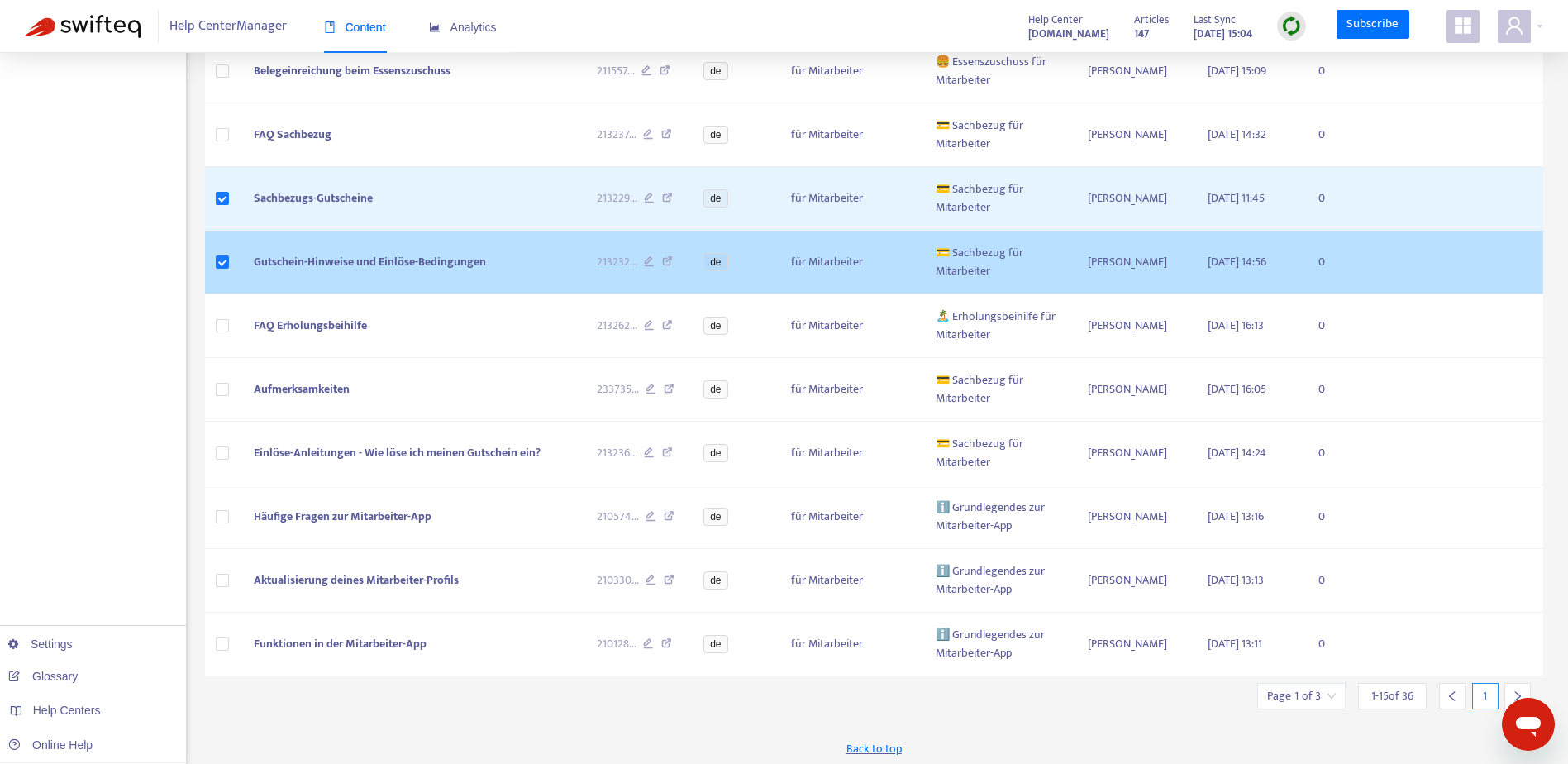
scroll to position [628, 0]
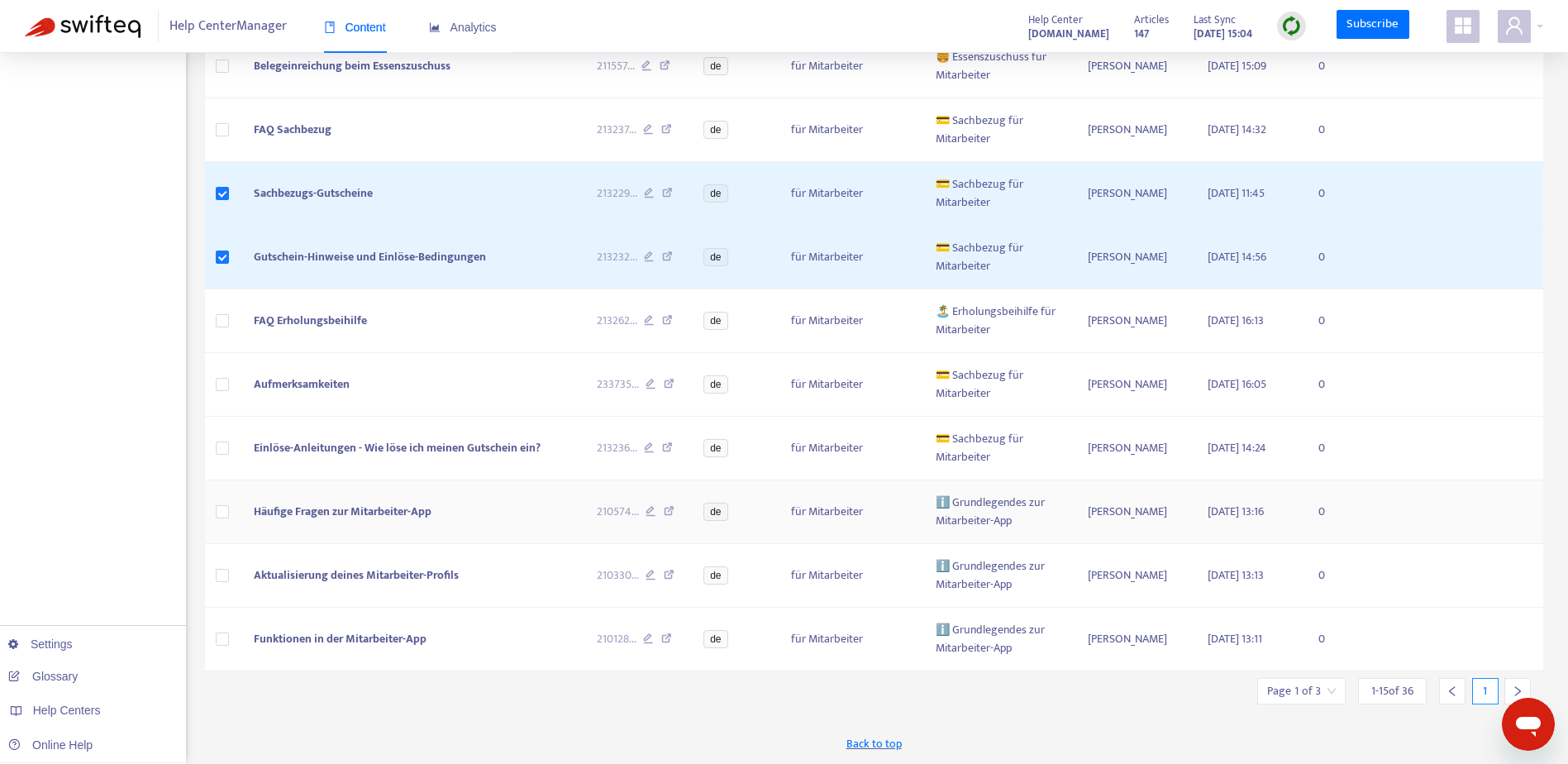
click at [233, 511] on td at bounding box center [223, 512] width 36 height 63
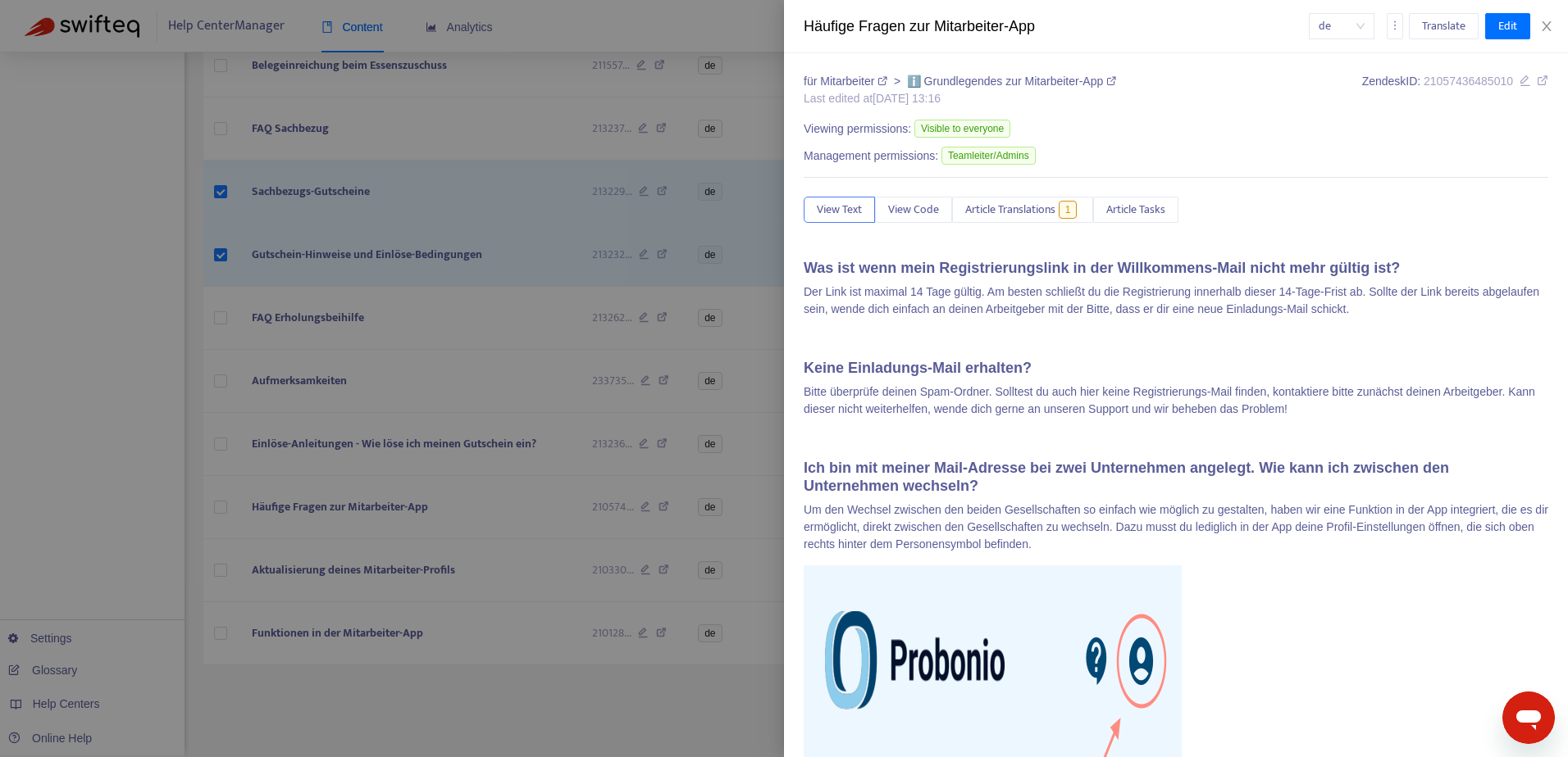
click at [225, 572] on div at bounding box center [784, 378] width 1568 height 757
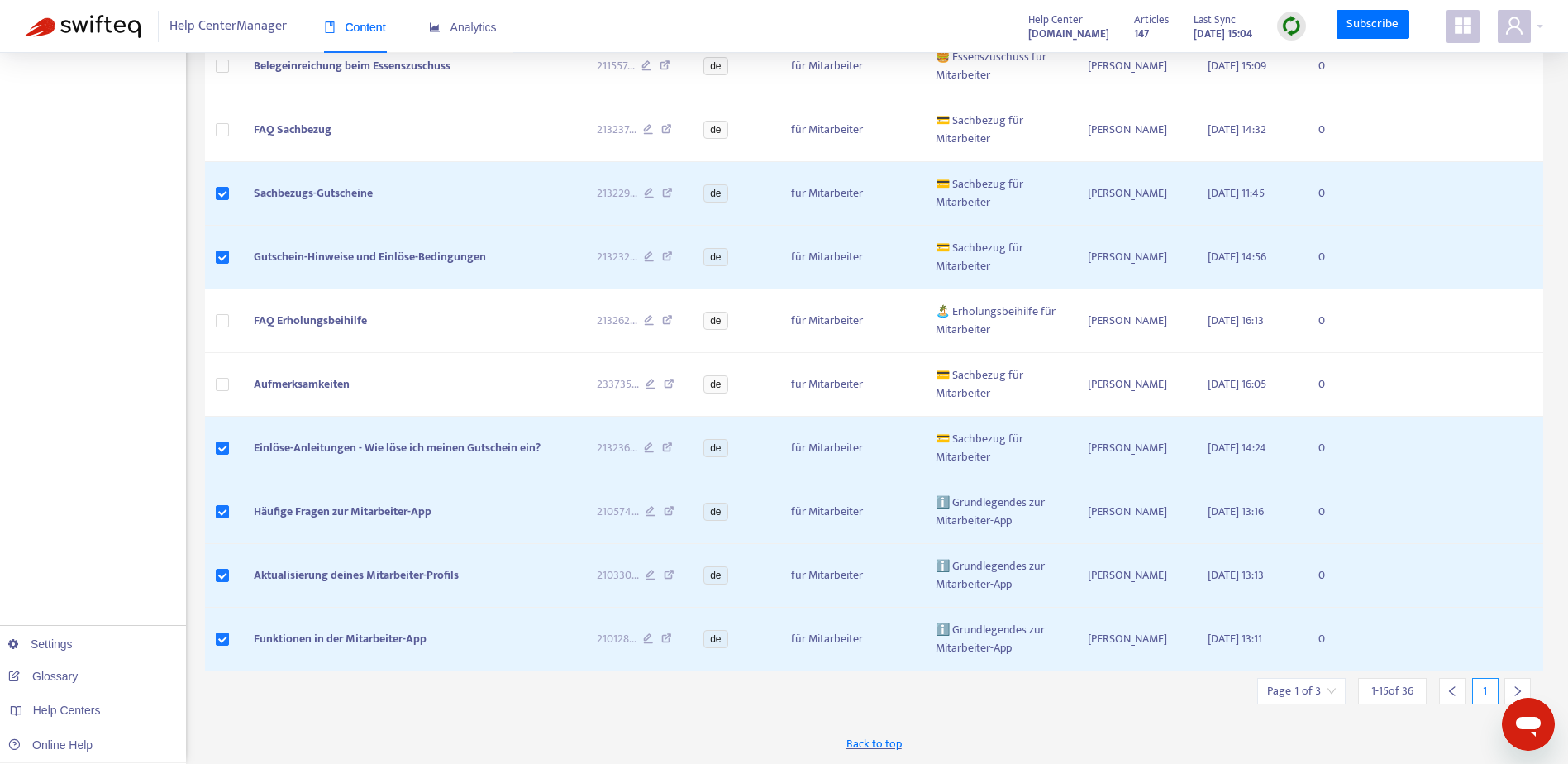
click at [1510, 687] on div at bounding box center [1517, 691] width 26 height 26
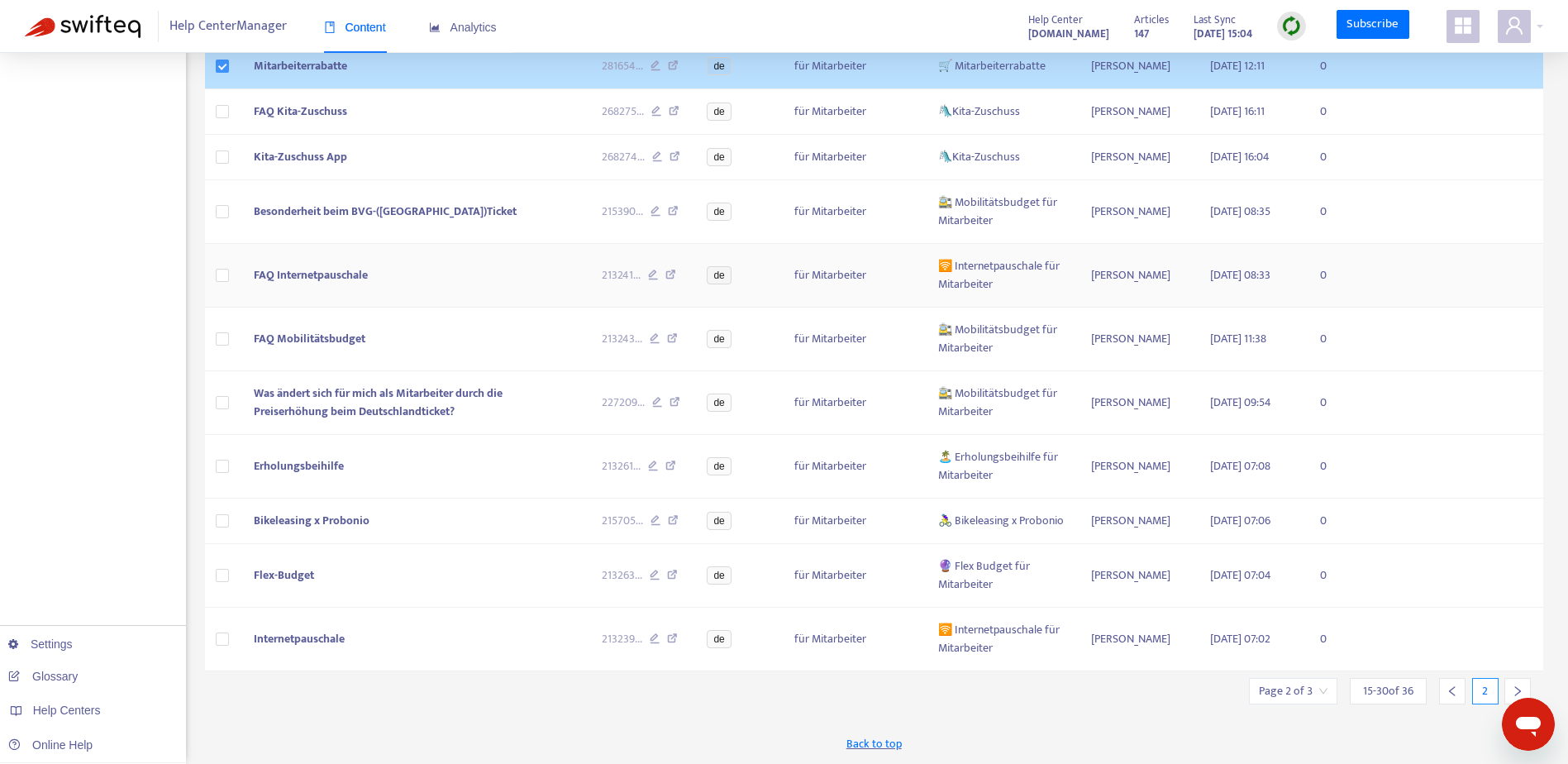
scroll to position [593, 0]
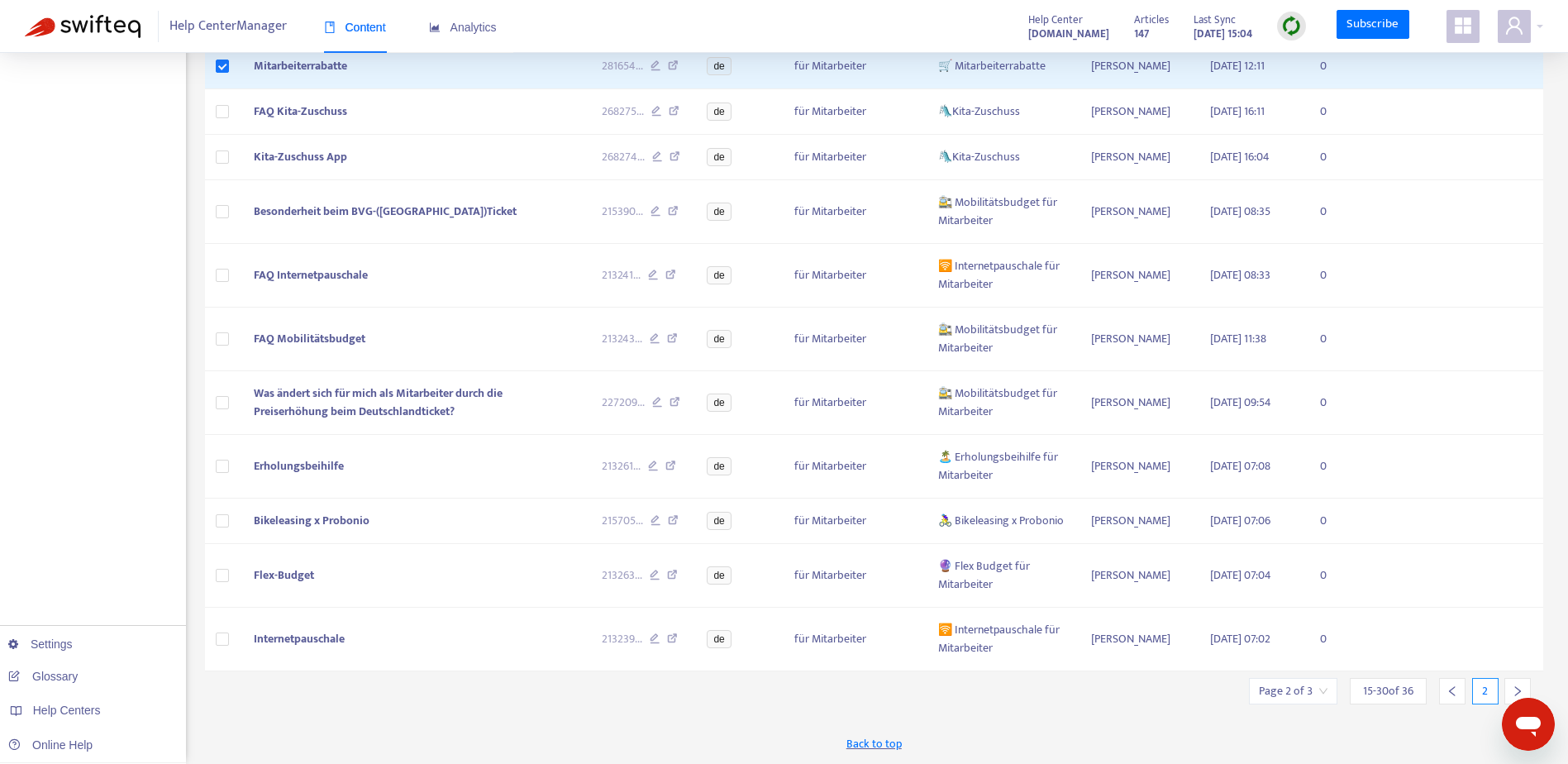
click at [1516, 687] on icon "right" at bounding box center [1517, 691] width 12 height 12
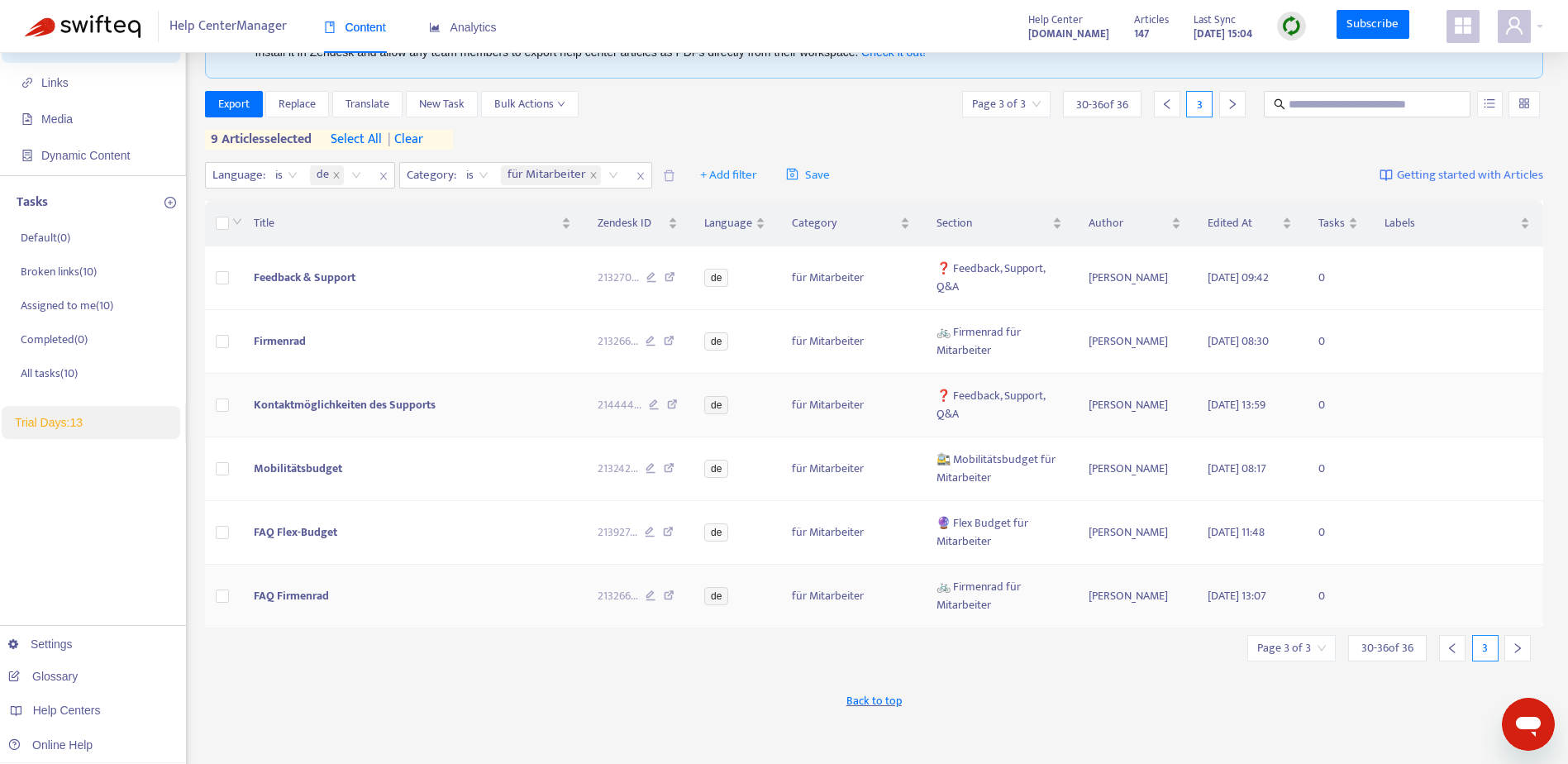
scroll to position [82, 0]
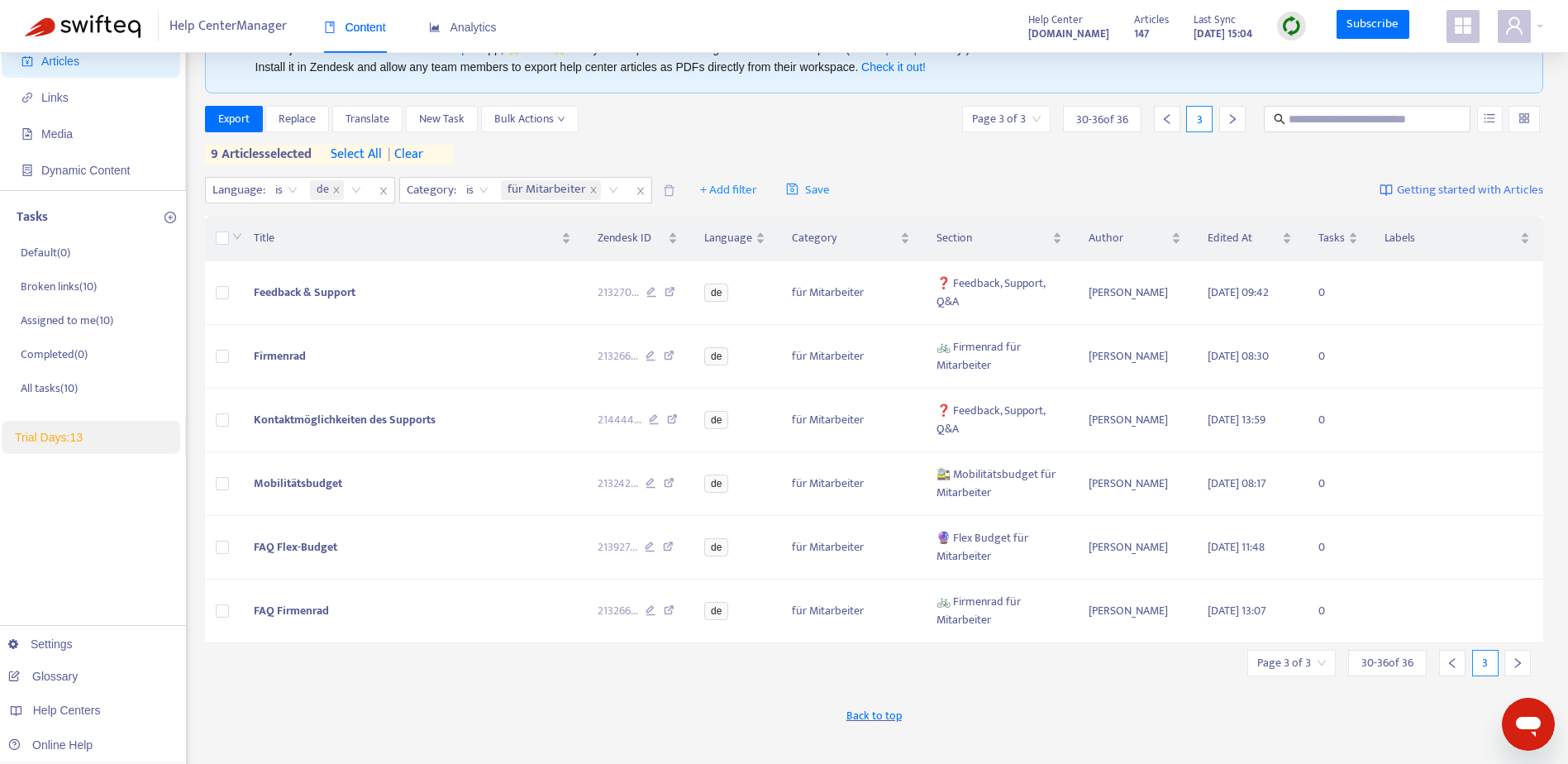
click at [1451, 668] on icon "left" at bounding box center [1452, 663] width 12 height 12
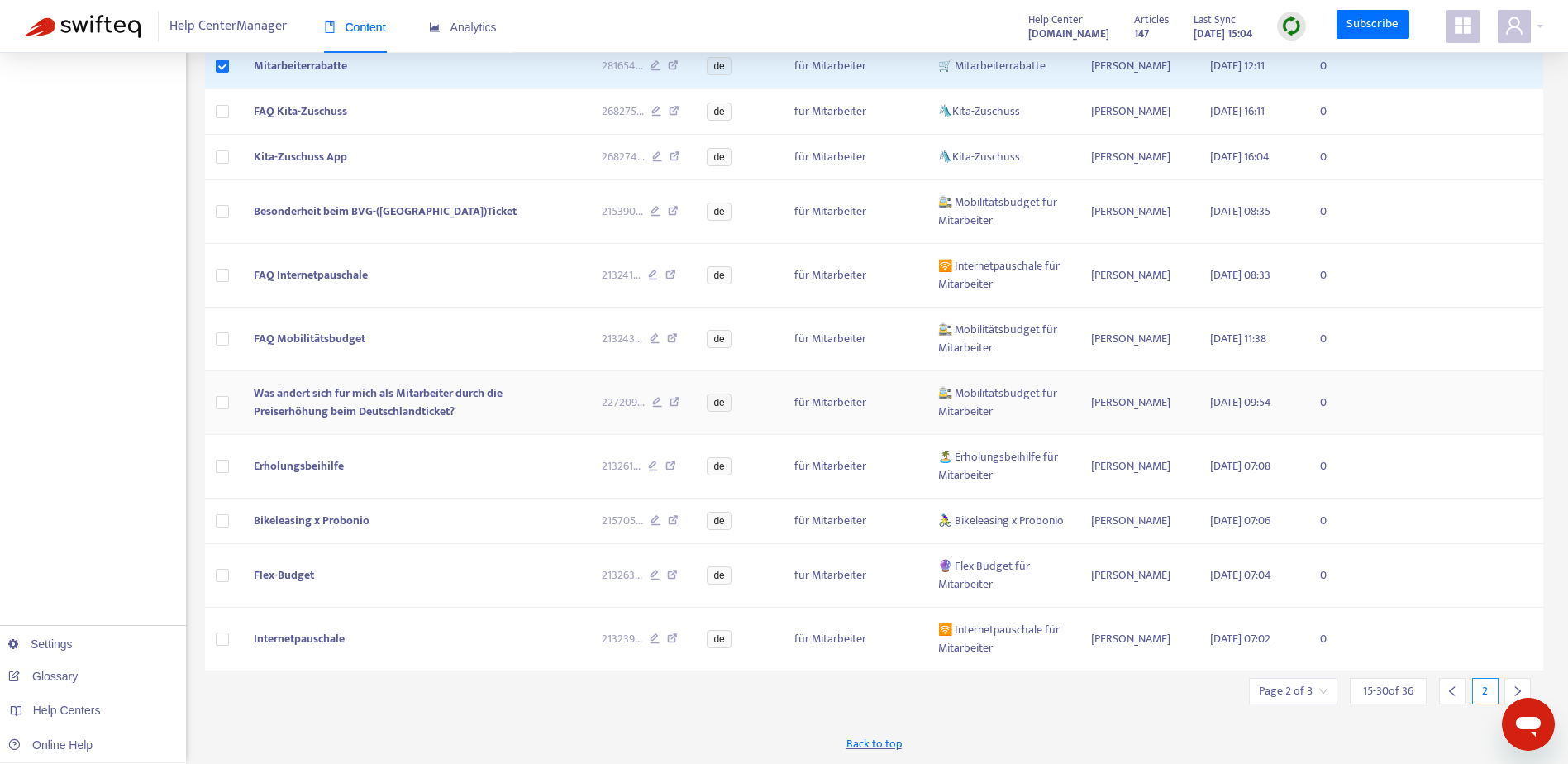
scroll to position [593, 0]
click at [1450, 690] on icon "left" at bounding box center [1452, 691] width 12 height 12
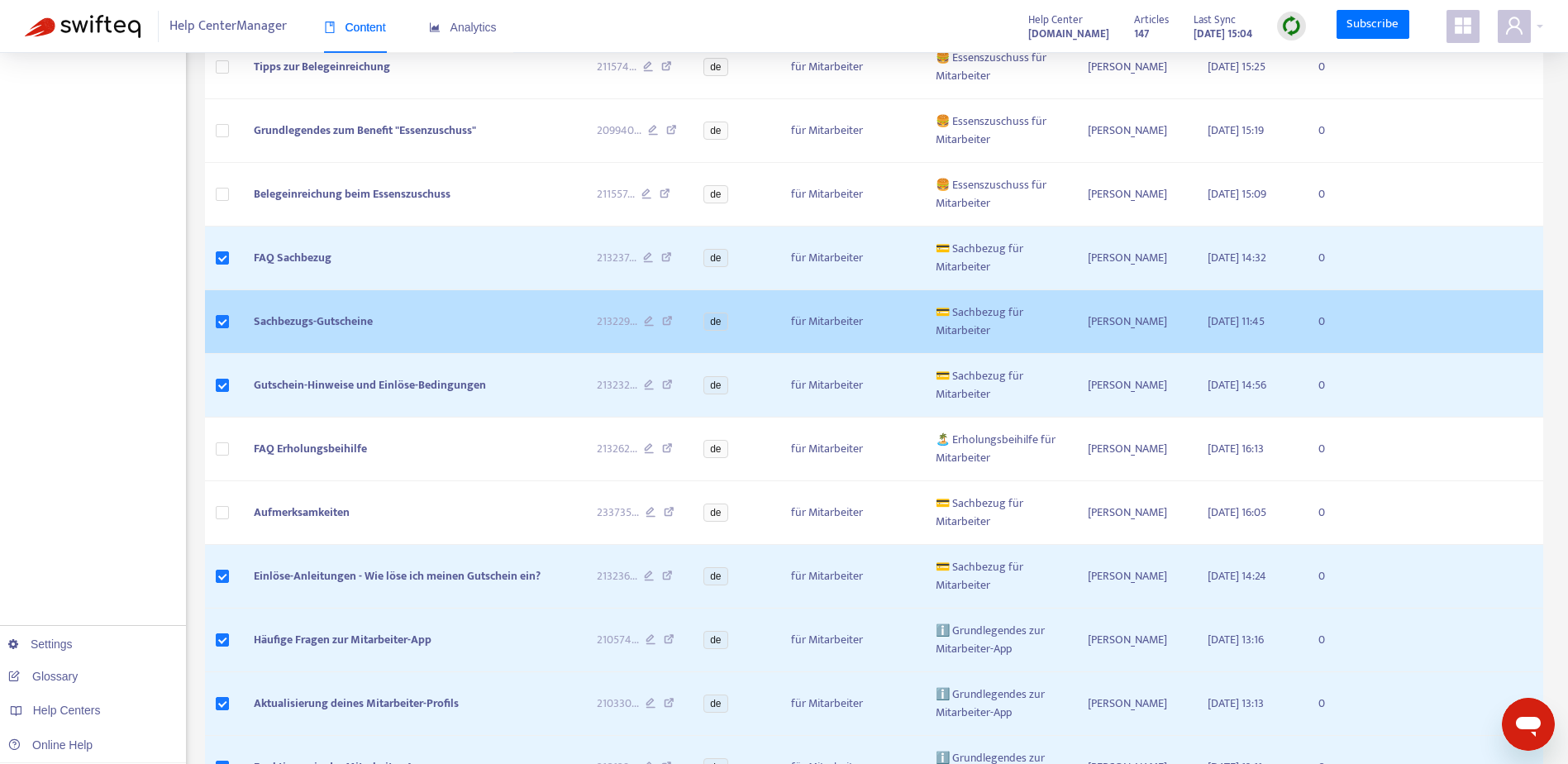
scroll to position [131, 0]
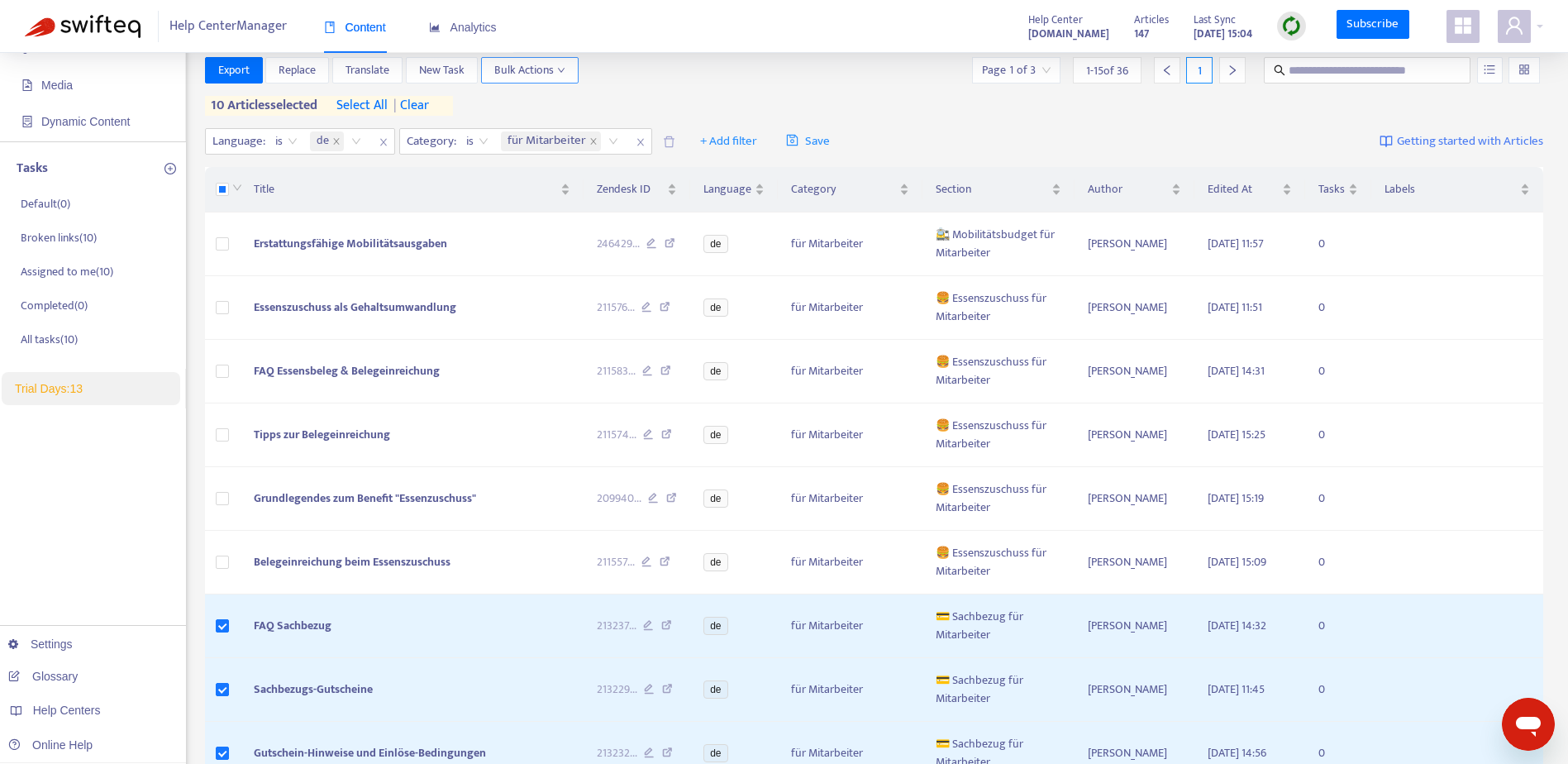
click at [554, 72] on span "Bulk Actions" at bounding box center [530, 71] width 71 height 18
click at [548, 94] on span "Duplicate" at bounding box center [553, 103] width 114 height 18
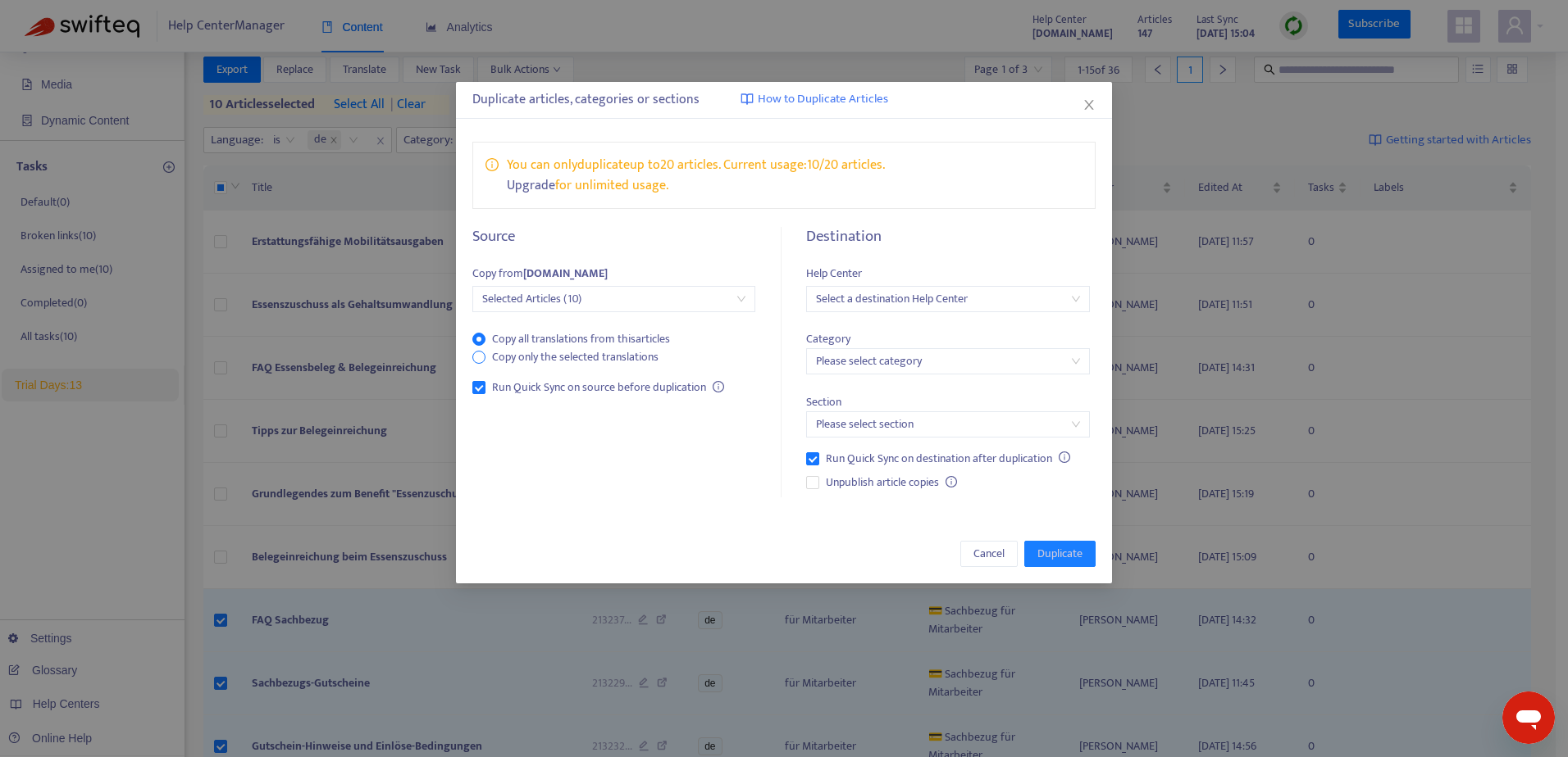
click at [580, 356] on span "Copy only the selected translations" at bounding box center [575, 357] width 180 height 18
click at [976, 304] on input "search" at bounding box center [947, 298] width 263 height 24
click at [944, 355] on div "probonioat.zendesk.com" at bounding box center [962, 358] width 286 height 18
click at [944, 355] on input "search" at bounding box center [947, 361] width 263 height 24
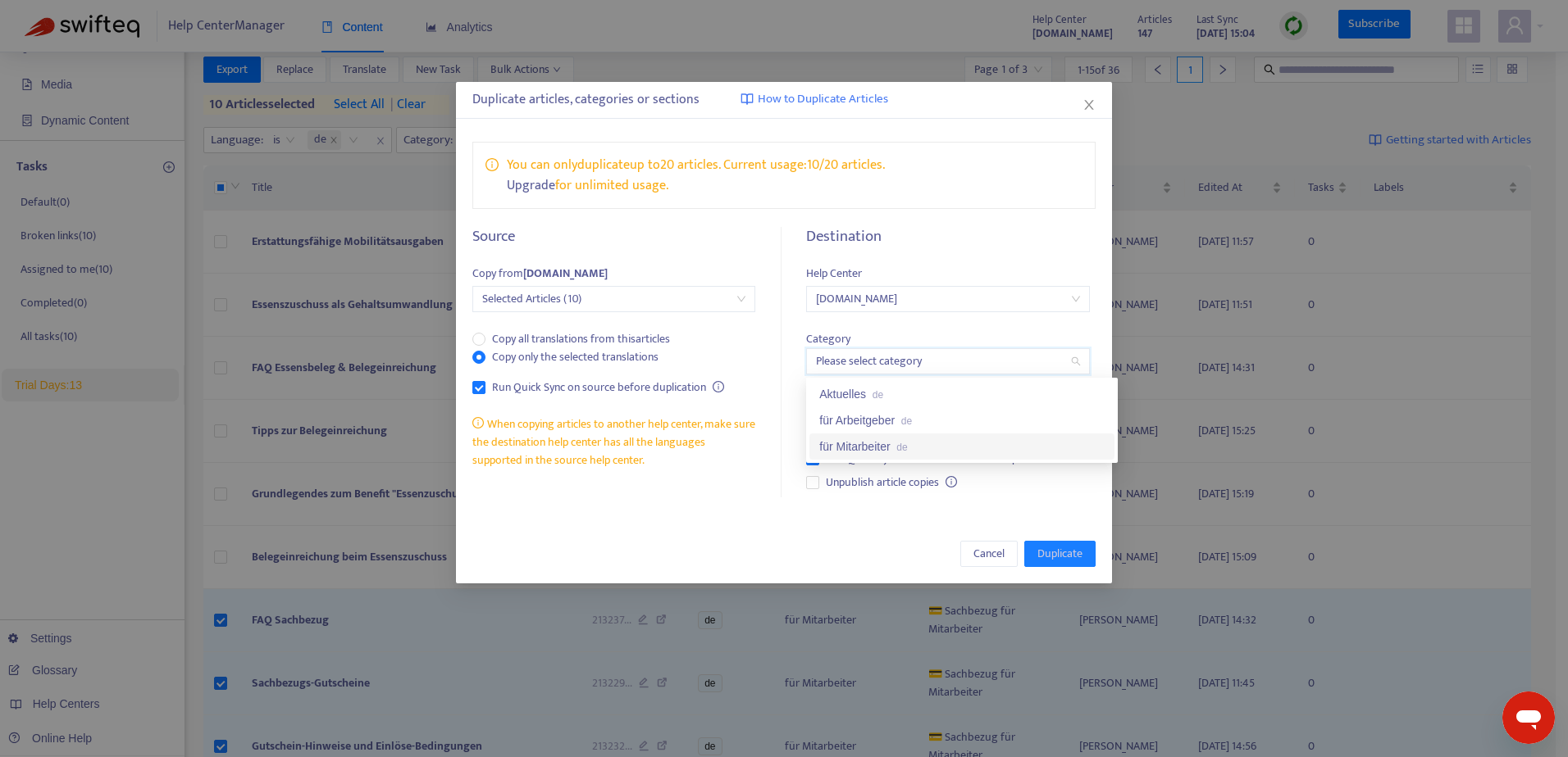
click at [918, 445] on div "für Mitarbeiter de" at bounding box center [962, 446] width 286 height 18
click at [919, 428] on input "search" at bounding box center [947, 424] width 263 height 24
click at [897, 471] on body "Help Center Manager Content Analytics Help Center support.probonio.de Articles …" at bounding box center [777, 559] width 1555 height 1379
click at [895, 466] on span "Run Quick Sync on destination after duplication" at bounding box center [939, 459] width 240 height 18
click at [894, 462] on span "Run Quick Sync on destination after duplication" at bounding box center [939, 459] width 240 height 18
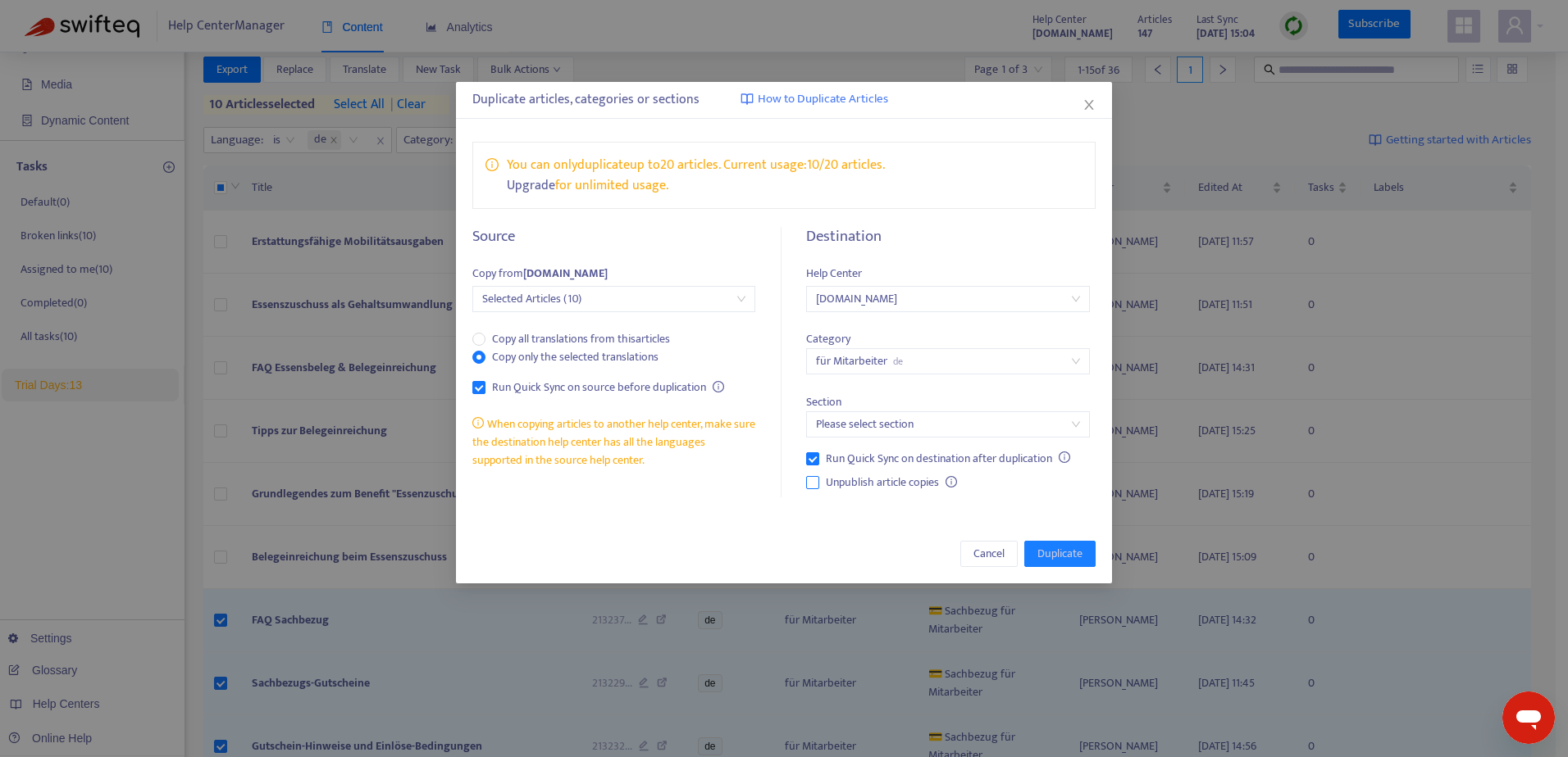
click at [858, 479] on span "Unpublish article copies" at bounding box center [882, 483] width 127 height 18
click at [617, 295] on span "Selected Articles (10)" at bounding box center [614, 298] width 263 height 24
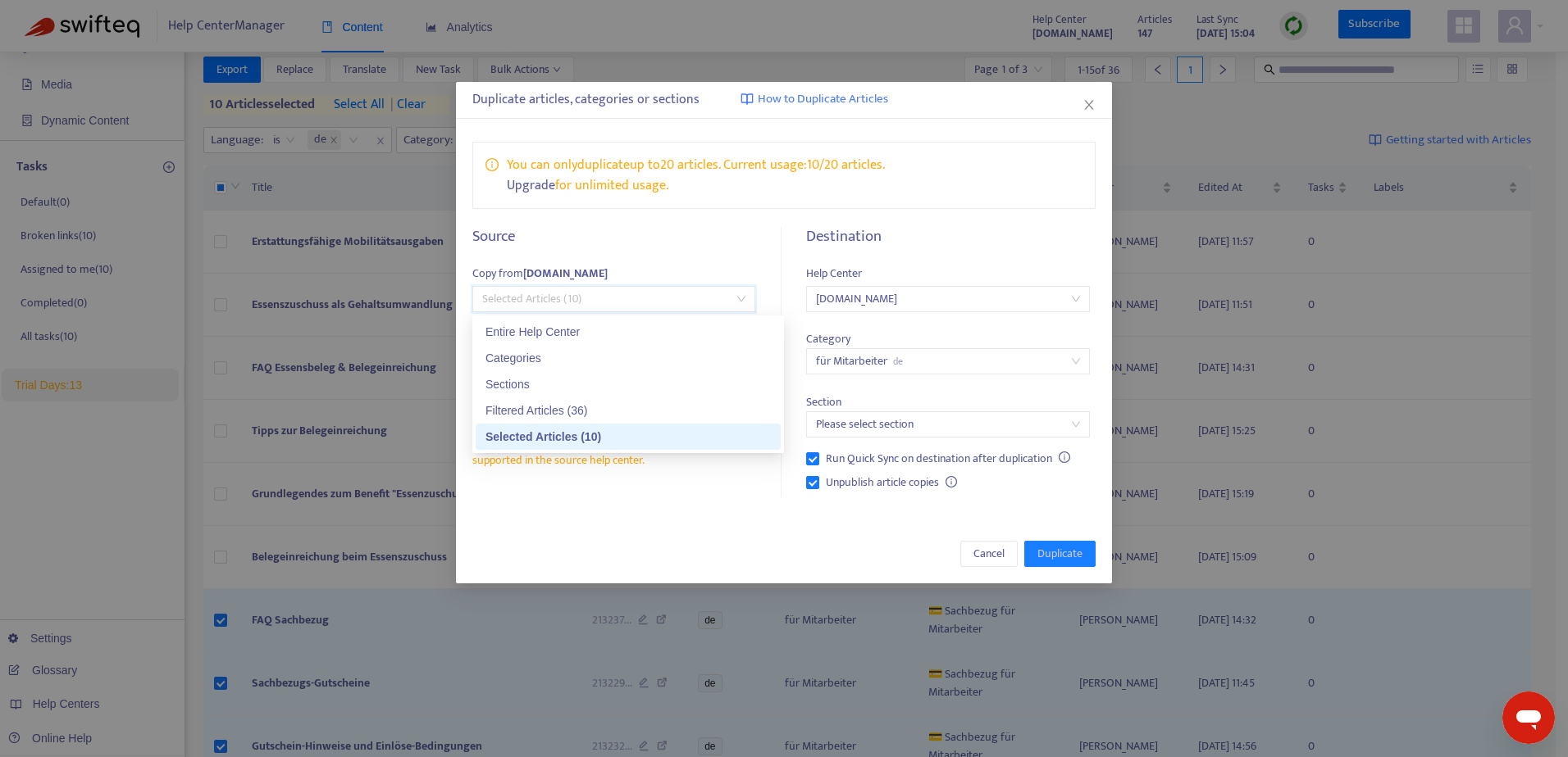
click at [557, 439] on div "Selected Articles (10)" at bounding box center [628, 436] width 286 height 18
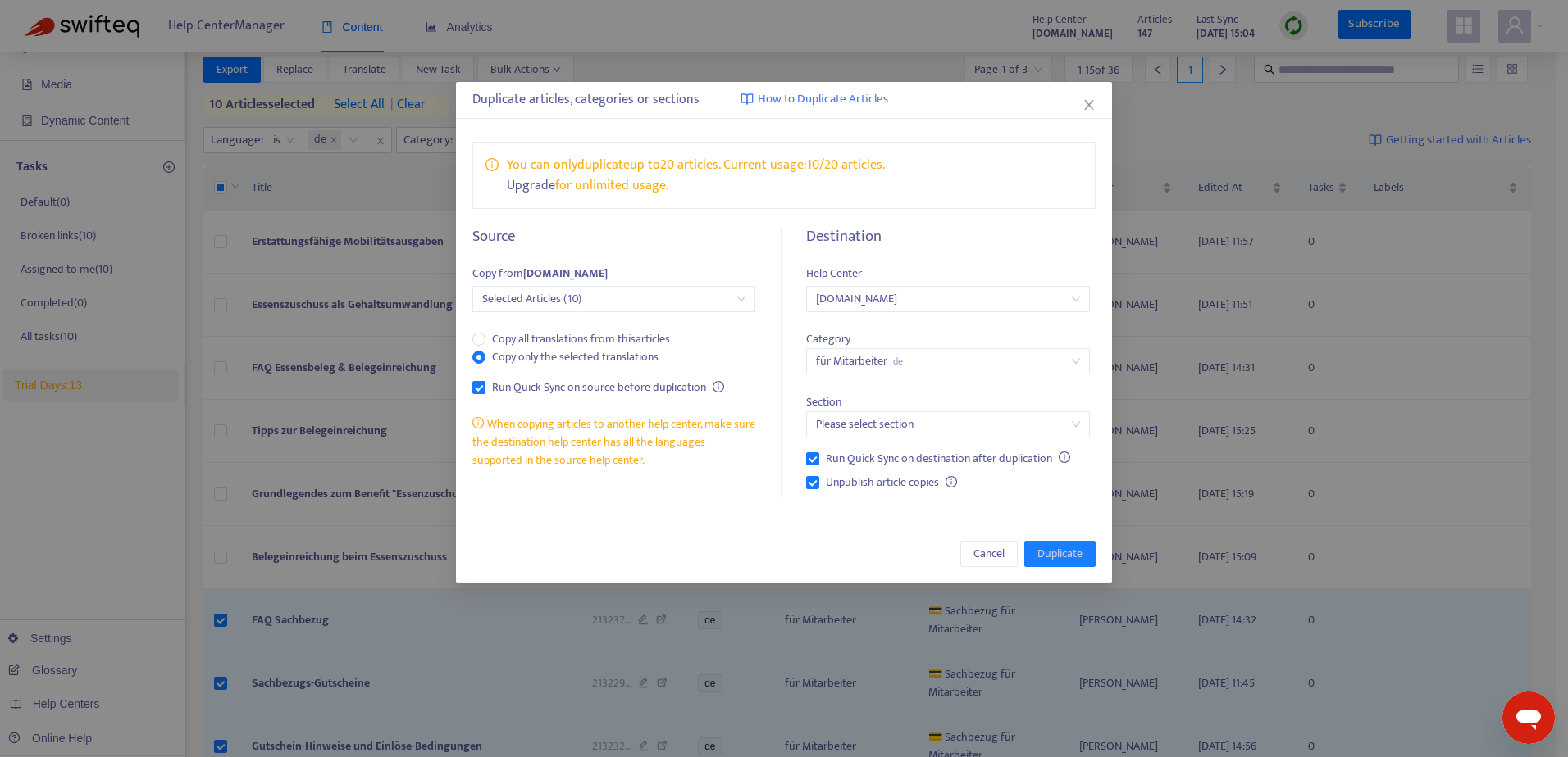
click at [677, 246] on h5 "Source" at bounding box center [614, 237] width 283 height 19
click at [993, 554] on span "Cancel" at bounding box center [988, 554] width 31 height 18
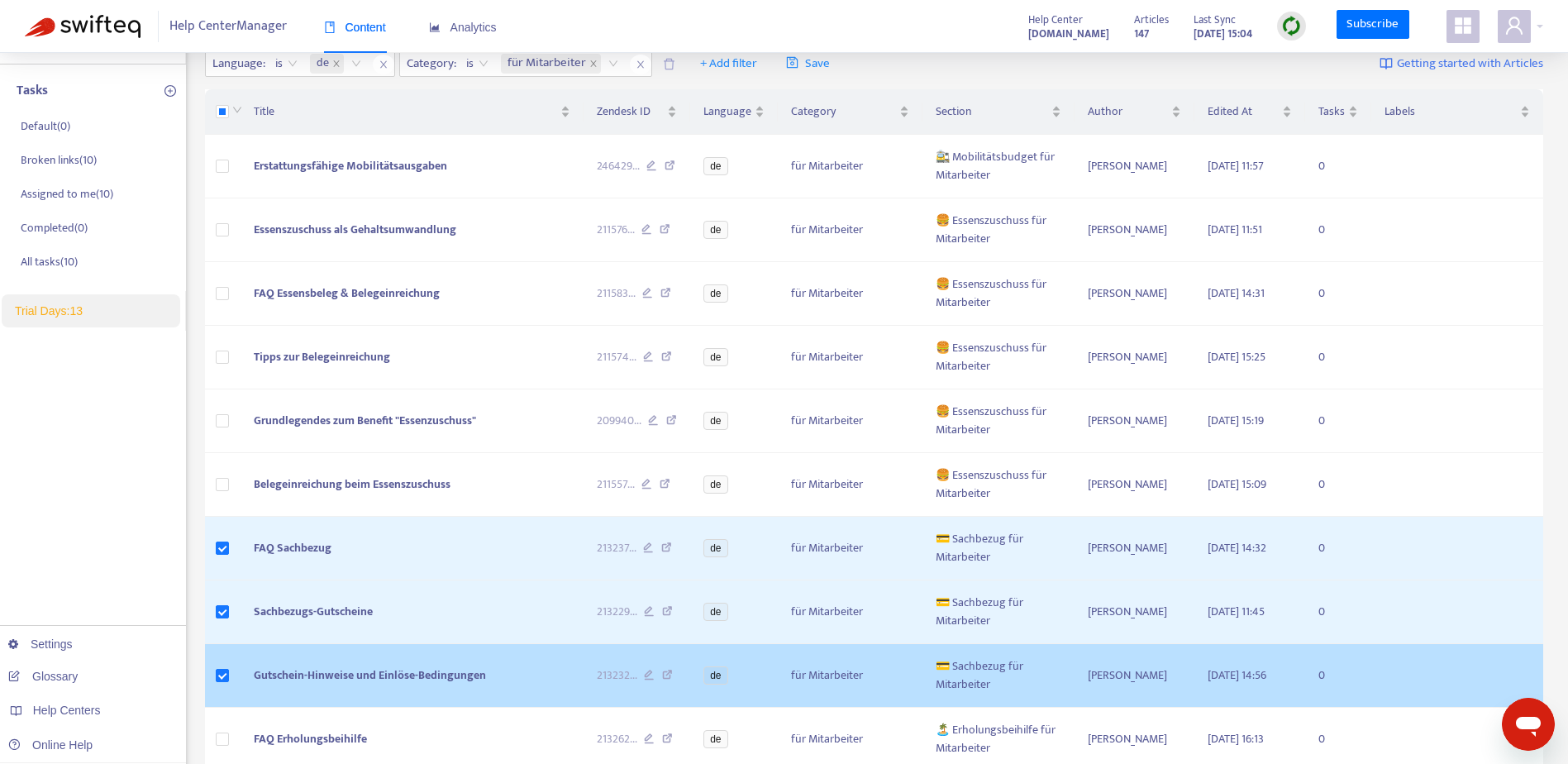
scroll to position [49, 0]
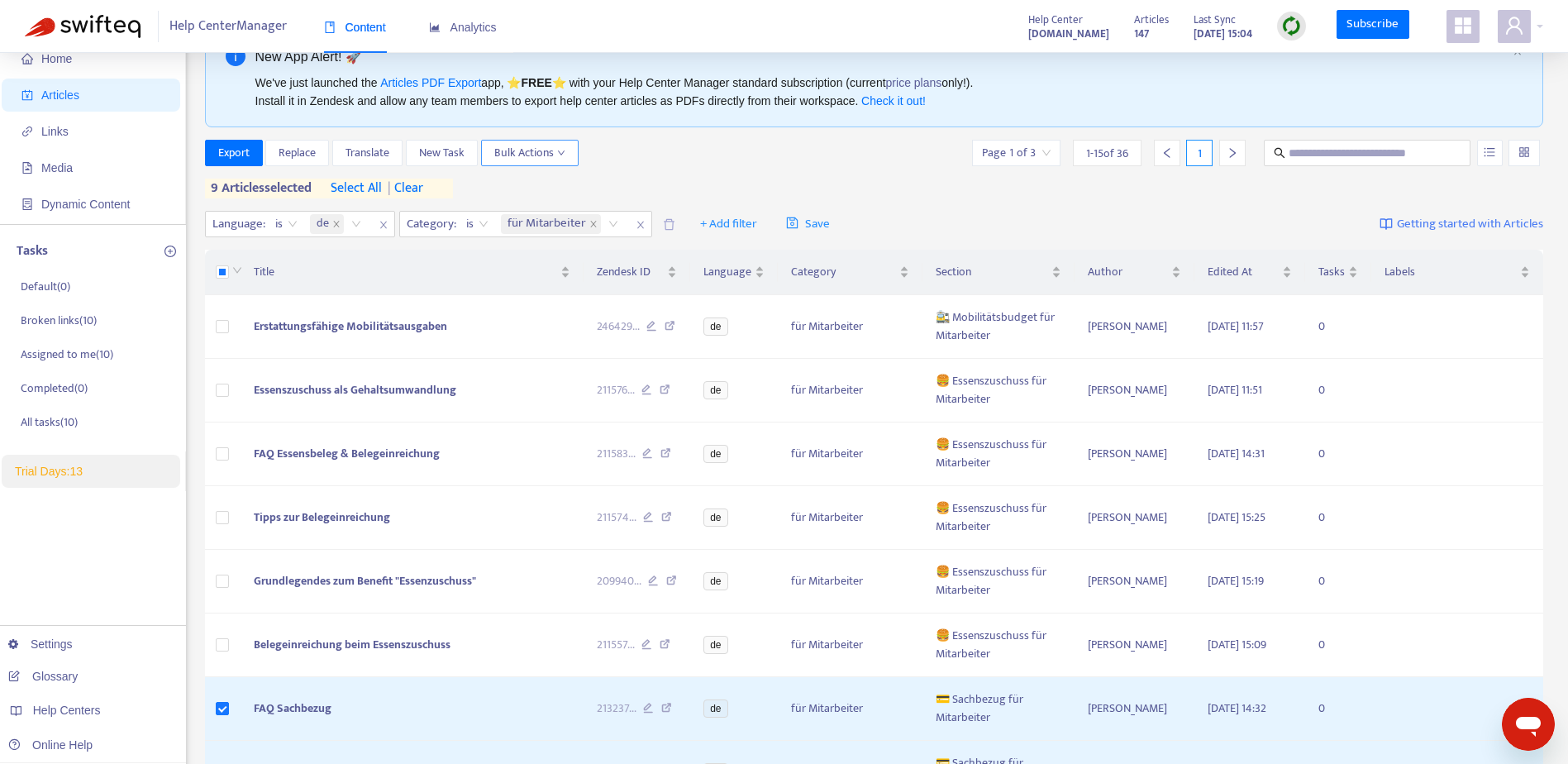
click at [529, 150] on span "Bulk Actions" at bounding box center [530, 153] width 71 height 18
click at [536, 179] on span "Duplicate" at bounding box center [518, 185] width 45 height 19
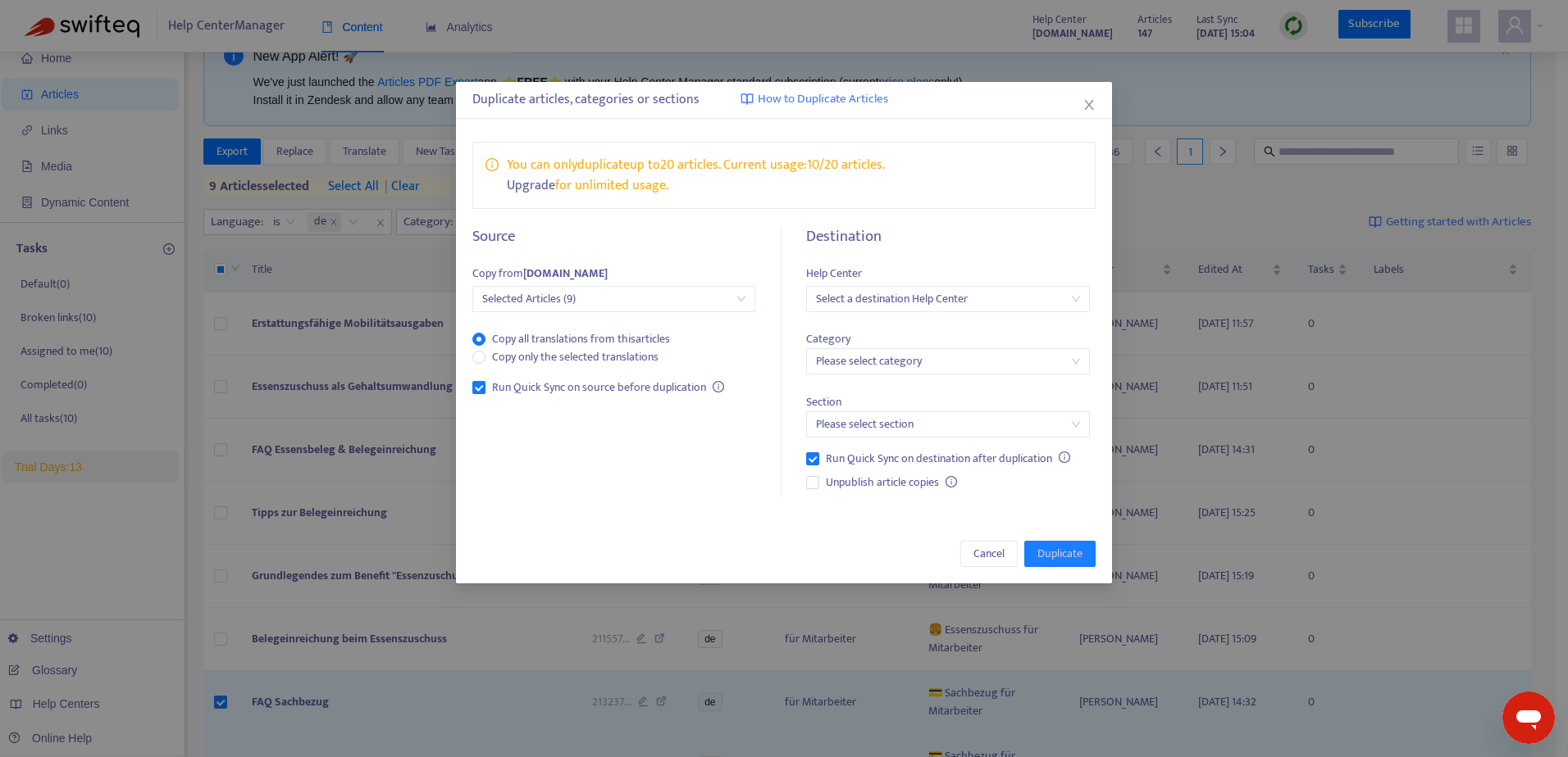
click at [660, 304] on span "Selected Articles (9)" at bounding box center [614, 298] width 263 height 24
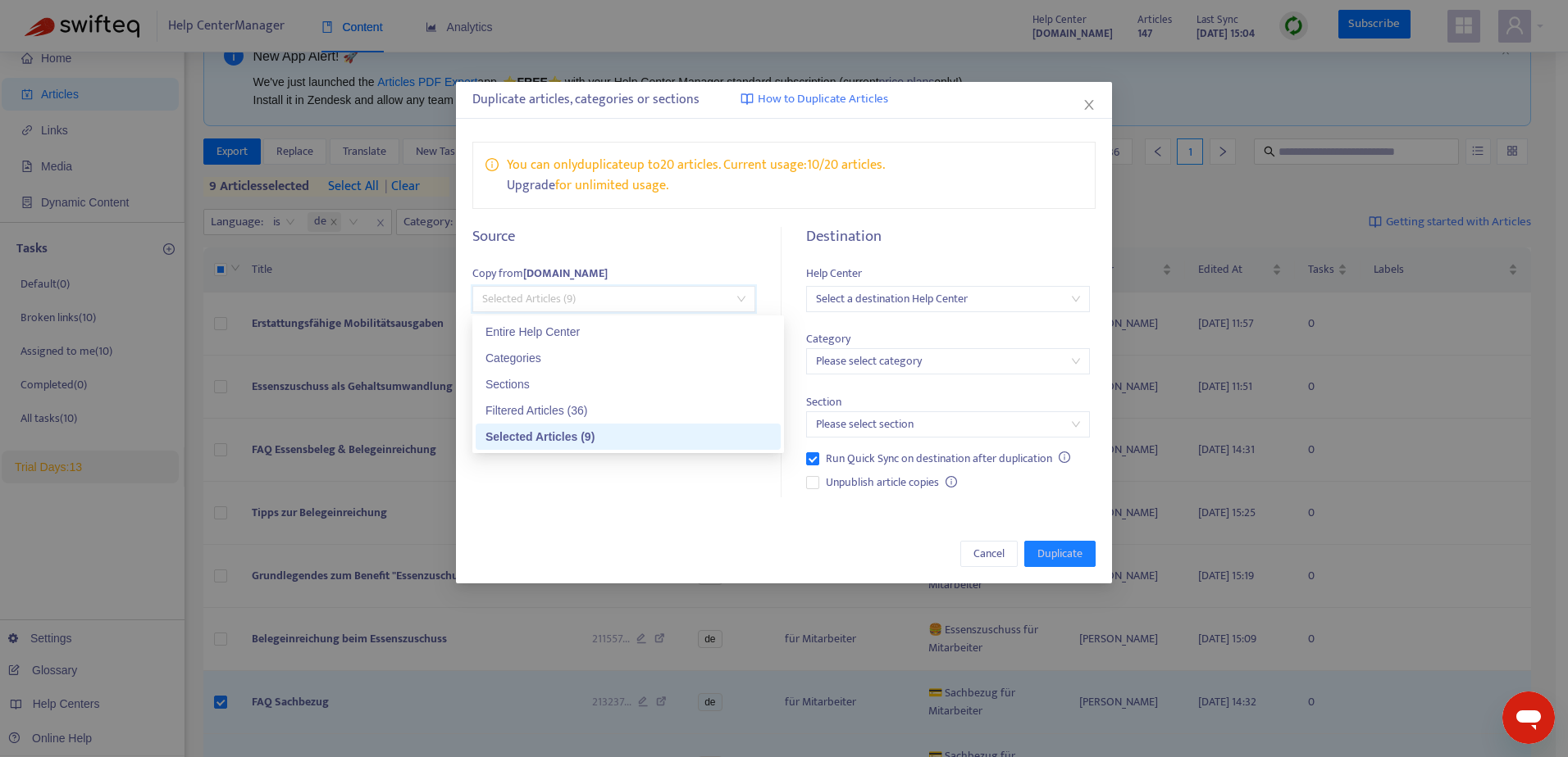
click at [660, 304] on span "Selected Articles (9)" at bounding box center [614, 298] width 263 height 24
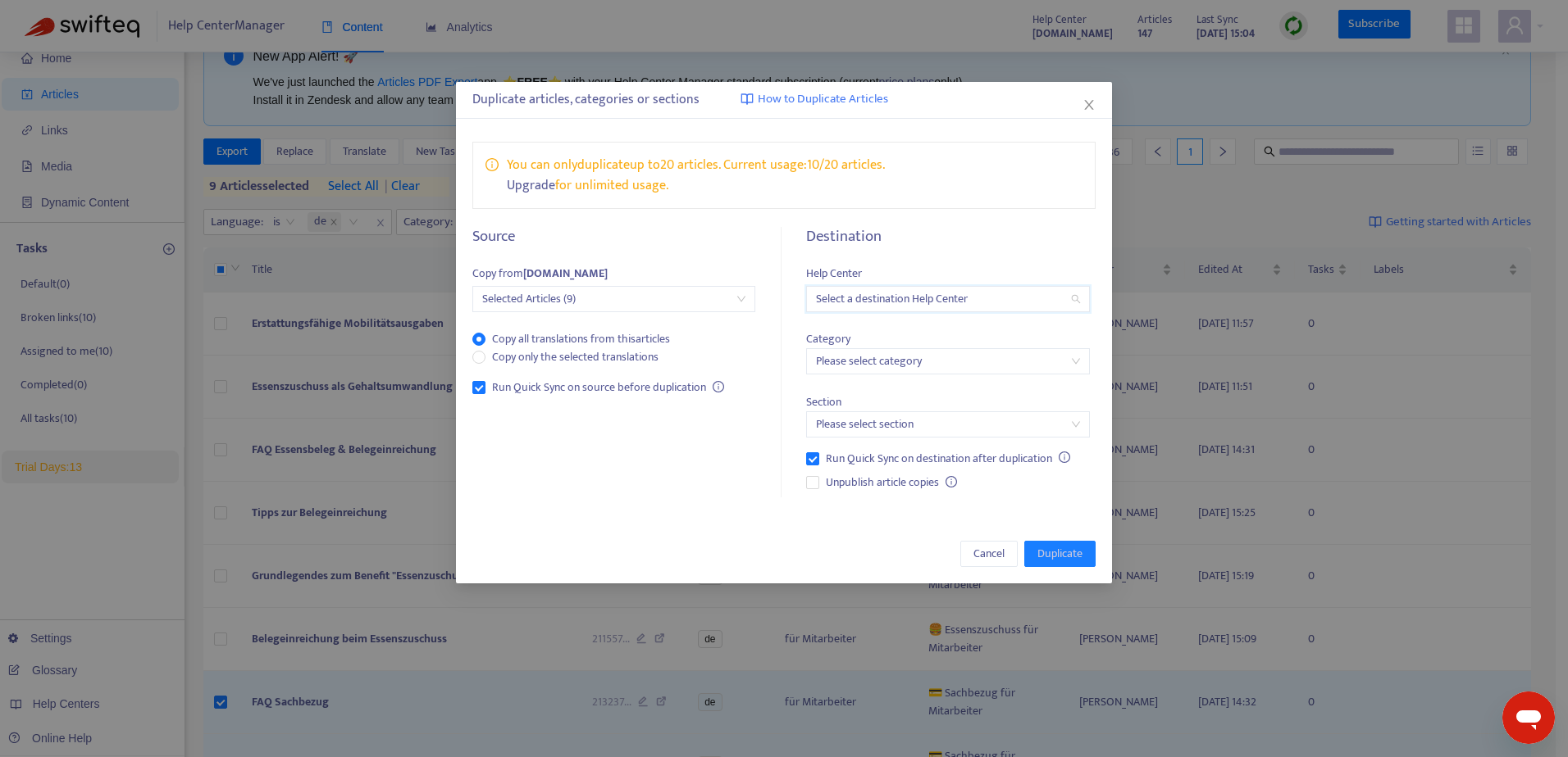
click at [913, 304] on input "search" at bounding box center [947, 298] width 263 height 24
click at [903, 352] on div "probonioat.zendesk.com" at bounding box center [962, 358] width 286 height 18
click at [908, 361] on input "search" at bounding box center [947, 361] width 263 height 24
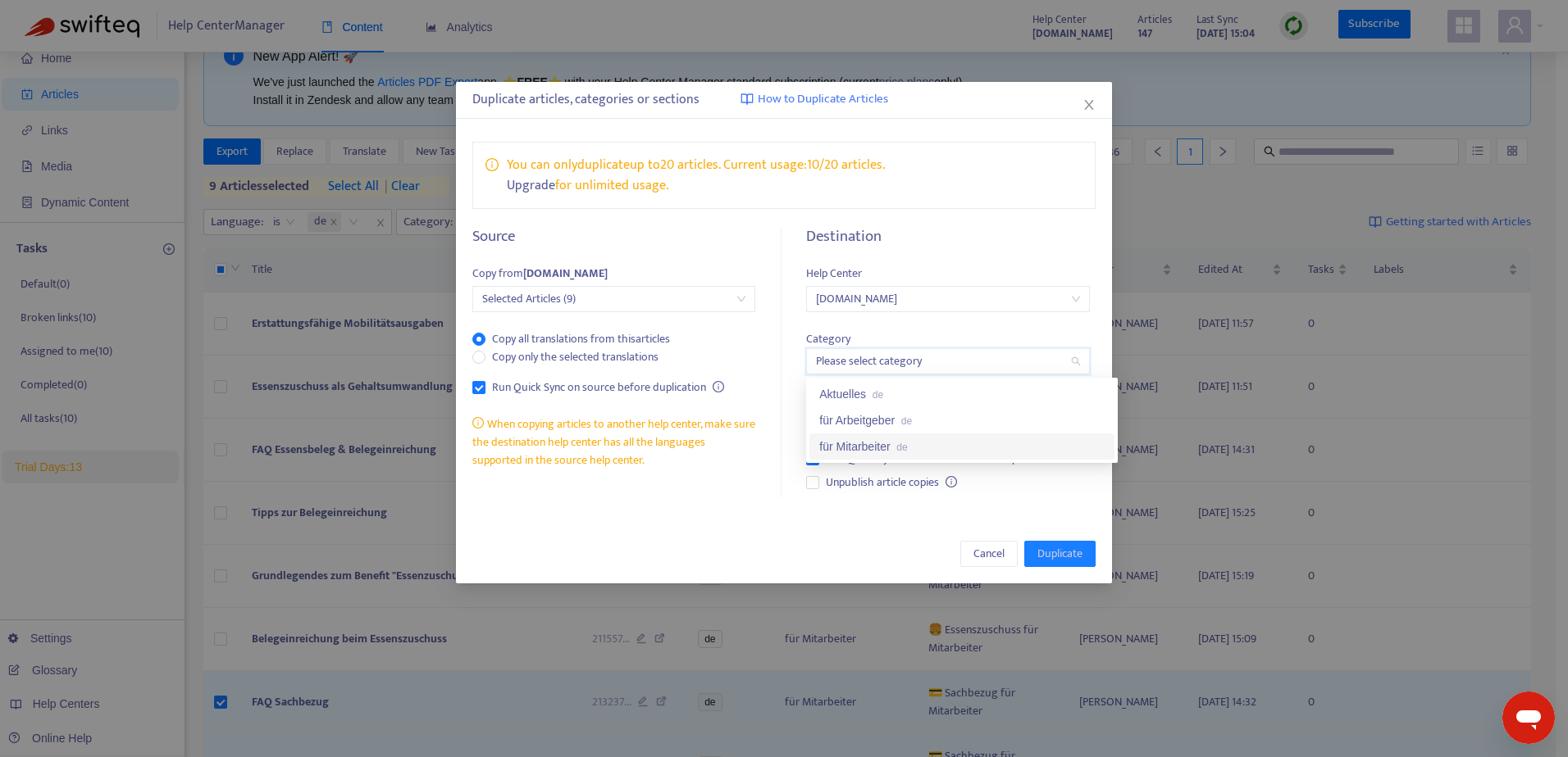
click at [887, 444] on div "für Mitarbeiter de" at bounding box center [962, 446] width 286 height 18
click at [876, 424] on input "search" at bounding box center [947, 424] width 263 height 24
click at [871, 451] on div "Test de" at bounding box center [962, 457] width 286 height 18
click at [873, 481] on span "Unpublish article copies" at bounding box center [882, 483] width 127 height 18
click at [1042, 551] on span "Duplicate" at bounding box center [1060, 554] width 45 height 18
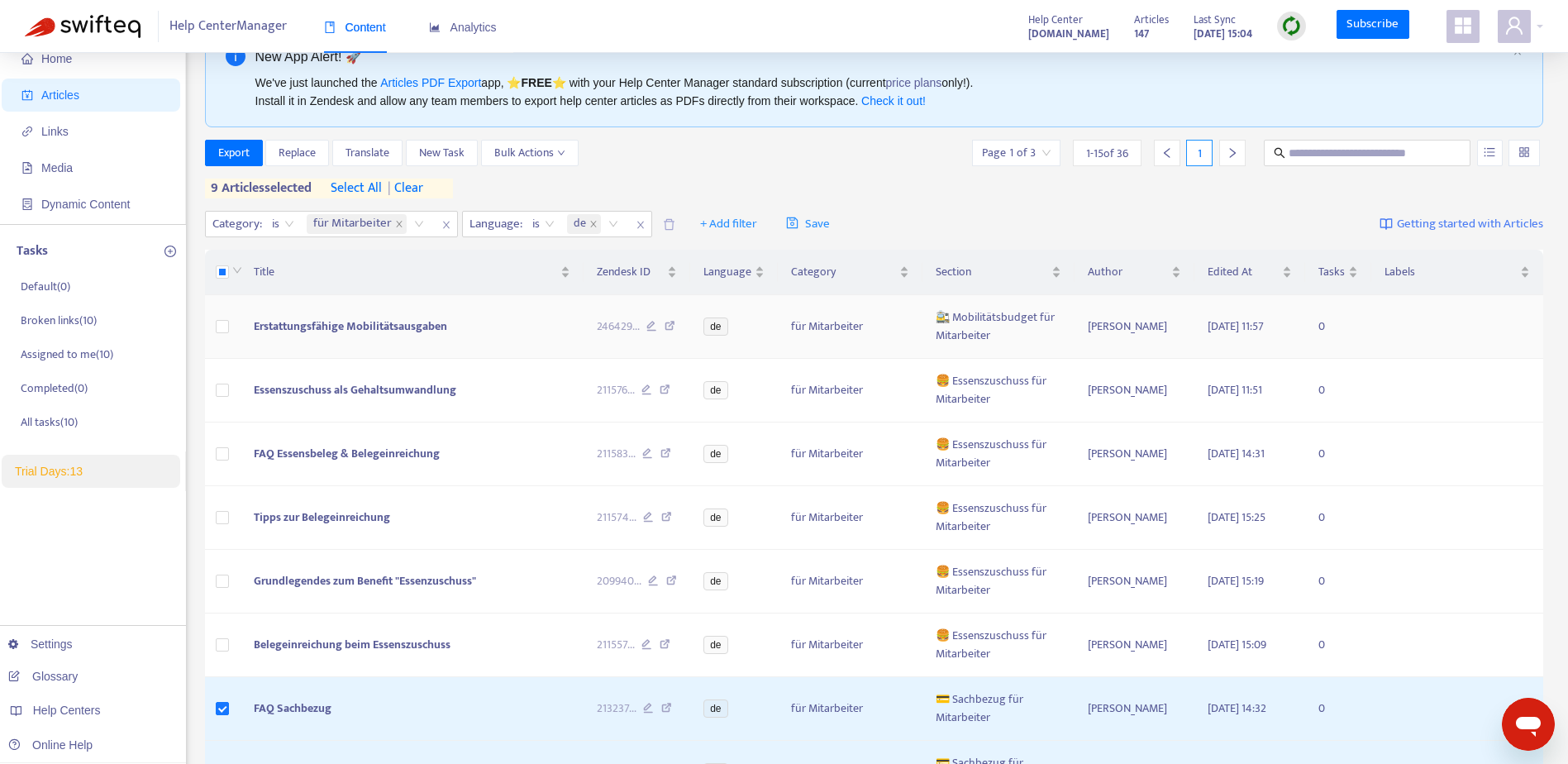
scroll to position [0, 0]
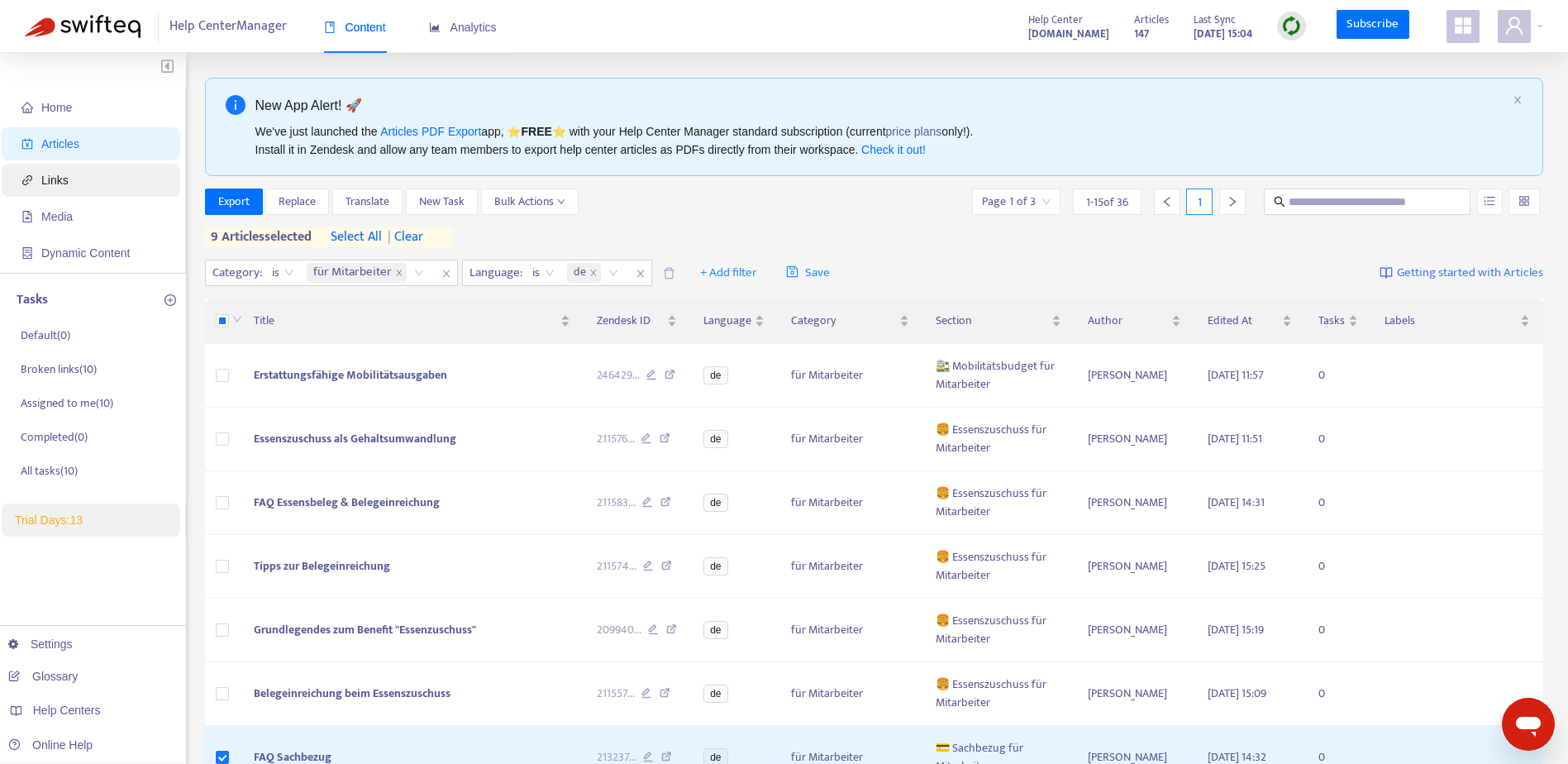
click at [90, 195] on span "Links" at bounding box center [94, 180] width 146 height 34
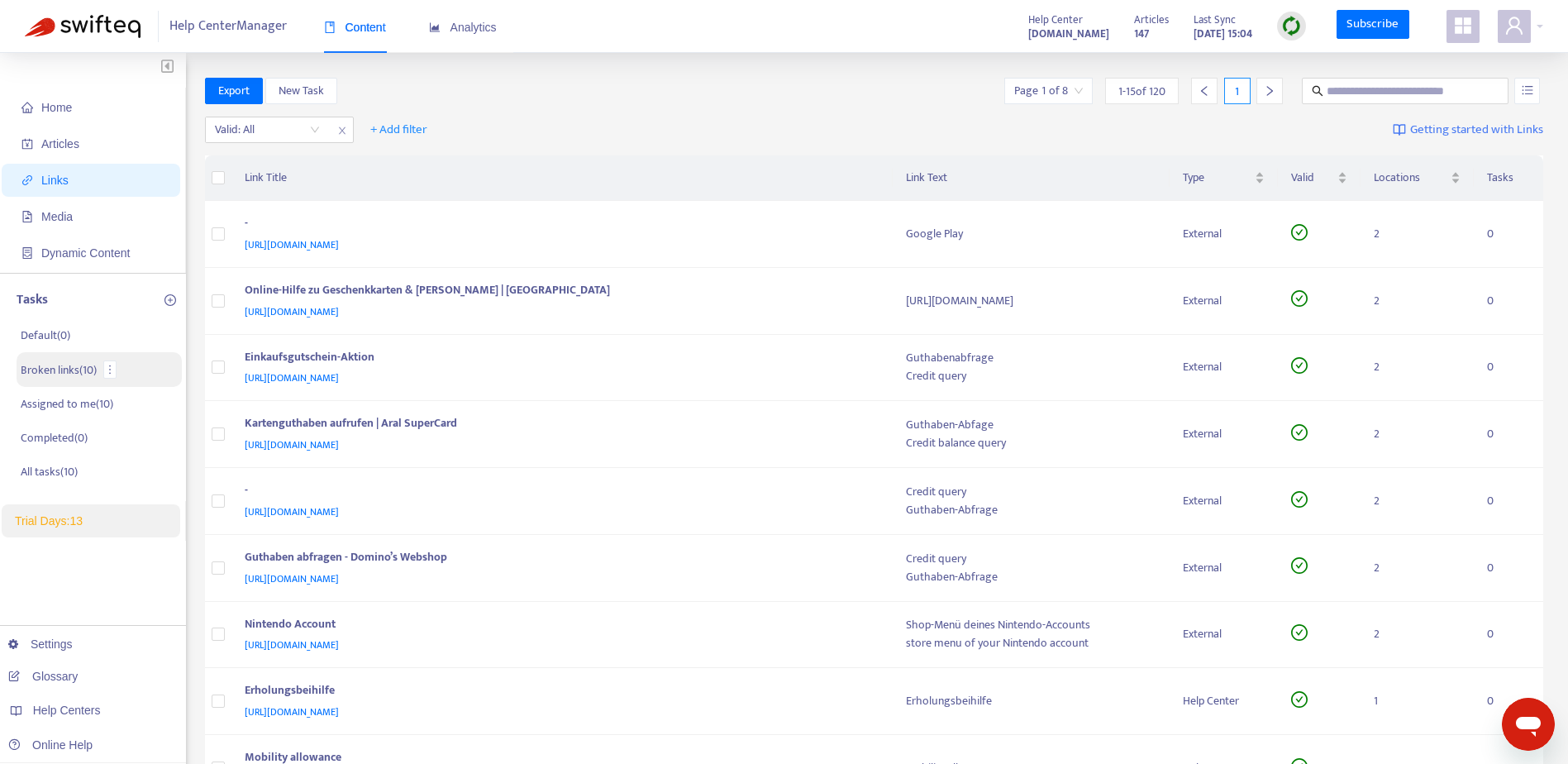
click at [76, 378] on p "Broken links ( 10 )" at bounding box center [59, 370] width 76 height 17
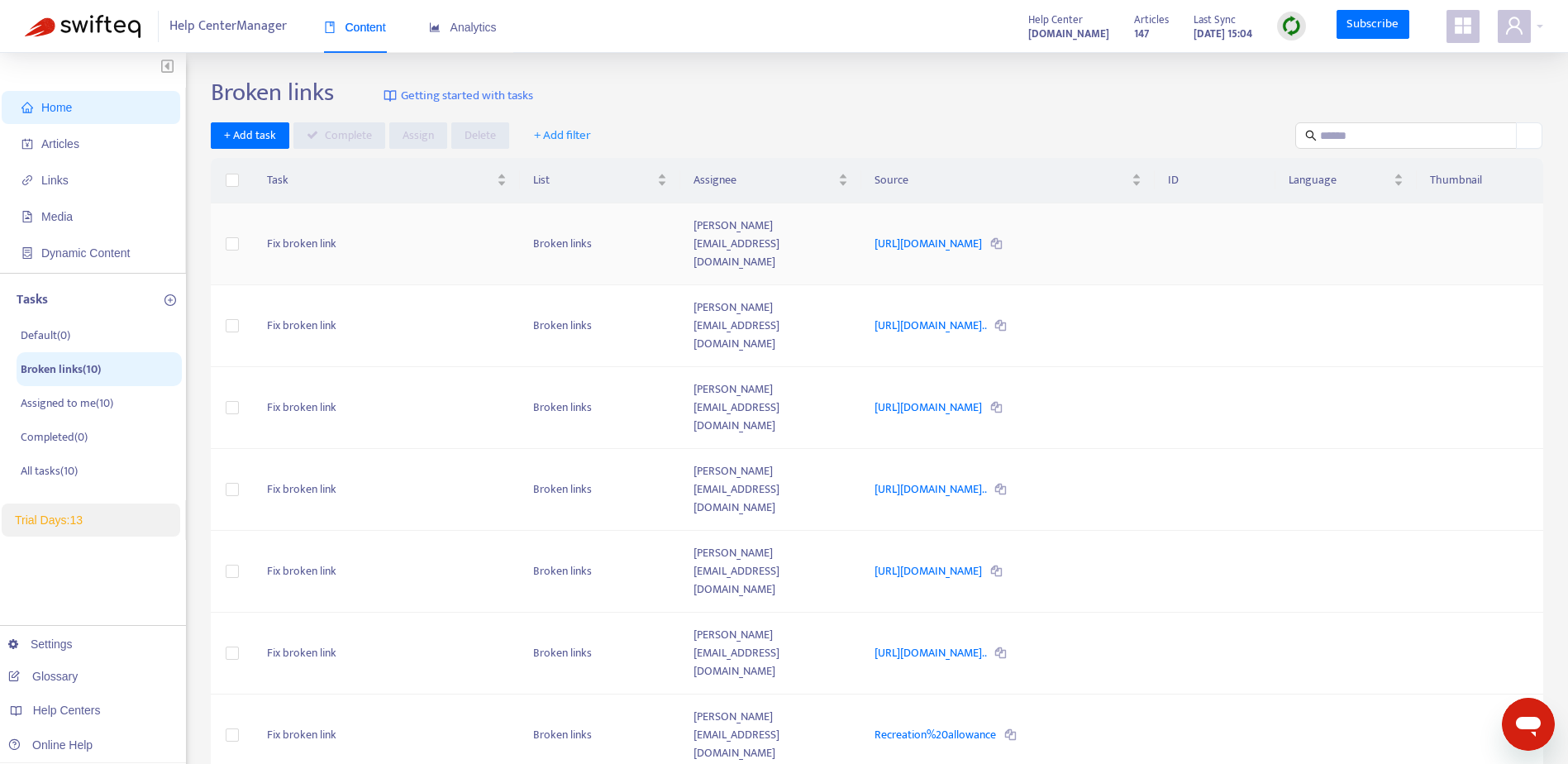
click at [285, 222] on td "Fix broken link" at bounding box center [387, 245] width 267 height 82
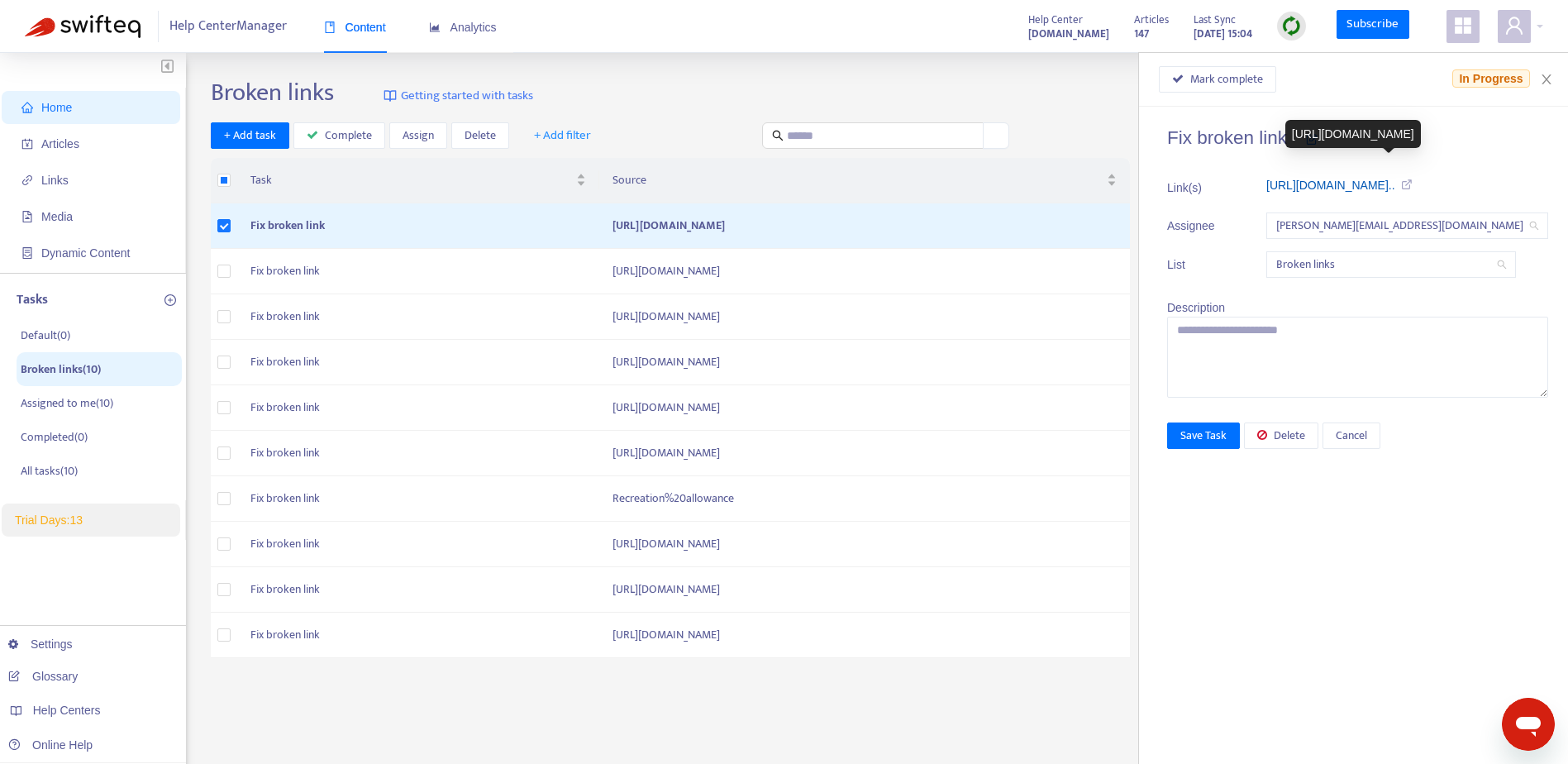
click at [1396, 188] on link "https://www.gesetze-im-internet.de/..." at bounding box center [1331, 185] width 129 height 14
click at [358, 43] on div "Content" at bounding box center [355, 28] width 62 height 51
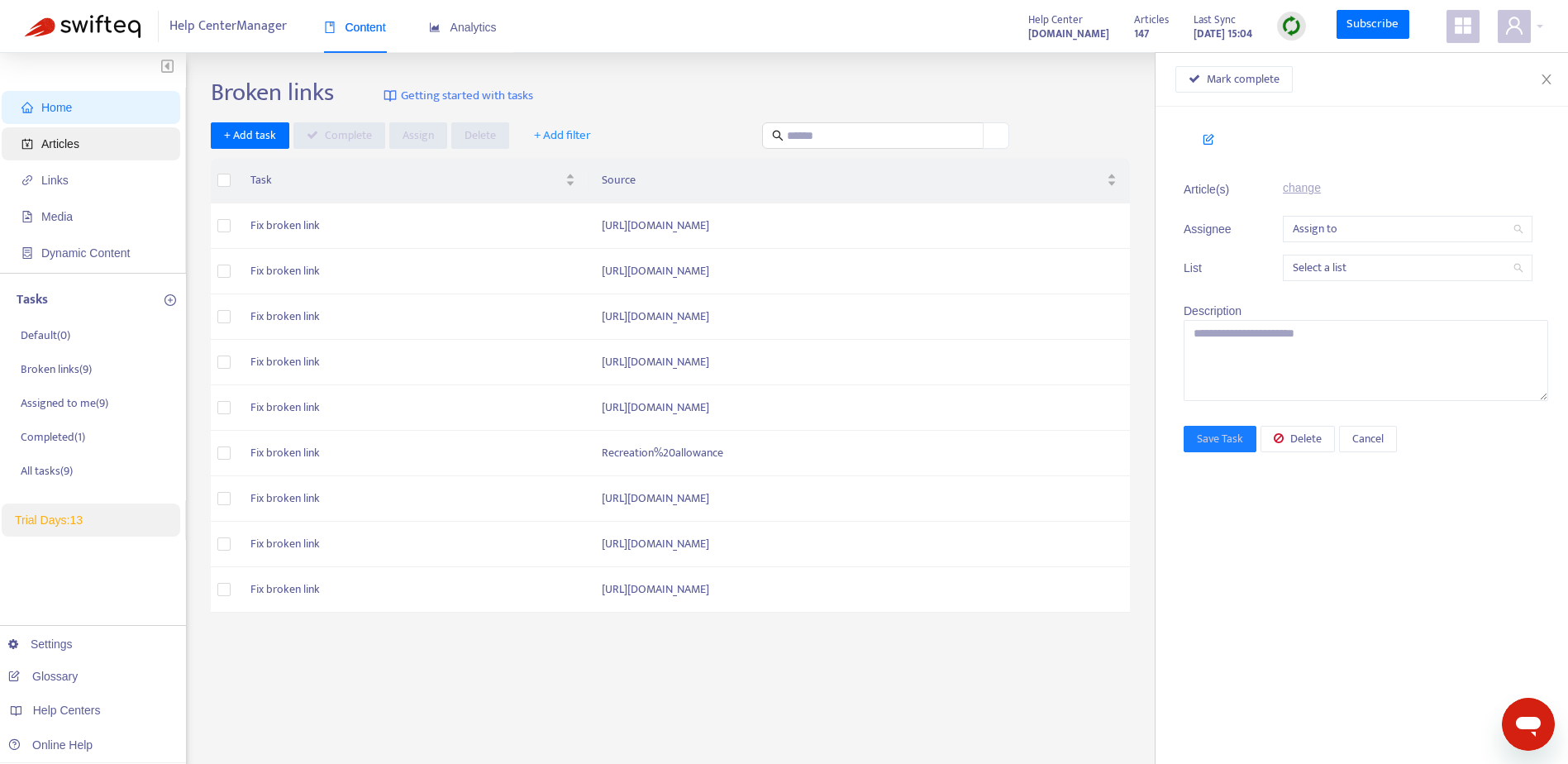
click at [45, 143] on span "Articles" at bounding box center [61, 144] width 38 height 14
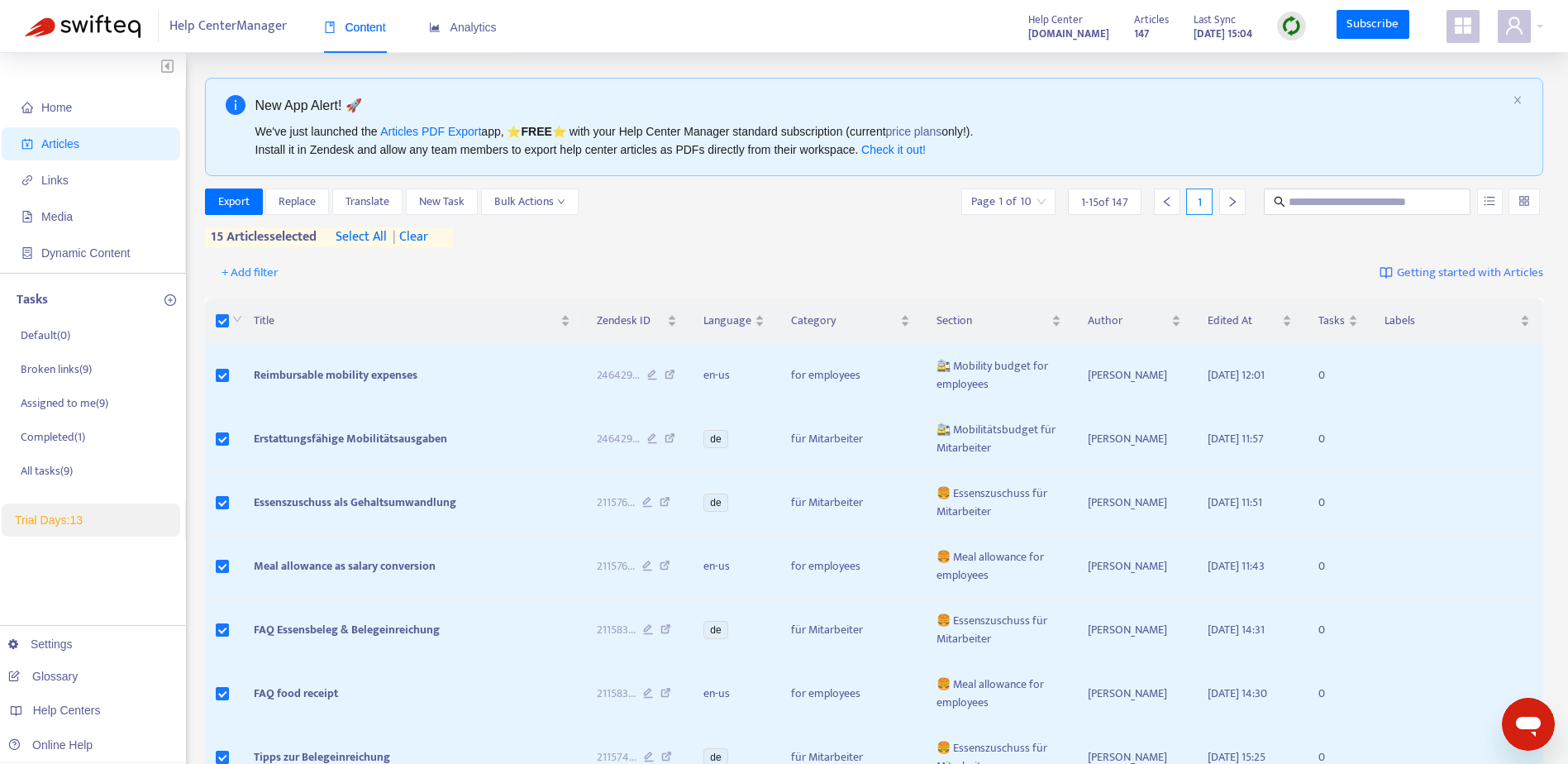
click at [366, 237] on span "select all" at bounding box center [361, 237] width 52 height 20
click at [230, 197] on span "Export" at bounding box center [234, 202] width 32 height 18
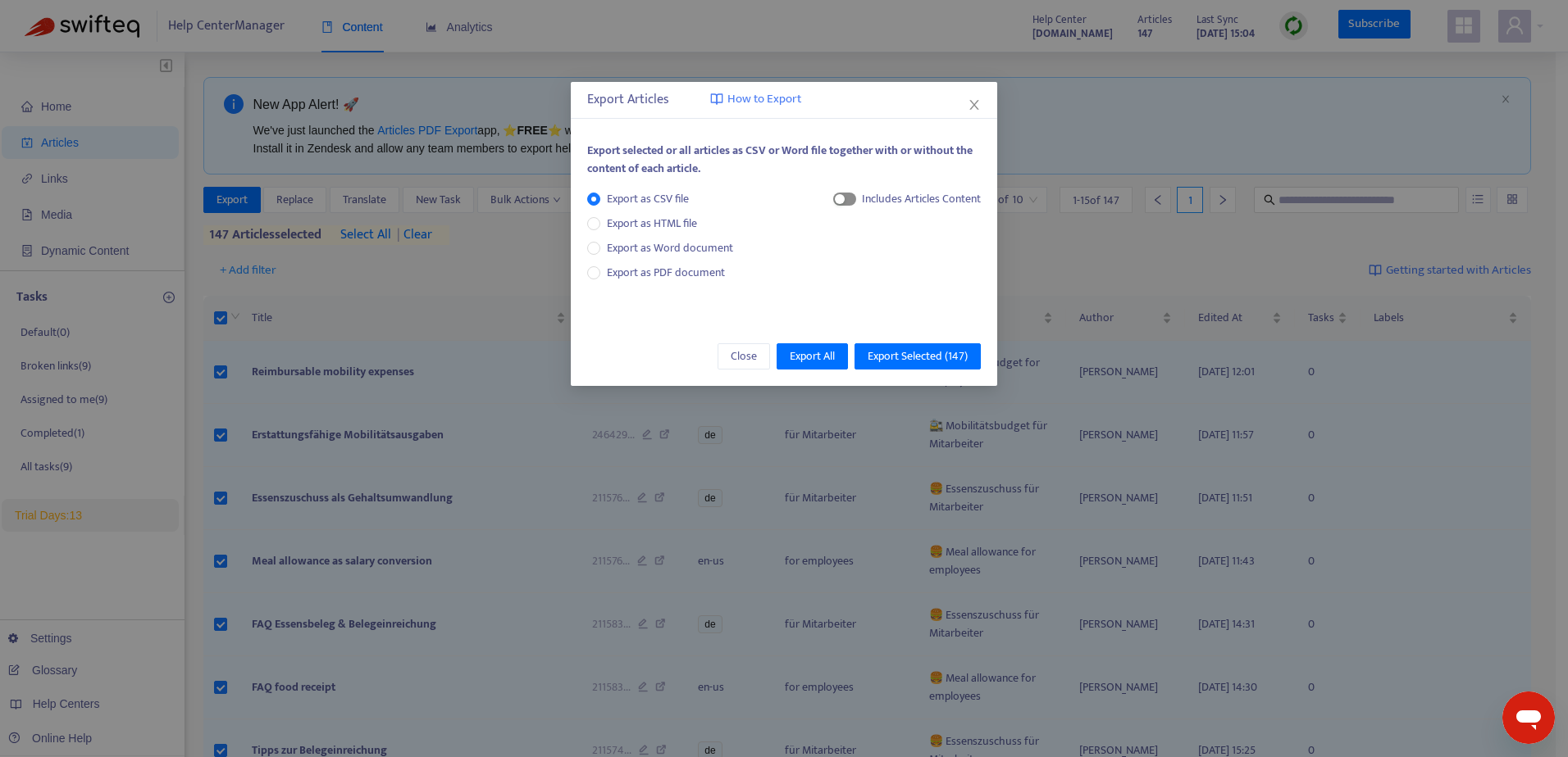
click at [846, 196] on span "button" at bounding box center [845, 198] width 23 height 13
click at [802, 358] on span "Export All" at bounding box center [812, 356] width 45 height 18
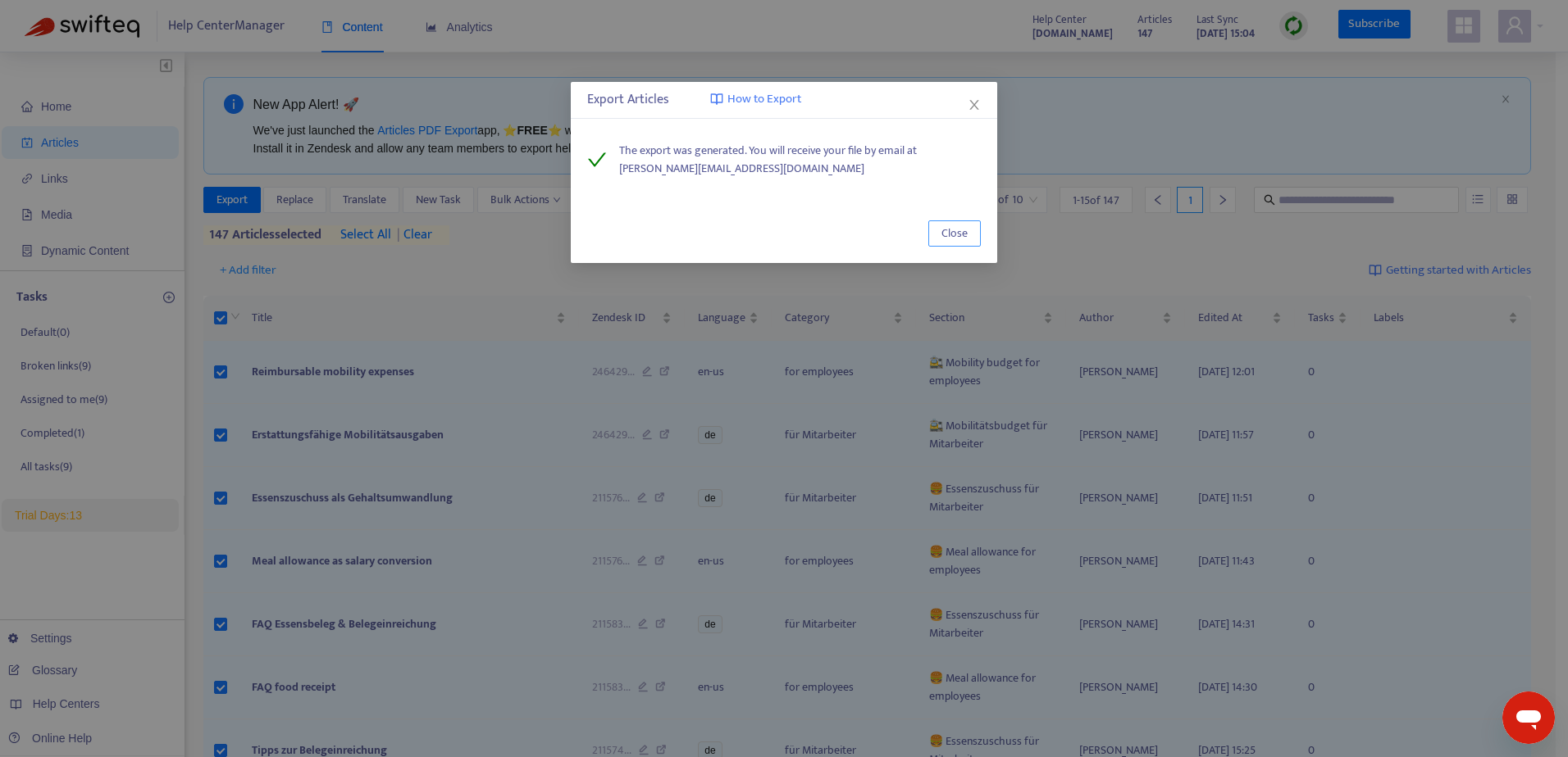
click at [952, 233] on span "Close" at bounding box center [954, 233] width 26 height 18
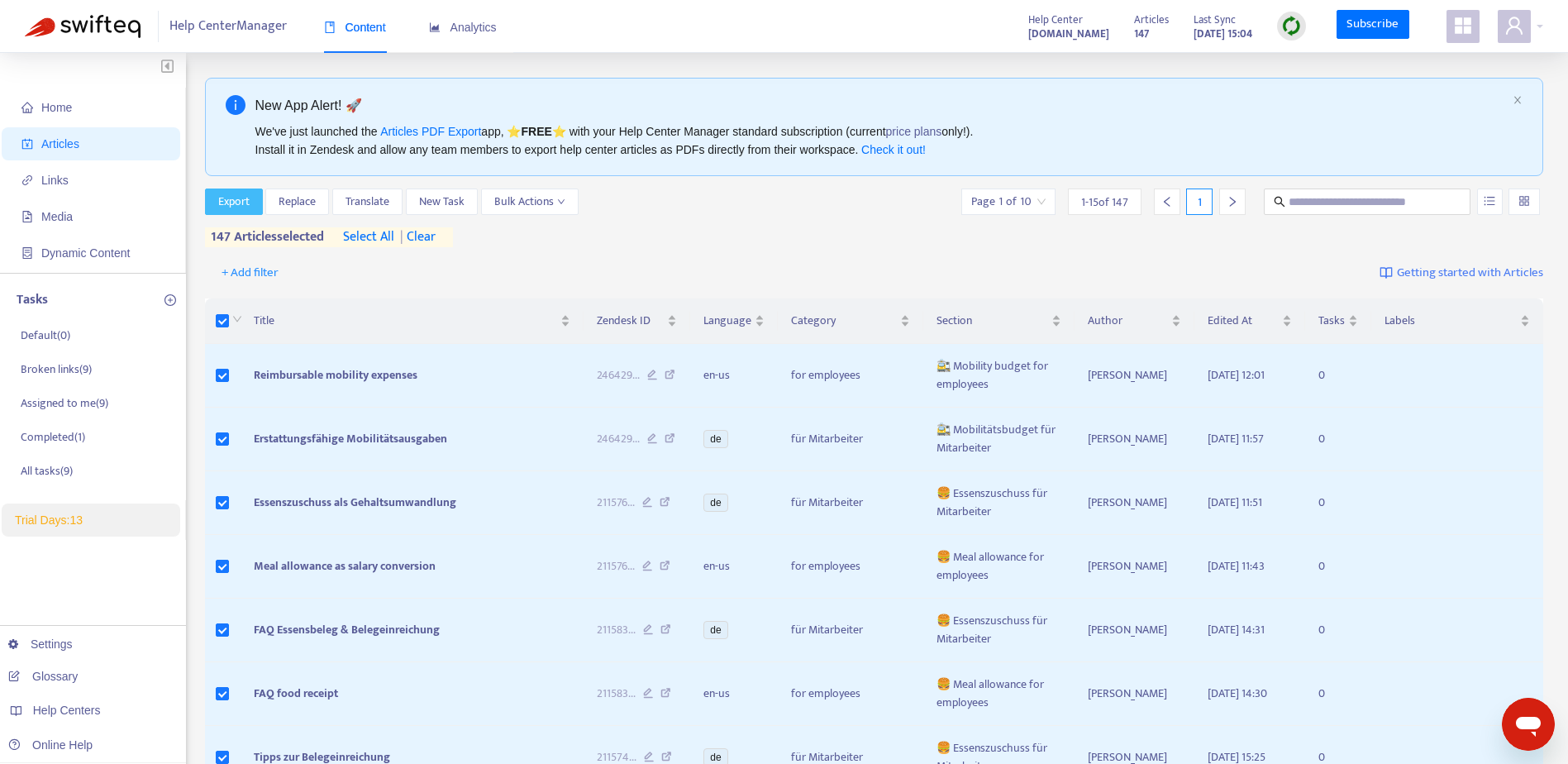
click at [239, 200] on span "Export" at bounding box center [234, 202] width 32 height 18
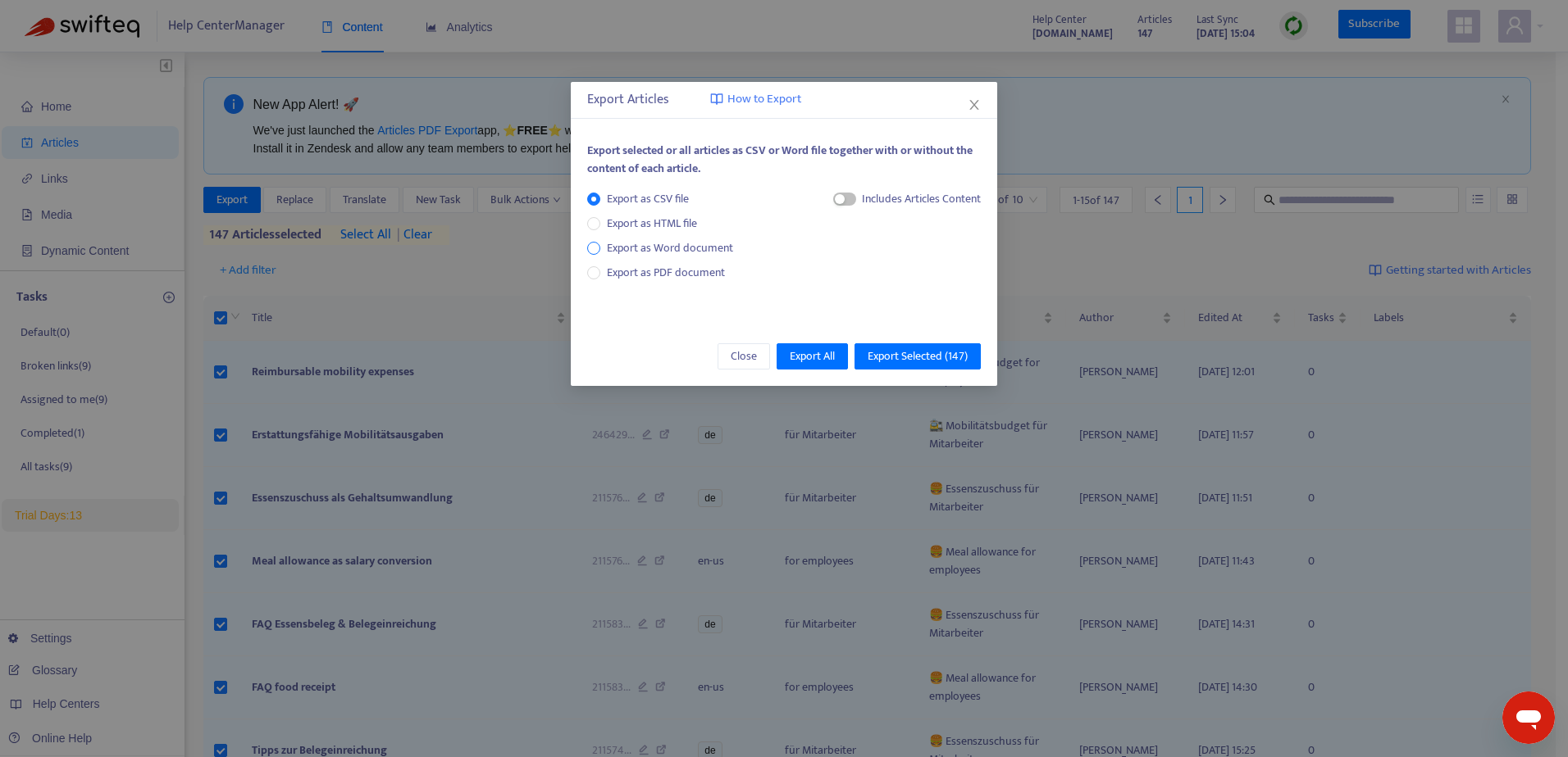
click at [682, 249] on span "Export as Word document" at bounding box center [669, 249] width 139 height 18
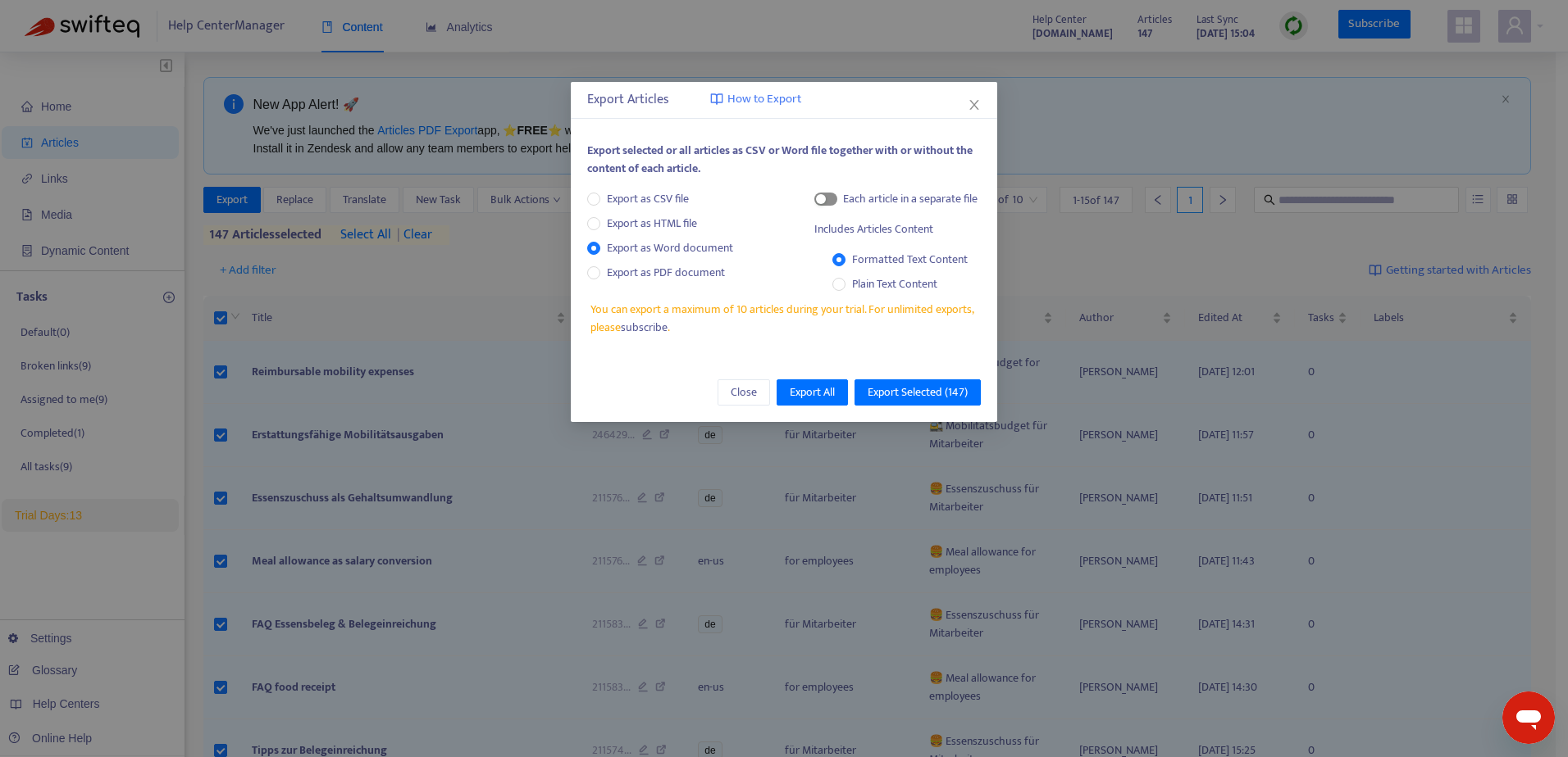
click at [822, 201] on div "button" at bounding box center [820, 198] width 10 height 10
click at [826, 201] on div "button" at bounding box center [830, 198] width 10 height 10
click at [826, 201] on button "button" at bounding box center [826, 198] width 23 height 13
click at [688, 277] on span "Export as PDF document" at bounding box center [665, 272] width 118 height 19
click at [661, 216] on span "Export as HTML file" at bounding box center [651, 224] width 103 height 18
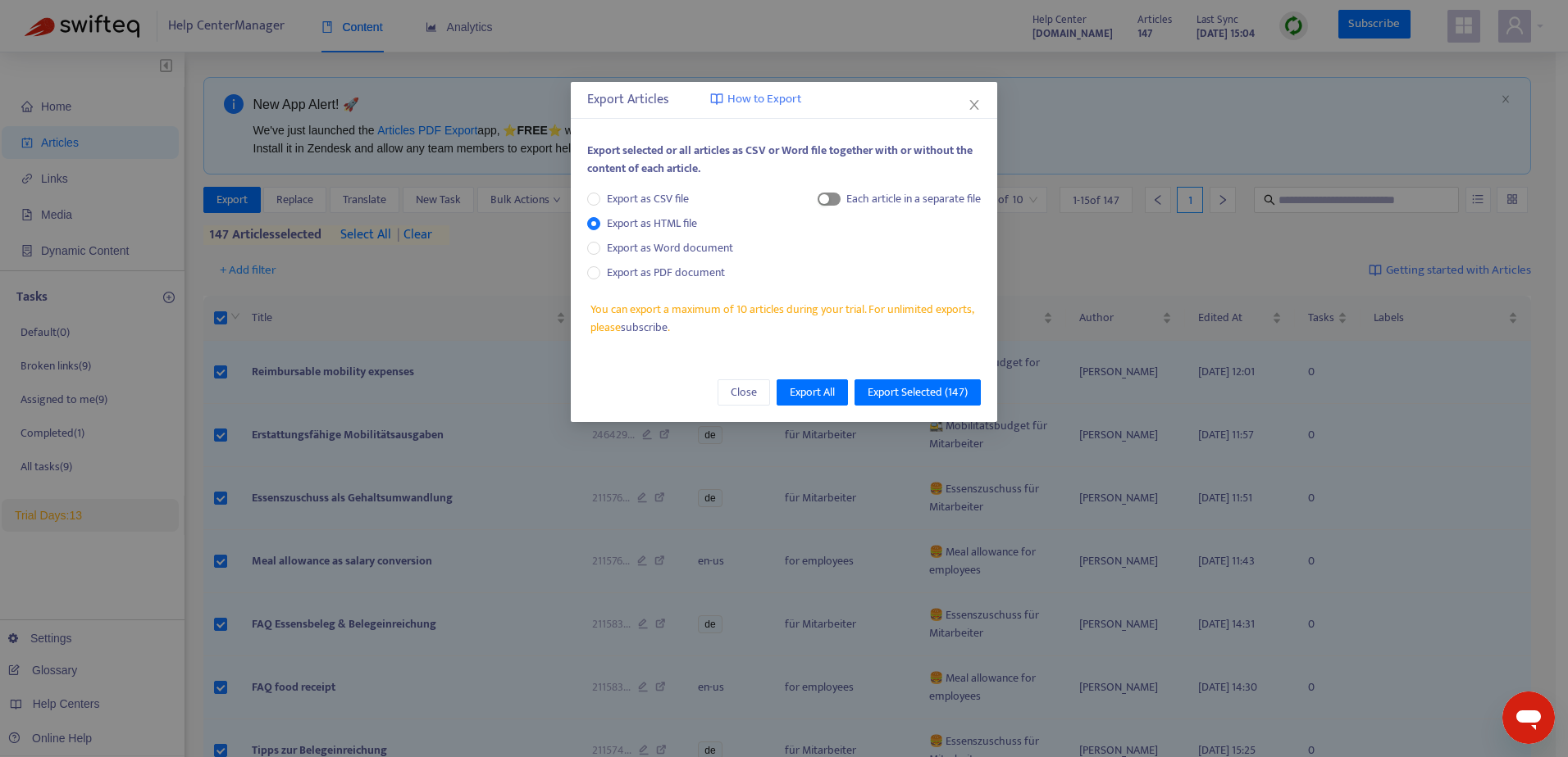
click at [830, 198] on span "button" at bounding box center [829, 198] width 23 height 13
click at [830, 198] on div "button" at bounding box center [834, 198] width 10 height 10
click at [678, 195] on span "Export as CSV file" at bounding box center [648, 199] width 95 height 18
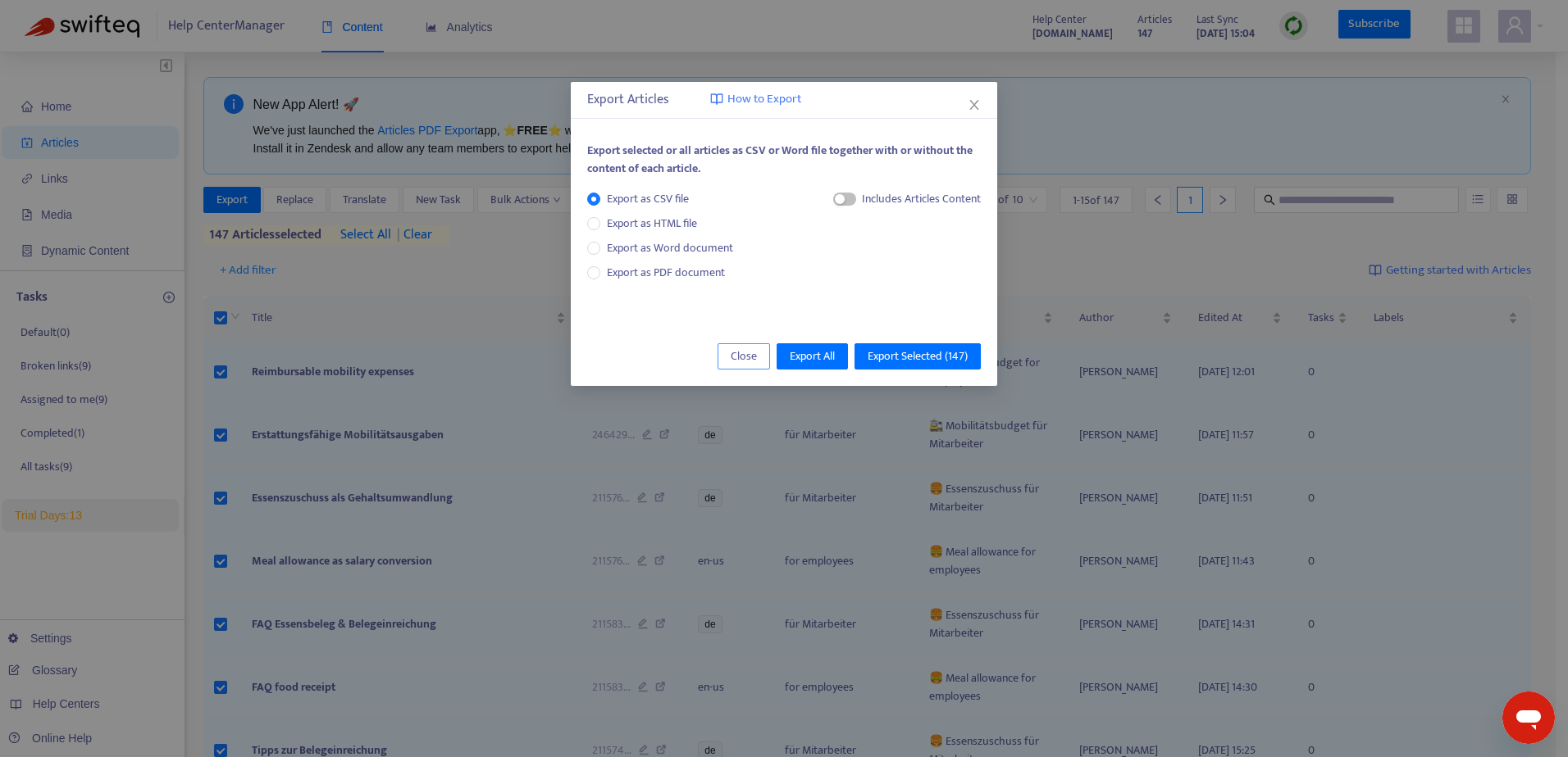
click at [734, 361] on span "Close" at bounding box center [743, 356] width 26 height 18
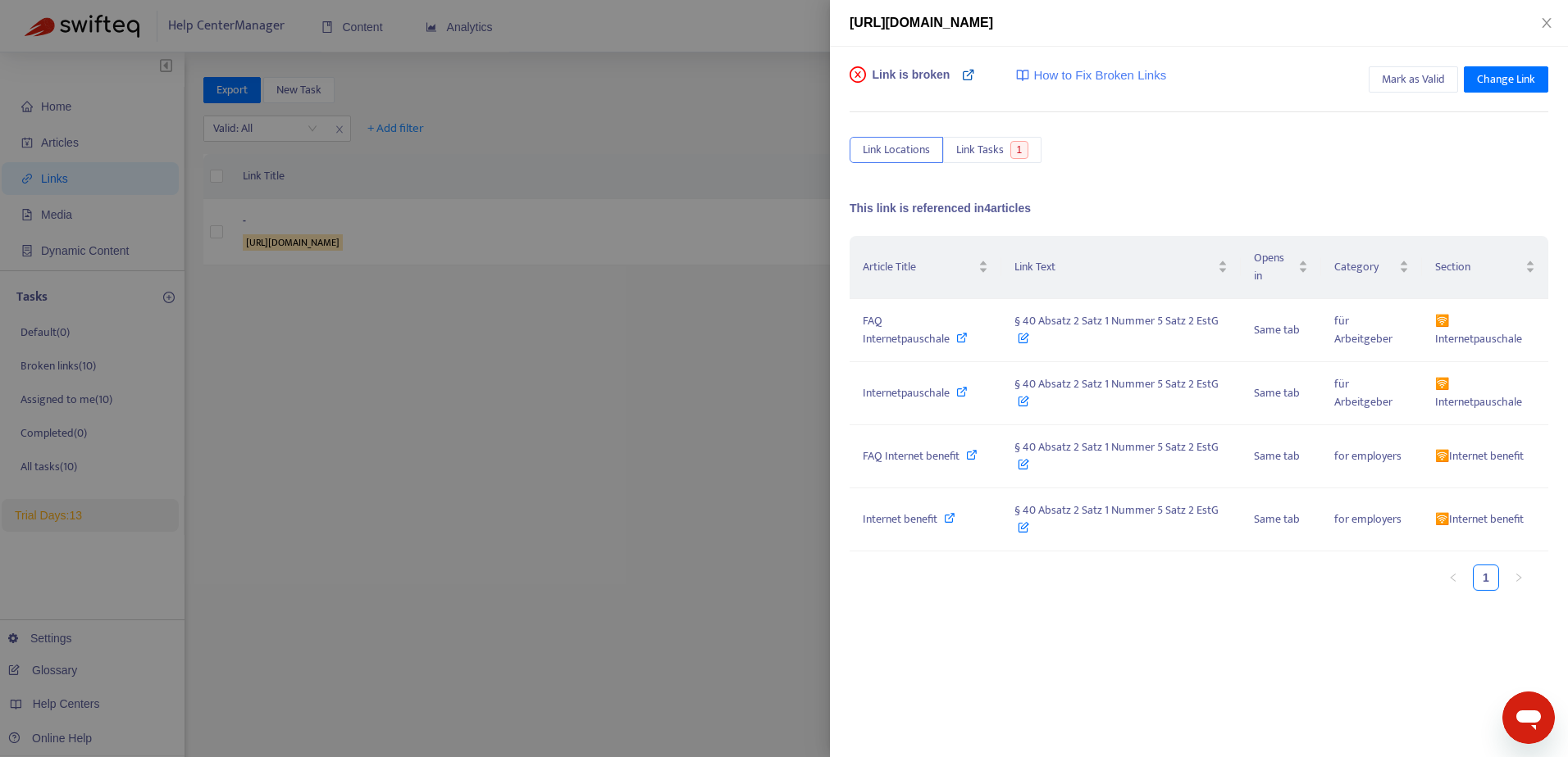
click at [970, 76] on icon at bounding box center [969, 75] width 13 height 13
click at [978, 150] on span "Link Tasks" at bounding box center [979, 150] width 48 height 18
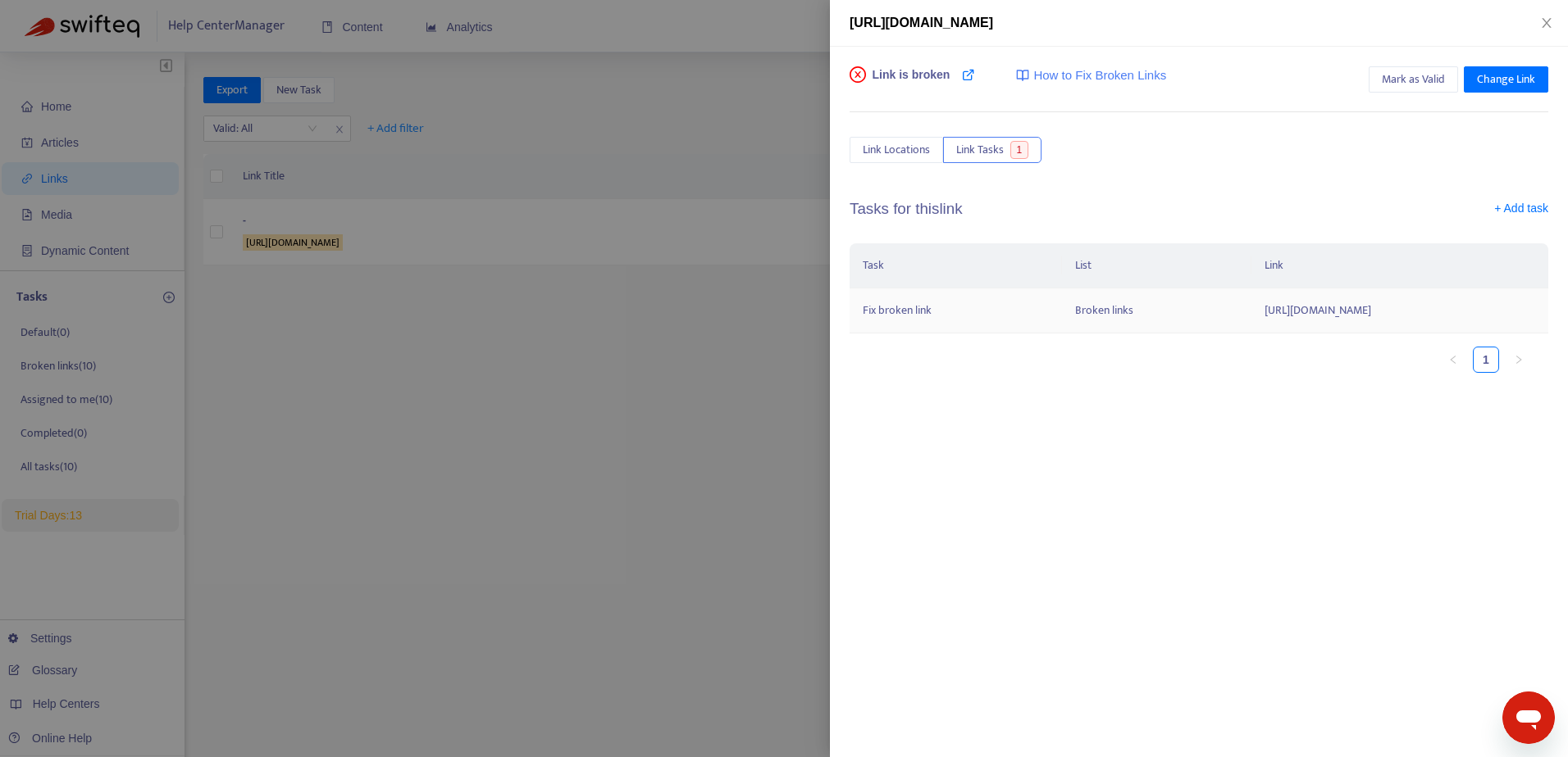
click at [1062, 313] on td "Broken links" at bounding box center [1156, 311] width 189 height 45
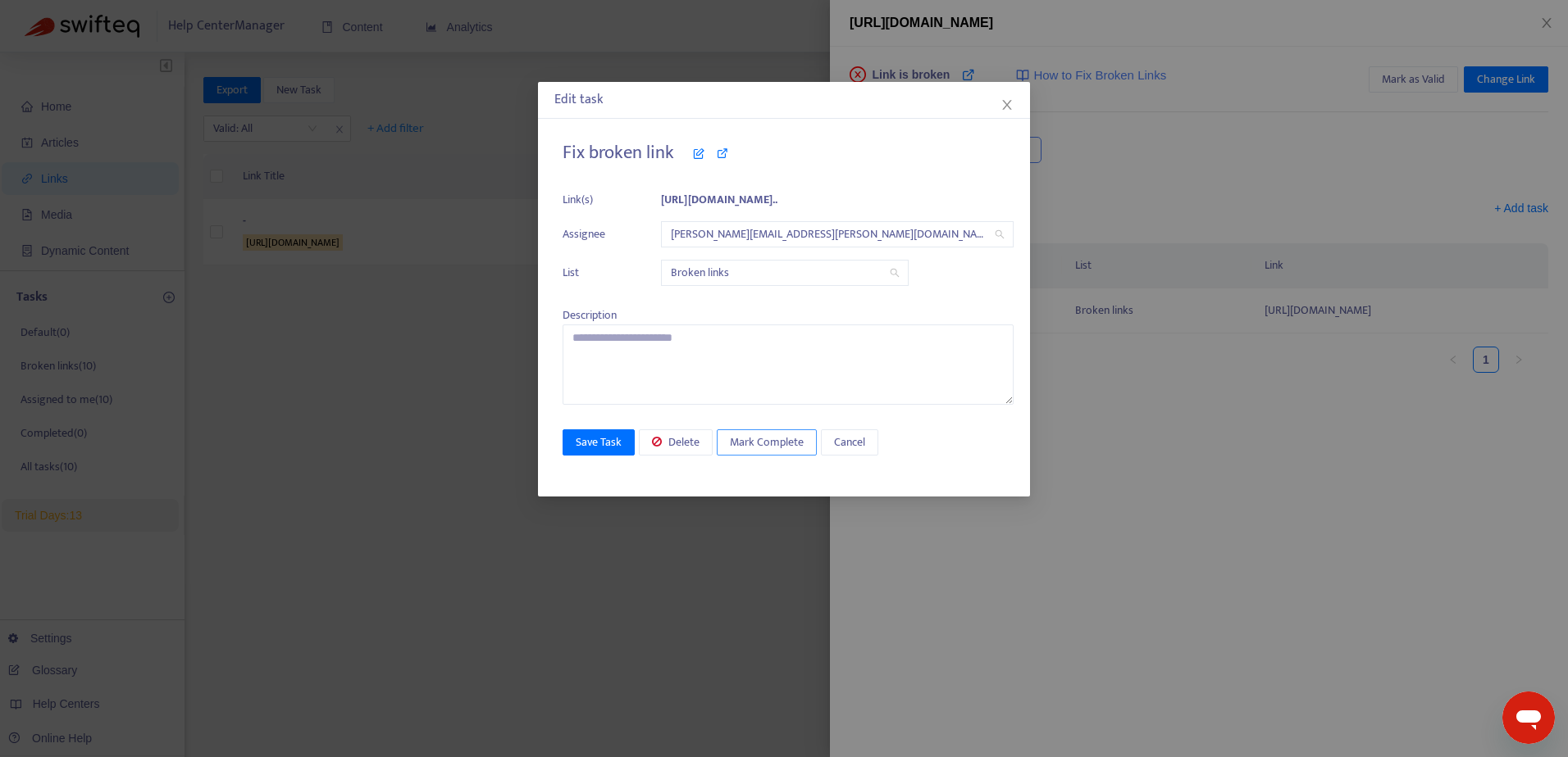
click at [757, 448] on span "Mark Complete" at bounding box center [766, 443] width 74 height 18
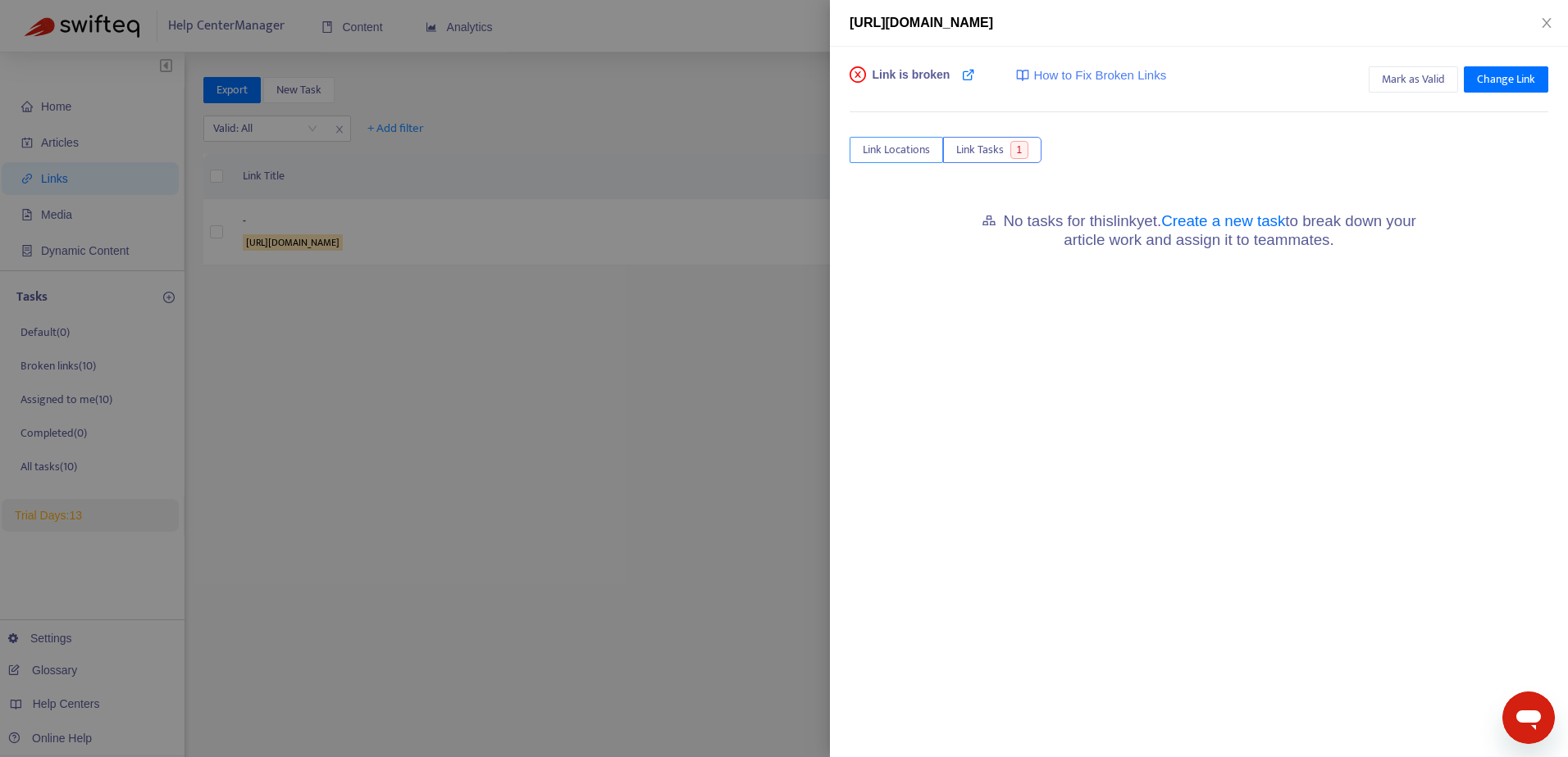
click at [885, 149] on span "Link Locations" at bounding box center [896, 150] width 67 height 18
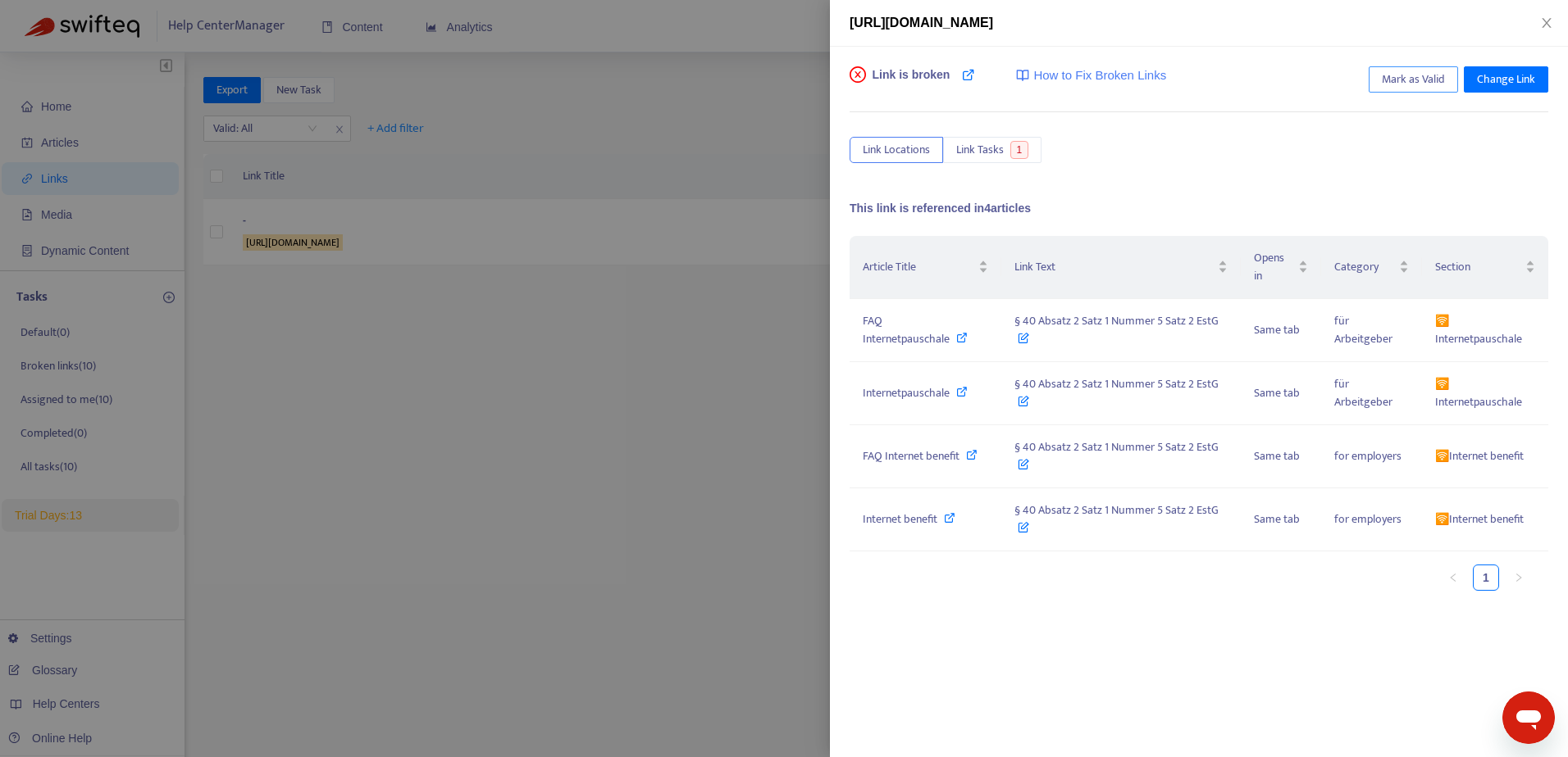
click at [1427, 80] on span "Mark as Valid" at bounding box center [1413, 79] width 63 height 18
click at [1547, 18] on icon "close" at bounding box center [1546, 22] width 13 height 13
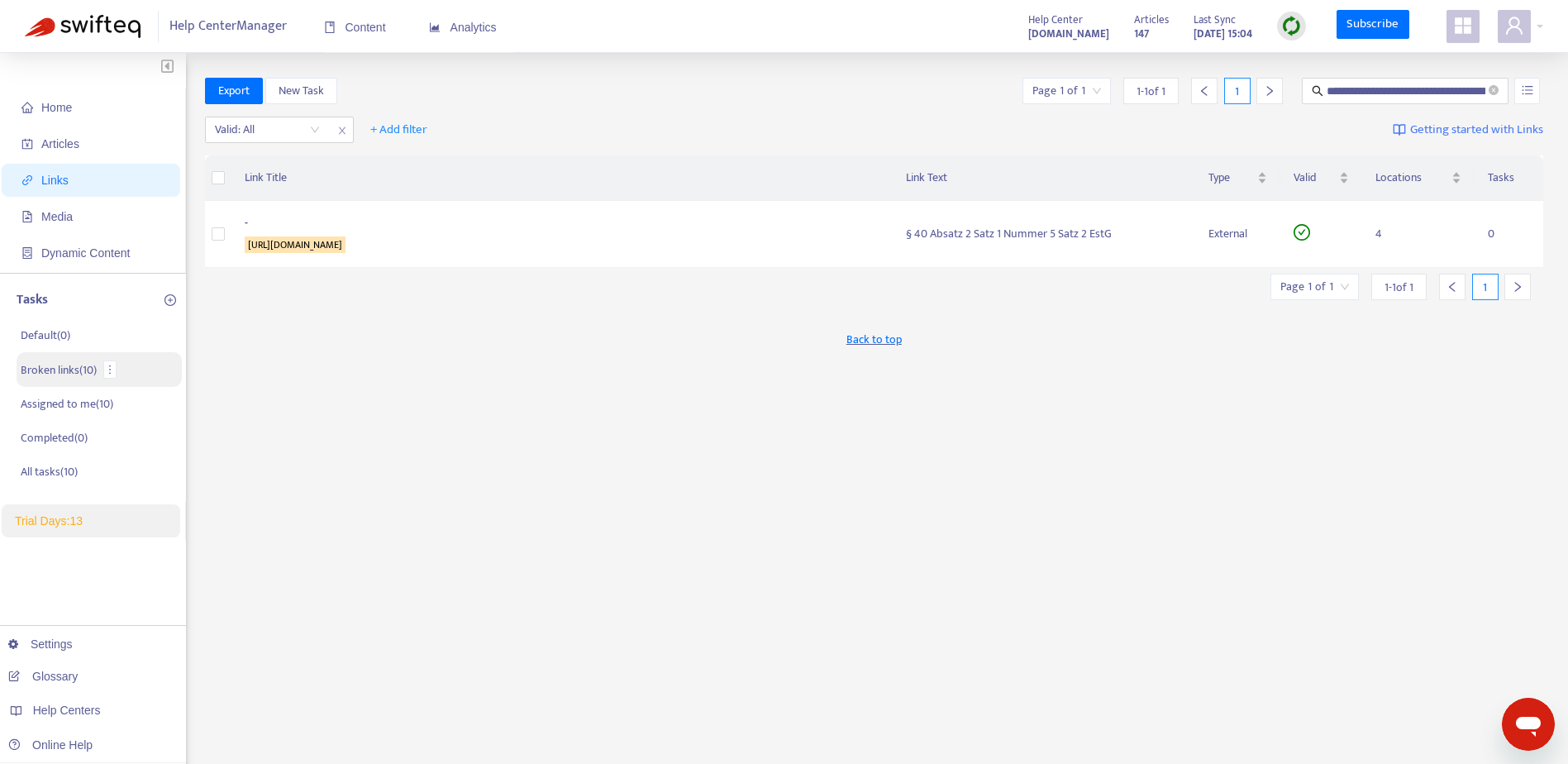
click at [45, 370] on p "Broken links ( 10 )" at bounding box center [59, 370] width 76 height 17
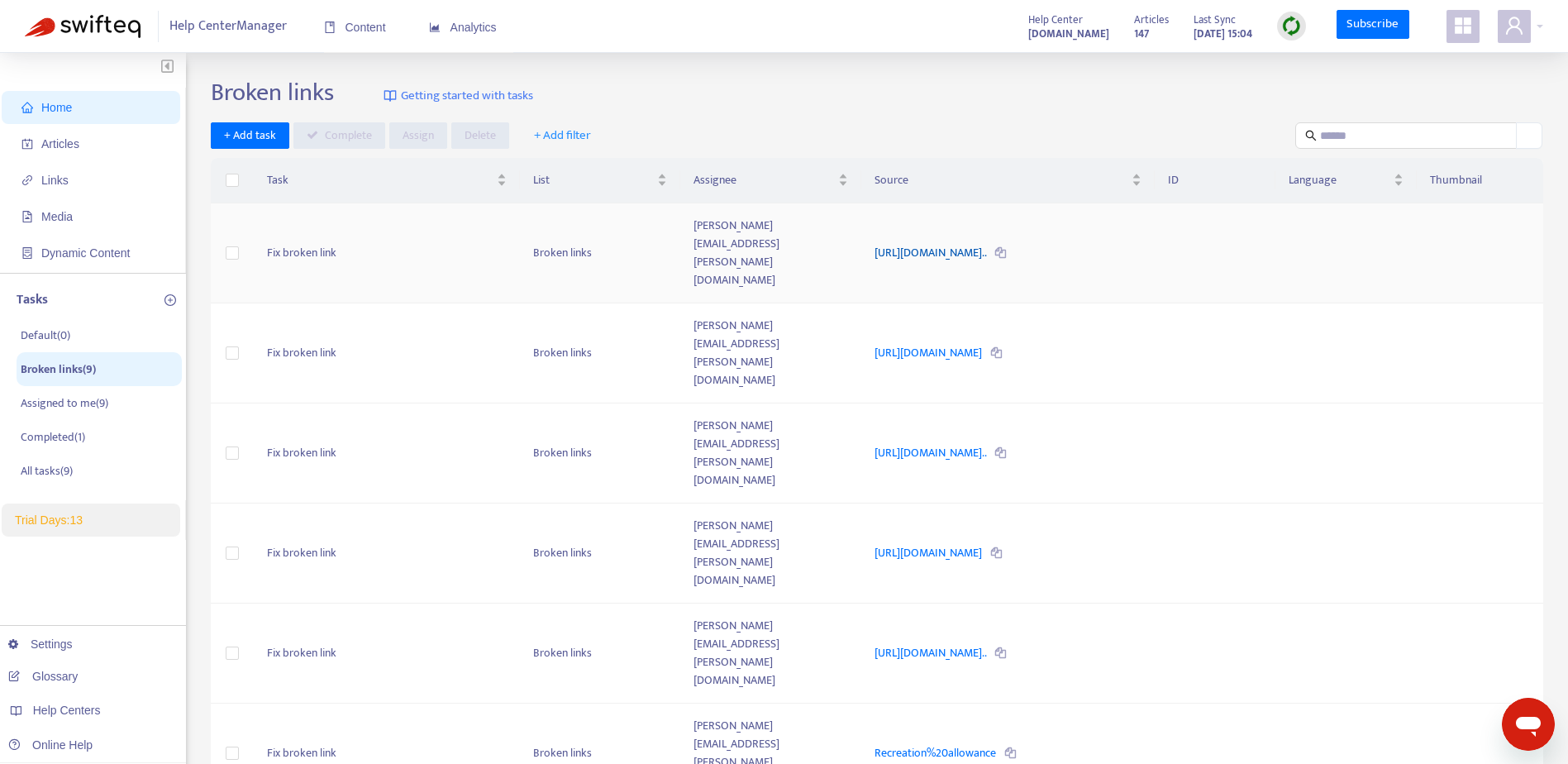
click at [989, 243] on link "[URL][DOMAIN_NAME].." at bounding box center [932, 252] width 114 height 19
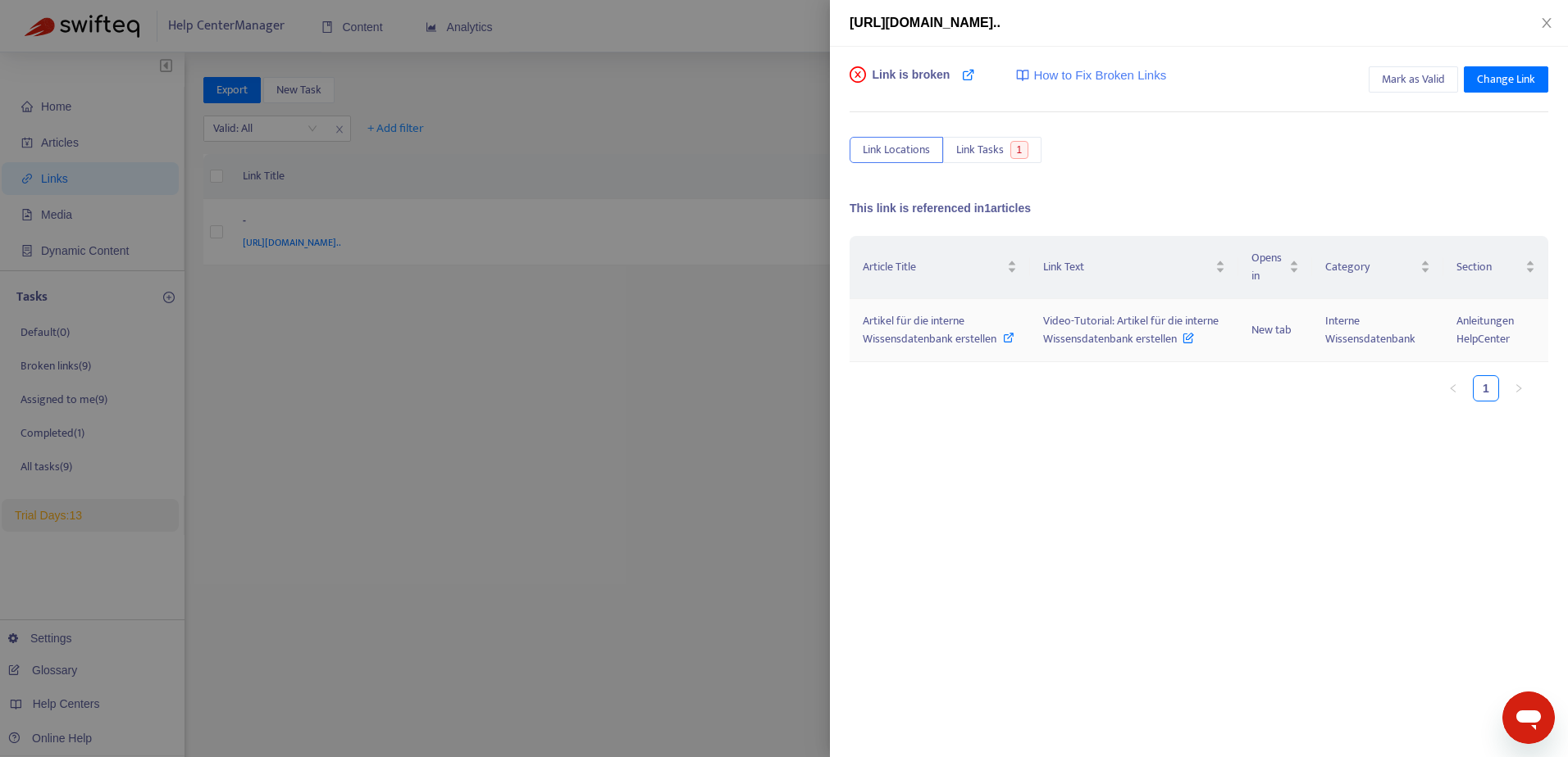
click at [1137, 331] on span "Video-Tutorial: Artikel für die interne Wissensdatenbank erstellen" at bounding box center [1130, 330] width 175 height 37
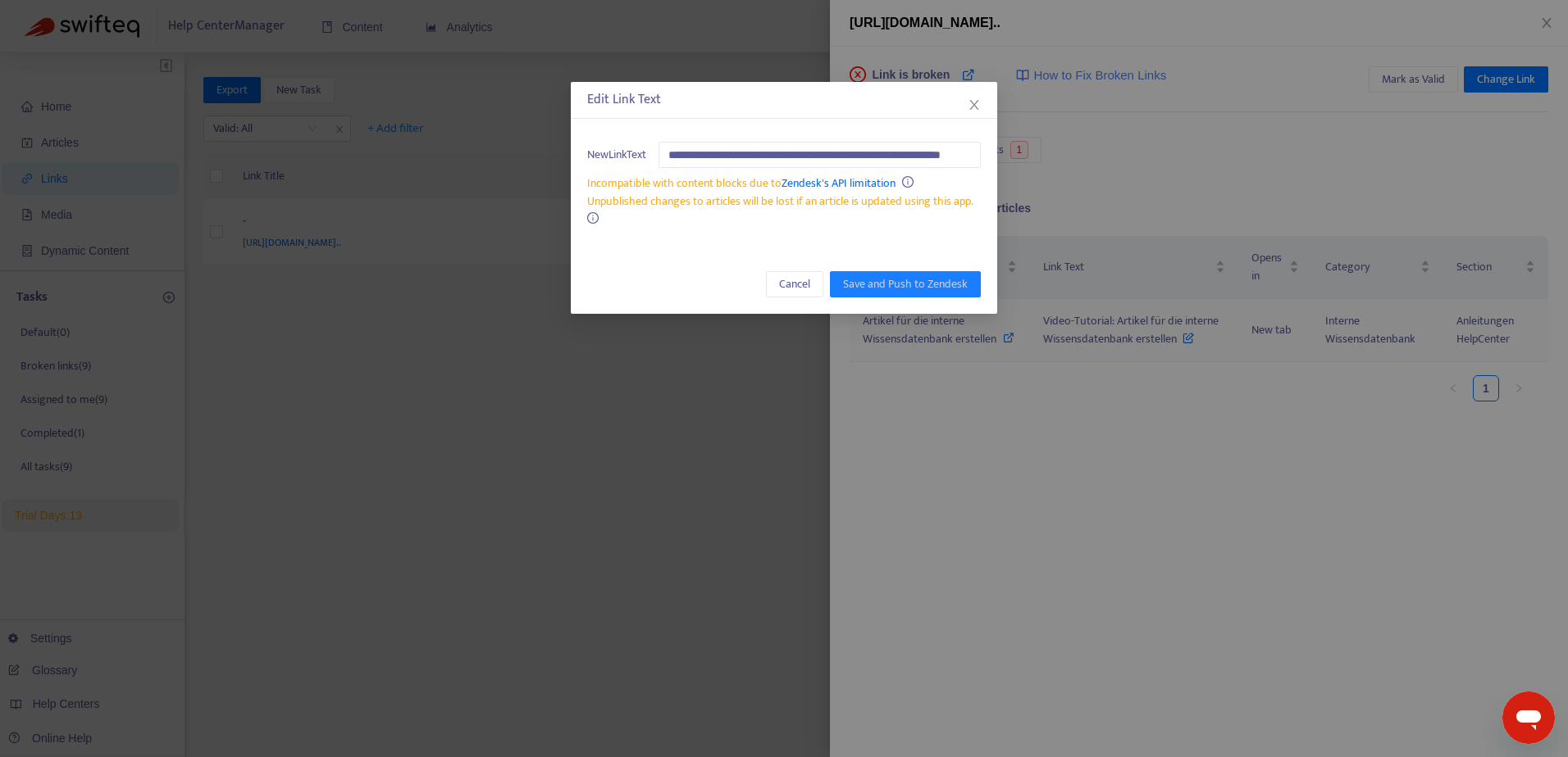
scroll to position [0, 33]
click at [803, 278] on span "Cancel" at bounding box center [794, 285] width 31 height 18
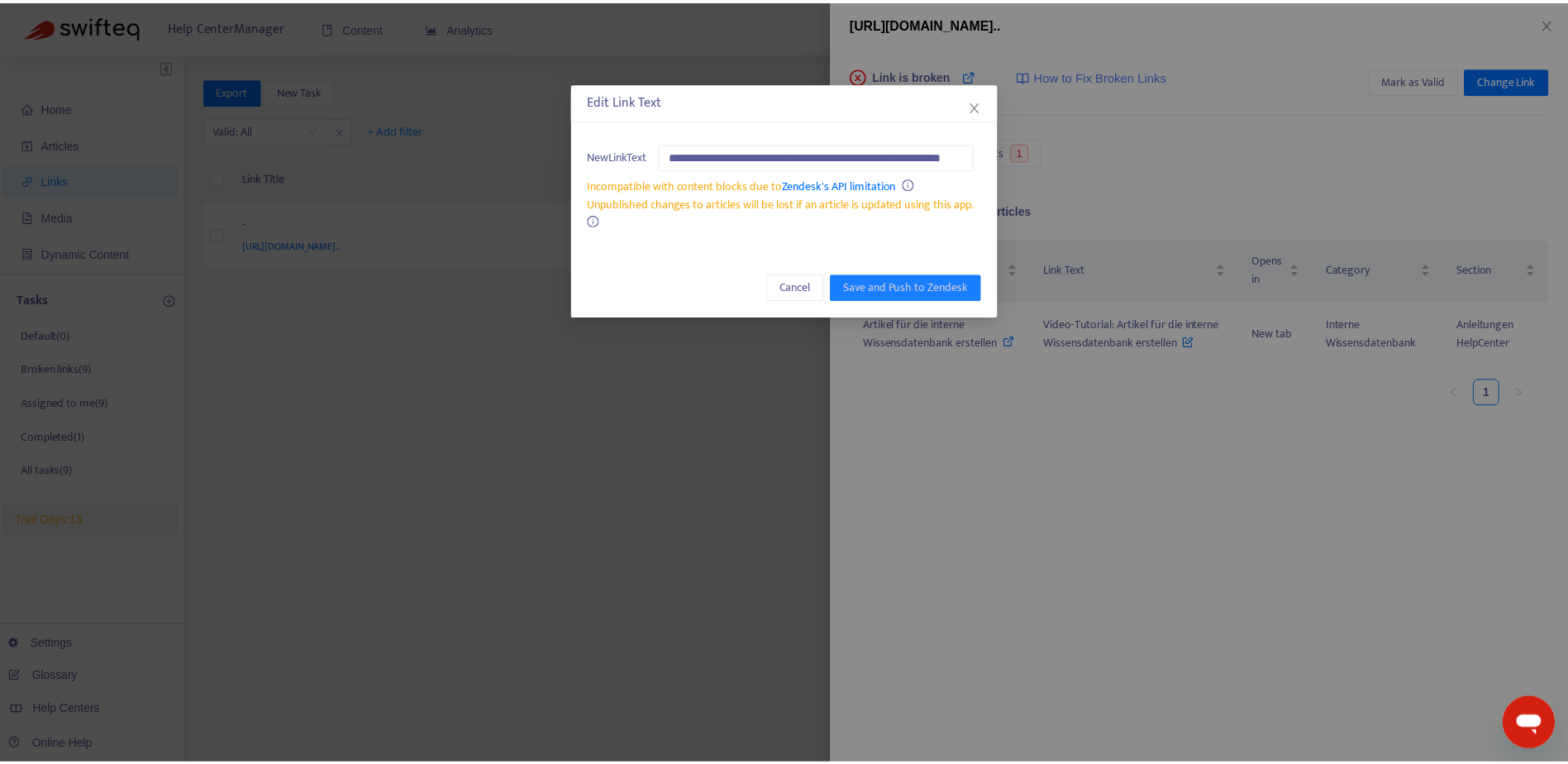
scroll to position [0, 0]
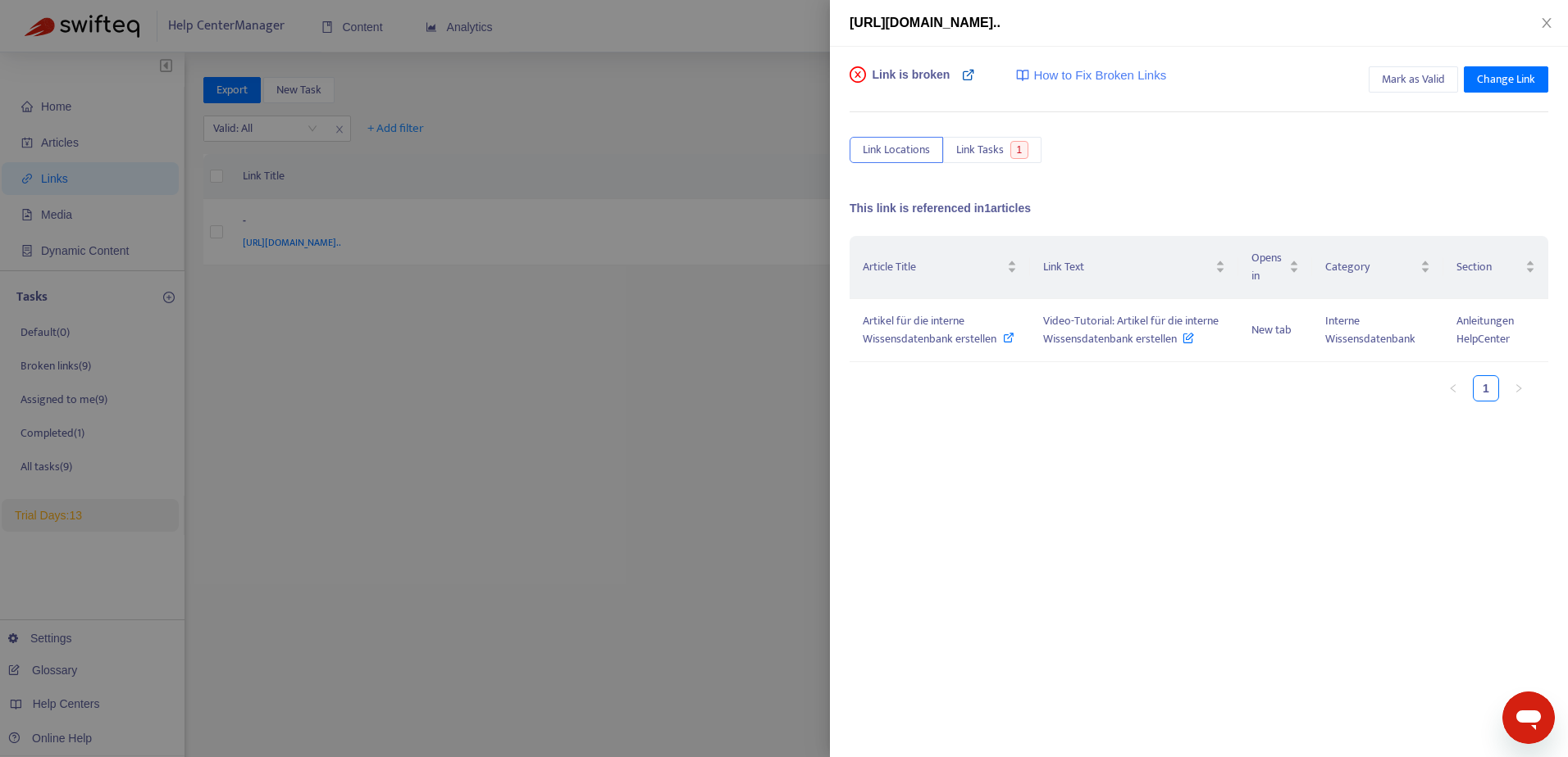
click at [968, 76] on icon at bounding box center [969, 75] width 13 height 13
click at [1514, 81] on span "Change Link" at bounding box center [1506, 79] width 58 height 18
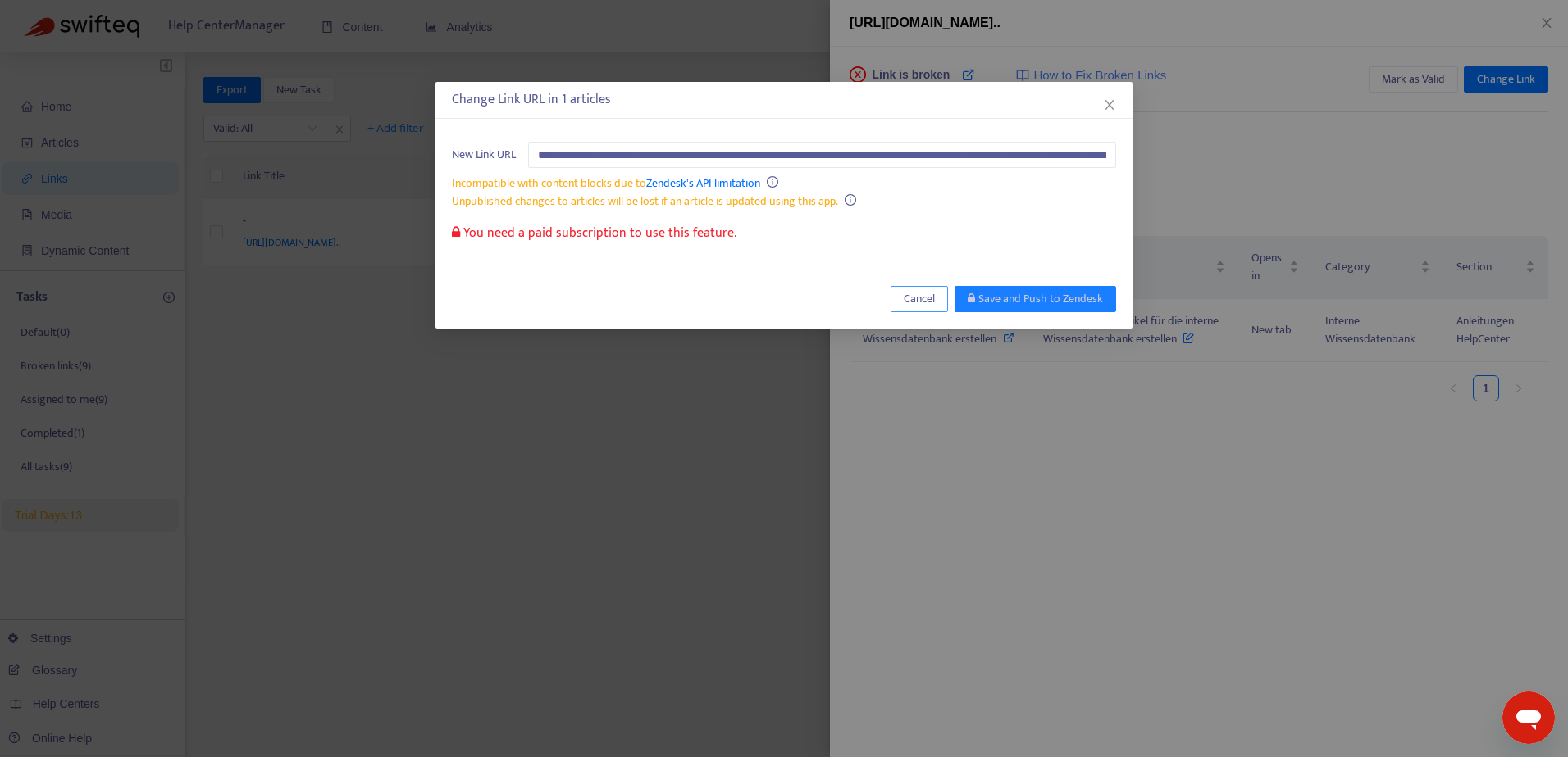
click at [904, 304] on button "Cancel" at bounding box center [919, 299] width 58 height 26
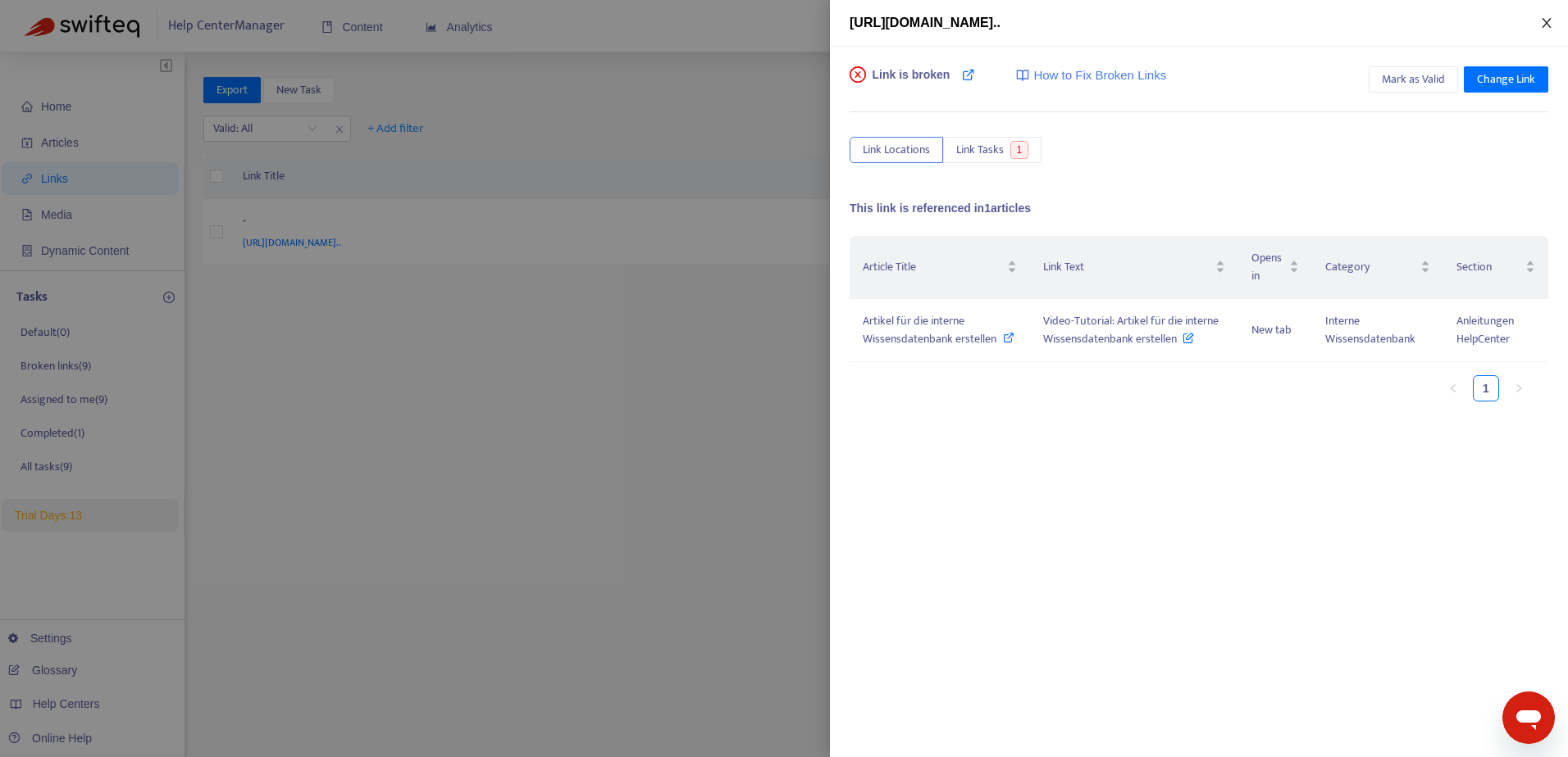
click at [1541, 26] on icon "close" at bounding box center [1546, 22] width 13 height 13
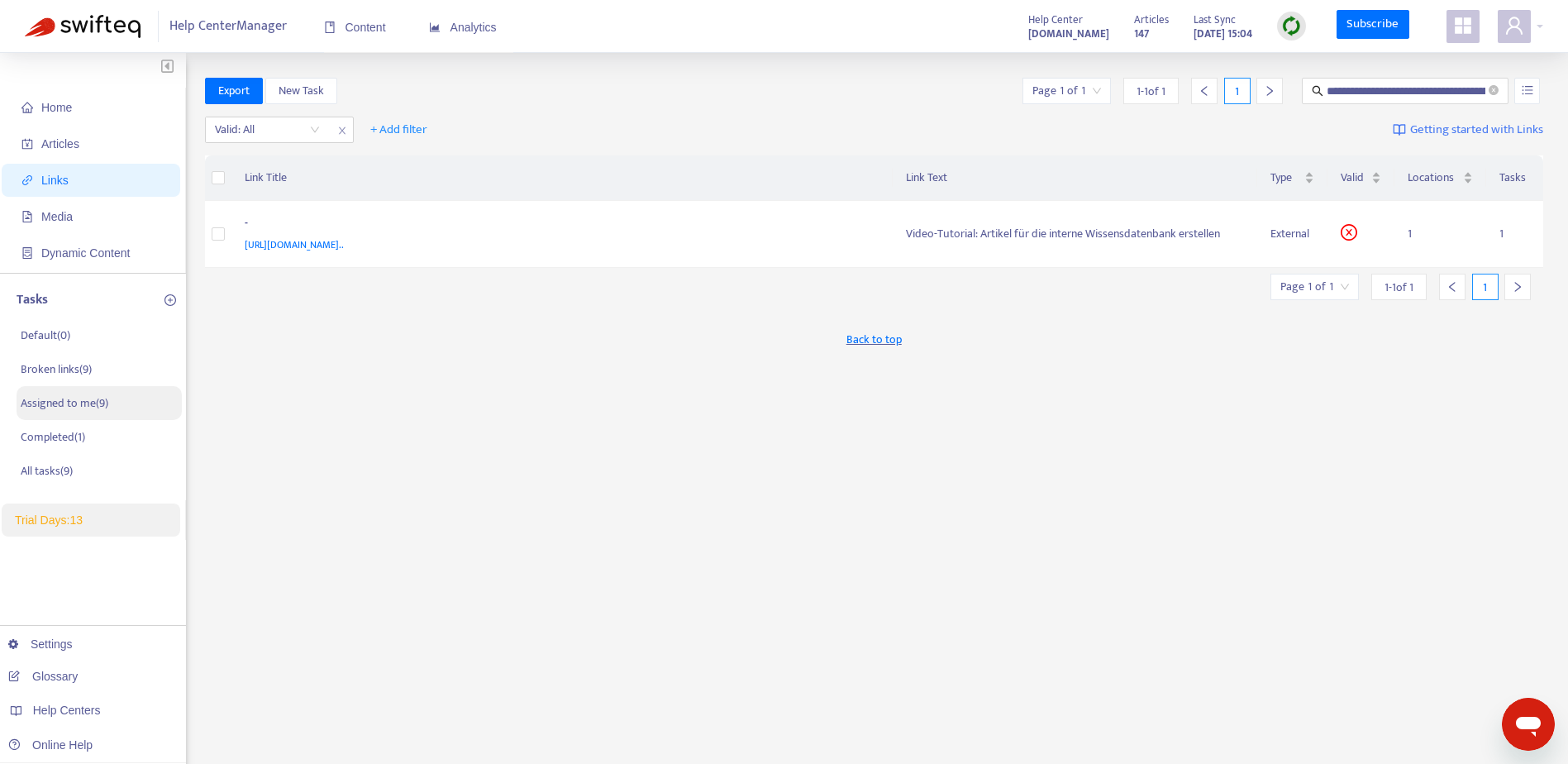
click at [55, 410] on p "Assigned to me ( 9 )" at bounding box center [64, 402] width 88 height 17
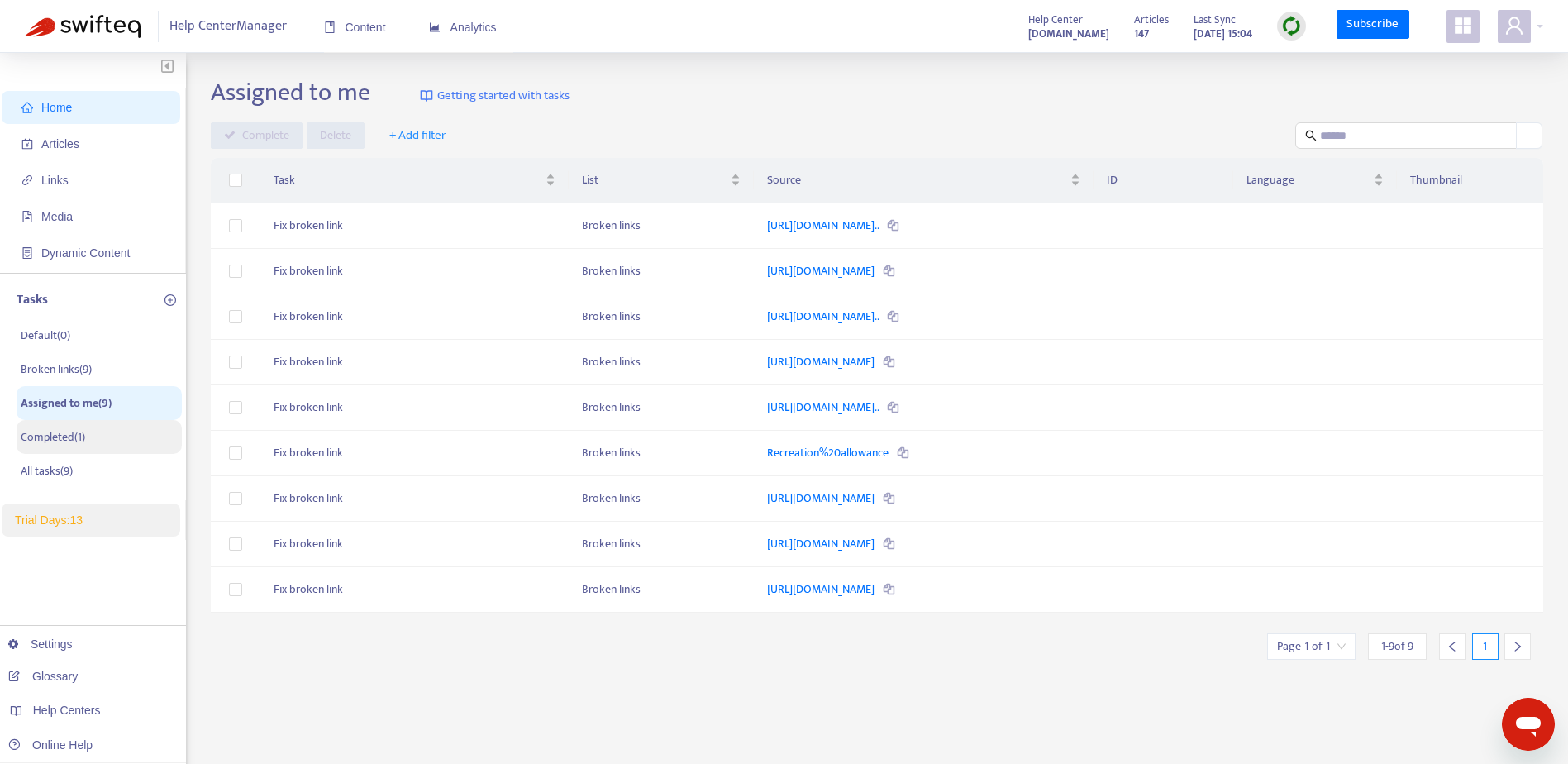
click at [52, 443] on p "Completed ( 1 )" at bounding box center [53, 437] width 64 height 17
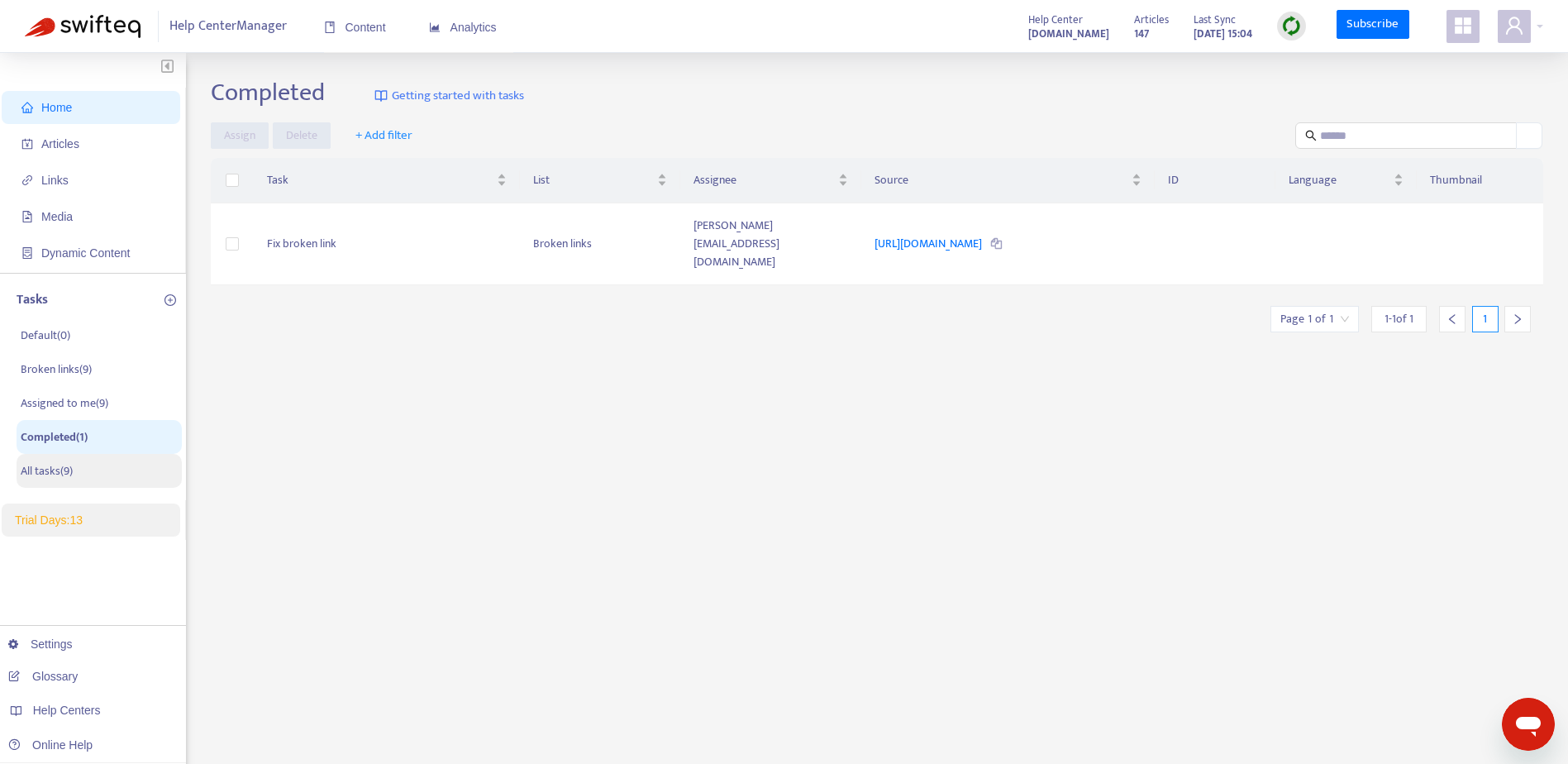
click at [48, 475] on p "All tasks ( 9 )" at bounding box center [47, 470] width 53 height 17
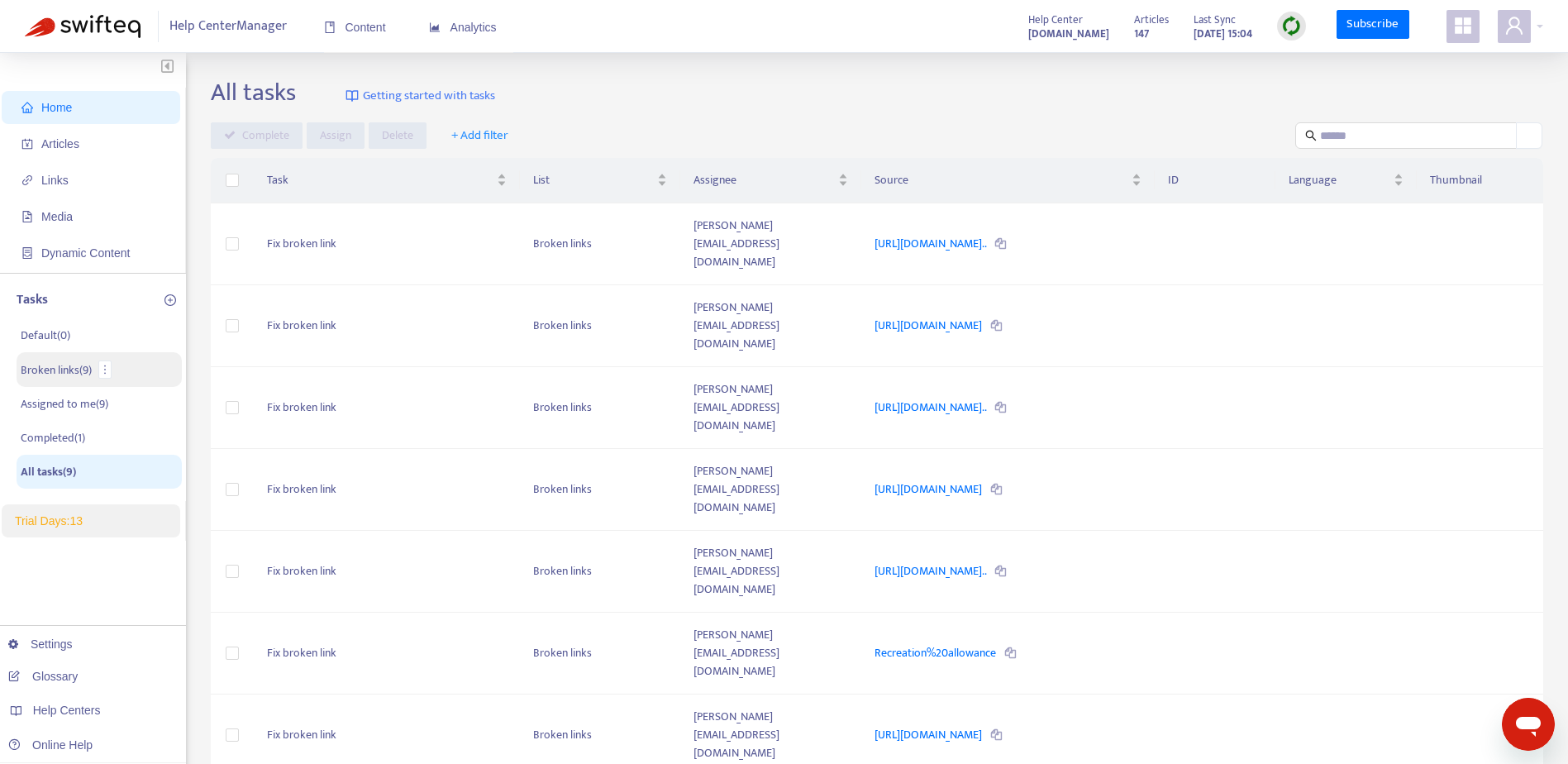
click at [46, 374] on p "Broken links ( 9 )" at bounding box center [56, 370] width 71 height 17
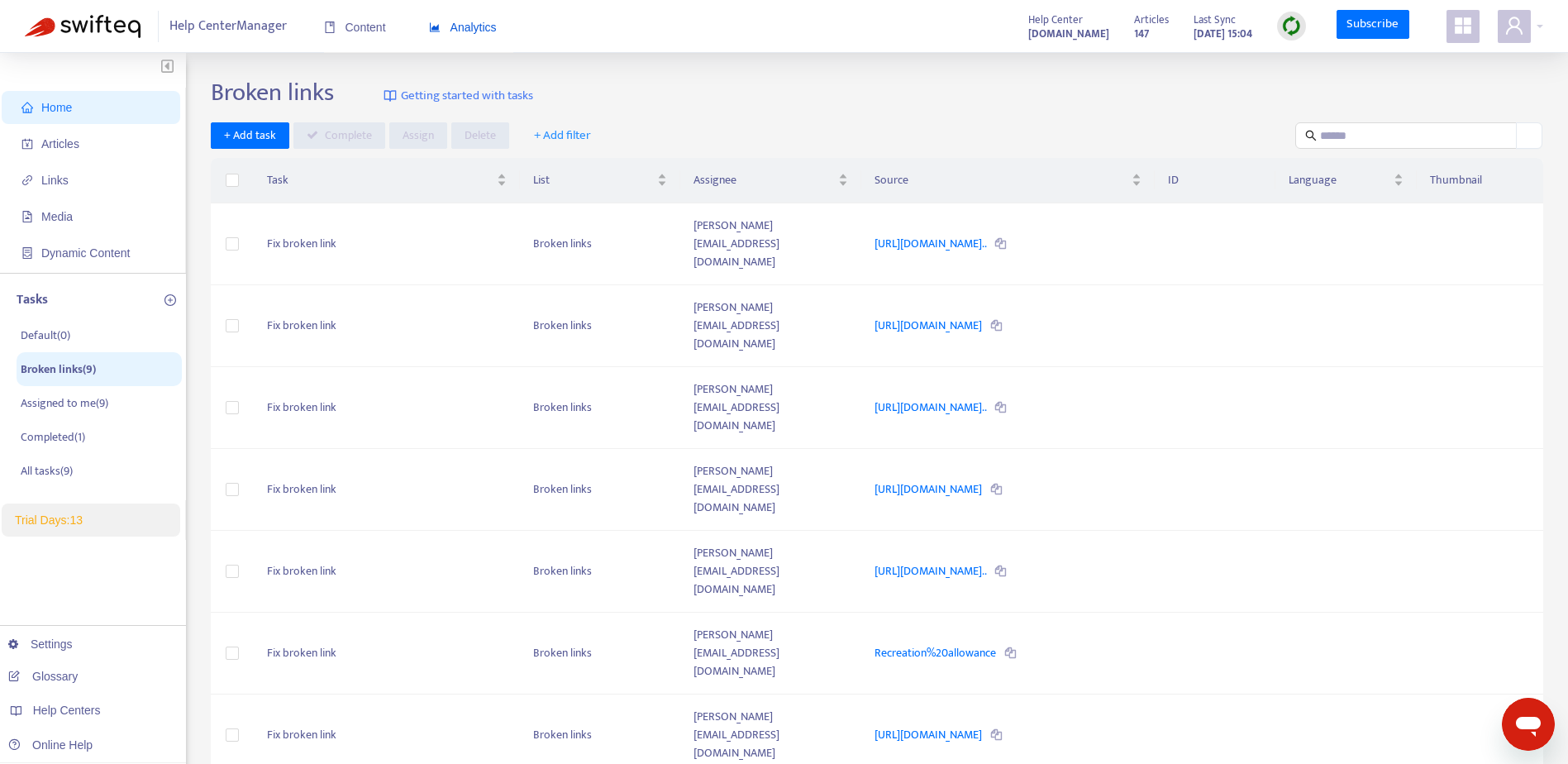
click at [483, 21] on span "Analytics" at bounding box center [463, 27] width 68 height 14
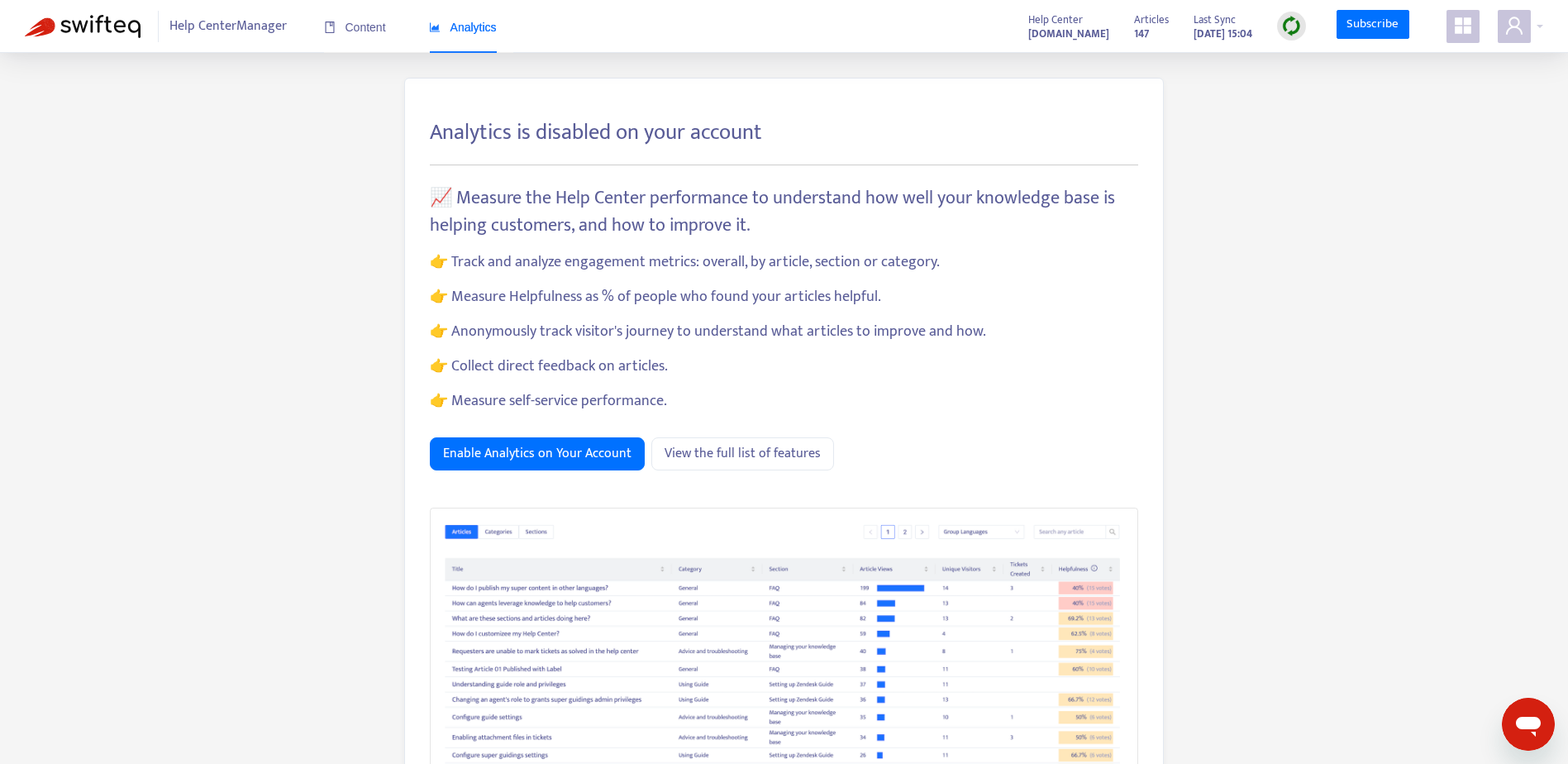
click at [1297, 28] on img at bounding box center [1292, 25] width 21 height 21
click at [1400, 21] on link "Subscribe" at bounding box center [1373, 24] width 72 height 30
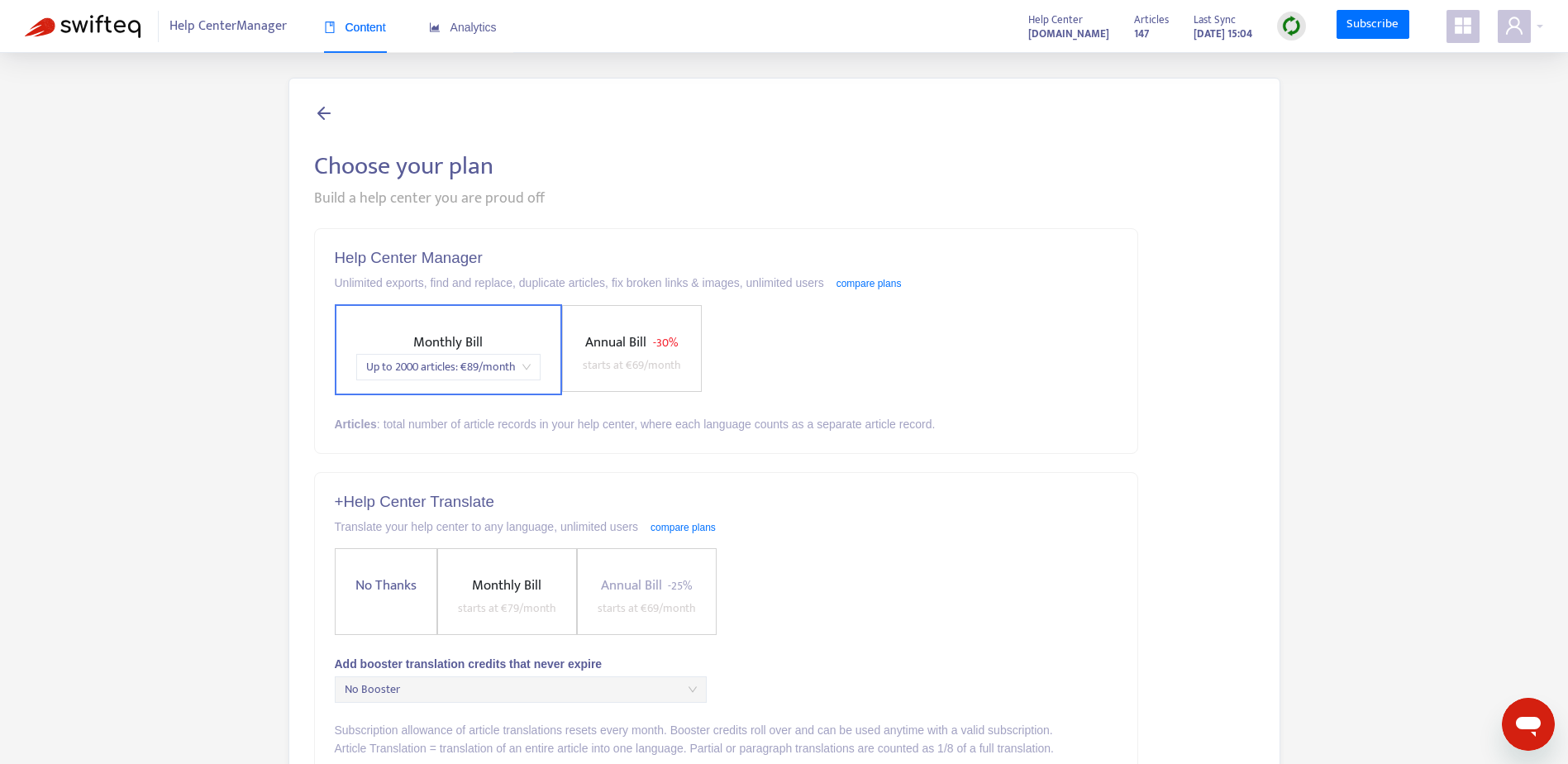
click at [317, 113] on icon at bounding box center [324, 112] width 20 height 21
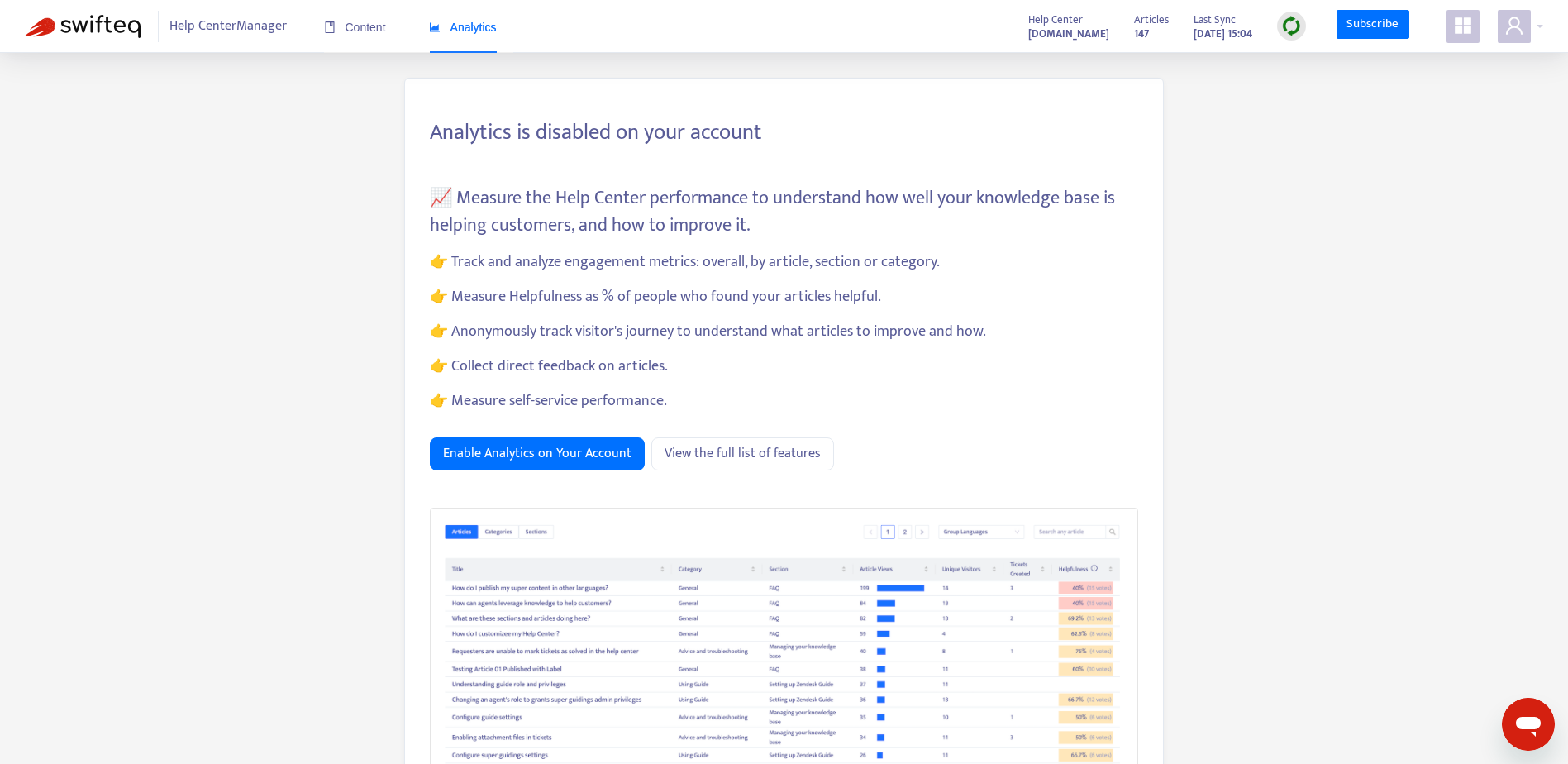
click at [227, 28] on span "Help Center Manager" at bounding box center [228, 26] width 118 height 32
click at [343, 29] on span "Content" at bounding box center [355, 27] width 62 height 14
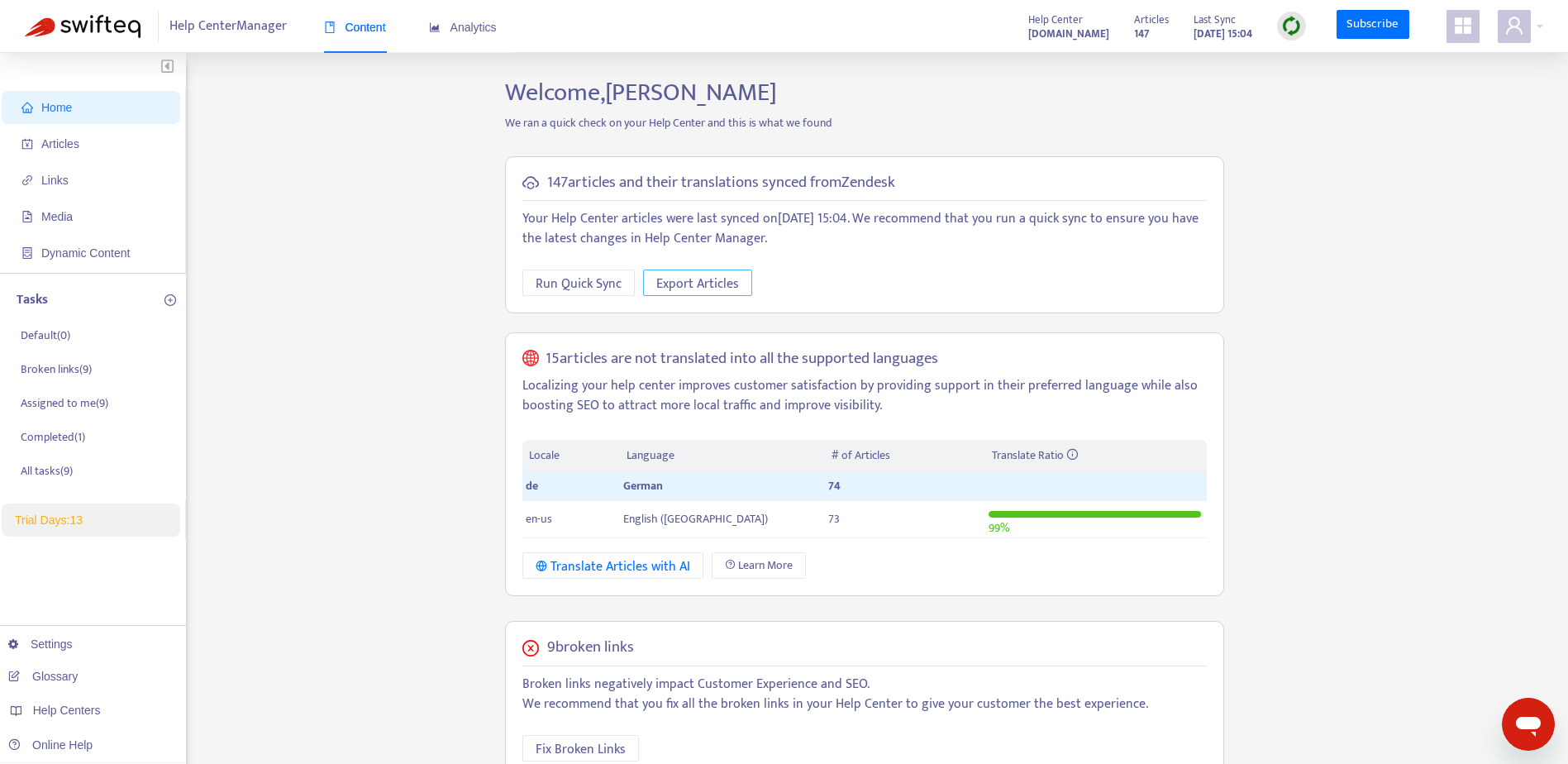
click at [669, 283] on span "Export Articles" at bounding box center [697, 284] width 82 height 21
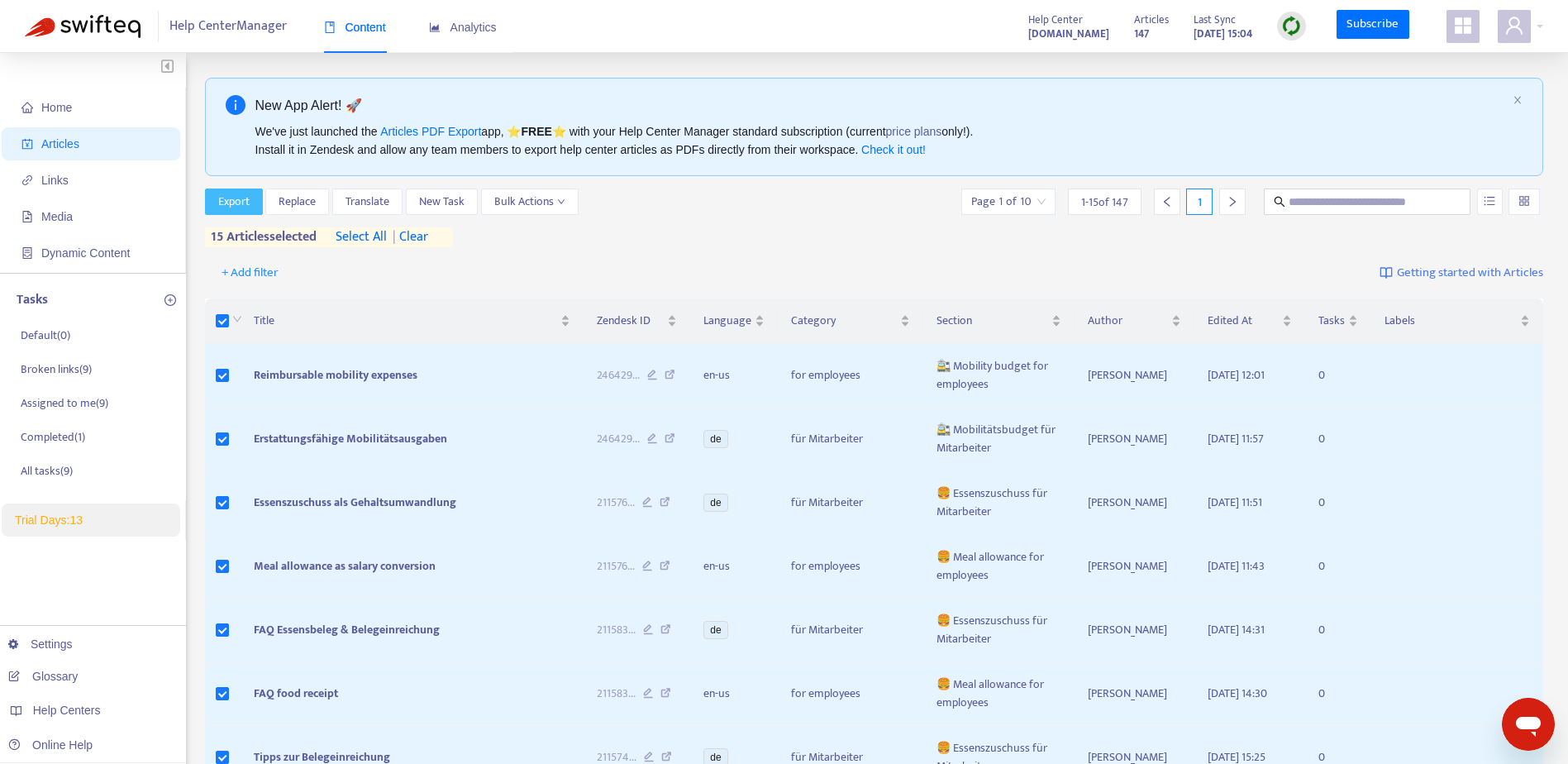
click at [242, 206] on span "Export" at bounding box center [234, 202] width 32 height 18
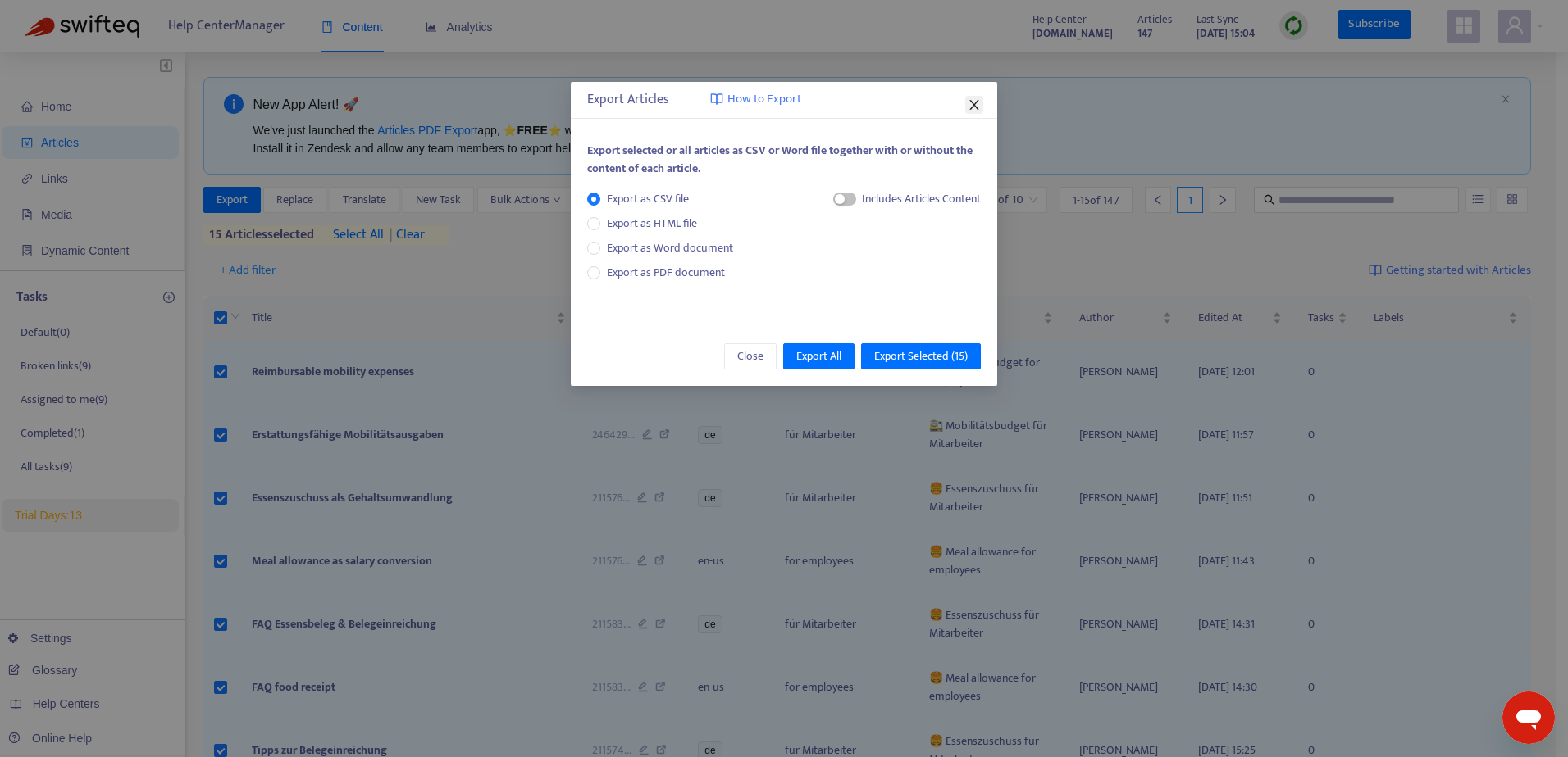
click at [976, 106] on icon "close" at bounding box center [974, 105] width 13 height 13
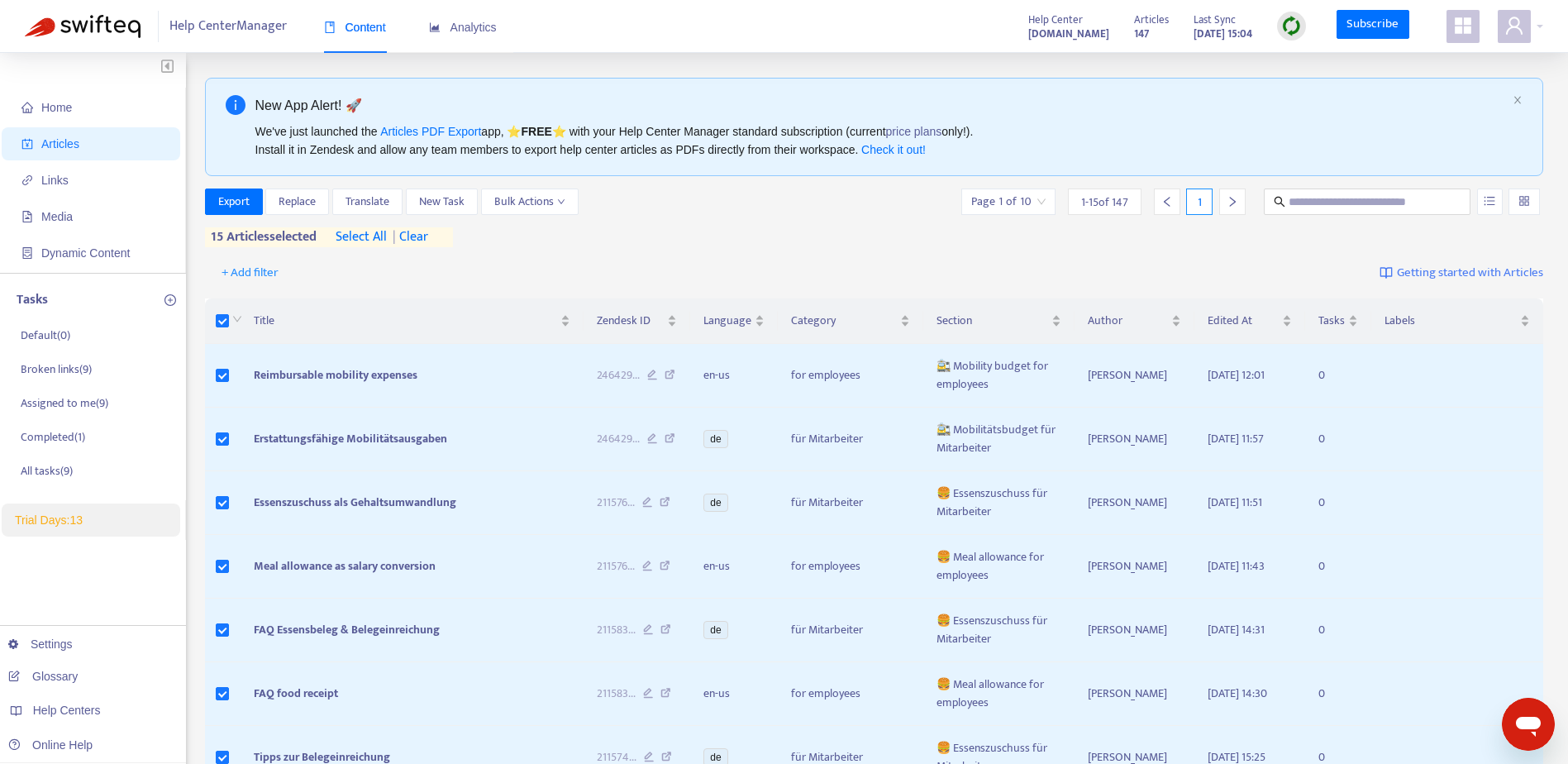
click at [367, 231] on span "select all" at bounding box center [361, 237] width 52 height 20
click at [245, 204] on span "Export" at bounding box center [234, 202] width 32 height 18
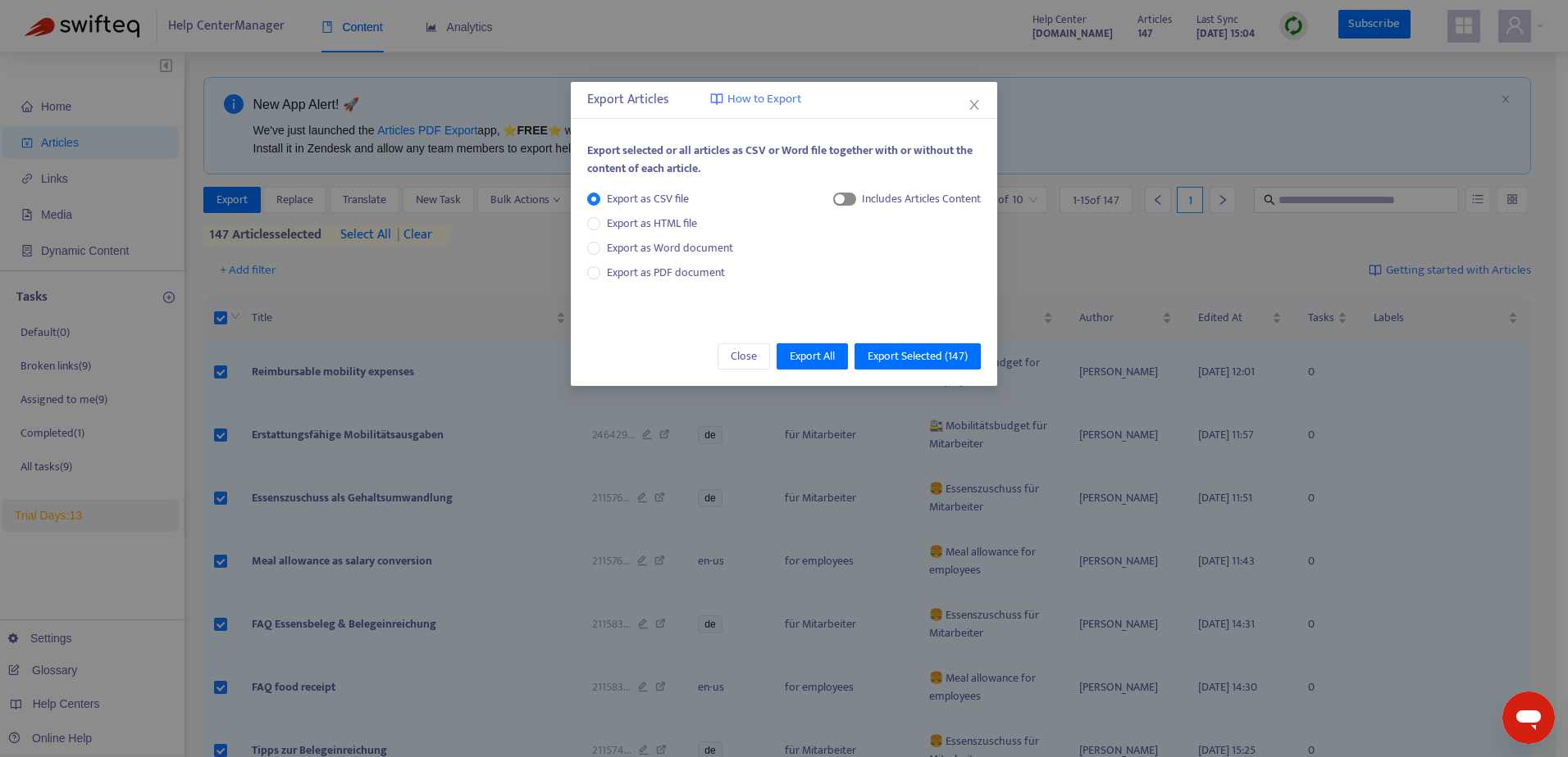
click at [849, 198] on span "button" at bounding box center [845, 198] width 23 height 13
click at [822, 361] on span "Export All" at bounding box center [812, 356] width 45 height 18
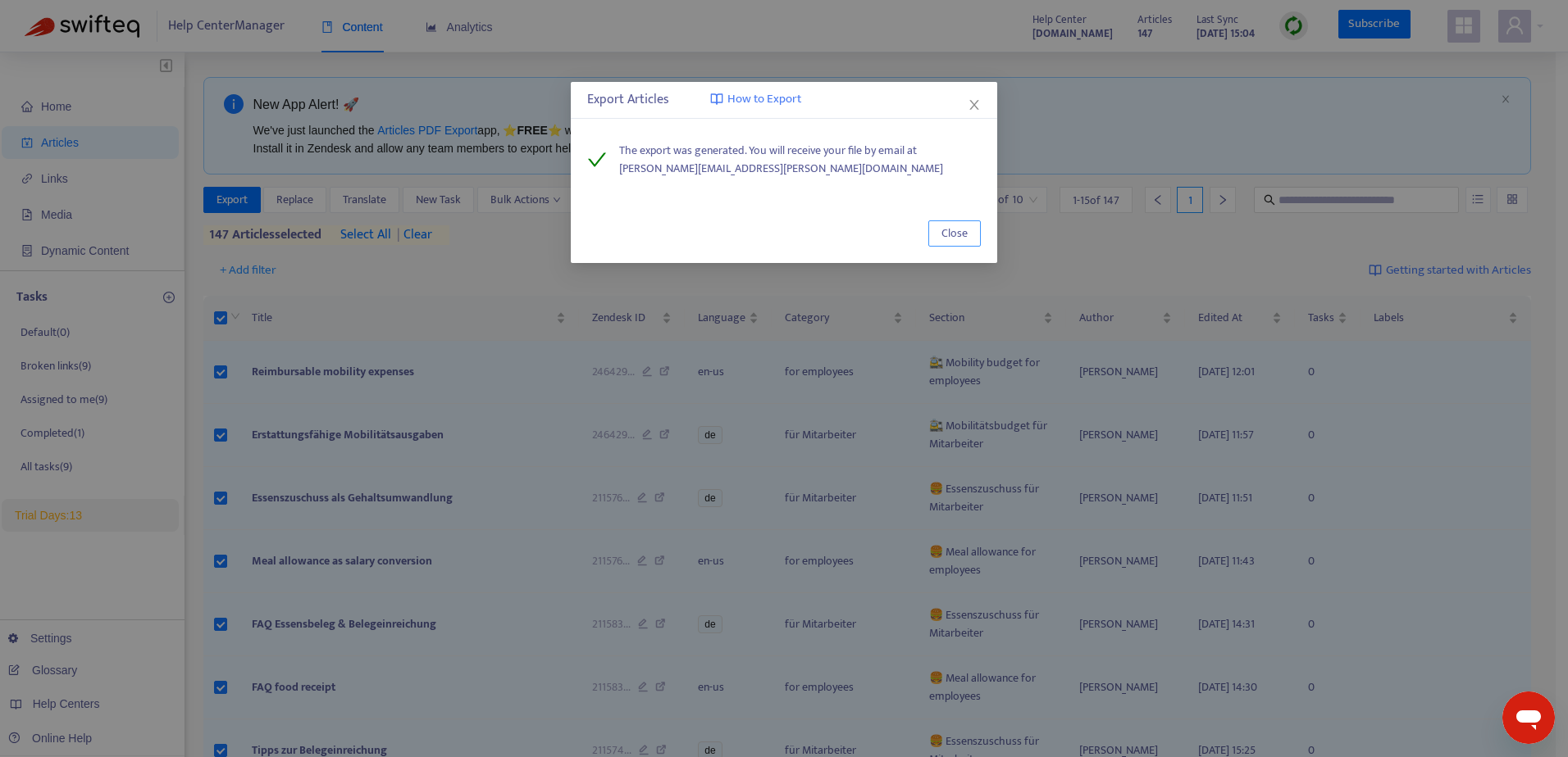
click at [970, 242] on button "Close" at bounding box center [954, 233] width 52 height 26
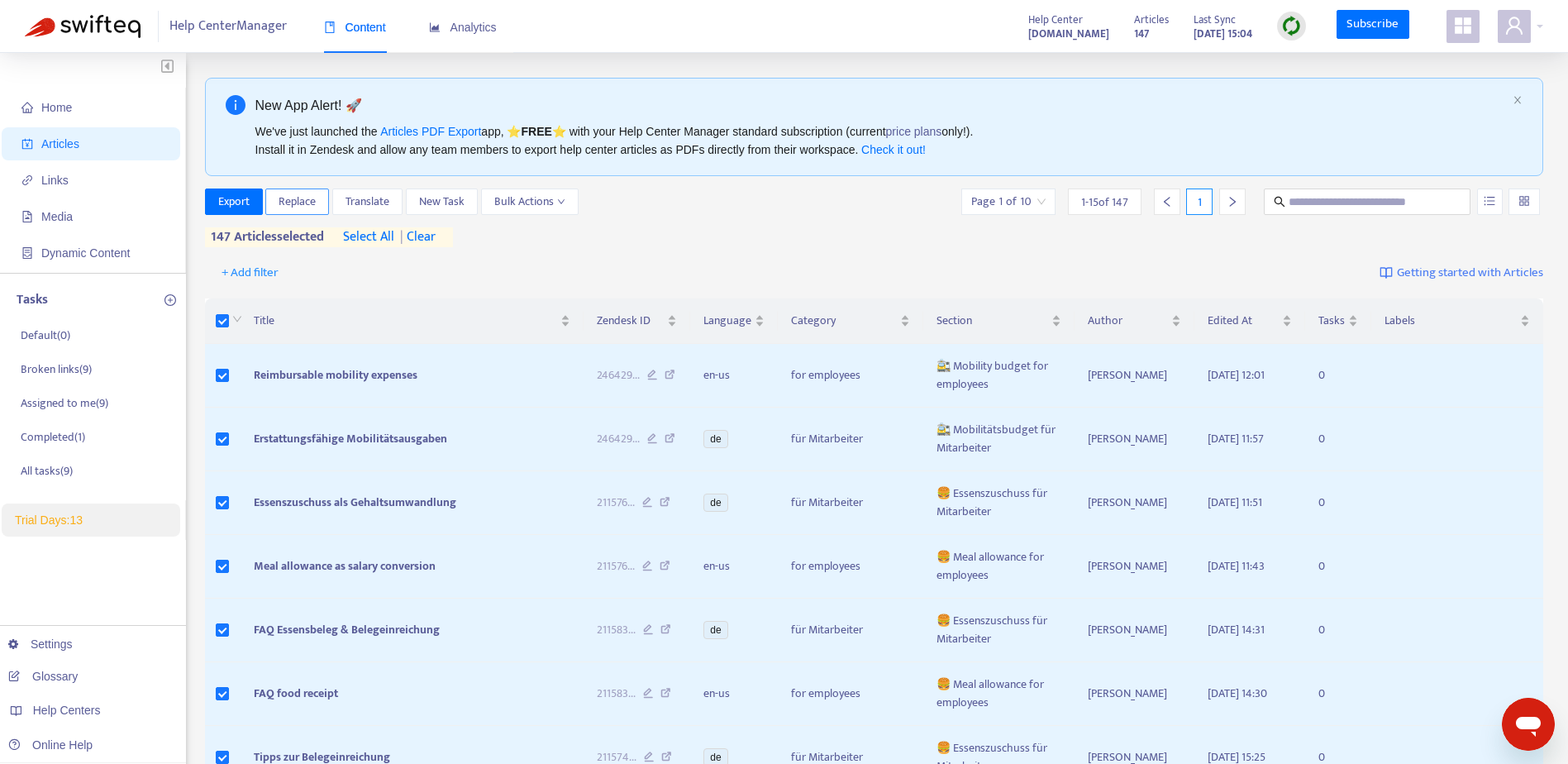
click at [298, 207] on span "Replace" at bounding box center [297, 202] width 37 height 18
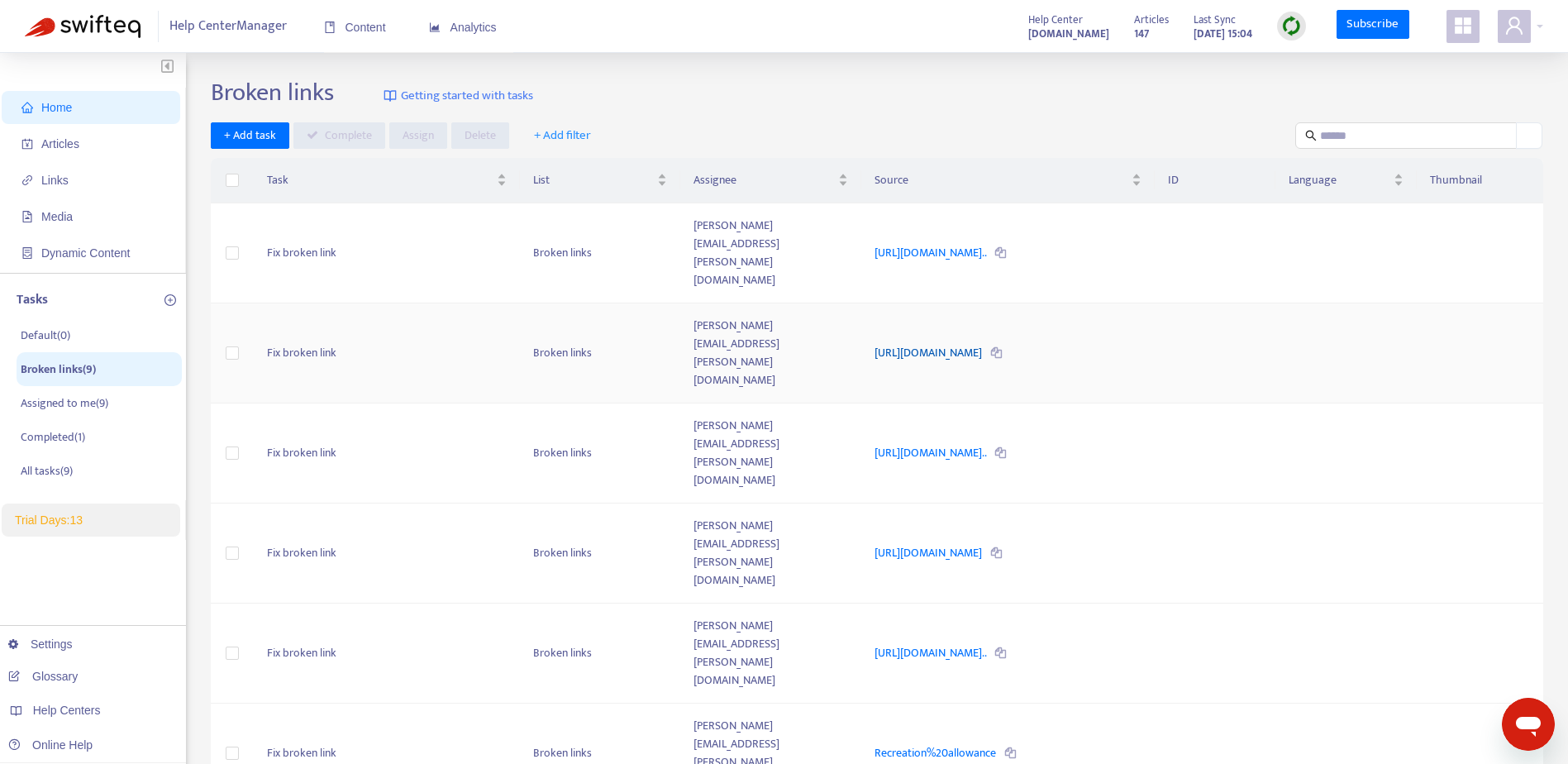
click at [924, 343] on link "[URL][DOMAIN_NAME]" at bounding box center [929, 353] width 110 height 19
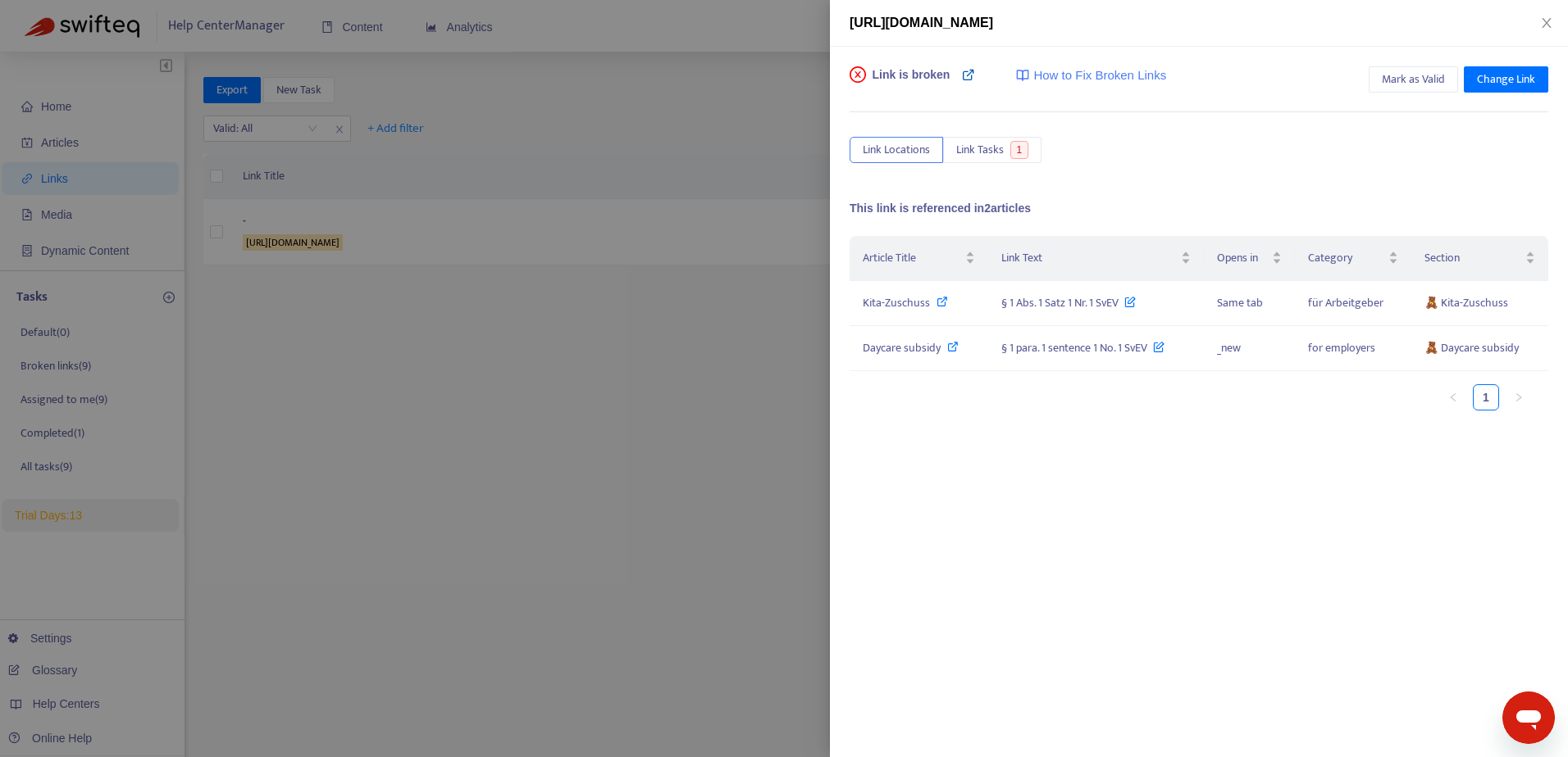
click at [966, 77] on icon at bounding box center [969, 75] width 13 height 13
click at [1443, 77] on span "Mark as Valid" at bounding box center [1413, 79] width 63 height 18
click at [1552, 16] on icon "close" at bounding box center [1546, 22] width 13 height 13
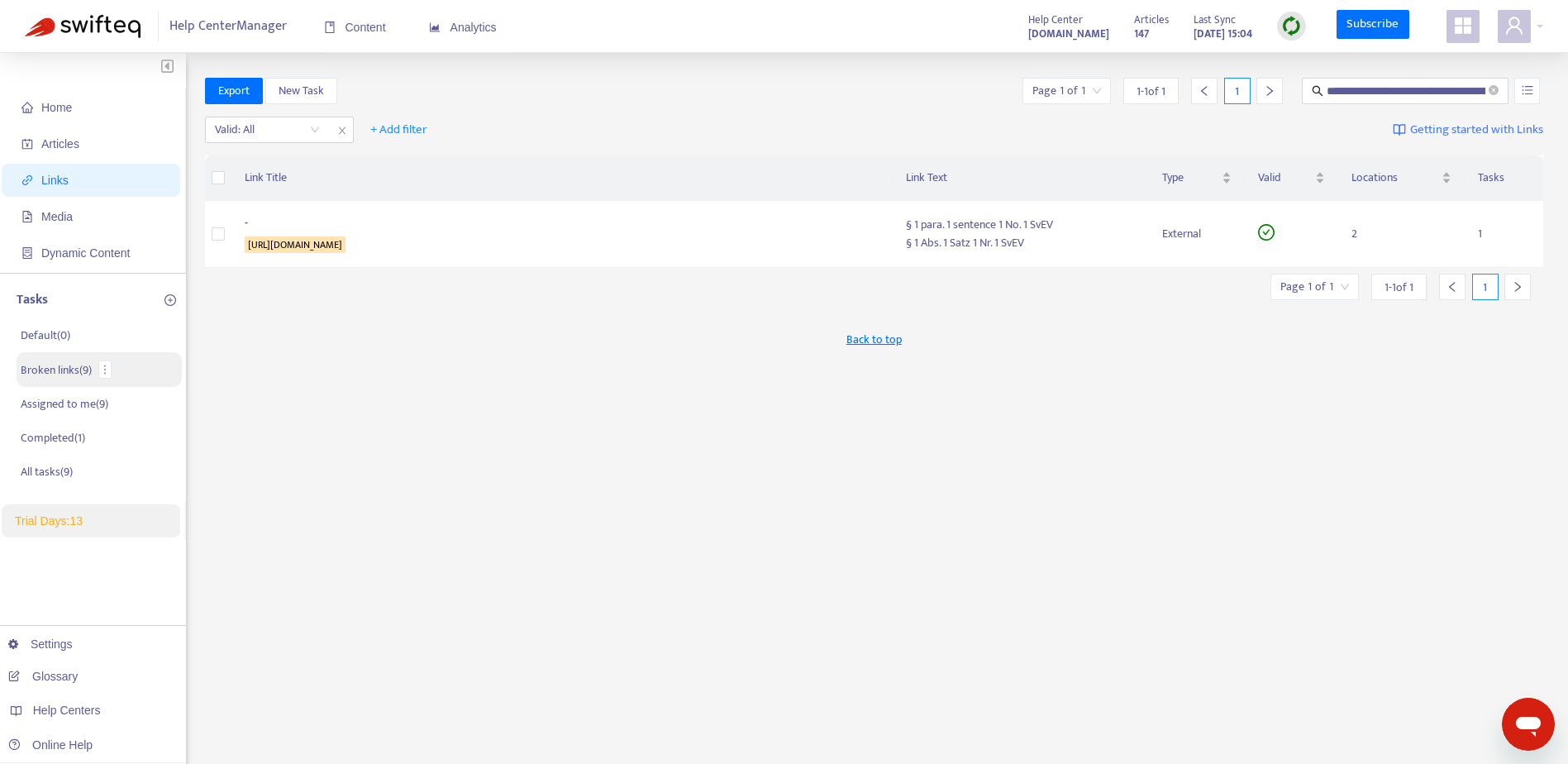
click at [63, 372] on p "Broken links ( 9 )" at bounding box center [56, 370] width 71 height 17
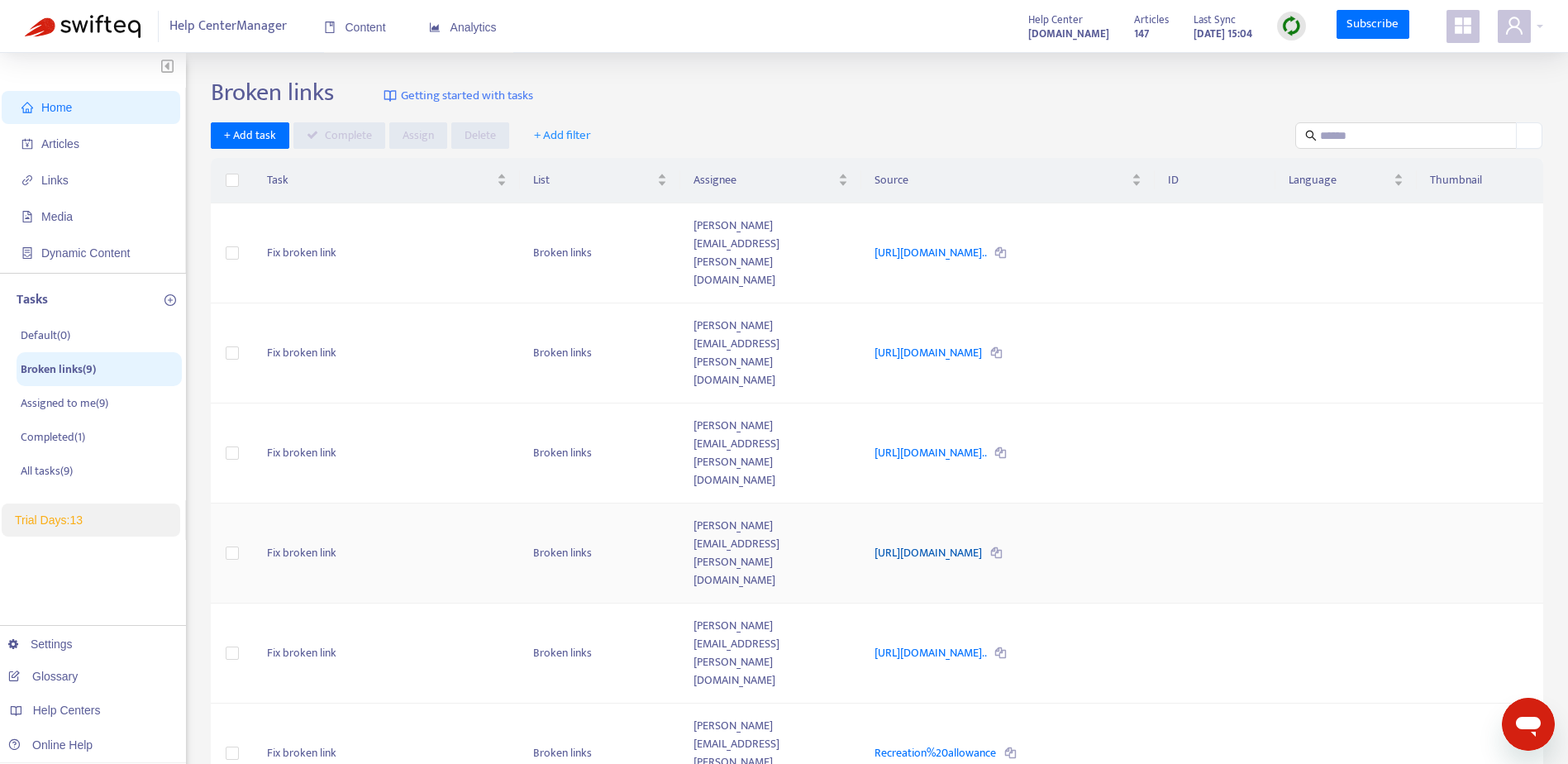
click at [985, 544] on link "[URL][DOMAIN_NAME]" at bounding box center [929, 553] width 110 height 19
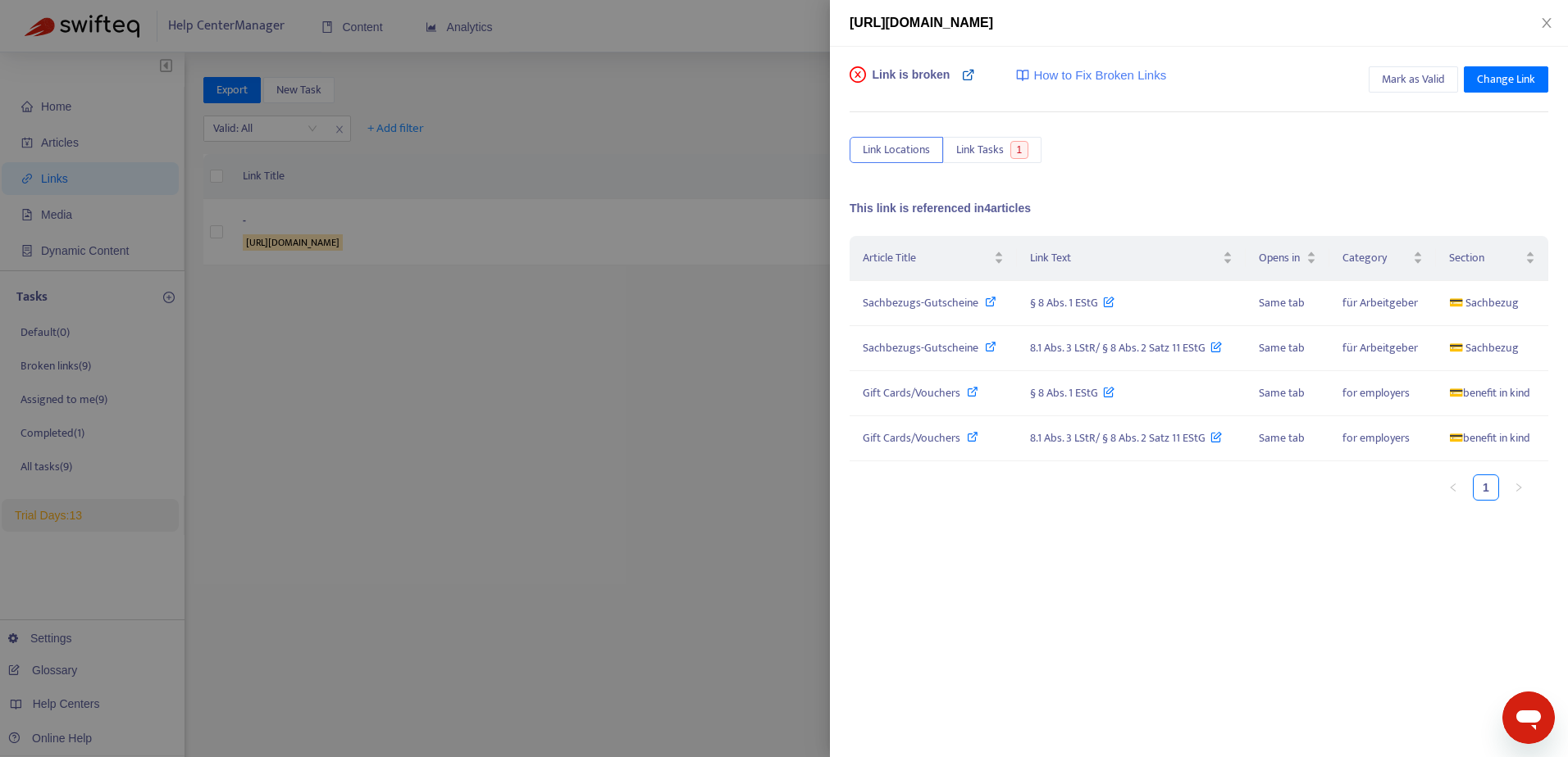
click at [967, 75] on icon at bounding box center [969, 75] width 13 height 13
click at [1409, 81] on span "Mark as Valid" at bounding box center [1413, 79] width 63 height 18
click at [1551, 22] on icon "close" at bounding box center [1546, 22] width 13 height 13
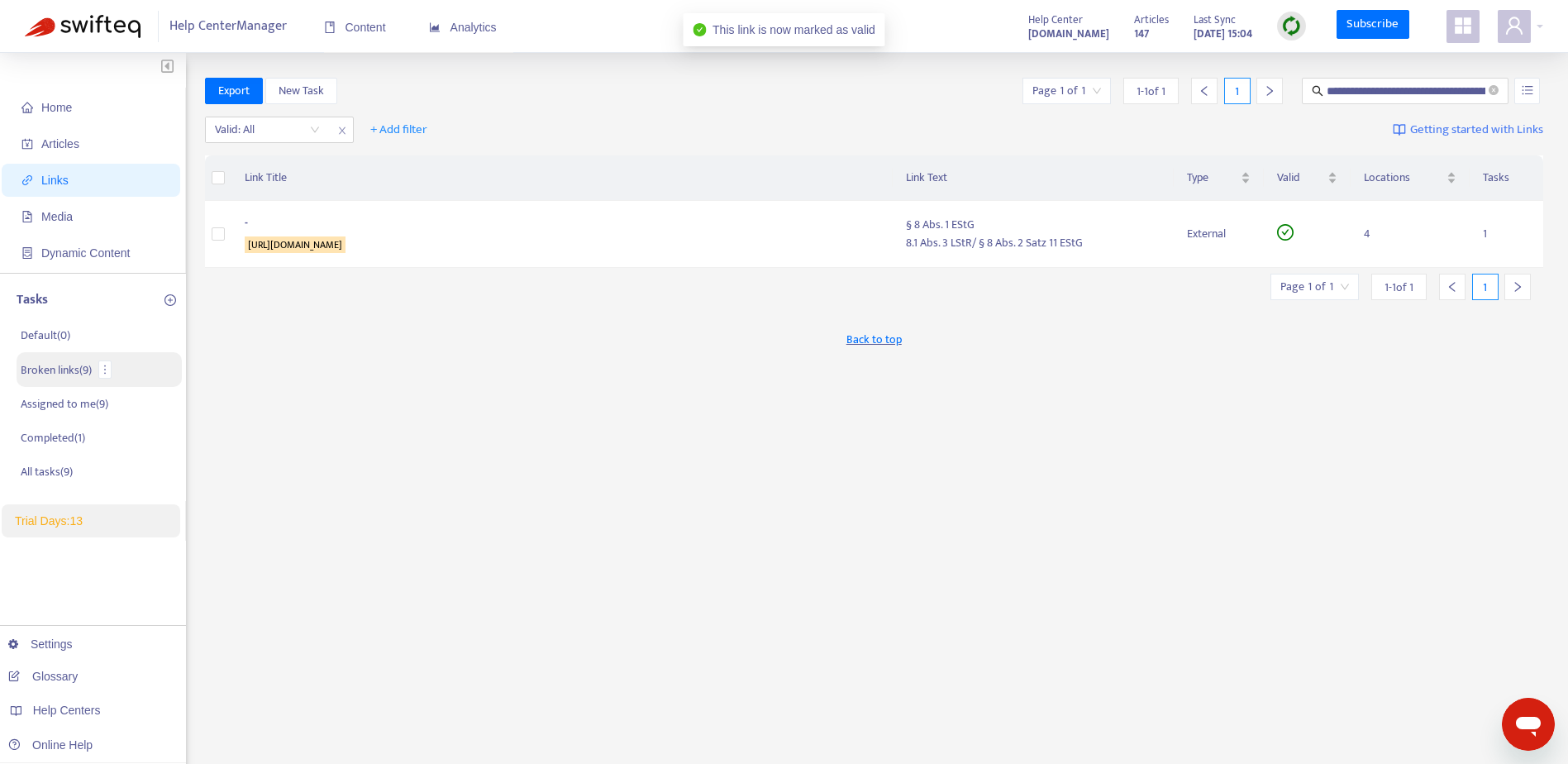
click at [59, 377] on p "Broken links ( 9 )" at bounding box center [56, 370] width 71 height 17
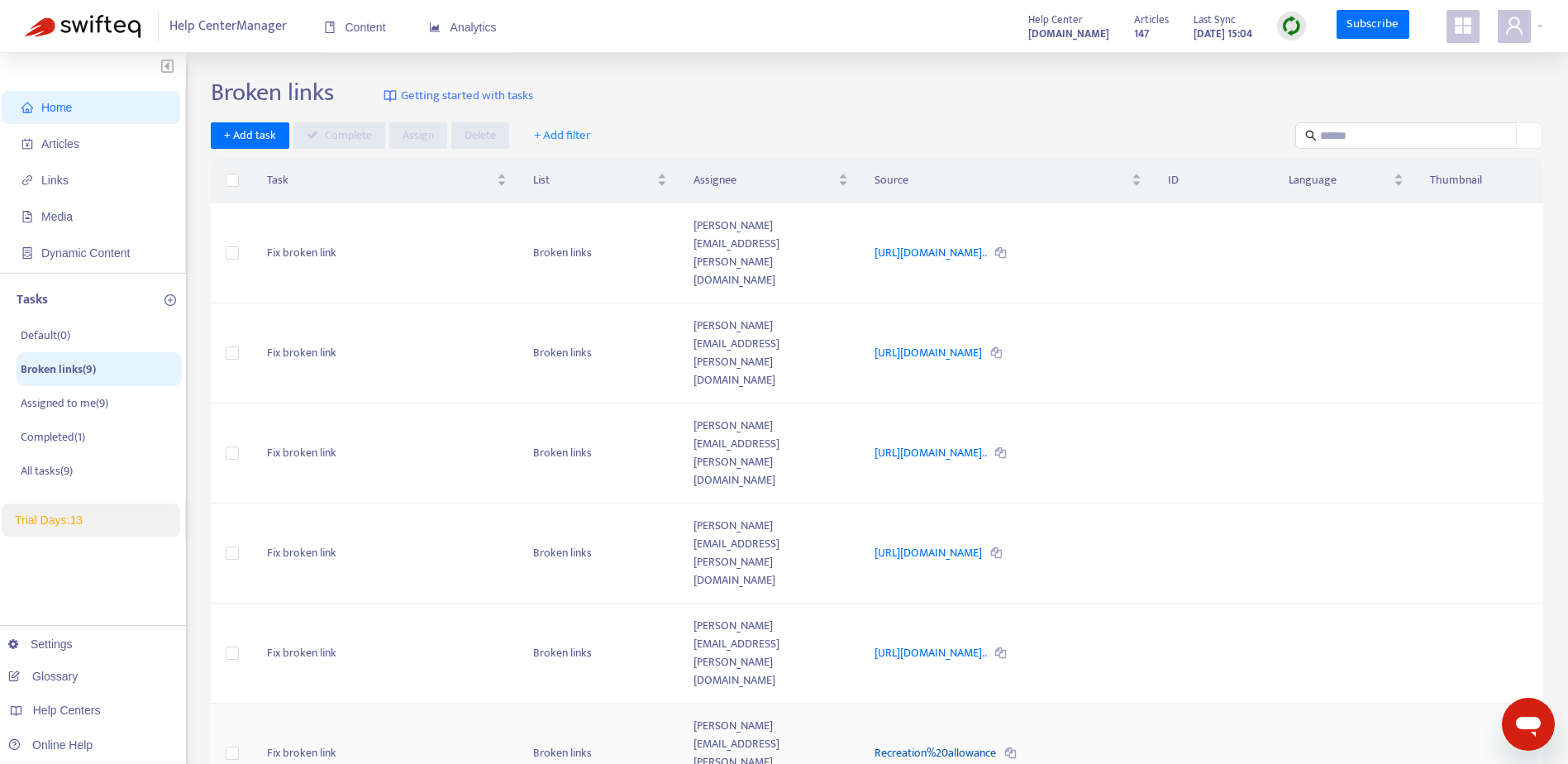
click at [895, 744] on link "Recreation%20allowance" at bounding box center [937, 753] width 124 height 19
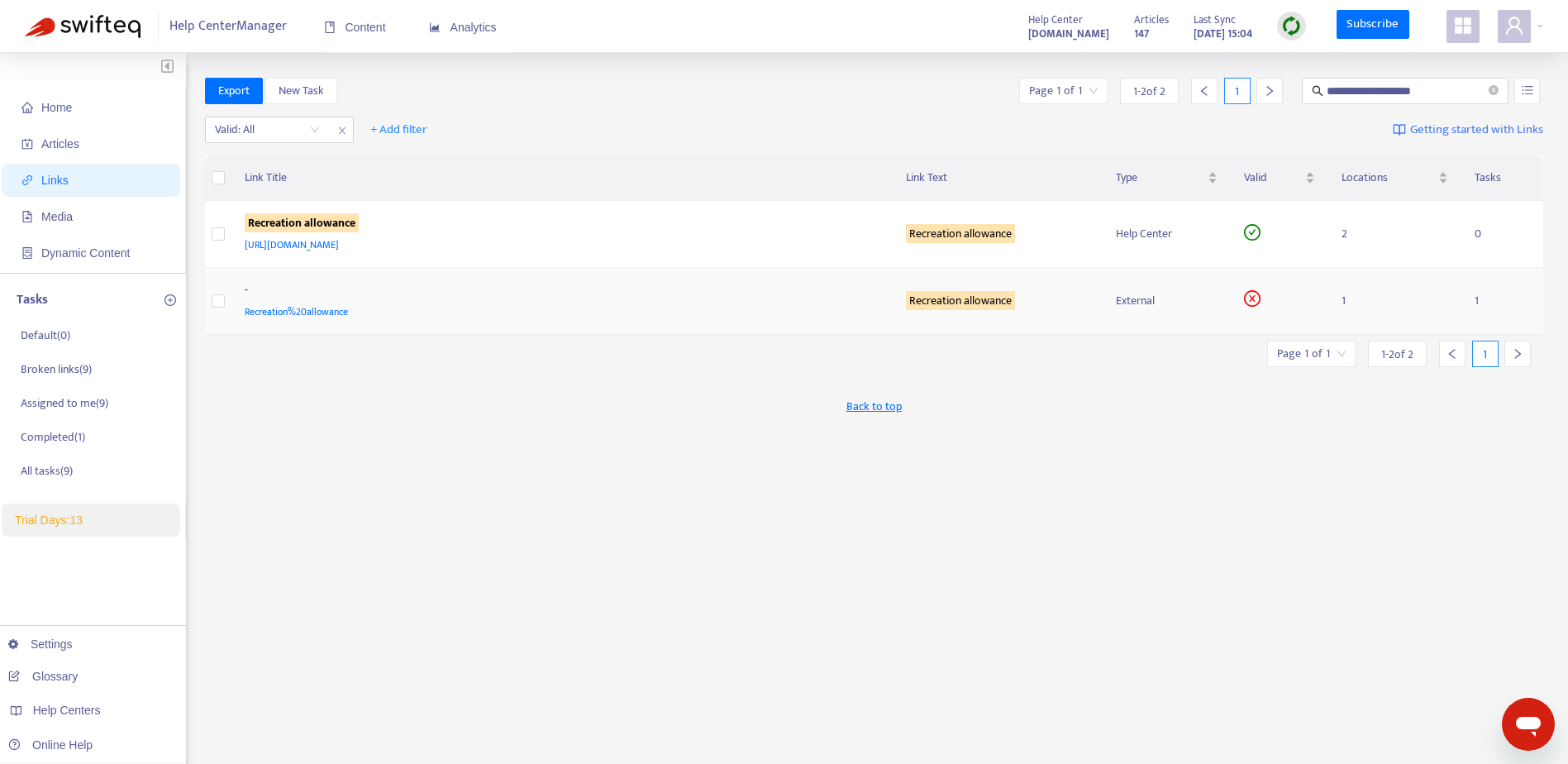
click at [295, 305] on span "Recreation%20allowance" at bounding box center [296, 312] width 103 height 16
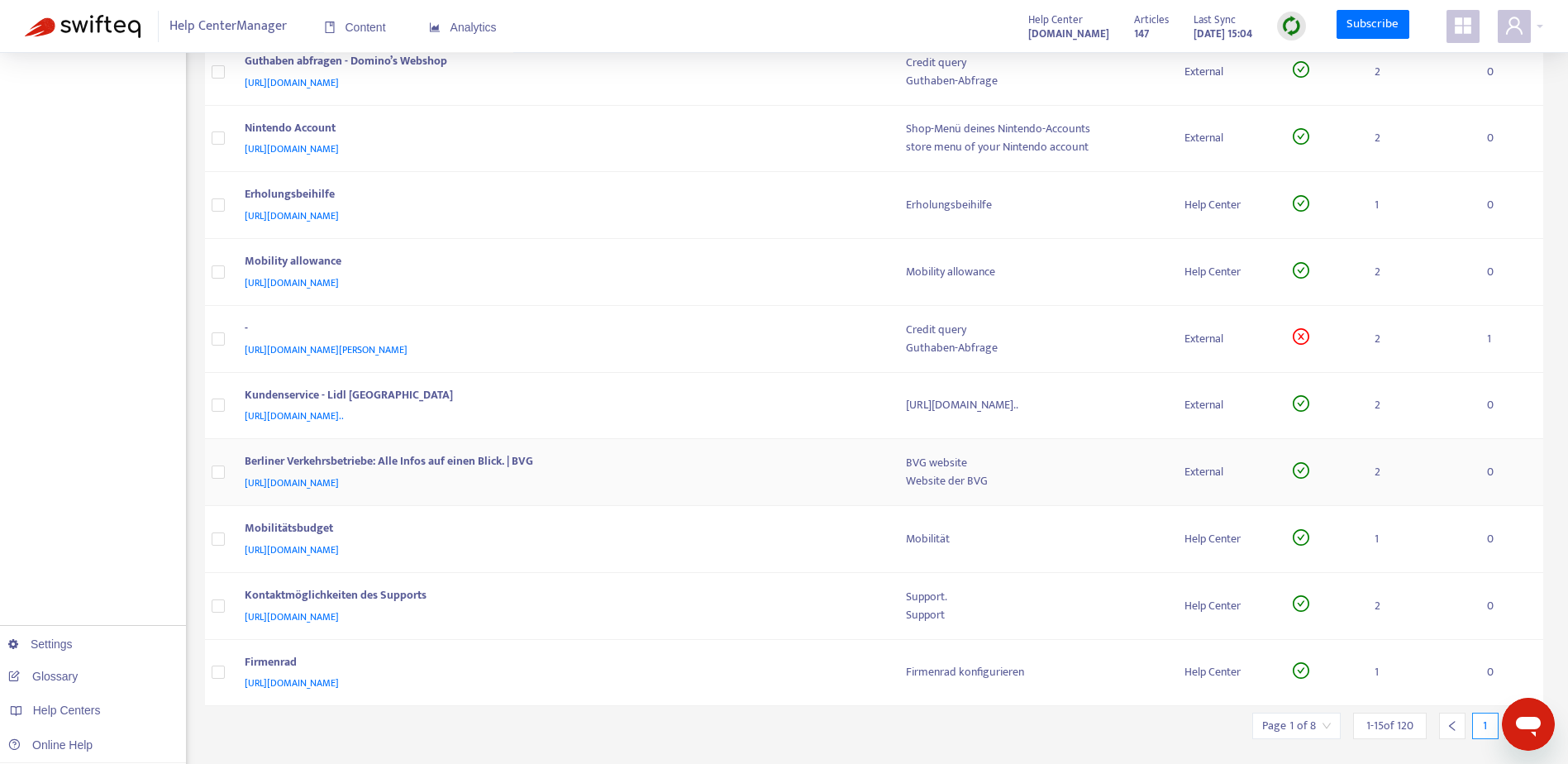
scroll to position [531, 0]
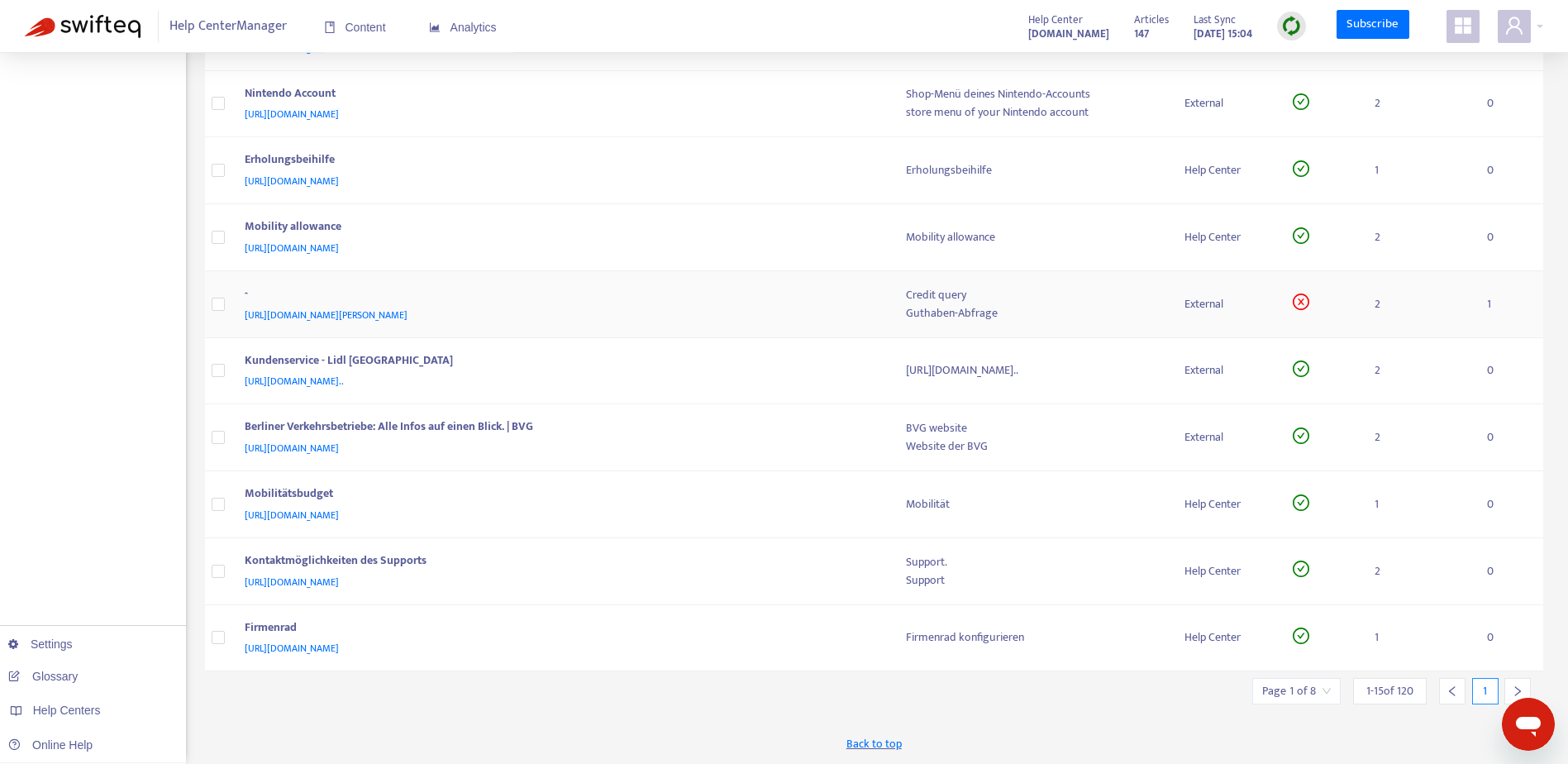
click at [333, 308] on span "[URL][DOMAIN_NAME][PERSON_NAME]" at bounding box center [326, 315] width 163 height 16
